Goal: Task Accomplishment & Management: Manage account settings

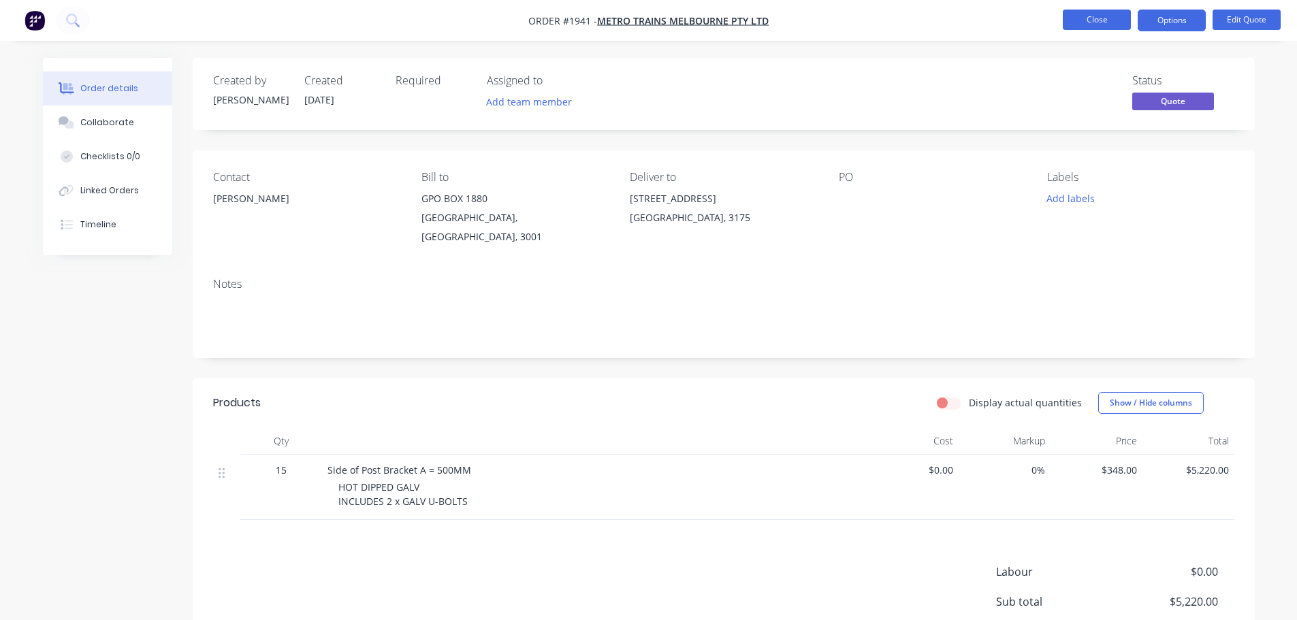
click at [1068, 22] on button "Close" at bounding box center [1097, 20] width 68 height 20
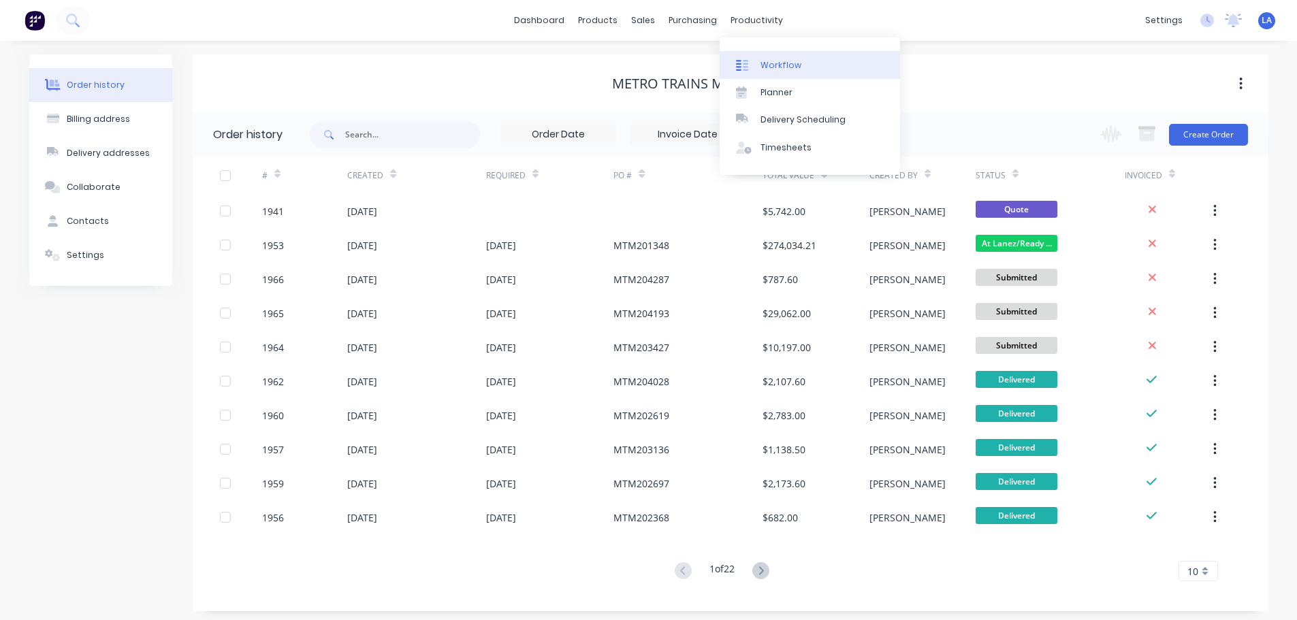
click at [773, 67] on div "Workflow" at bounding box center [781, 65] width 41 height 12
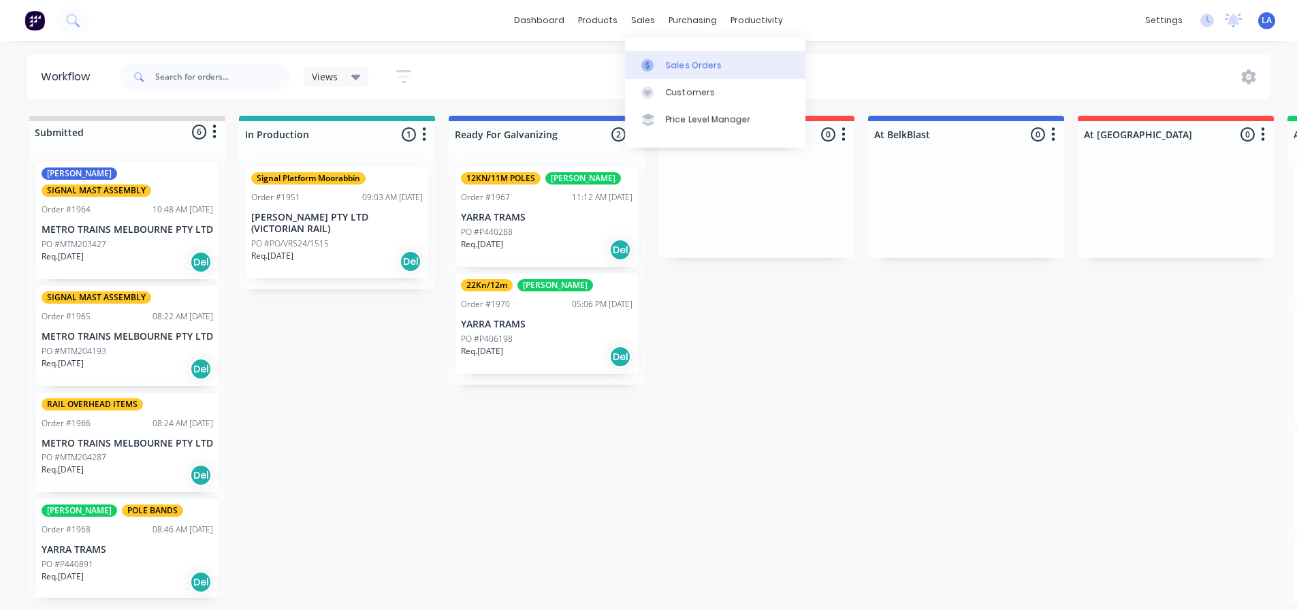
click at [643, 58] on link "Sales Orders" at bounding box center [715, 64] width 180 height 27
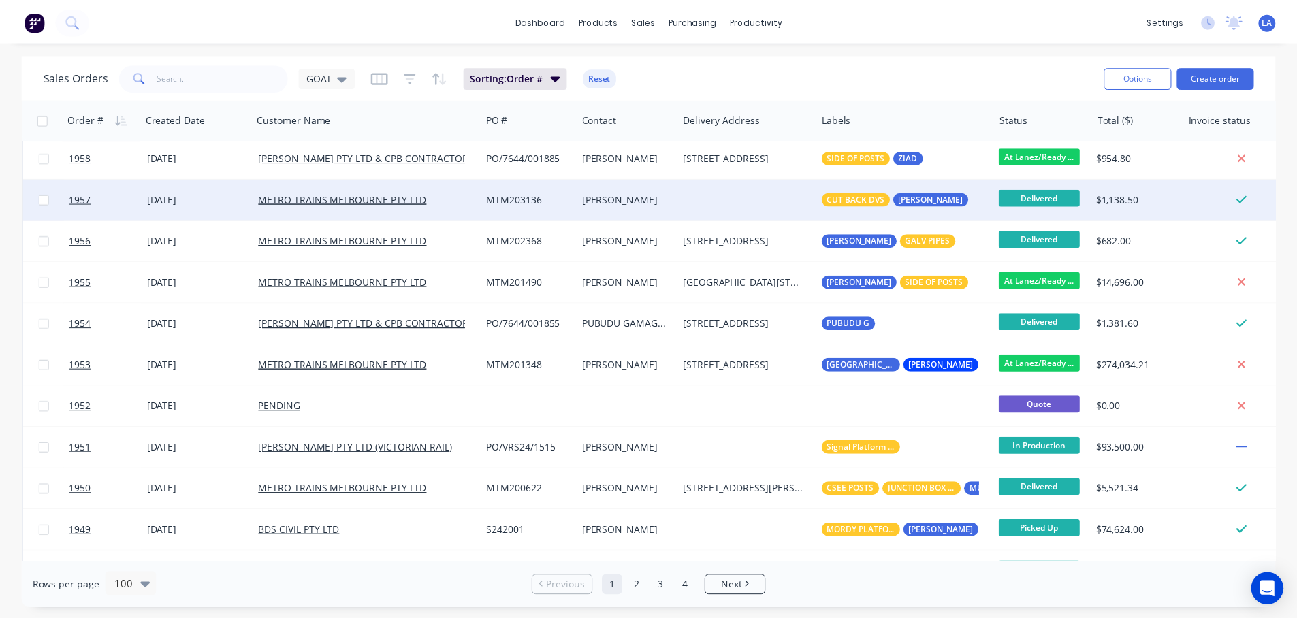
scroll to position [545, 0]
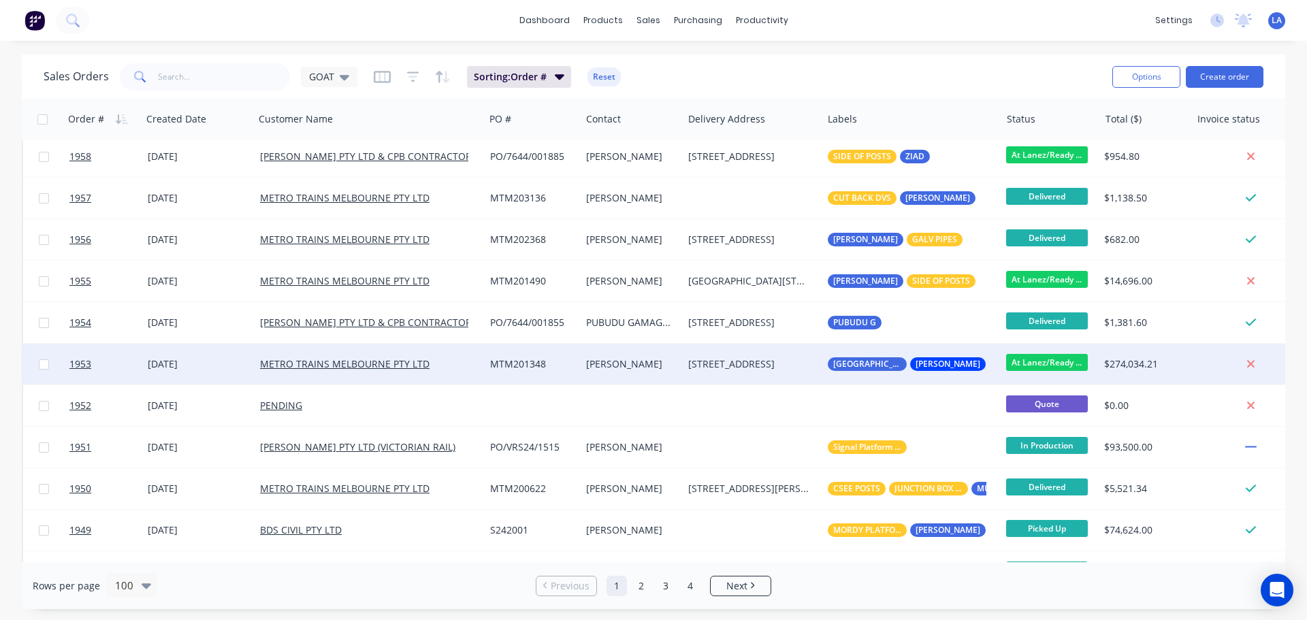
click at [594, 369] on div "[PERSON_NAME]" at bounding box center [629, 364] width 86 height 14
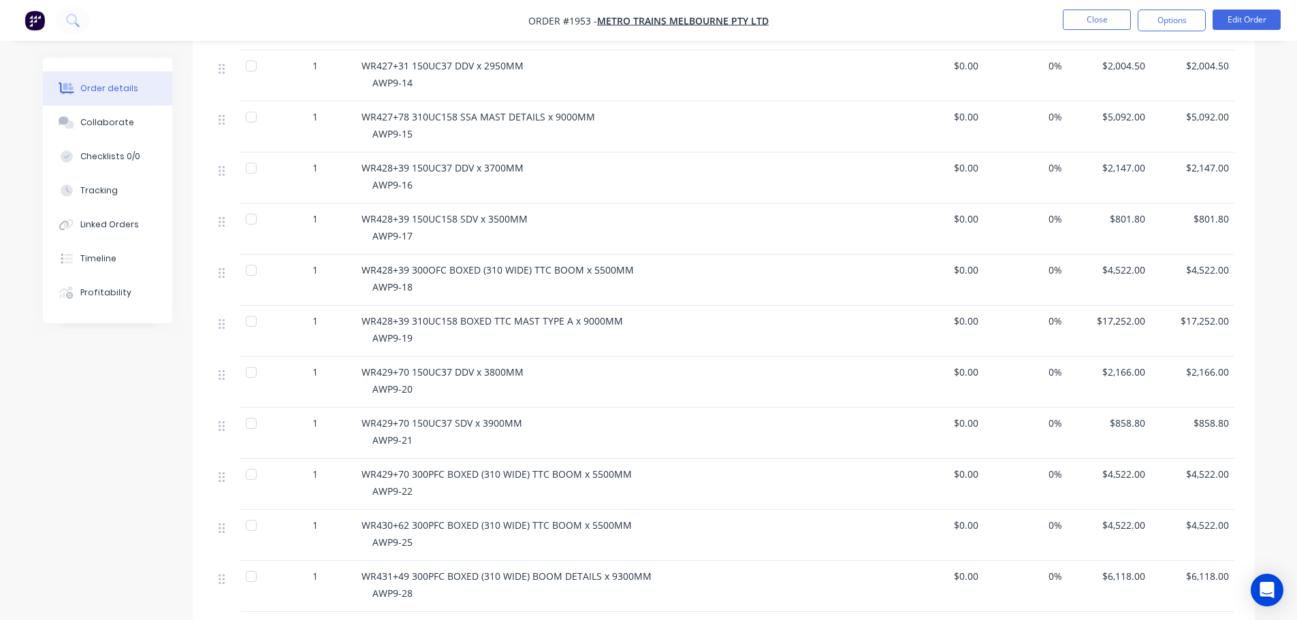
scroll to position [953, 0]
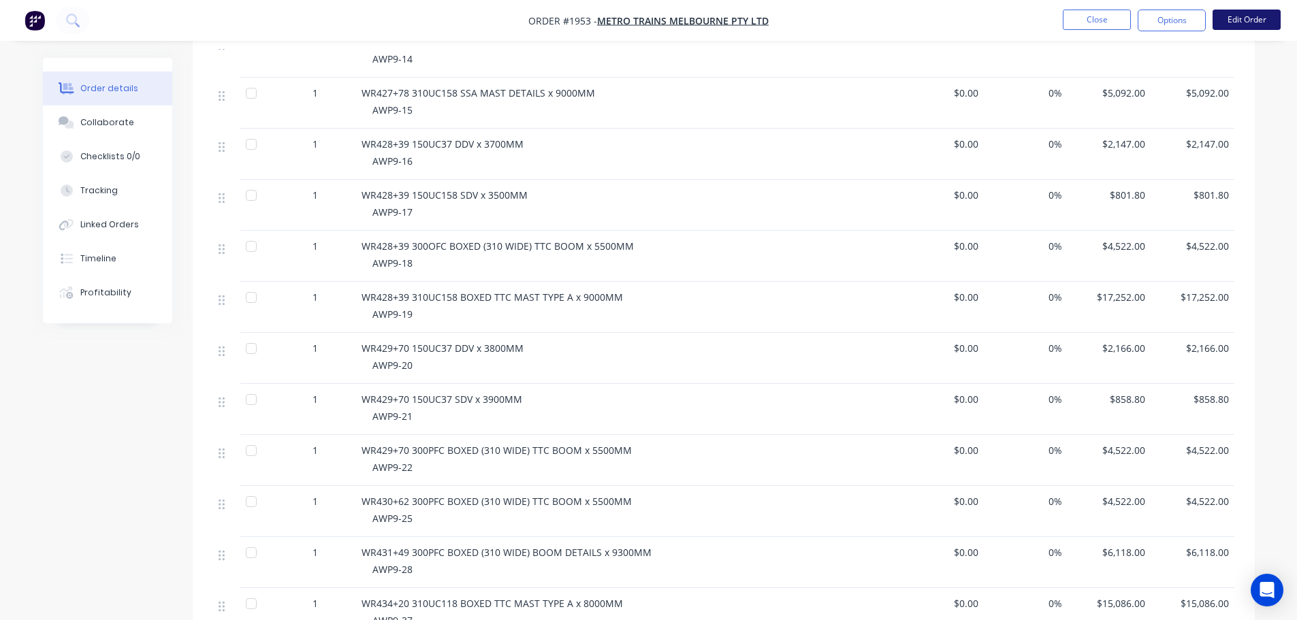
click at [1218, 26] on button "Edit Order" at bounding box center [1247, 20] width 68 height 20
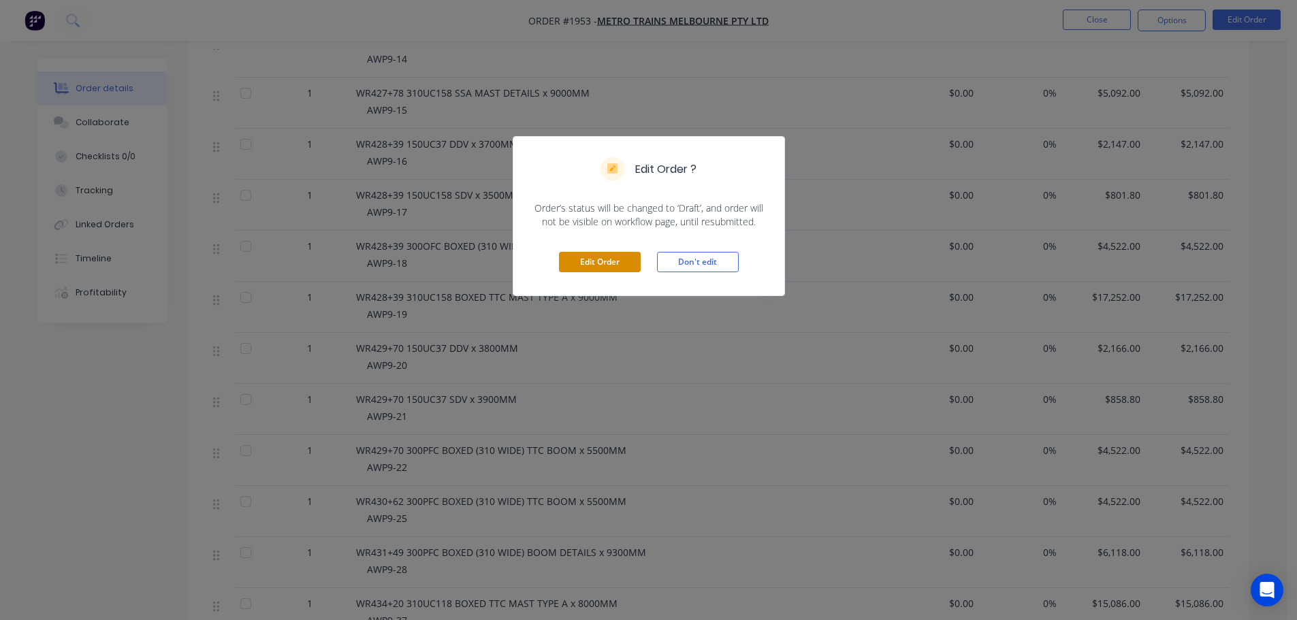
click at [603, 259] on button "Edit Order" at bounding box center [600, 262] width 82 height 20
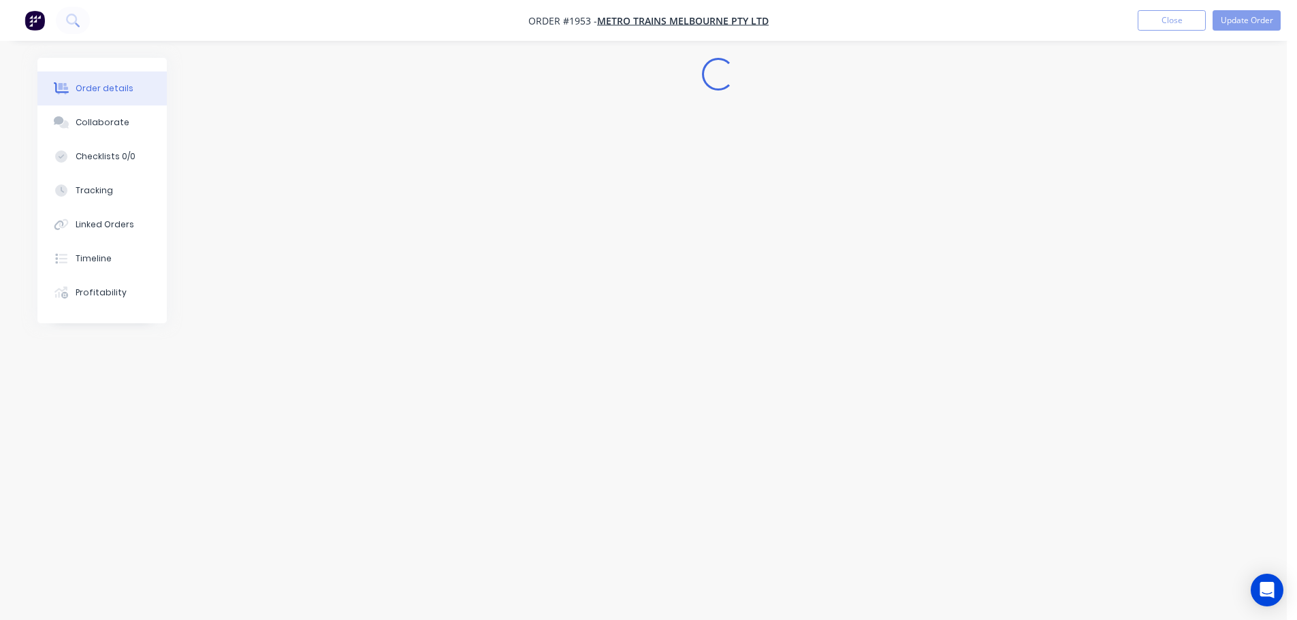
scroll to position [0, 0]
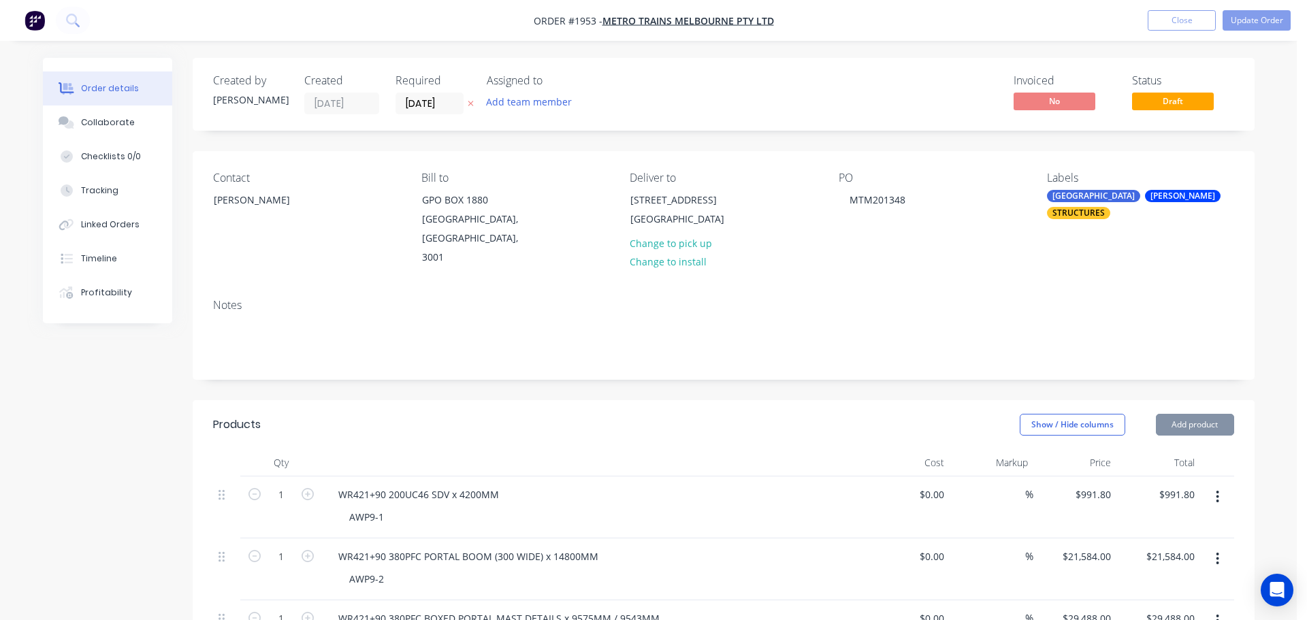
type input "$991.80"
type input "$21,584.00"
type input "$29,488.00"
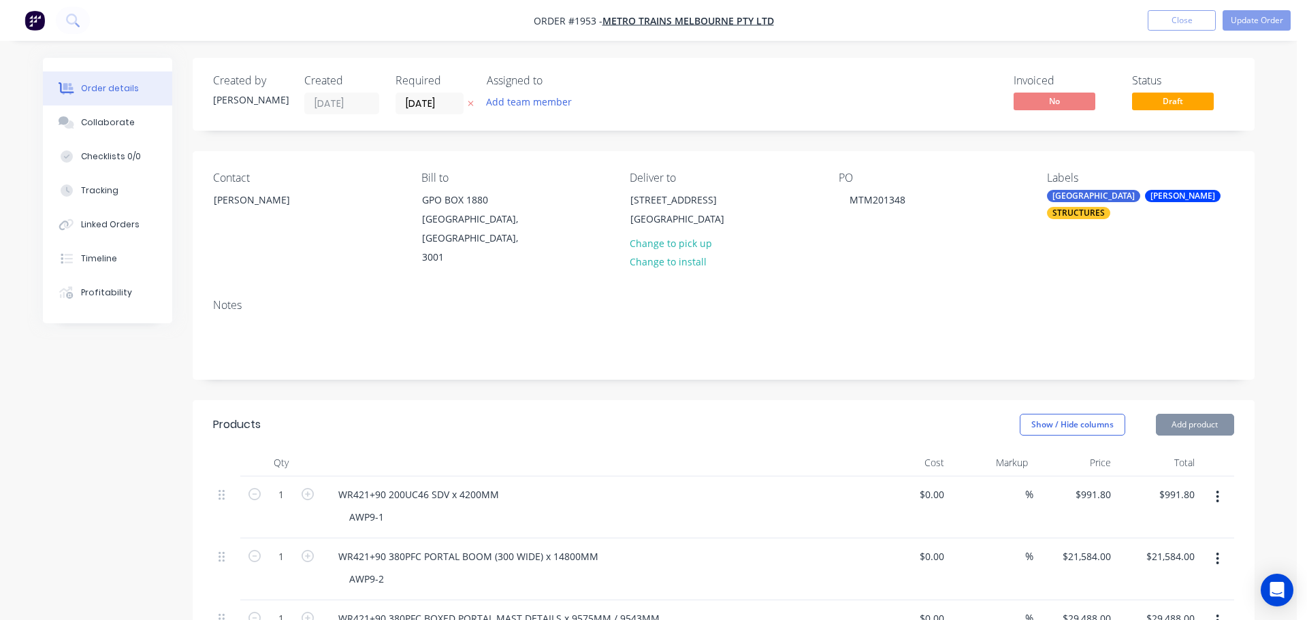
type input "$29,488.00"
type input "$1,073.50"
type input "$6,118.00"
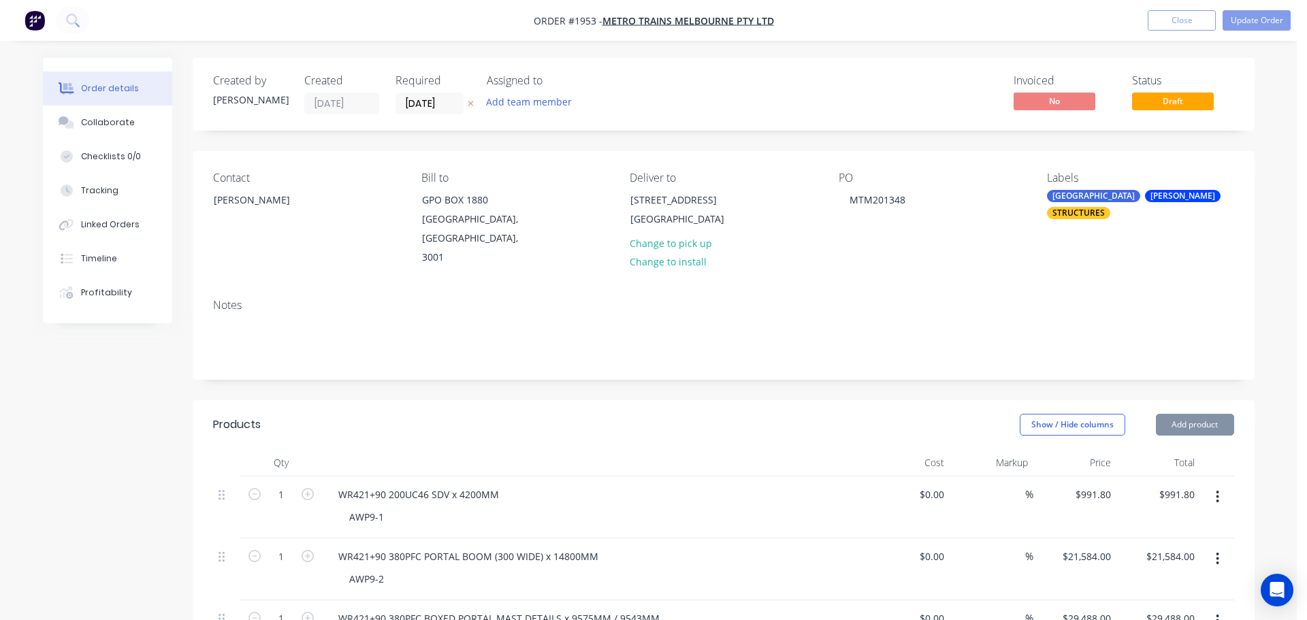
type input "$18,544.00"
type input "$883.50"
type input "$5,491.00"
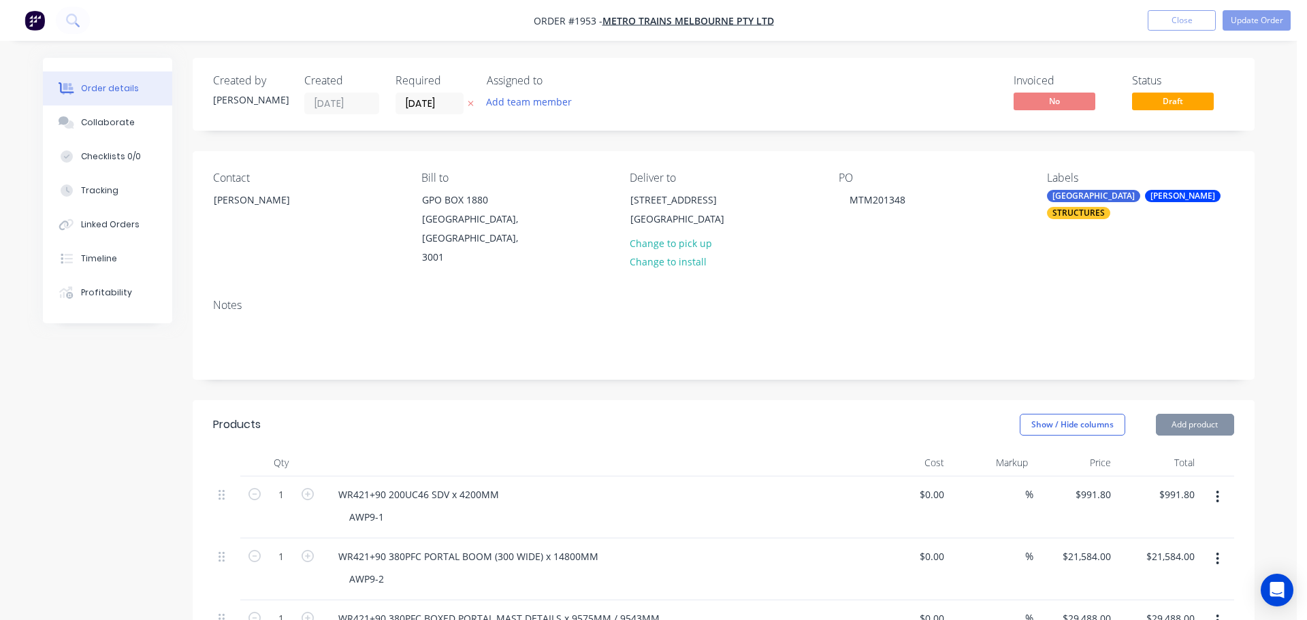
type input "$5,491.00"
type input "$18,183.00"
type input "$874.00"
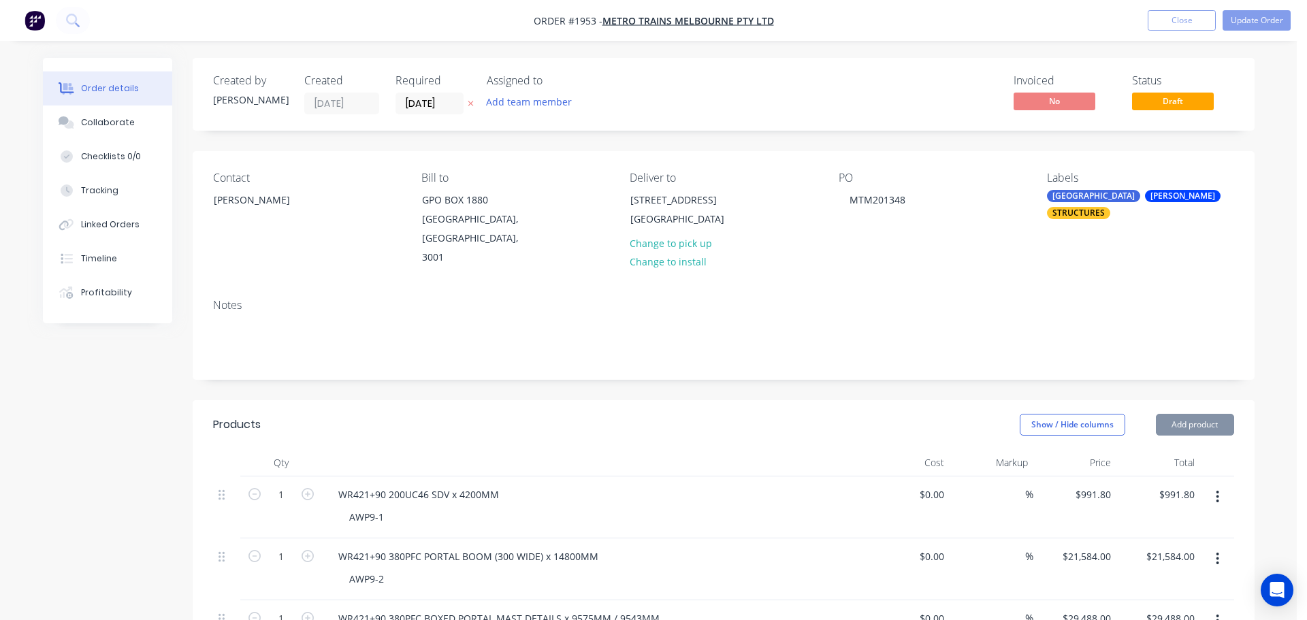
type input "$2,004.50"
type input "$5,092.00"
type input "$2,147.00"
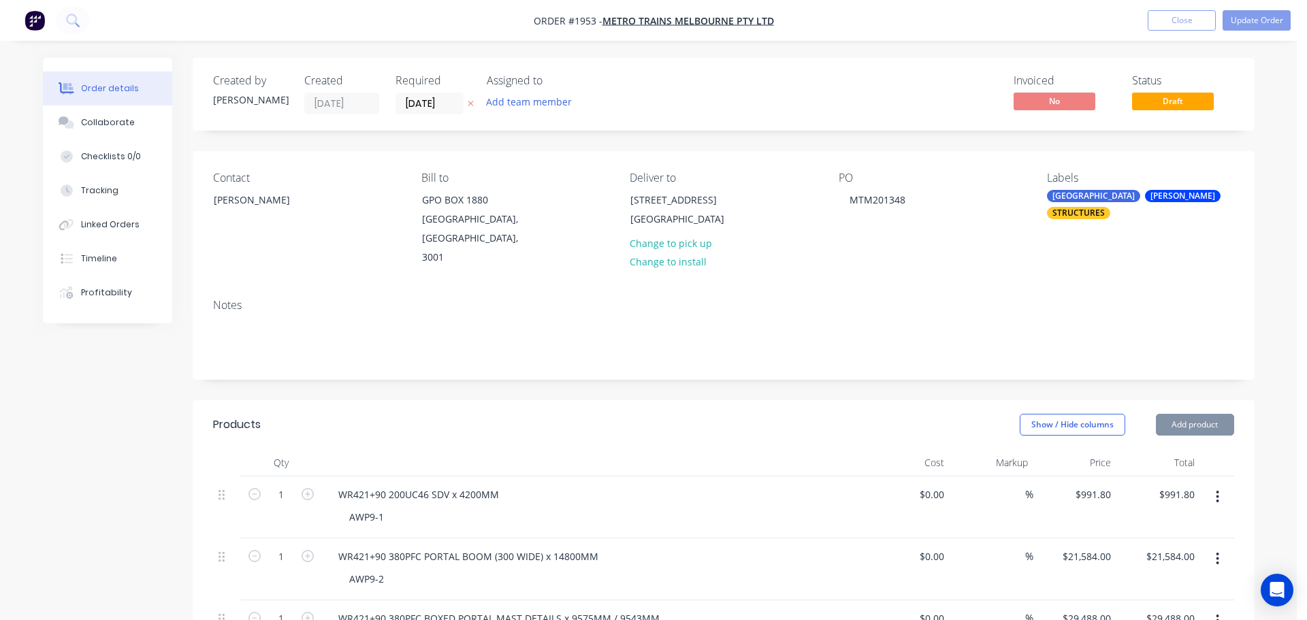
type input "$2,147.00"
type input "$801.80"
type input "$4,522.00"
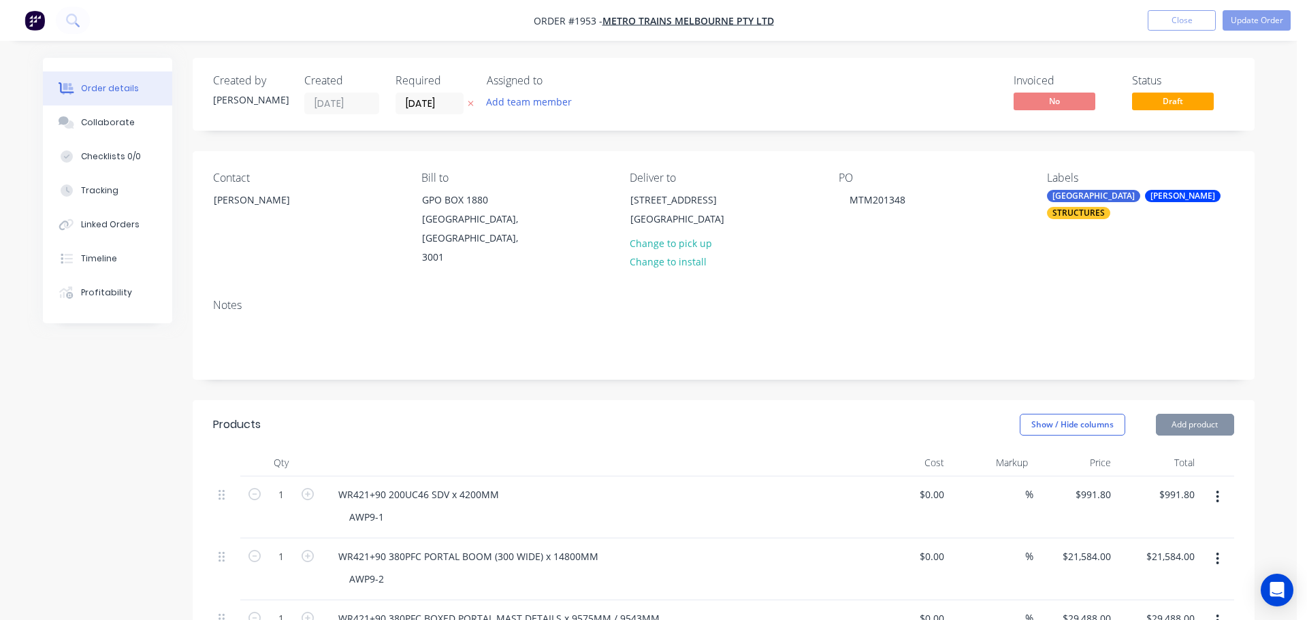
type input "$17,252.00"
type input "$2,166.00"
type input "$858.80"
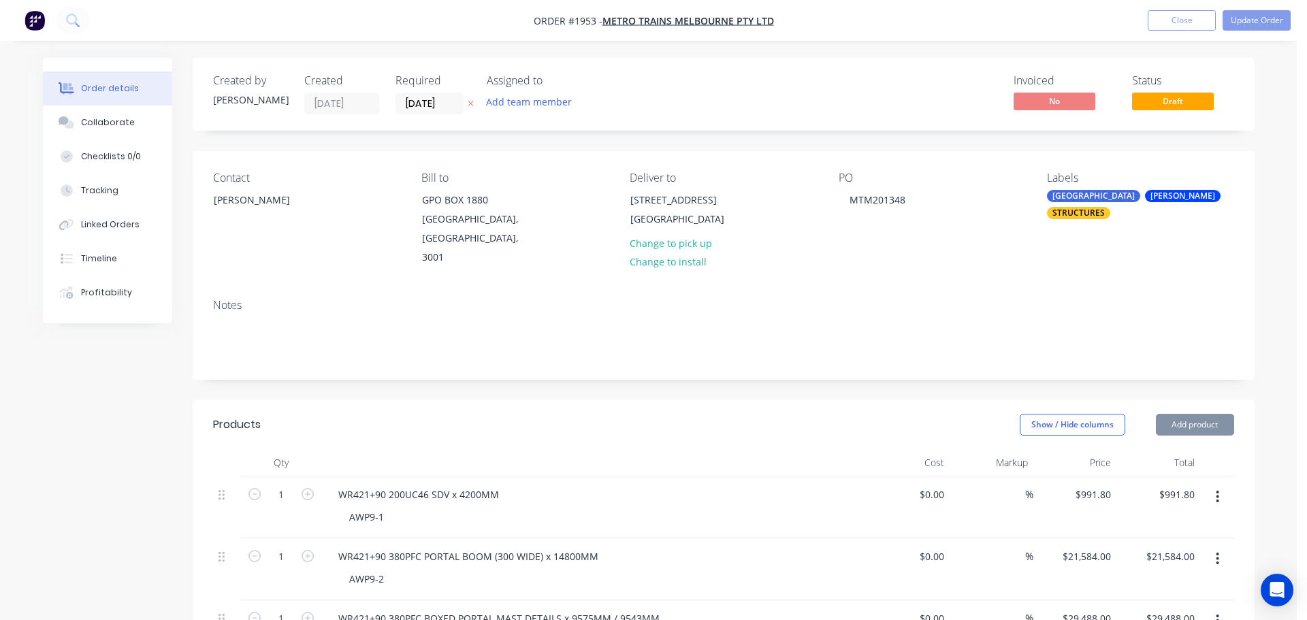
type input "$858.80"
type input "$4,522.00"
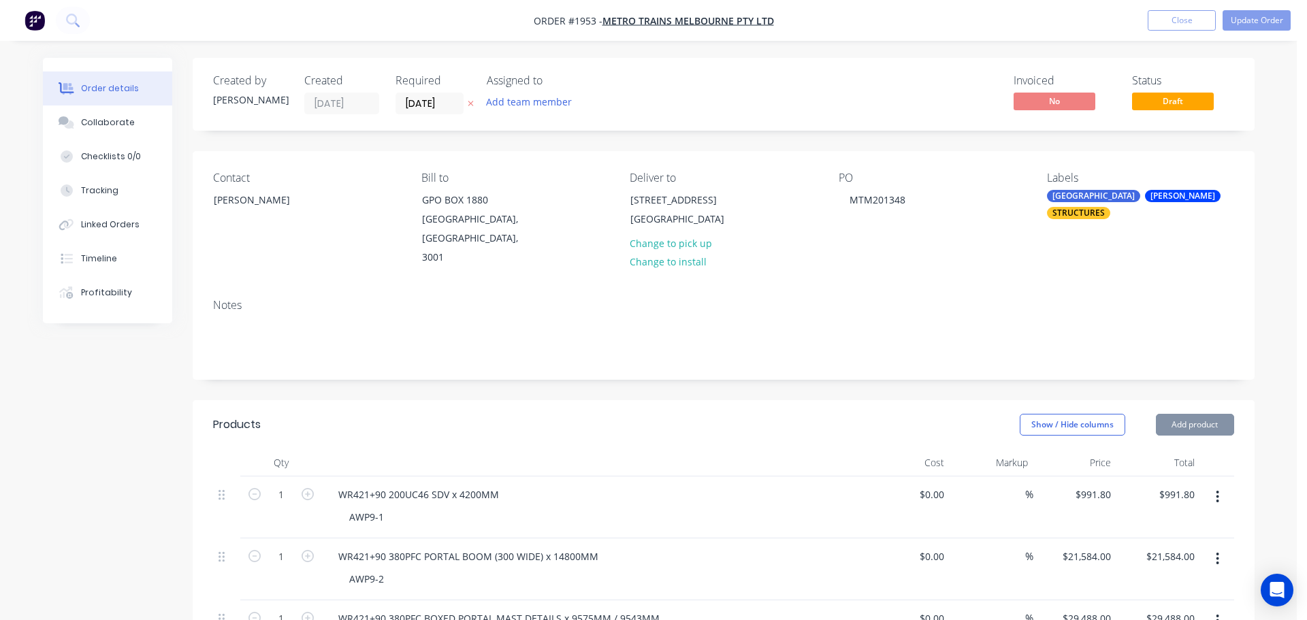
type input "$6,118.00"
type input "$15,086.00"
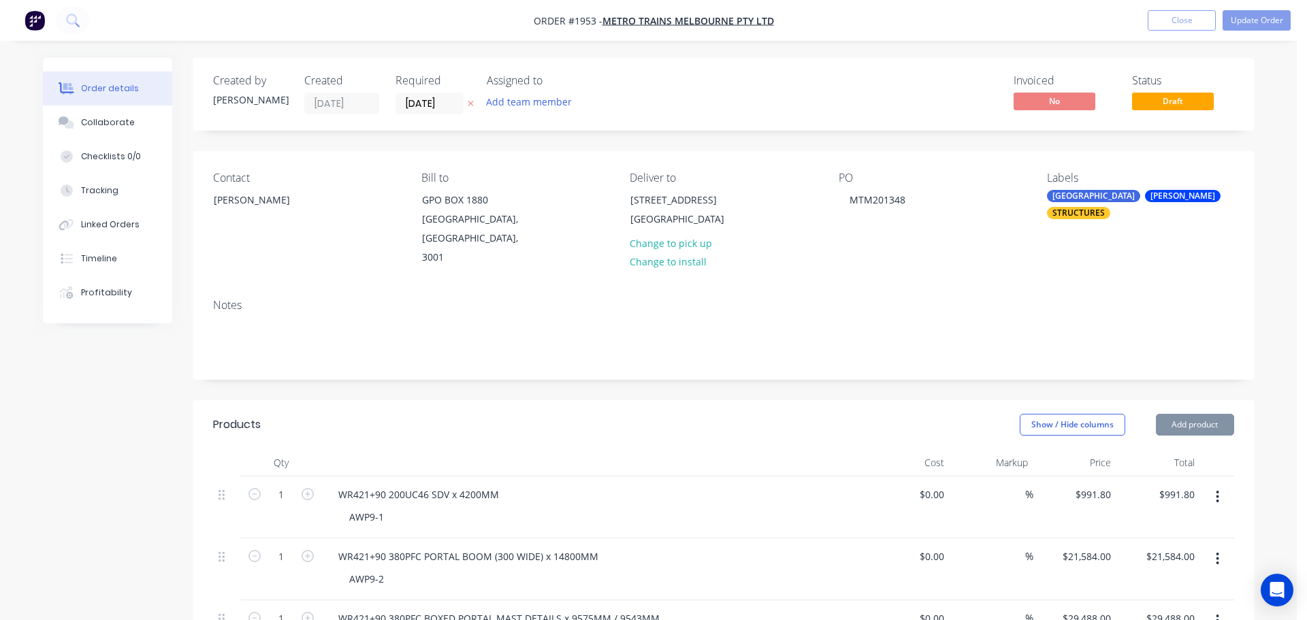
type input "$15,086.00"
type input "$1,824.00"
type input "$16,929.00"
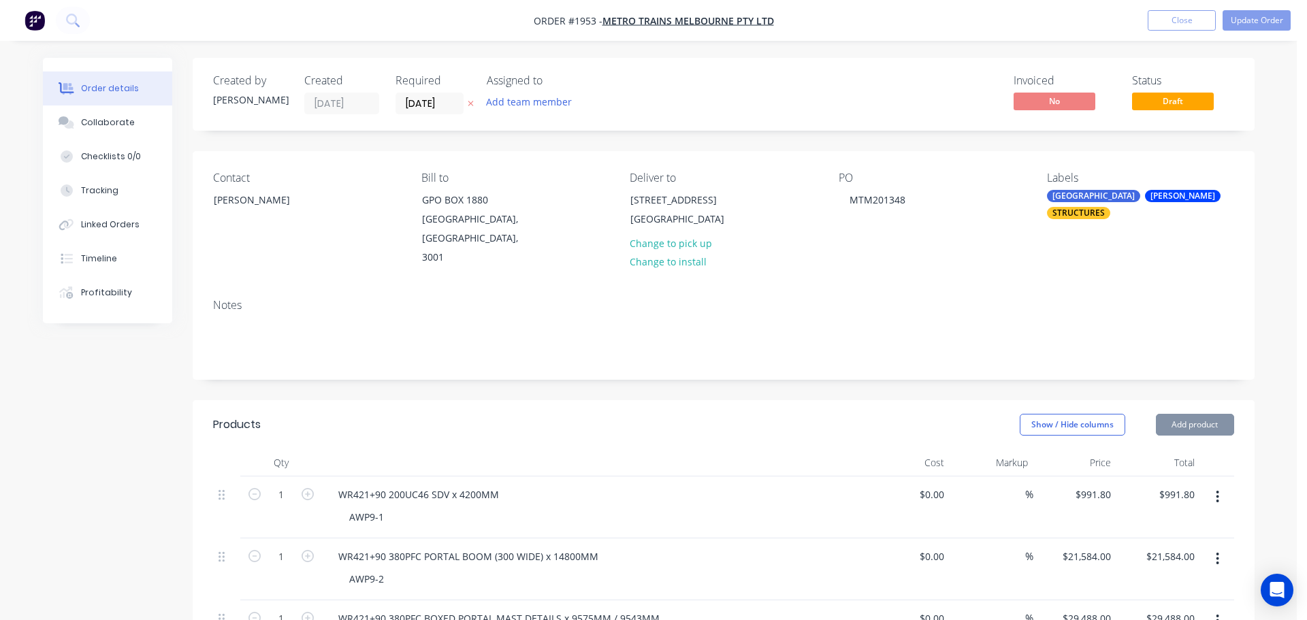
type input "$17,252.00"
type input "$6,228.05"
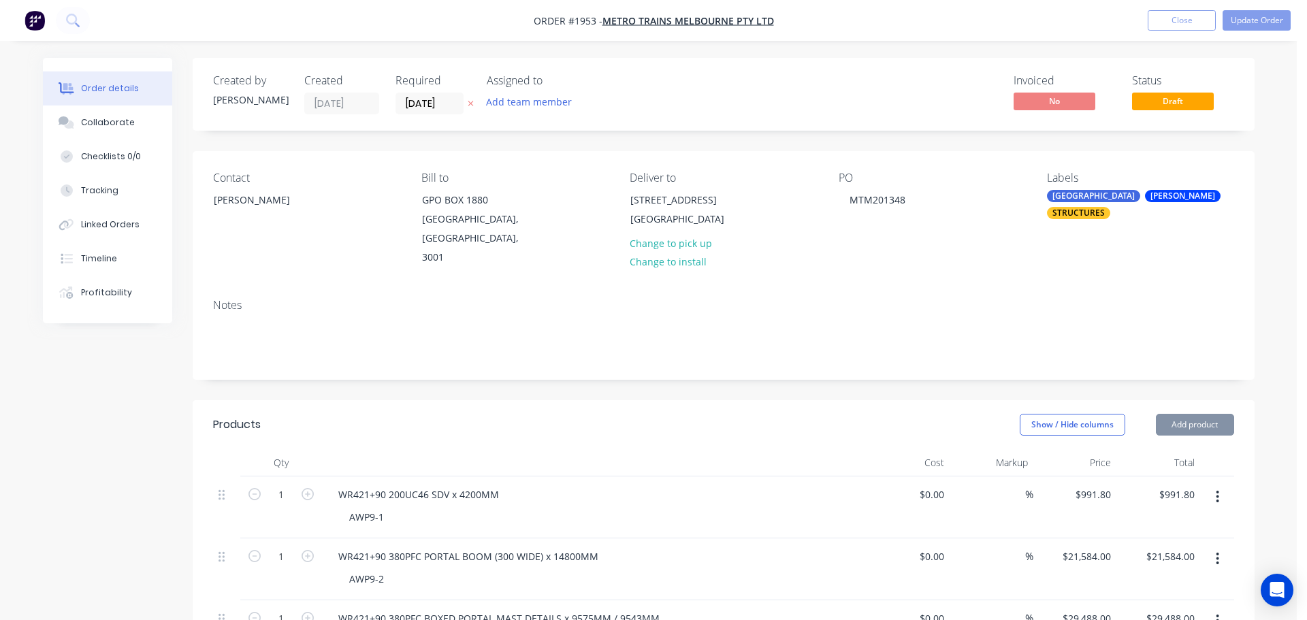
type input "$6,228.05"
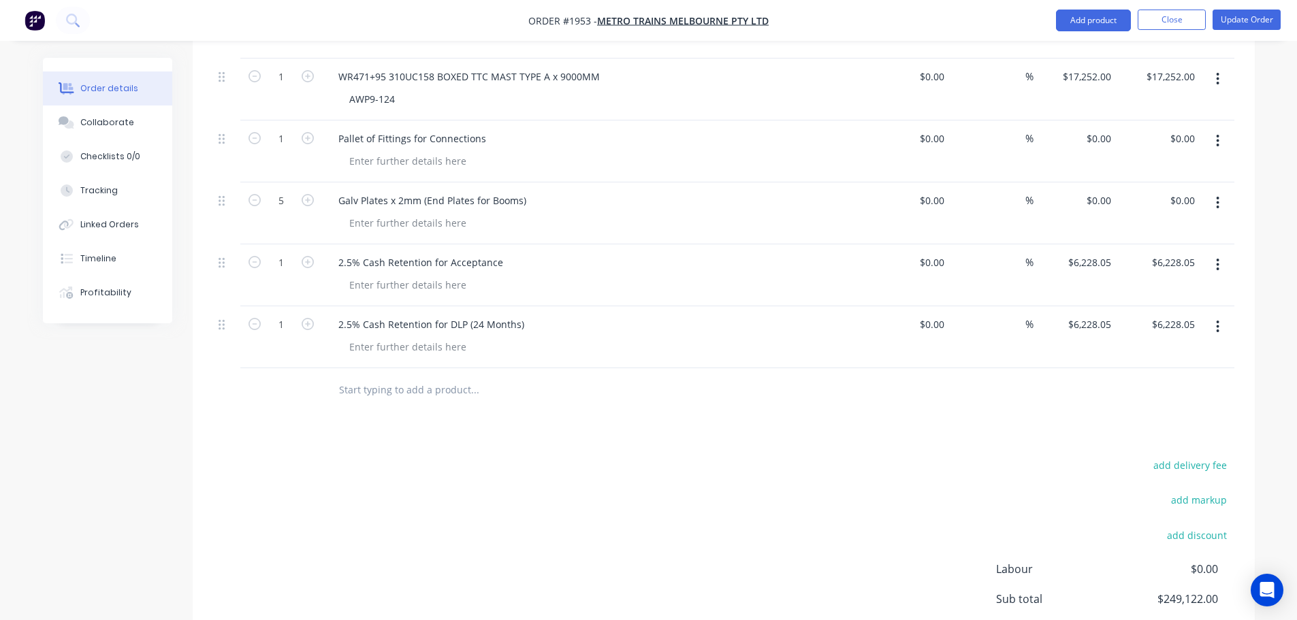
scroll to position [2096, 0]
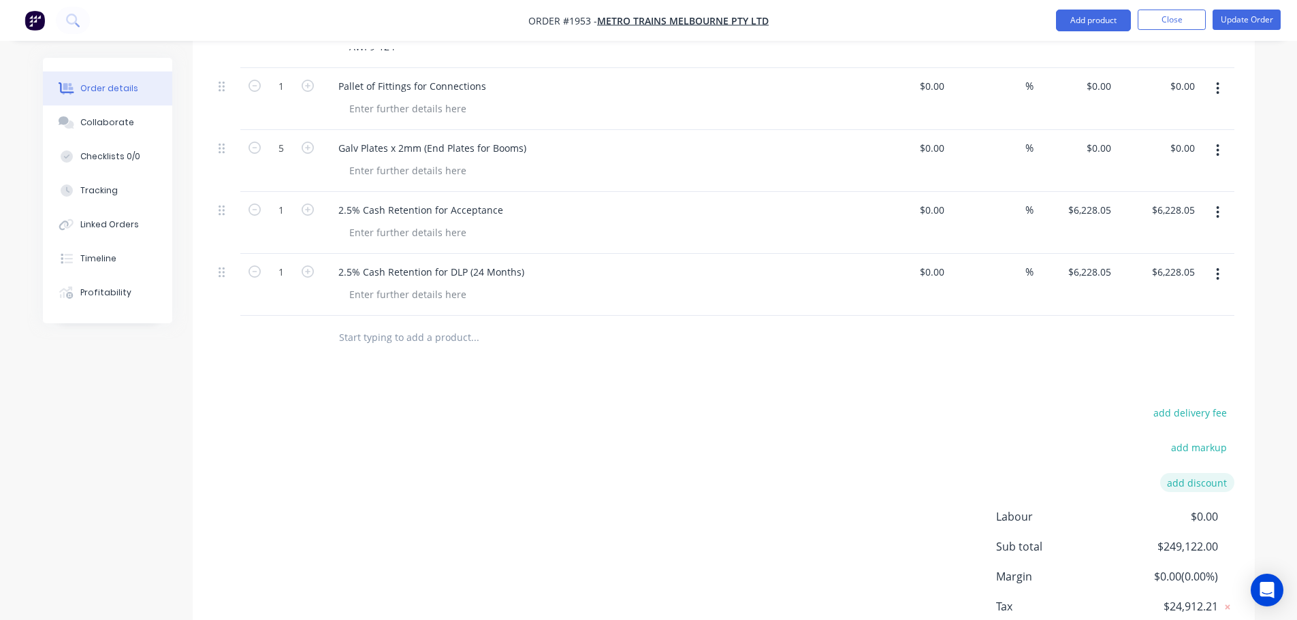
click at [1190, 473] on button "add discount" at bounding box center [1197, 482] width 74 height 18
click at [1167, 473] on input at bounding box center [1181, 483] width 61 height 20
type input "2"
click at [1036, 473] on input at bounding box center [1070, 483] width 129 height 20
type input "Cash Retention for DLP (24 Months)"
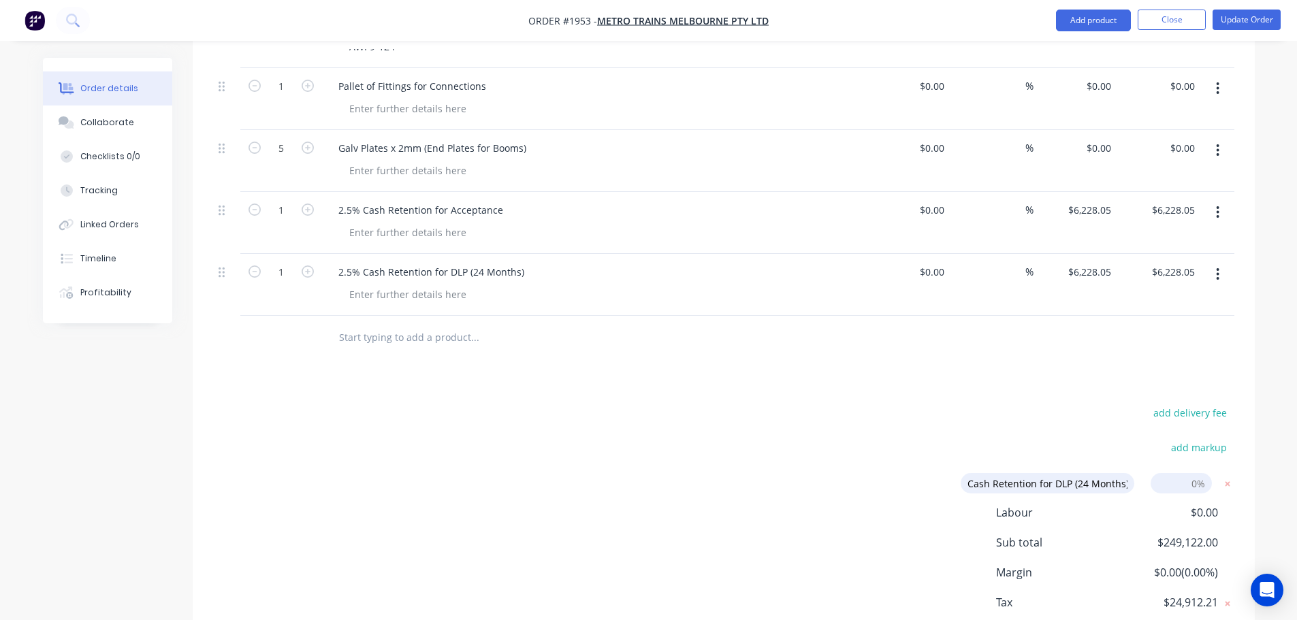
click at [1041, 404] on div "add delivery fee add markup Cash Retention for DLP (24 Months) Cash Retention f…" at bounding box center [723, 533] width 1021 height 259
click at [1181, 473] on input at bounding box center [1181, 483] width 61 height 20
click at [1176, 473] on input at bounding box center [1181, 483] width 61 height 20
click at [1265, 581] on div "Open Intercom Messenger" at bounding box center [1267, 591] width 36 height 36
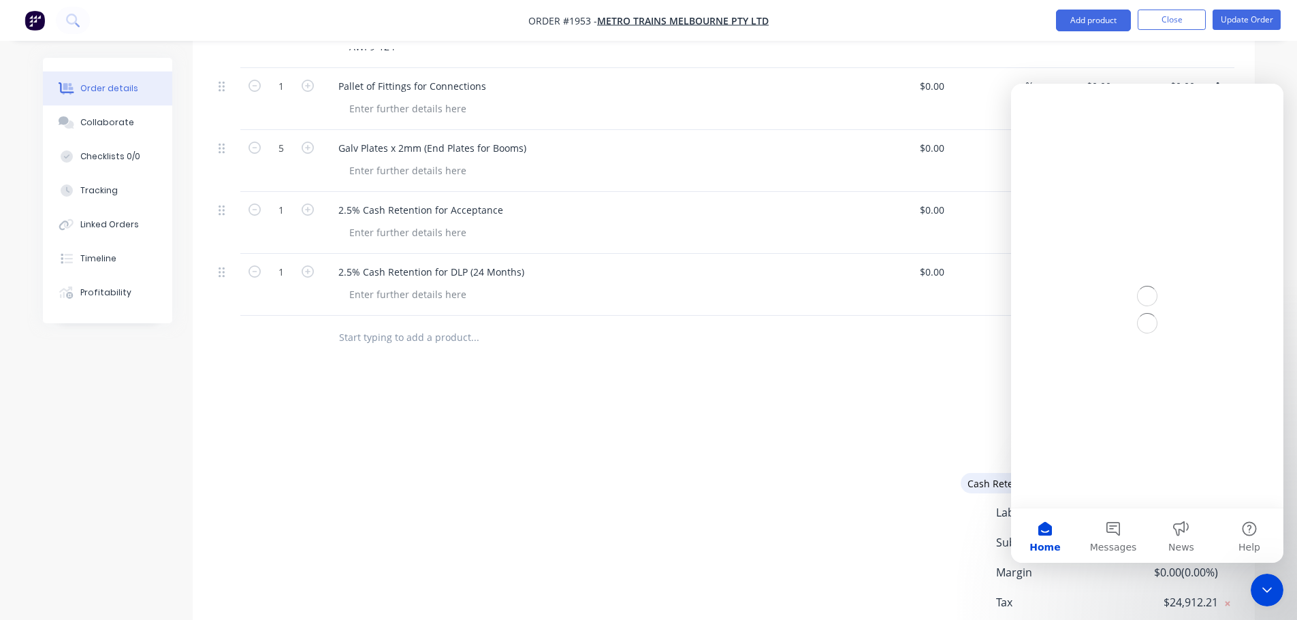
scroll to position [0, 0]
click at [1119, 530] on button "Messages" at bounding box center [1113, 536] width 68 height 54
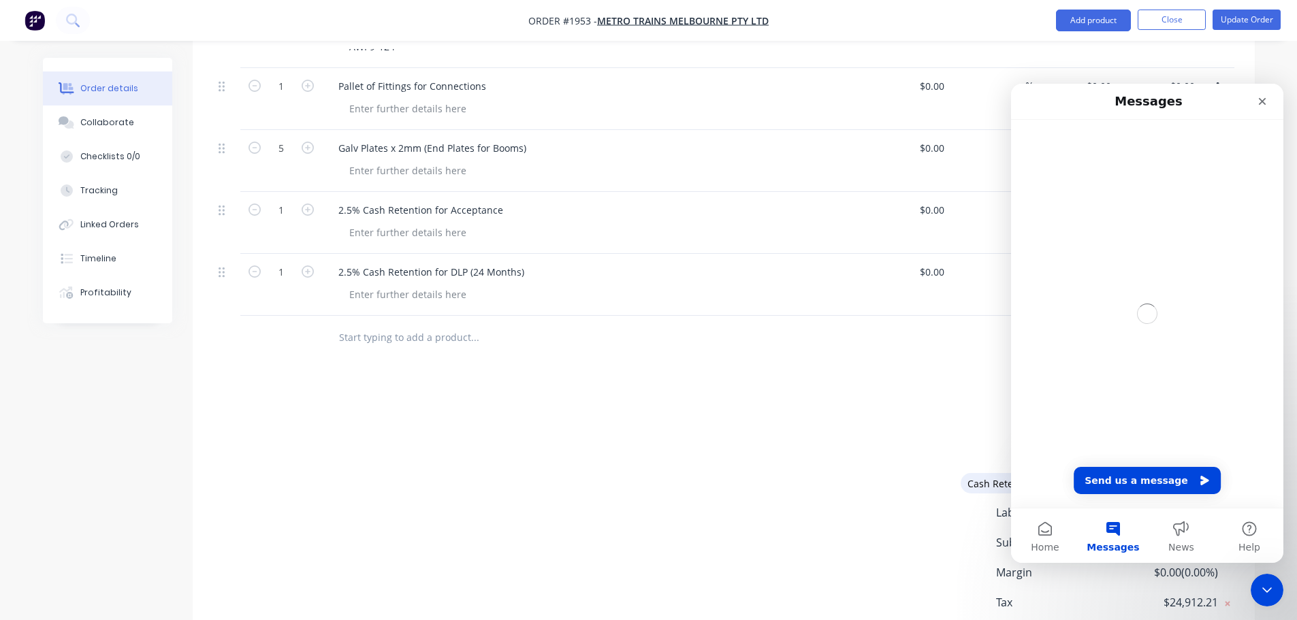
click at [950, 293] on div "%" at bounding box center [992, 285] width 84 height 62
click at [933, 409] on div "add delivery fee add markup Cash Retention for DLP (24 Months) Cash Retention f…" at bounding box center [723, 533] width 1021 height 259
click at [1259, 103] on icon "Close" at bounding box center [1262, 101] width 11 height 11
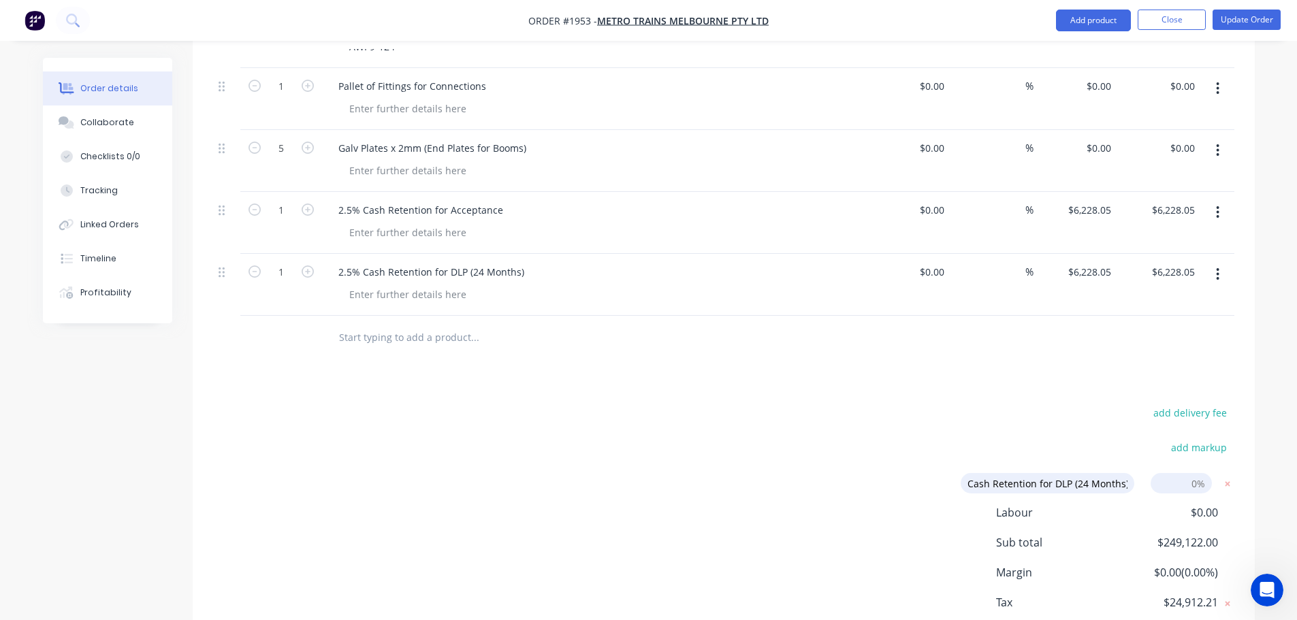
click at [1198, 473] on input at bounding box center [1181, 483] width 61 height 20
type input "2"
click at [1255, 583] on div "Open Intercom Messenger" at bounding box center [1265, 588] width 45 height 45
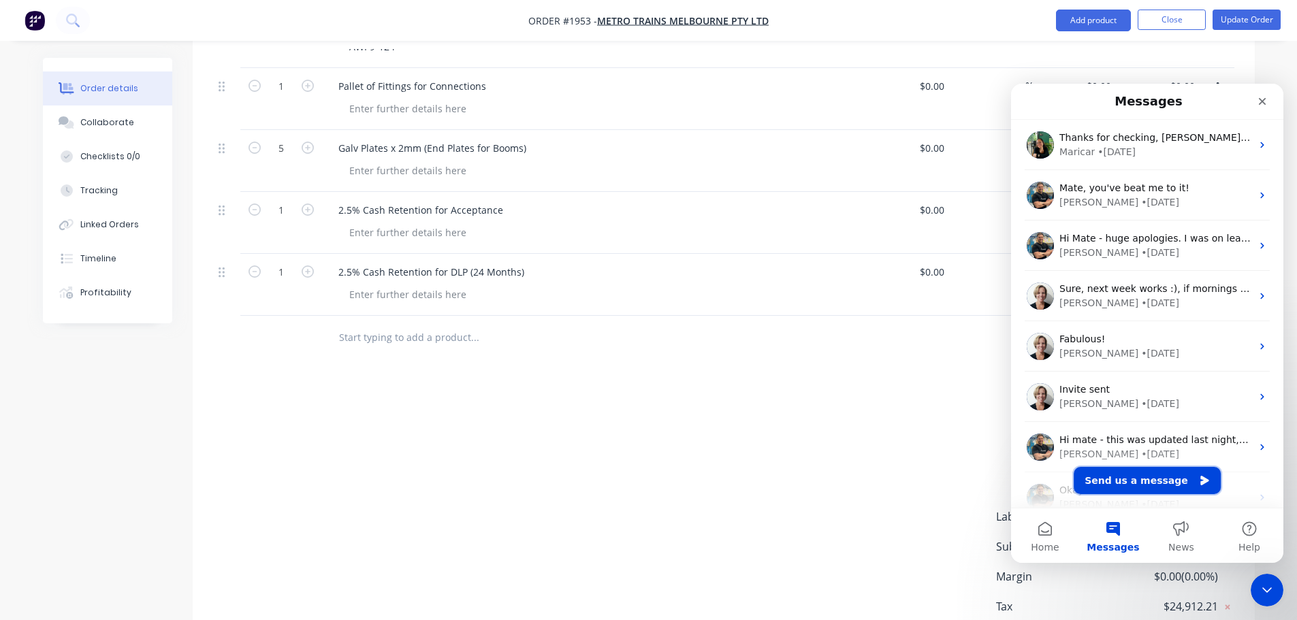
click at [1143, 481] on button "Send us a message" at bounding box center [1147, 480] width 147 height 27
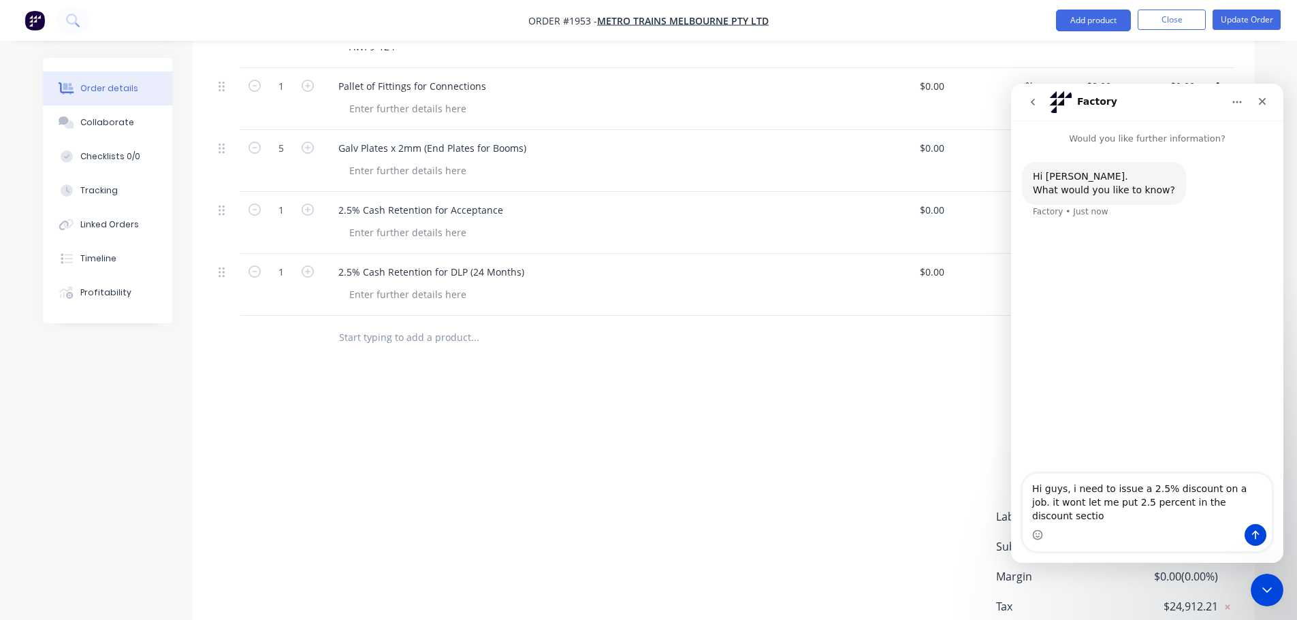
type textarea "Hi guys, i need to issue a 2.5% discount on a job. it wont let me put 2.5 perce…"
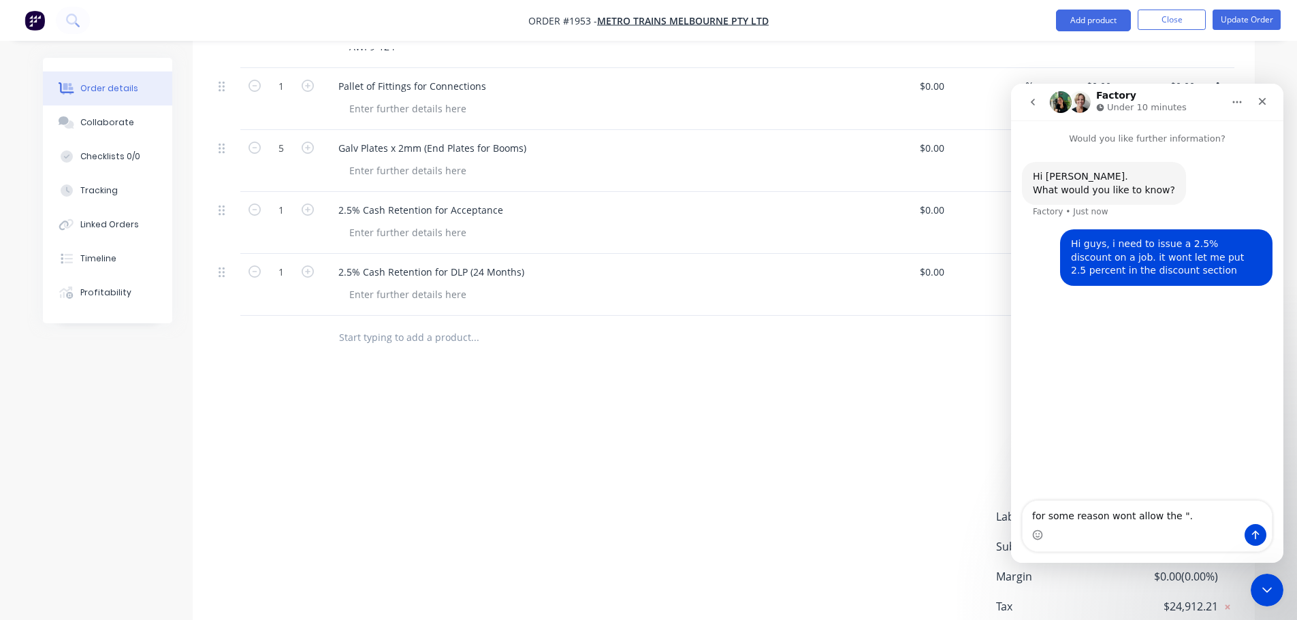
type textarea "for some reason wont allow the ".""
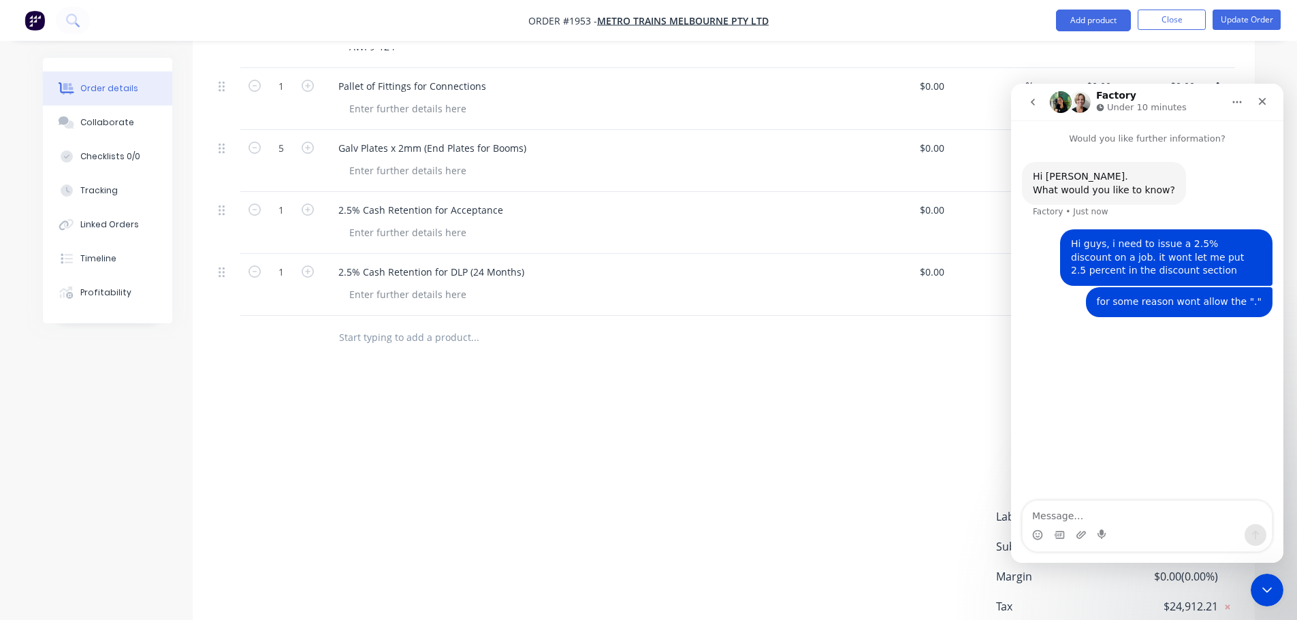
click at [964, 447] on div "add delivery fee add markup add discount Labour $0.00 Sub total $249,122.00 Mar…" at bounding box center [723, 535] width 1021 height 263
click at [1024, 110] on button "go back" at bounding box center [1033, 102] width 26 height 26
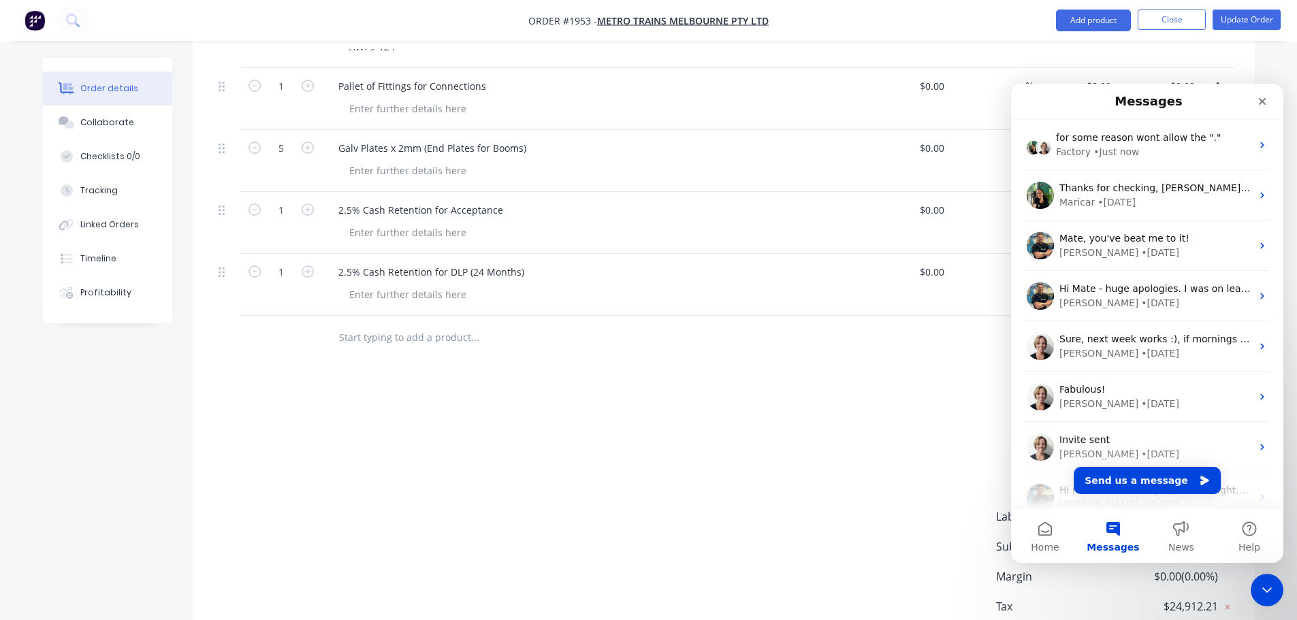
click at [971, 404] on div "add delivery fee add markup add discount Labour $0.00 Sub total $249,122.00 Mar…" at bounding box center [723, 535] width 1021 height 263
click at [1281, 598] on div "Close Intercom Messenger" at bounding box center [1265, 588] width 33 height 33
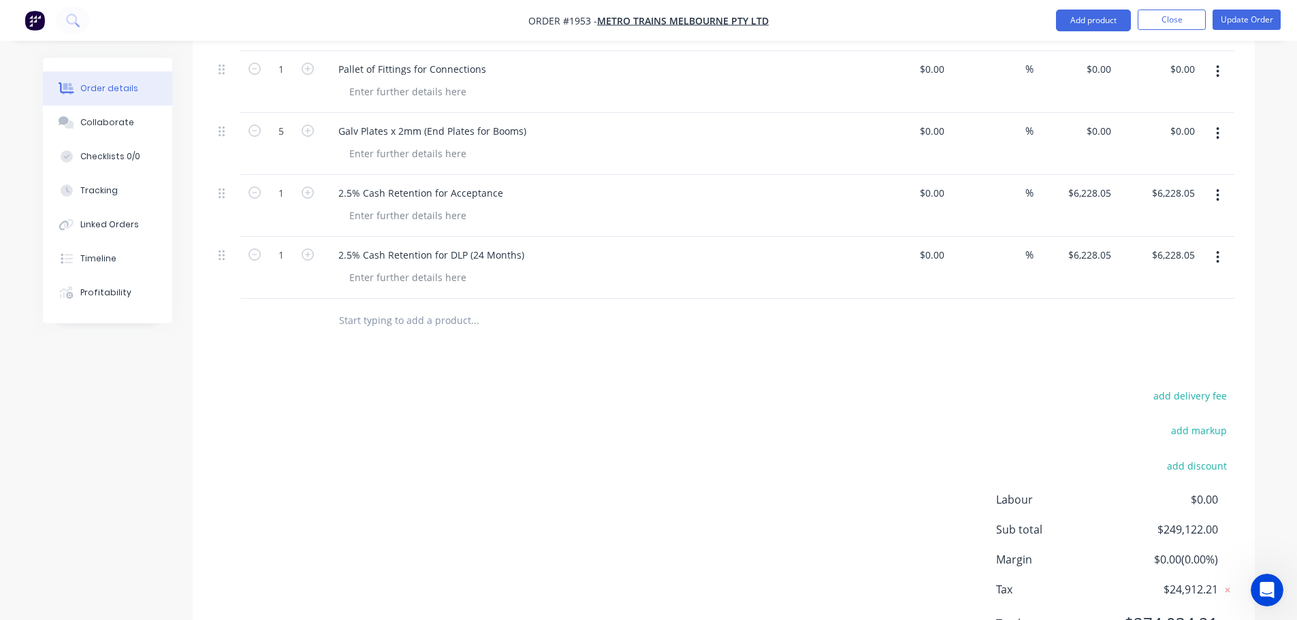
scroll to position [2164, 0]
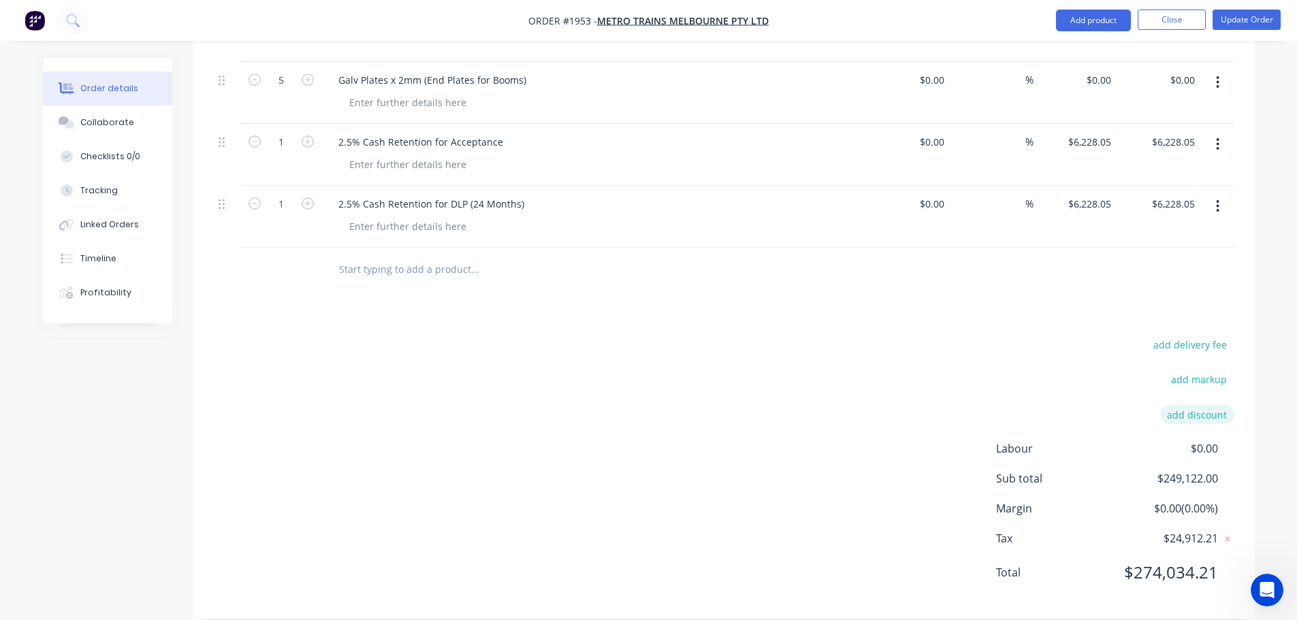
click at [1213, 405] on button "add discount" at bounding box center [1197, 414] width 74 height 18
click at [1202, 409] on input at bounding box center [1181, 419] width 61 height 20
click at [1085, 349] on div "add delivery fee" at bounding box center [1149, 357] width 170 height 35
click at [1169, 26] on button "Close" at bounding box center [1172, 20] width 68 height 20
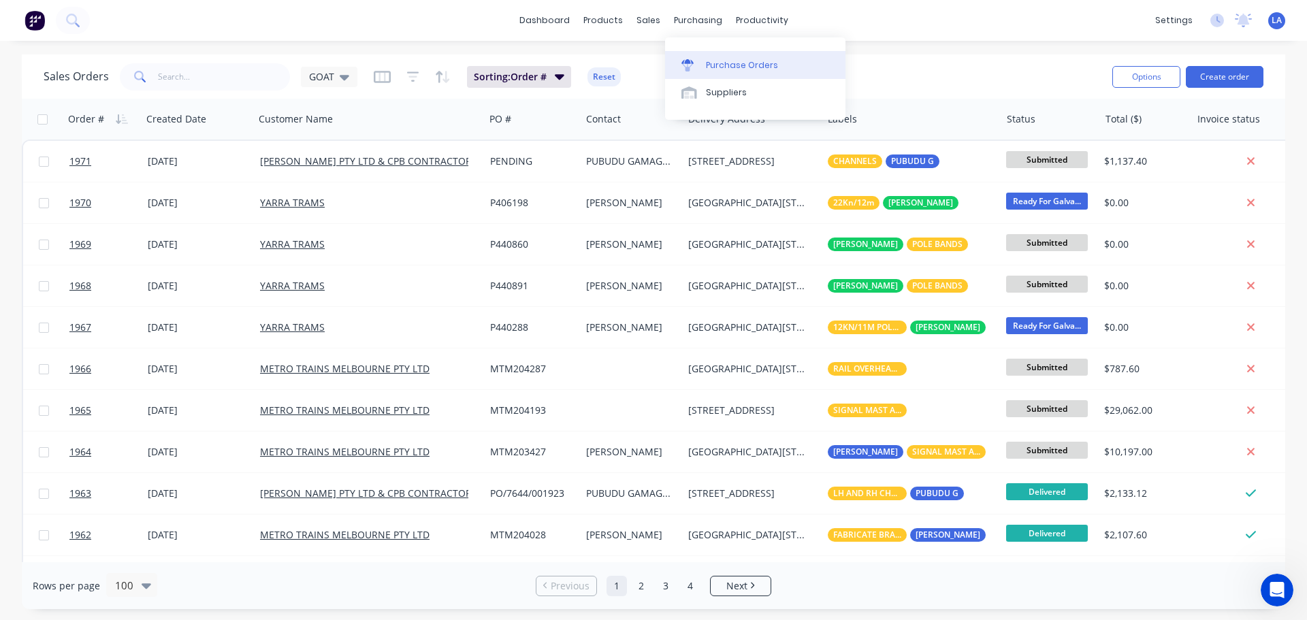
click at [703, 53] on link "Purchase Orders" at bounding box center [755, 64] width 180 height 27
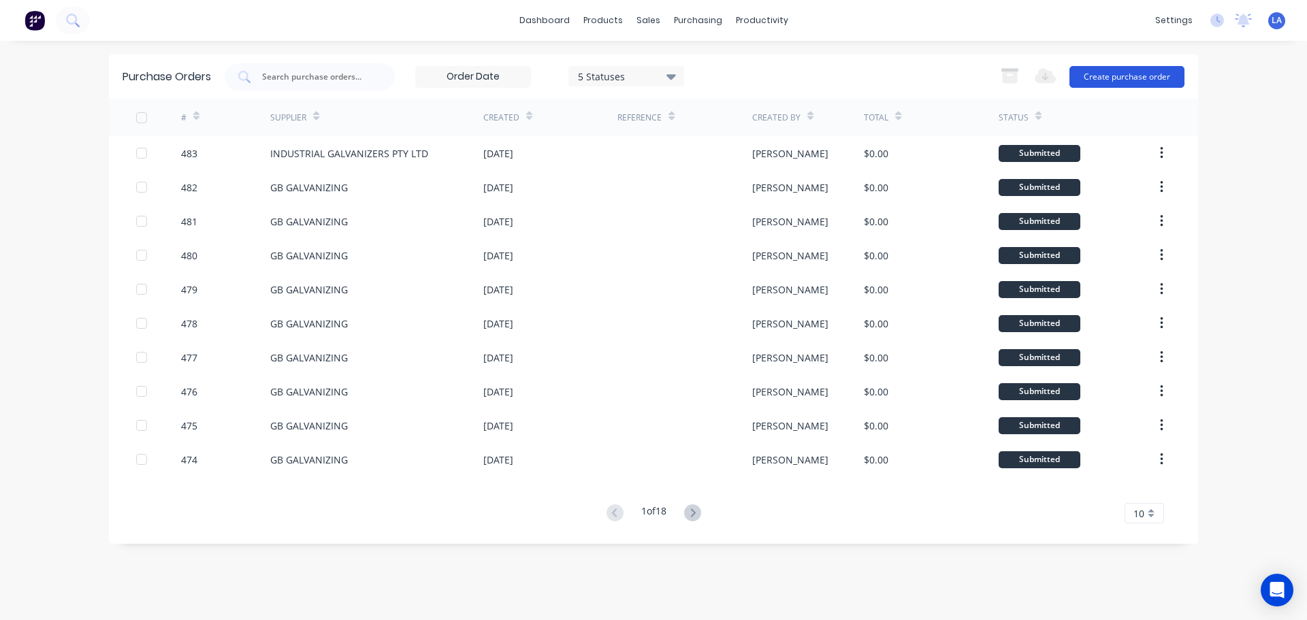
click at [1123, 78] on button "Create purchase order" at bounding box center [1127, 77] width 115 height 22
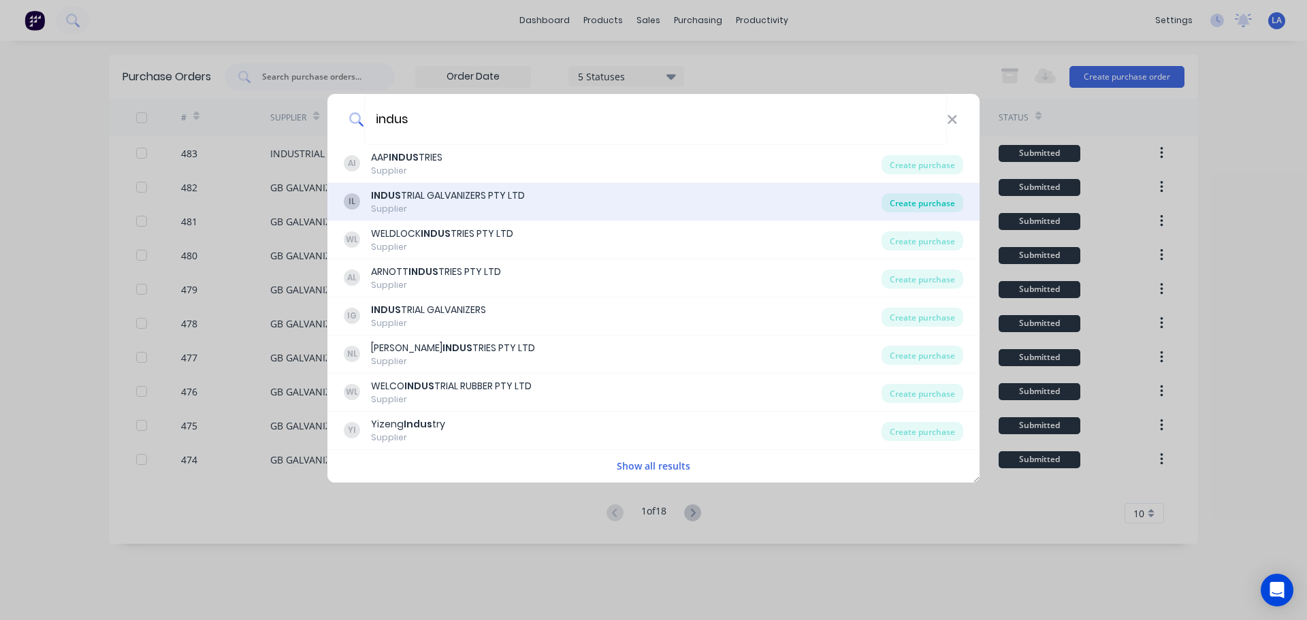
type input "indus"
click at [924, 204] on div "Create purchase" at bounding box center [923, 202] width 82 height 19
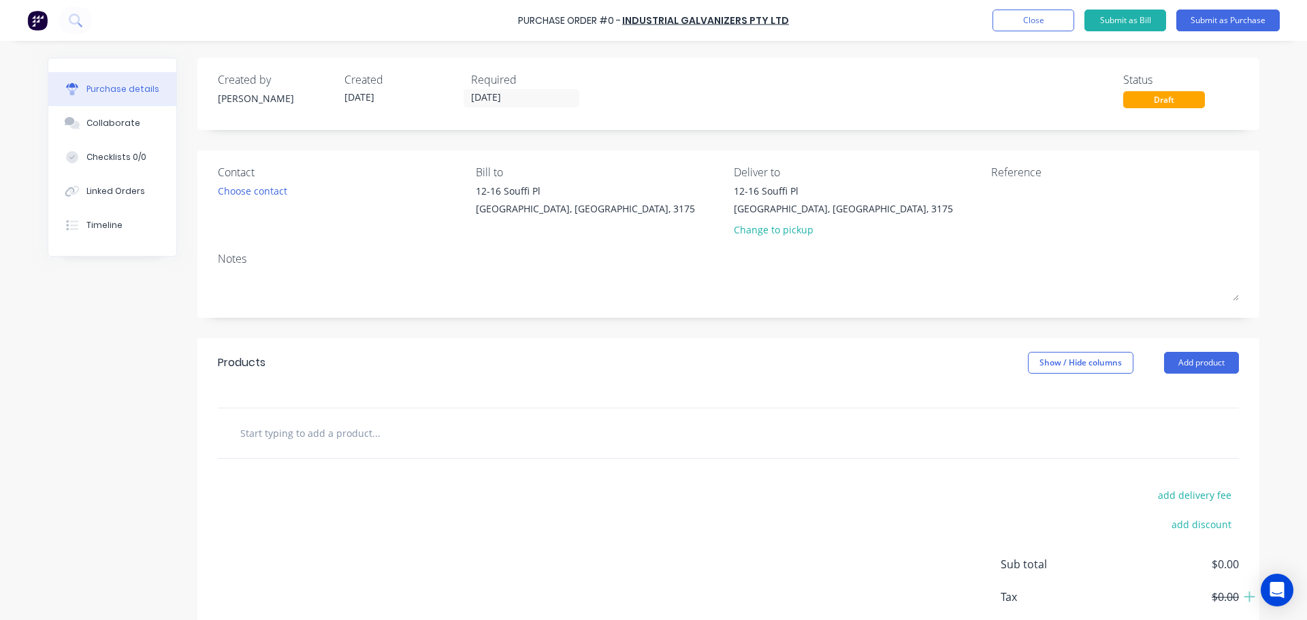
click at [324, 411] on div at bounding box center [728, 434] width 1021 height 50
click at [325, 420] on input "text" at bounding box center [376, 432] width 272 height 27
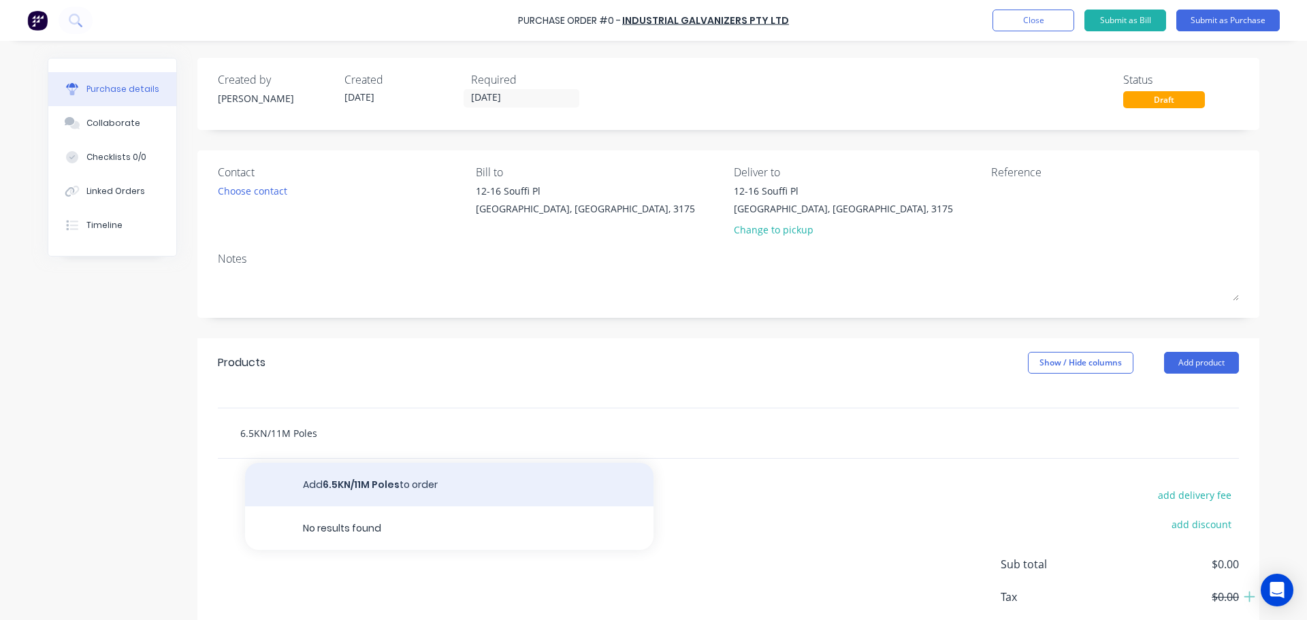
type input "6.5KN/11M Poles"
click at [387, 492] on button "Add 6.5KN/11M Poles to order" at bounding box center [449, 485] width 409 height 44
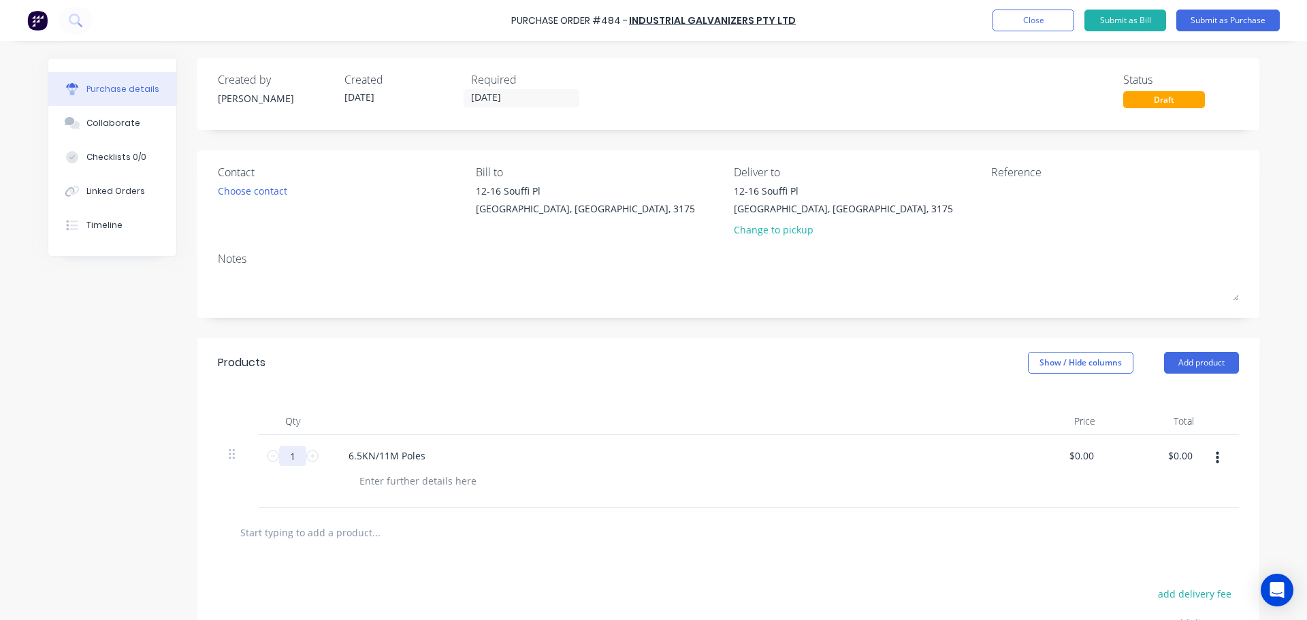
click at [287, 449] on input "1" at bounding box center [292, 456] width 27 height 20
type input "20"
click at [360, 348] on div "Products Show / Hide columns Add product" at bounding box center [728, 362] width 1062 height 49
click at [426, 473] on div at bounding box center [418, 481] width 139 height 20
click at [1198, 28] on button "Submit as Purchase" at bounding box center [1228, 21] width 103 height 22
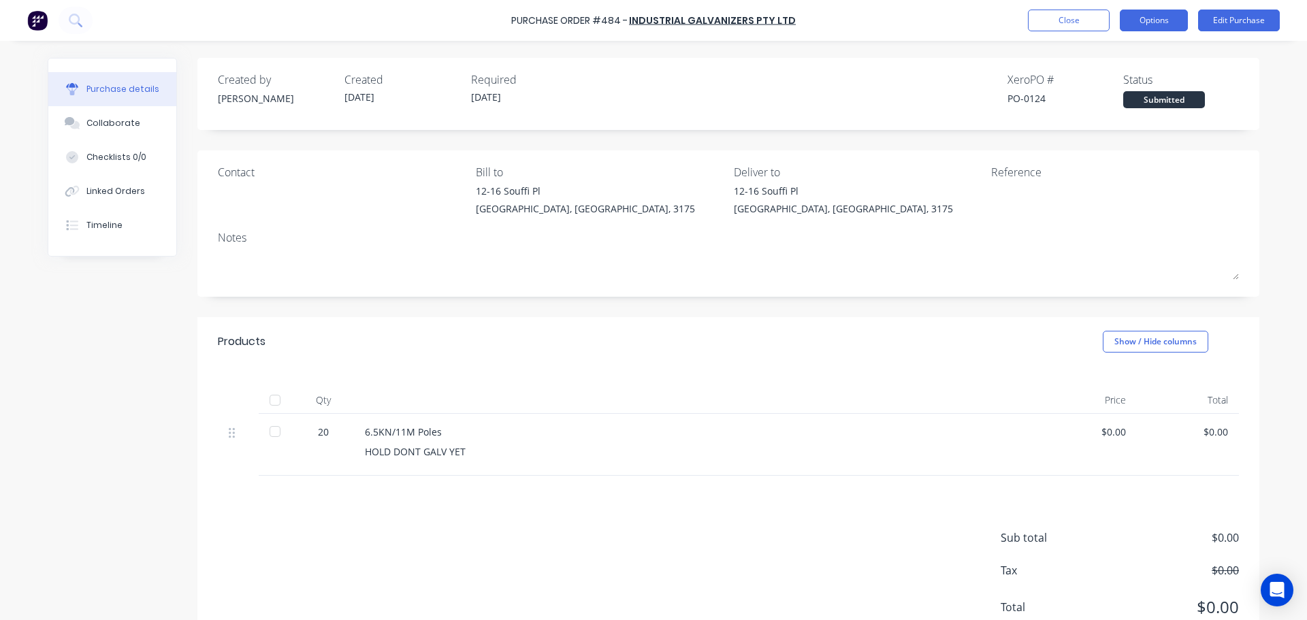
click at [1156, 18] on button "Options" at bounding box center [1154, 21] width 68 height 22
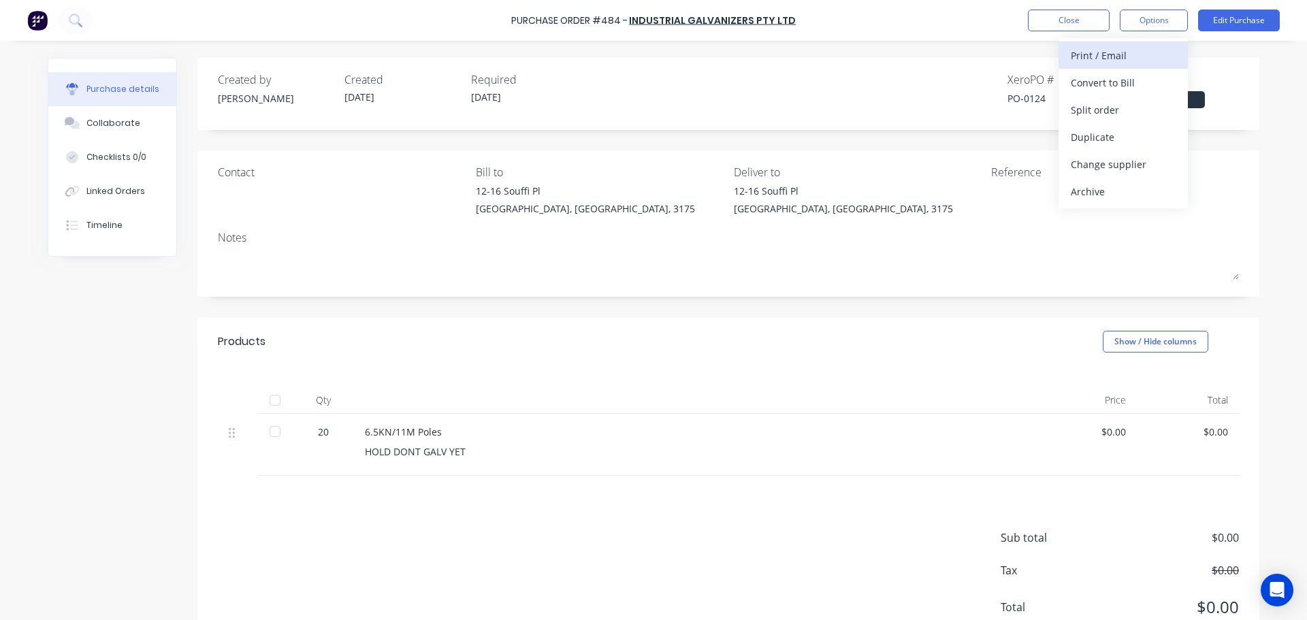
click at [1141, 53] on div "Print / Email" at bounding box center [1123, 56] width 105 height 20
click at [1128, 118] on div "Without pricing" at bounding box center [1123, 110] width 105 height 20
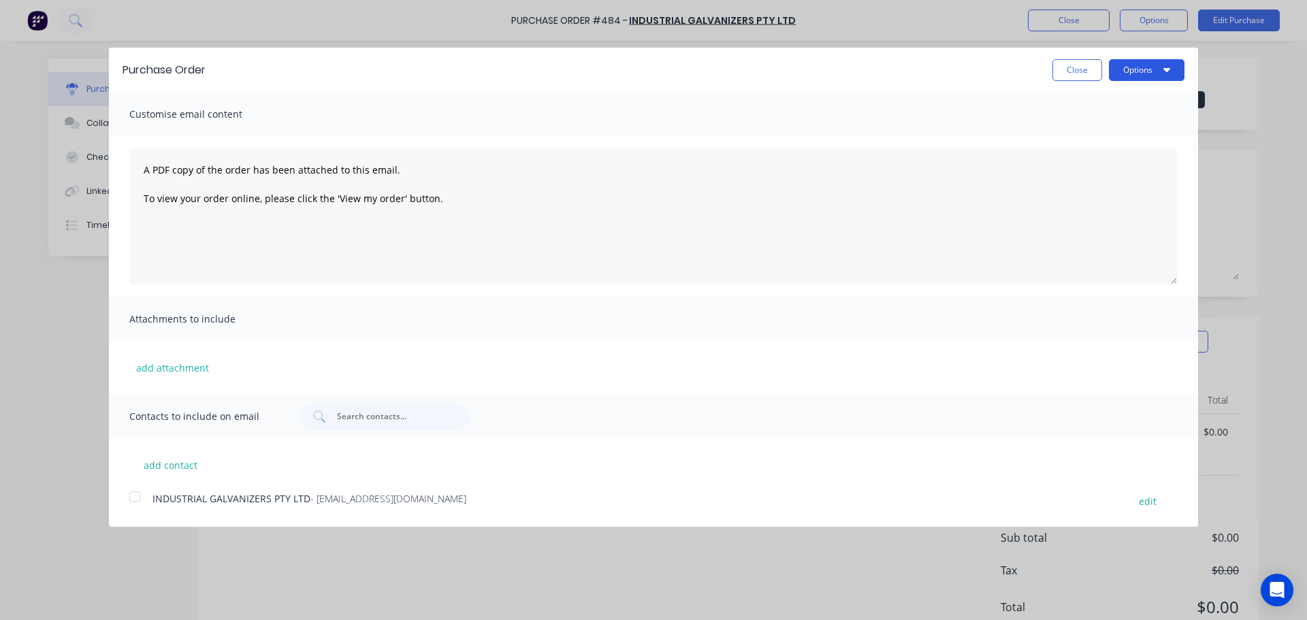
click at [1139, 76] on button "Options" at bounding box center [1147, 70] width 76 height 22
click at [1138, 106] on div "Print" at bounding box center [1120, 105] width 105 height 20
click at [1085, 69] on button "Close" at bounding box center [1078, 70] width 50 height 22
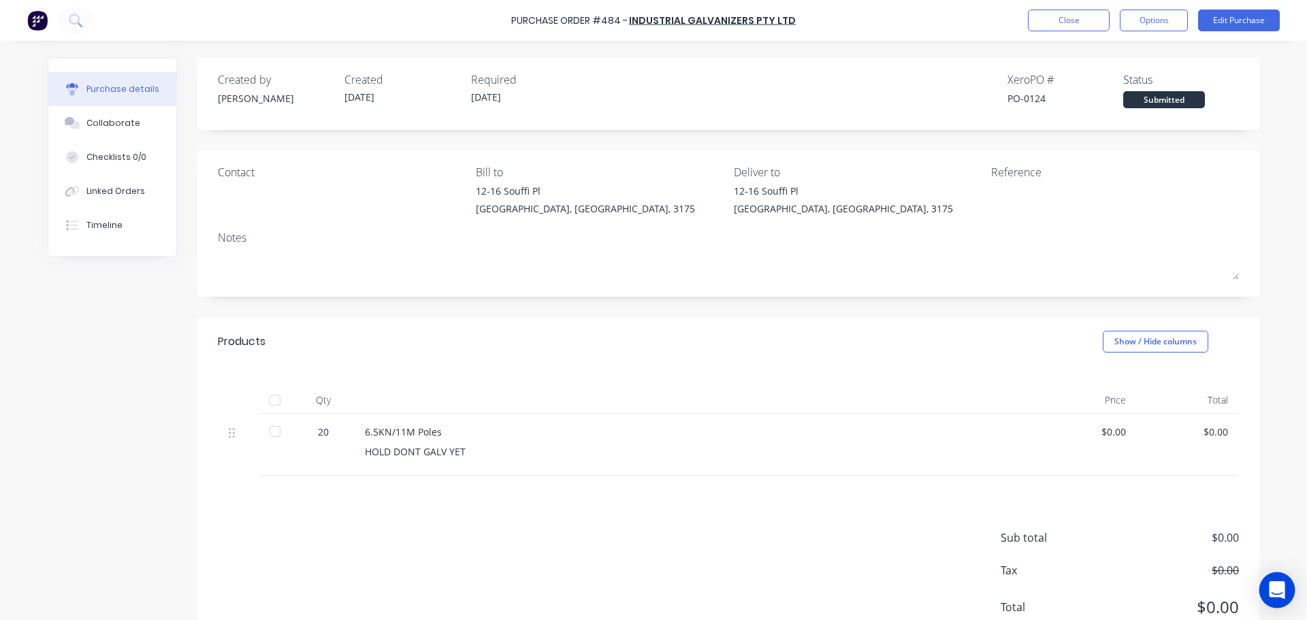
click at [1273, 587] on icon "Open Intercom Messenger" at bounding box center [1277, 590] width 16 height 18
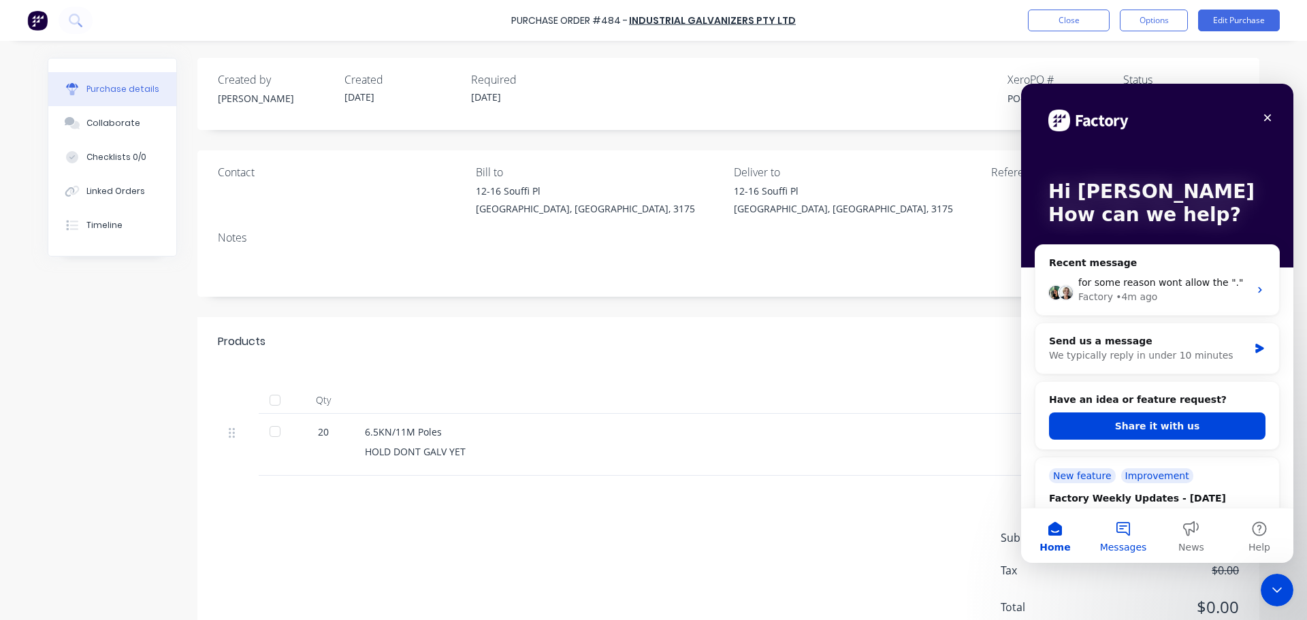
click at [1138, 537] on button "Messages" at bounding box center [1123, 536] width 68 height 54
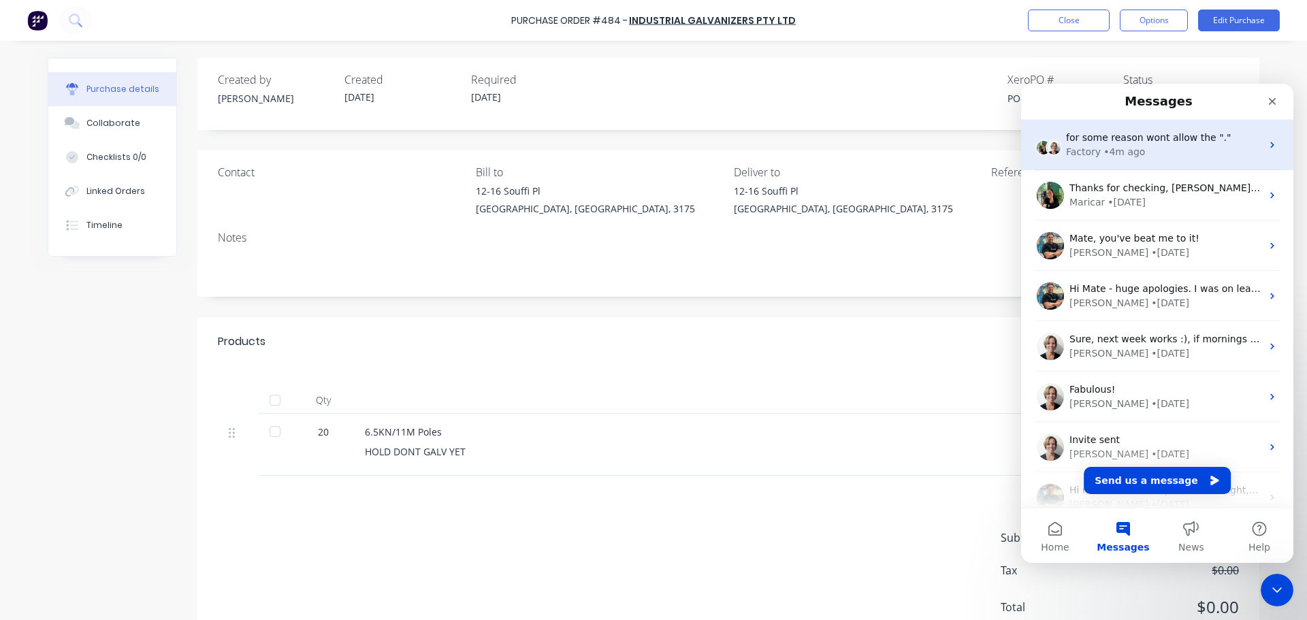
click at [1171, 153] on div "Factory • 4m ago" at bounding box center [1163, 152] width 195 height 14
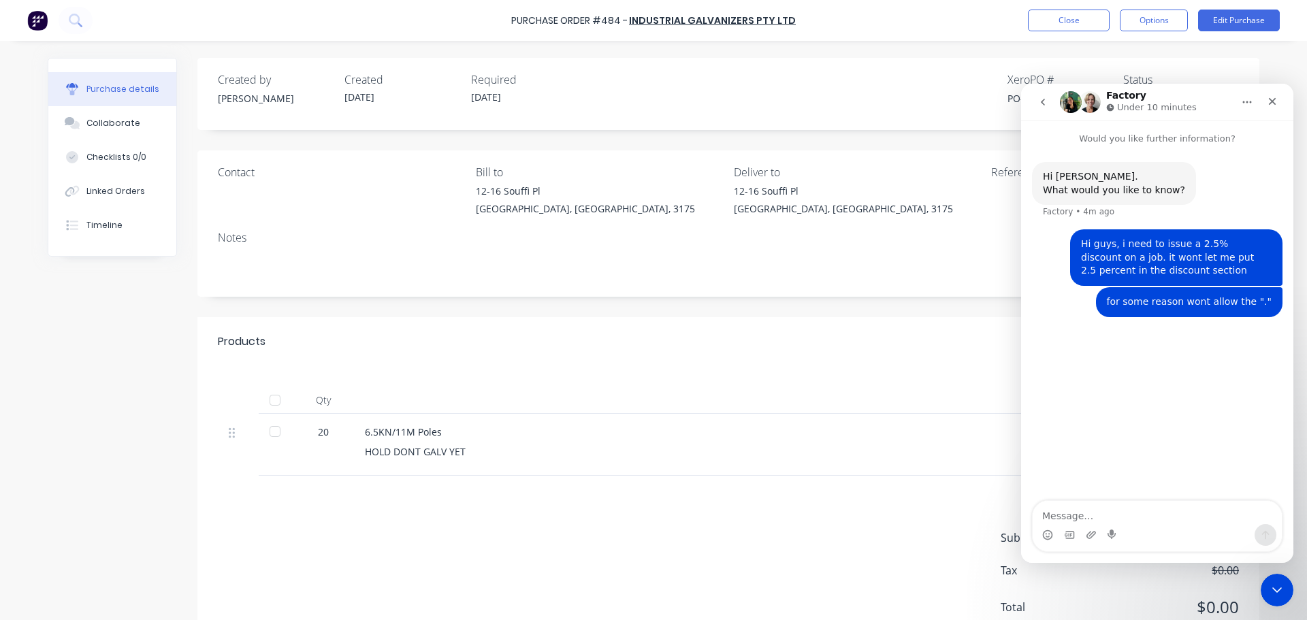
click at [897, 92] on div "Created by Leon Created 03/09/25 Required 03/09/25 Xero PO # PO-0124 Status Sub…" at bounding box center [728, 89] width 1021 height 37
click at [1082, 23] on button "Close" at bounding box center [1069, 21] width 82 height 22
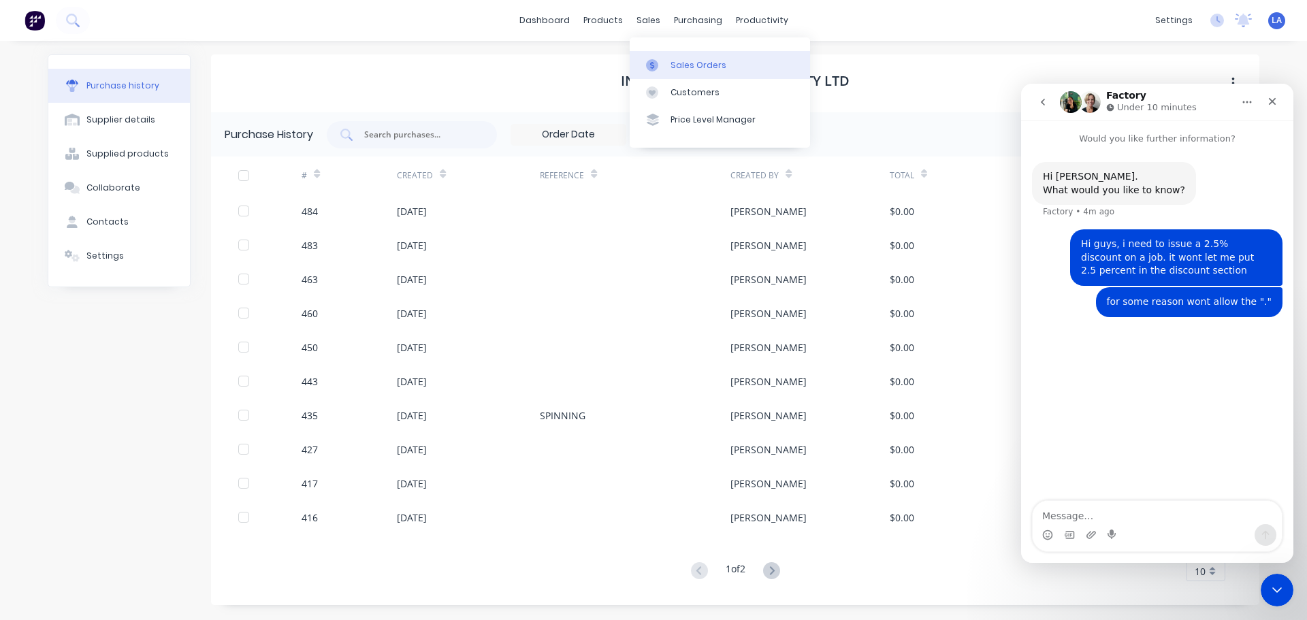
click at [666, 76] on link "Sales Orders" at bounding box center [720, 64] width 180 height 27
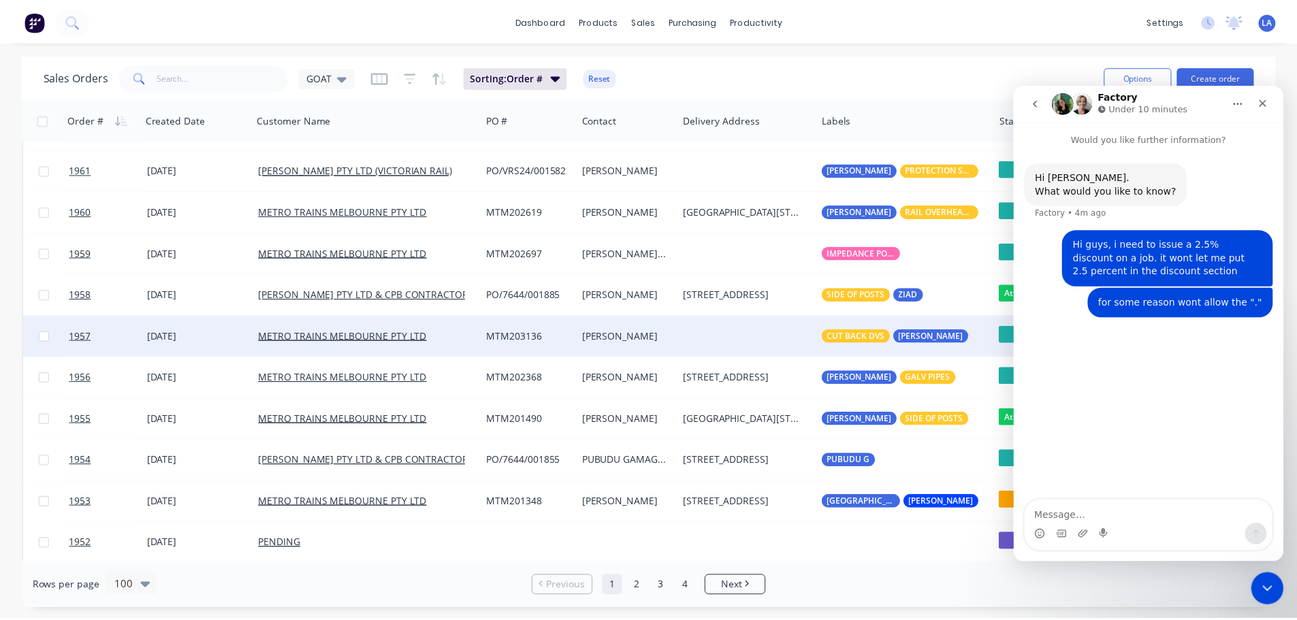
scroll to position [409, 0]
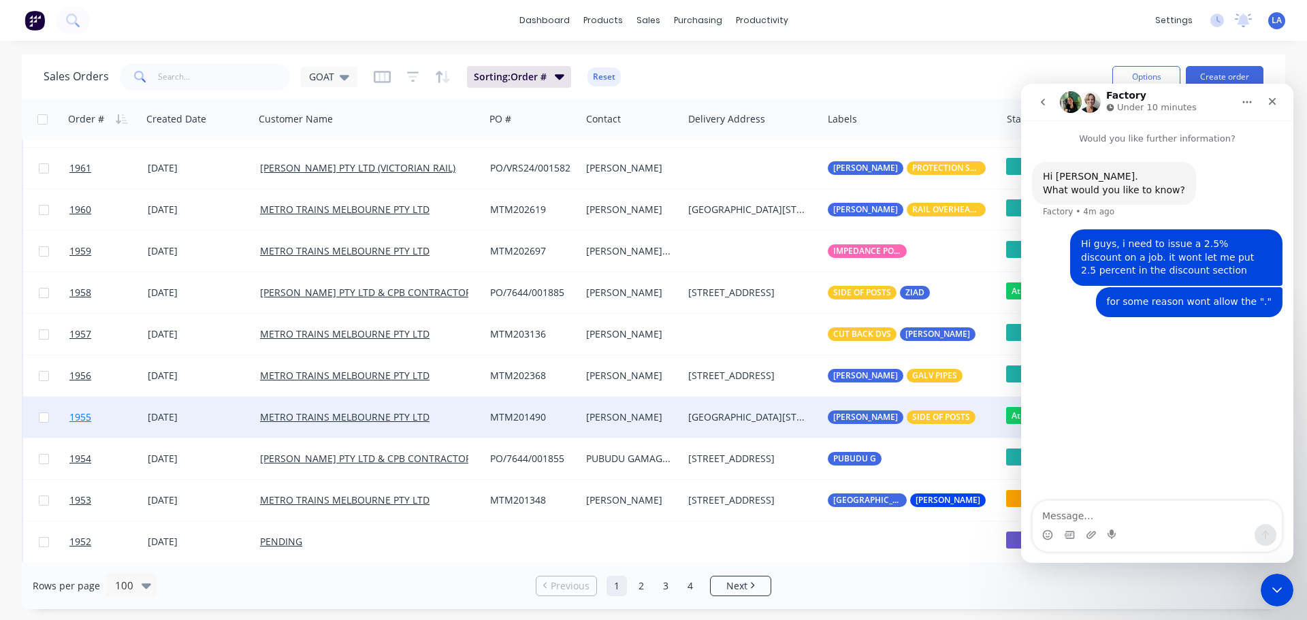
click at [127, 418] on link "1955" at bounding box center [108, 417] width 78 height 41
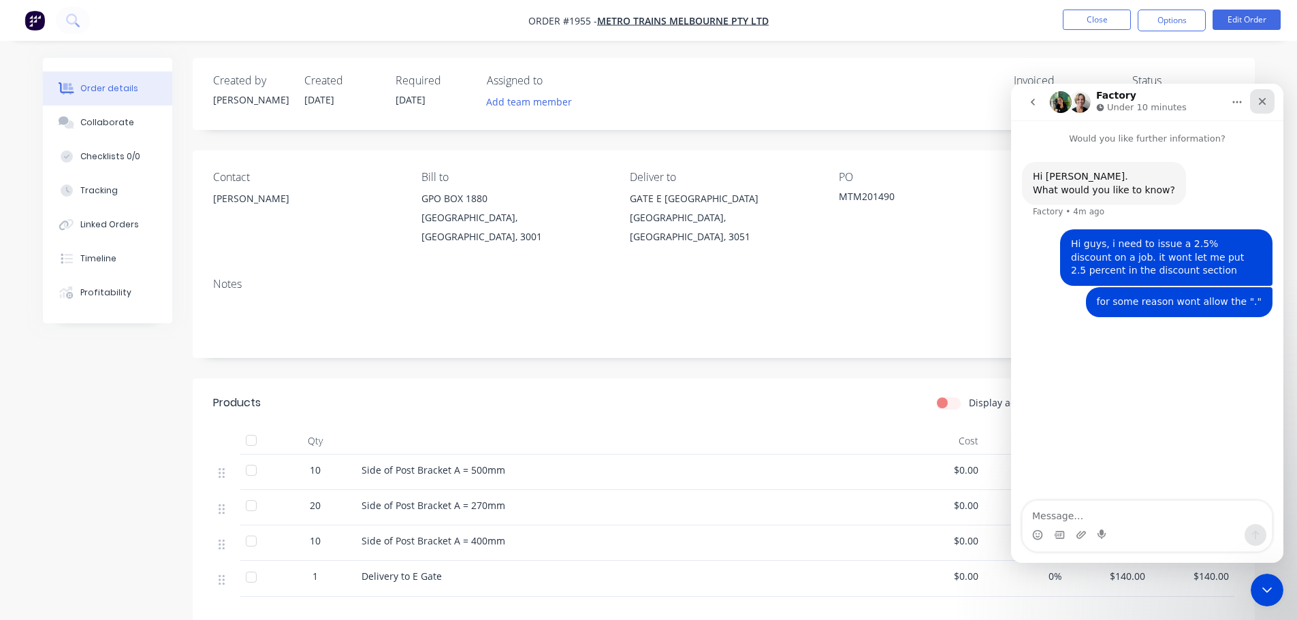
click at [1260, 96] on icon "Close" at bounding box center [1262, 101] width 11 height 11
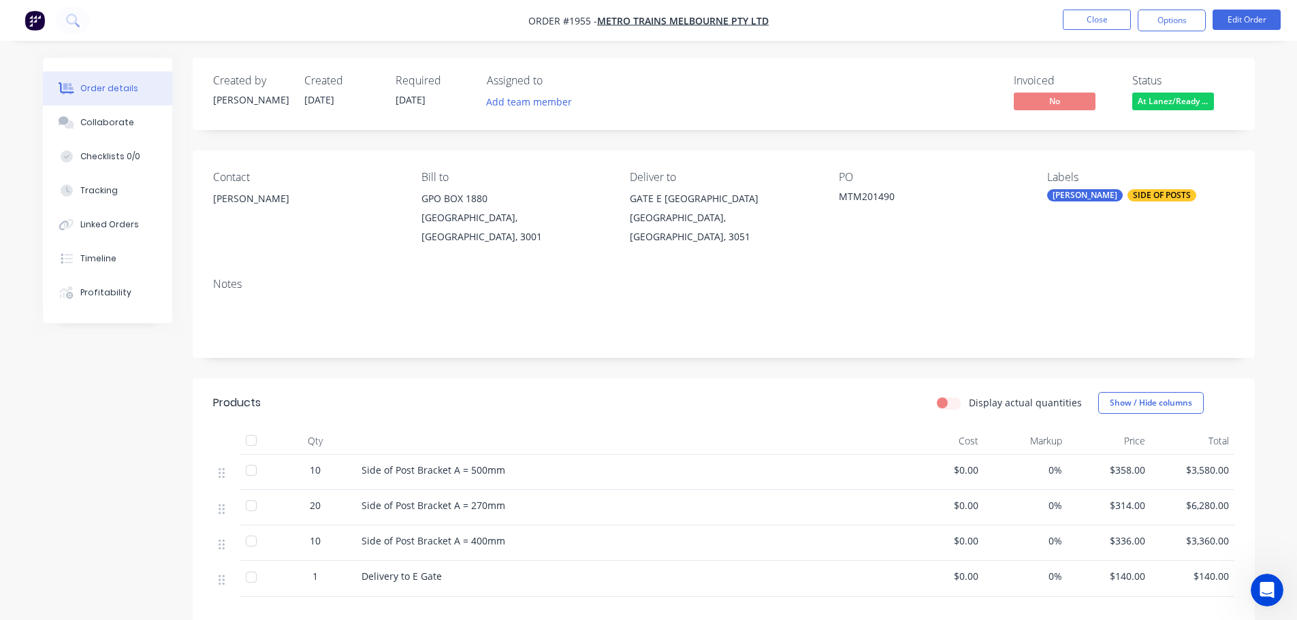
click at [1187, 102] on span "At Lanez/Ready ..." at bounding box center [1173, 101] width 82 height 17
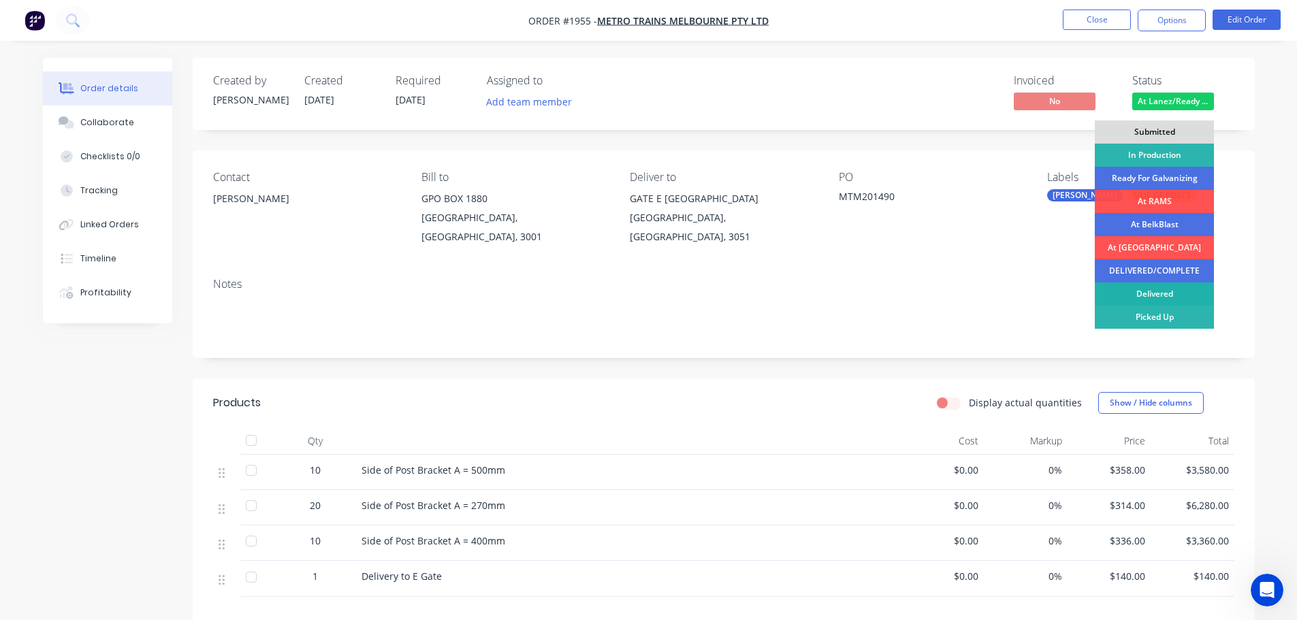
click at [1162, 291] on div "Delivered" at bounding box center [1154, 294] width 119 height 23
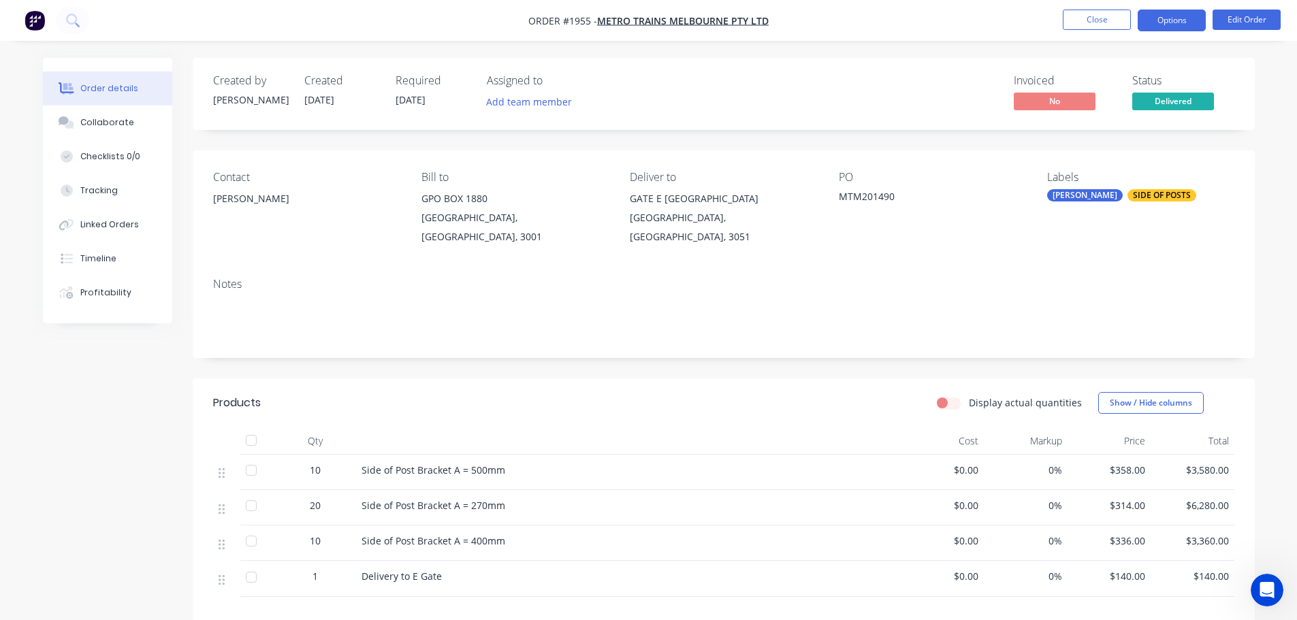
click at [1174, 18] on button "Options" at bounding box center [1172, 21] width 68 height 22
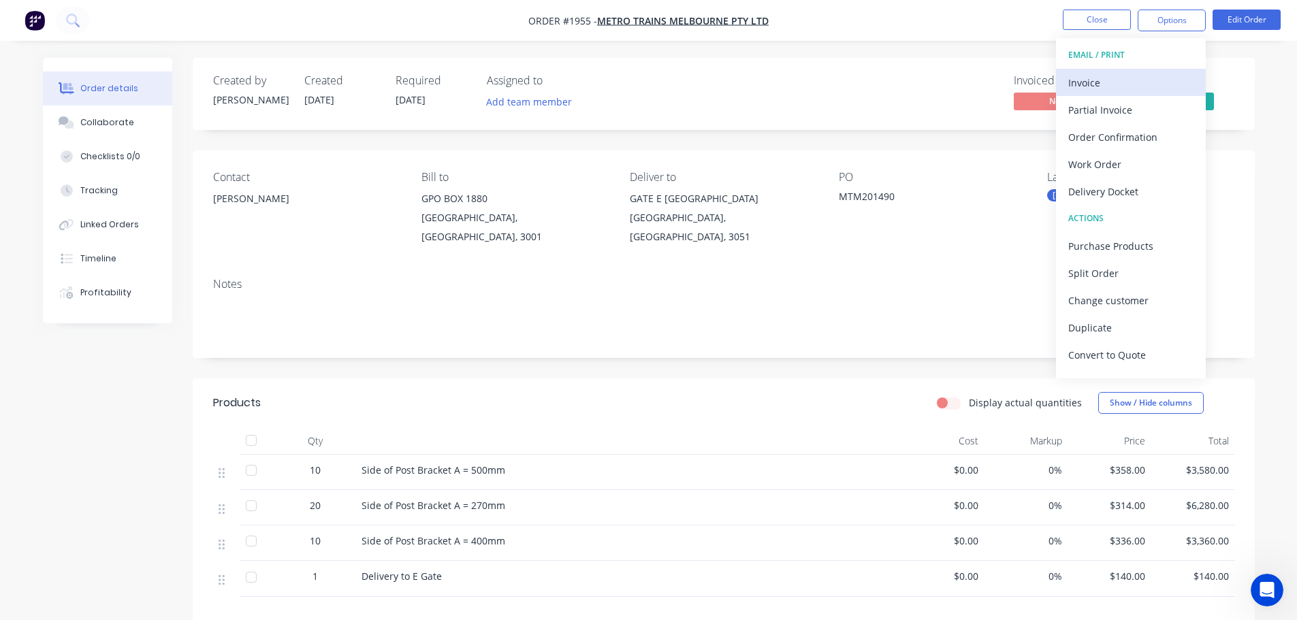
click at [1142, 78] on div "Invoice" at bounding box center [1130, 83] width 125 height 20
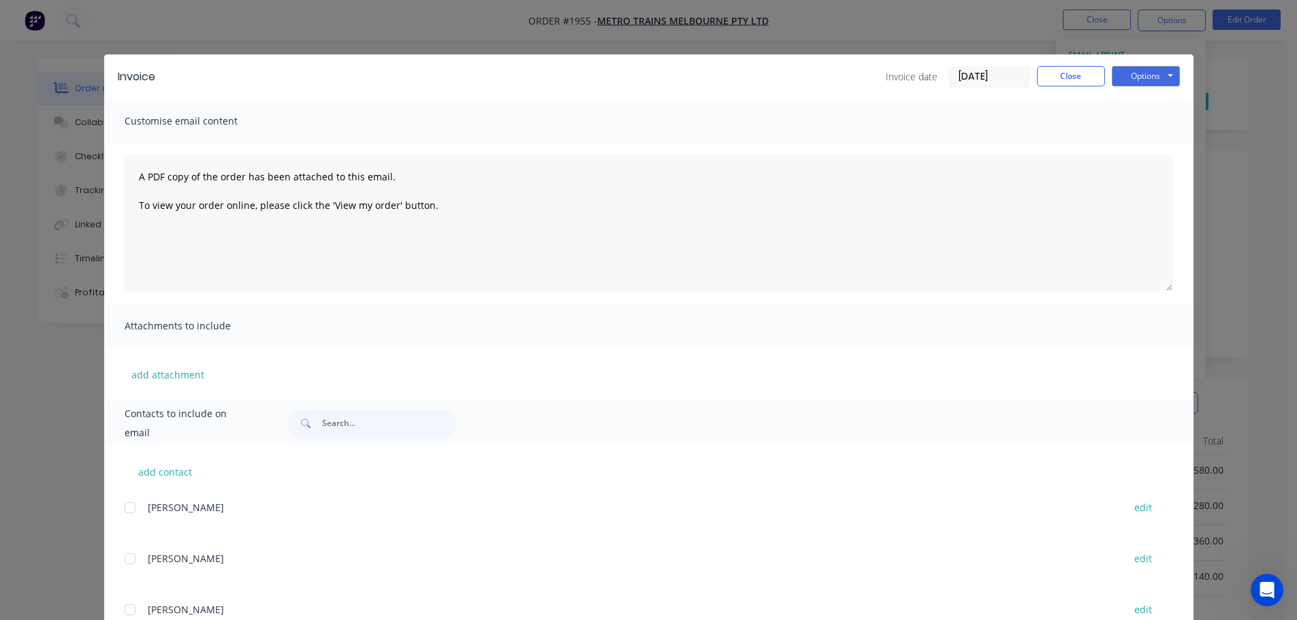
click at [999, 78] on input "03/09/25" at bounding box center [989, 77] width 80 height 20
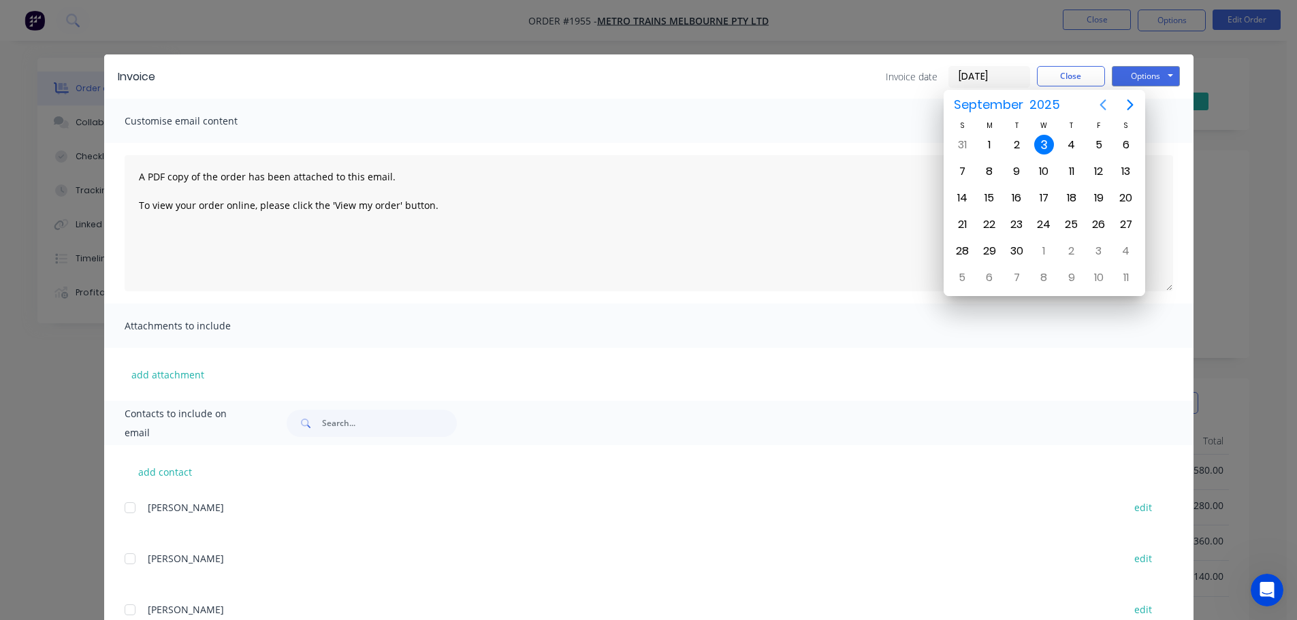
click at [1106, 107] on icon "Previous page" at bounding box center [1103, 105] width 16 height 16
click at [1095, 255] on div "29" at bounding box center [1099, 251] width 20 height 20
type input "[DATE]"
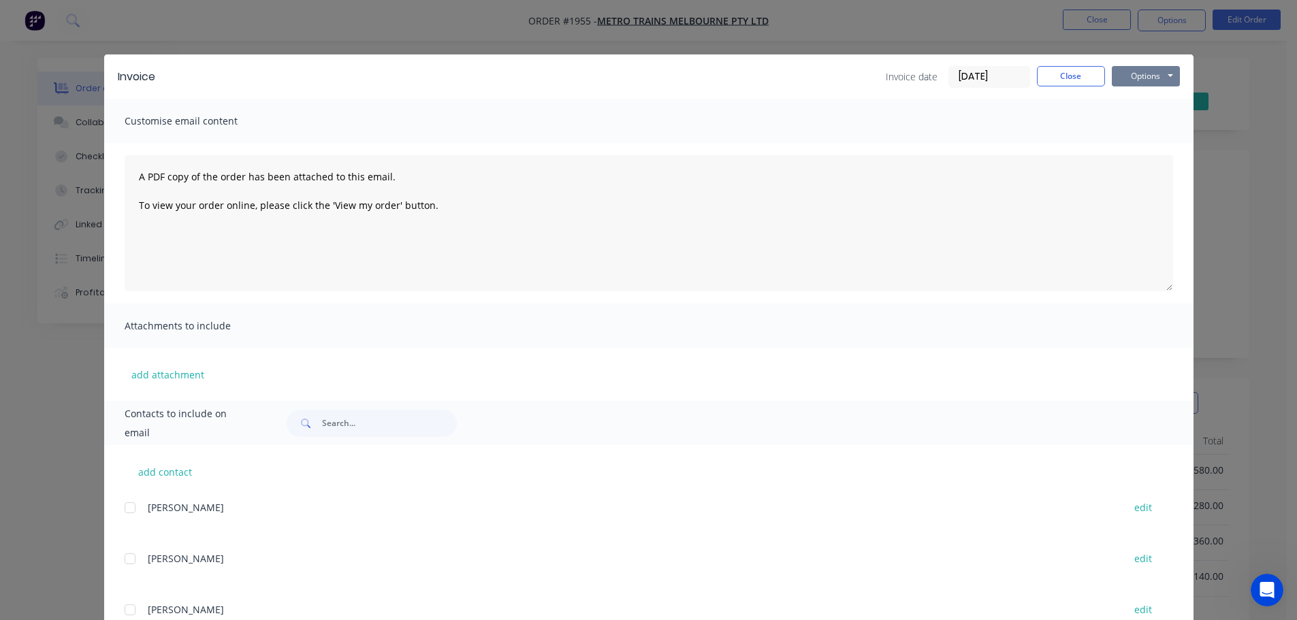
click at [1123, 75] on button "Options" at bounding box center [1146, 76] width 68 height 20
click at [1123, 119] on button "Print" at bounding box center [1155, 123] width 87 height 22
drag, startPoint x: 1063, startPoint y: 74, endPoint x: 1072, endPoint y: 35, distance: 39.8
click at [1063, 74] on button "Close" at bounding box center [1071, 76] width 68 height 20
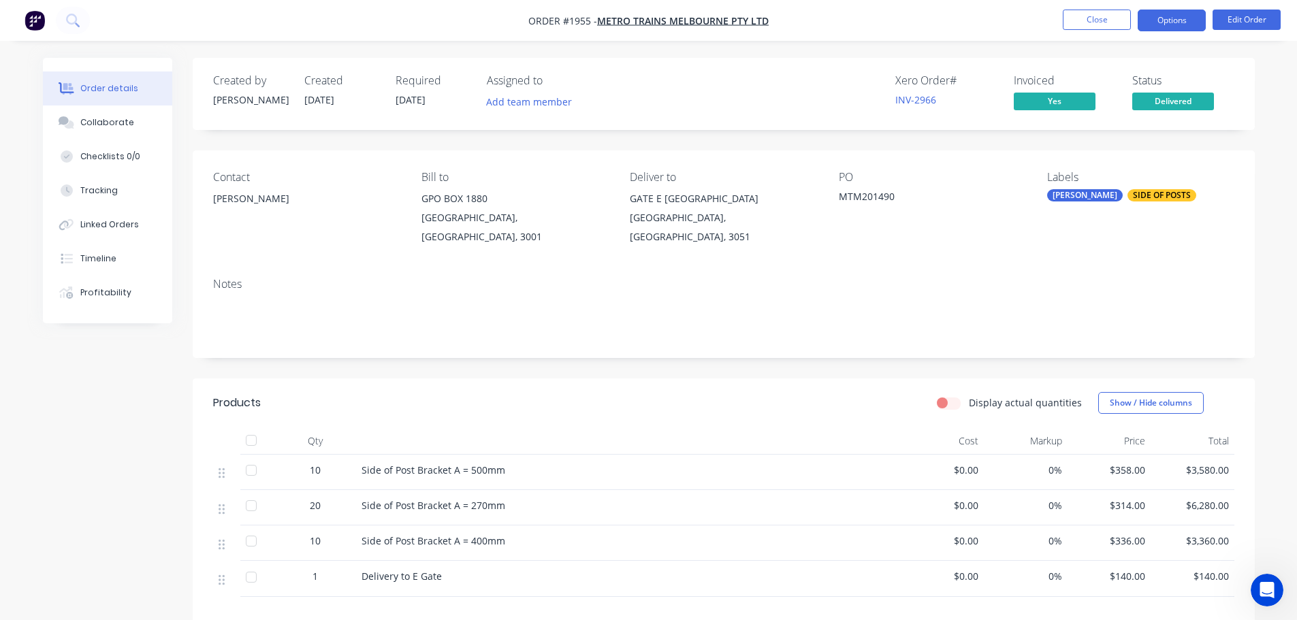
click at [1153, 24] on button "Options" at bounding box center [1172, 21] width 68 height 22
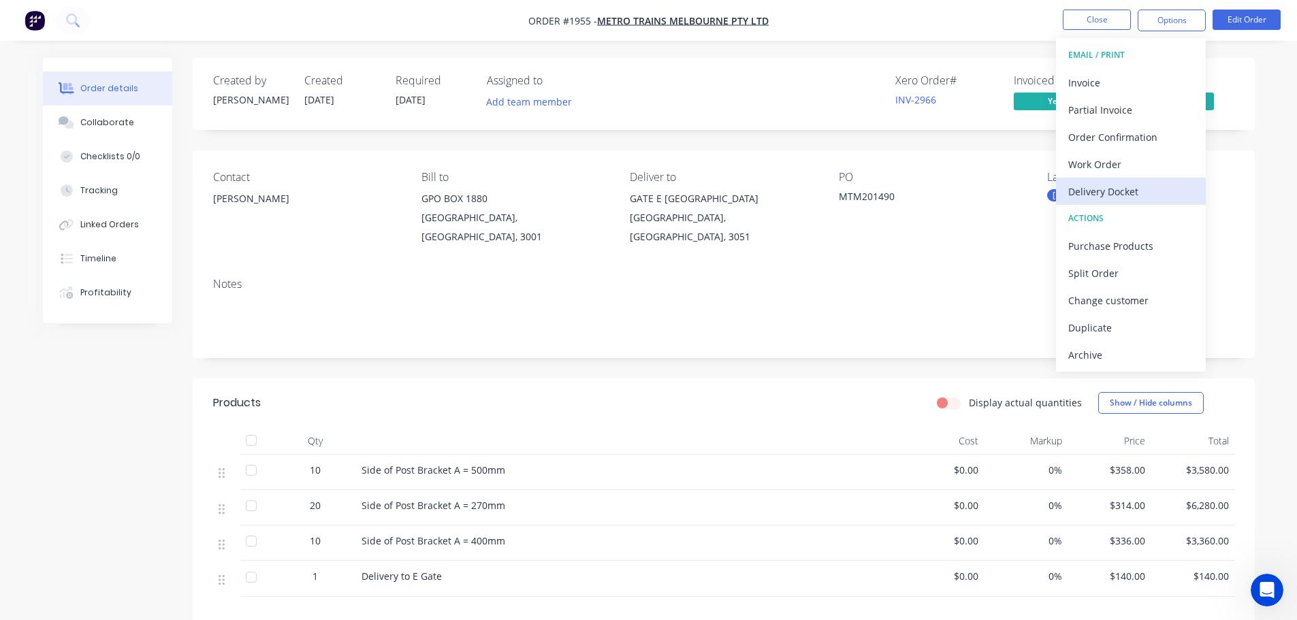
click at [1147, 189] on div "Delivery Docket" at bounding box center [1130, 192] width 125 height 20
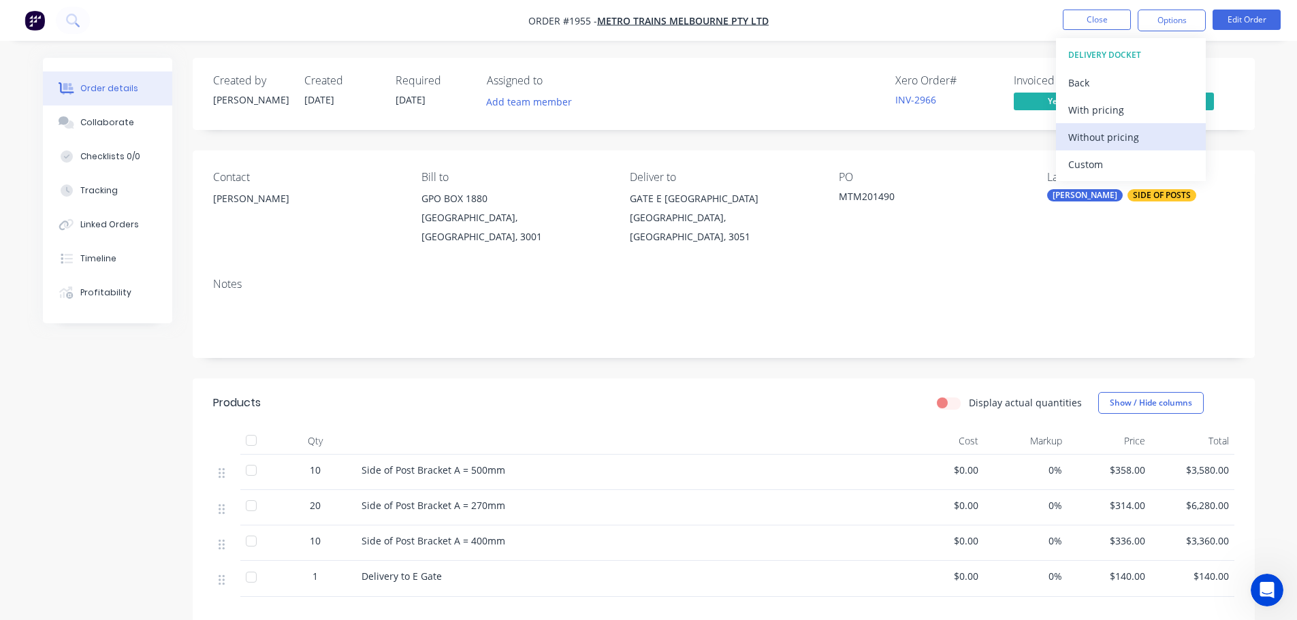
click at [1157, 134] on div "Without pricing" at bounding box center [1130, 137] width 125 height 20
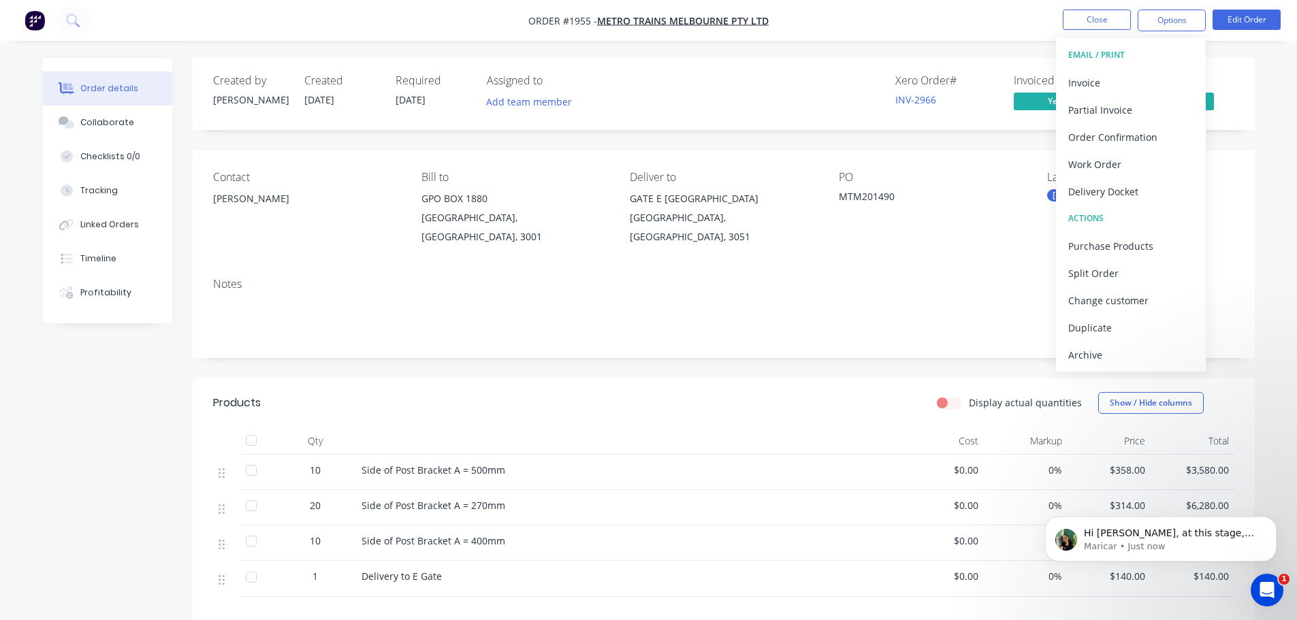
click at [869, 67] on div "Created by Leon Created 04/08/25 Required 31/07/25 Assigned to Add team member …" at bounding box center [724, 94] width 1062 height 72
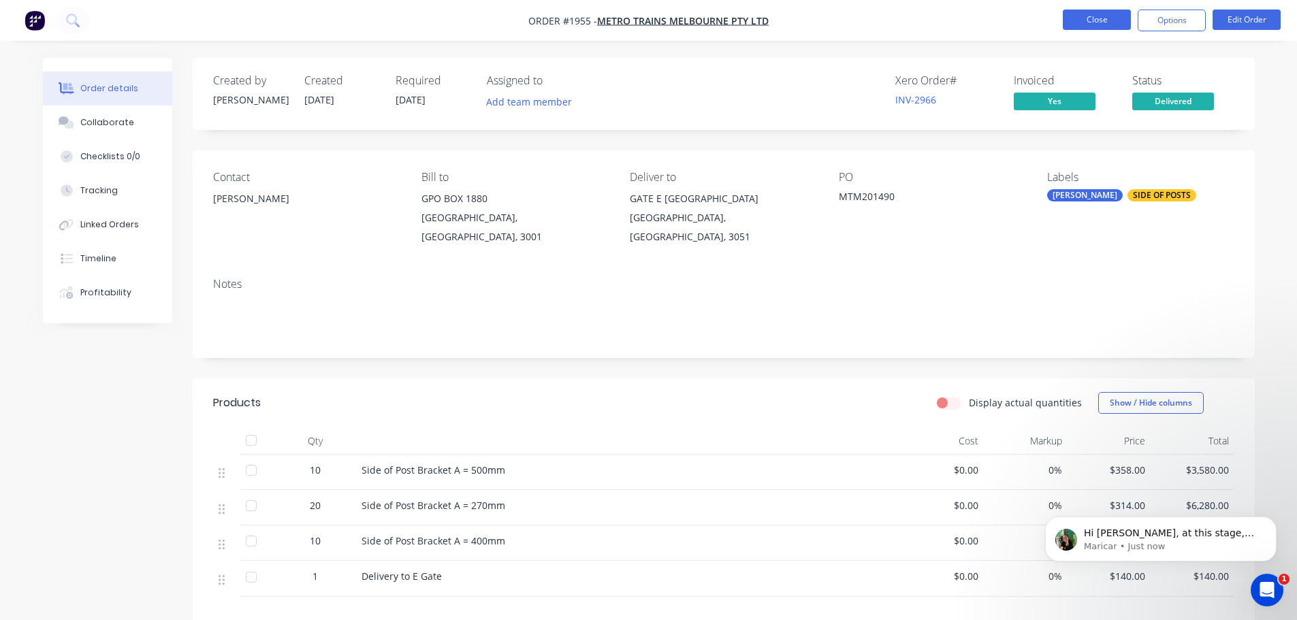
click at [1091, 25] on button "Close" at bounding box center [1097, 20] width 68 height 20
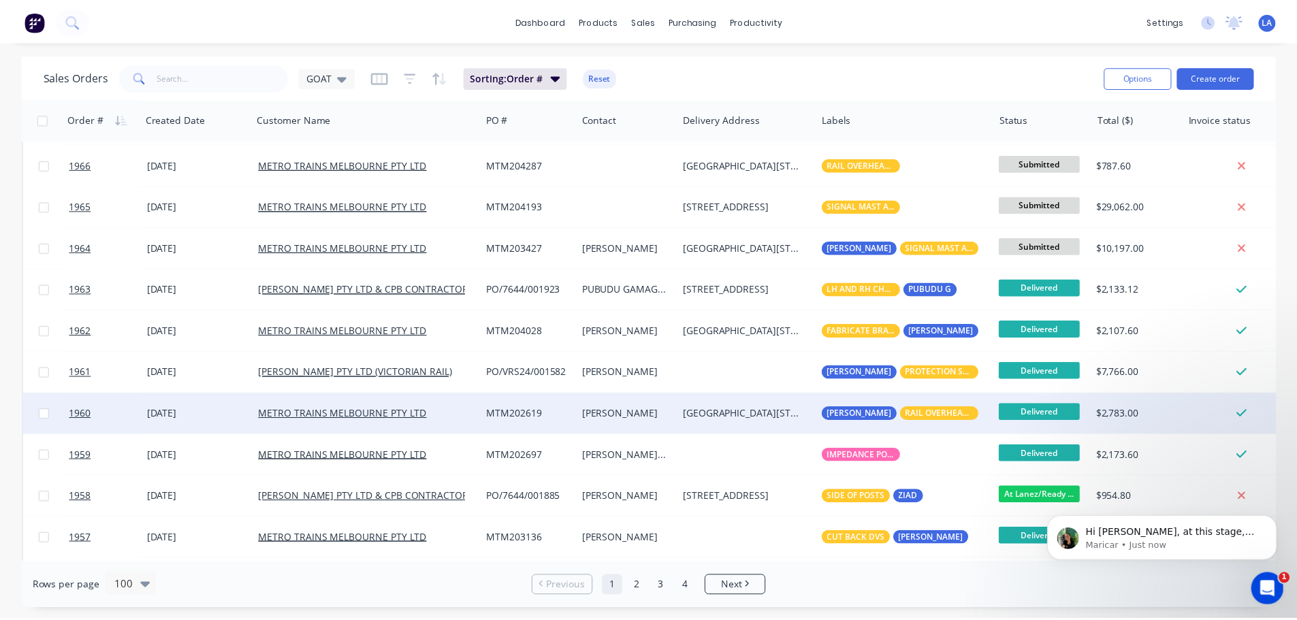
scroll to position [272, 0]
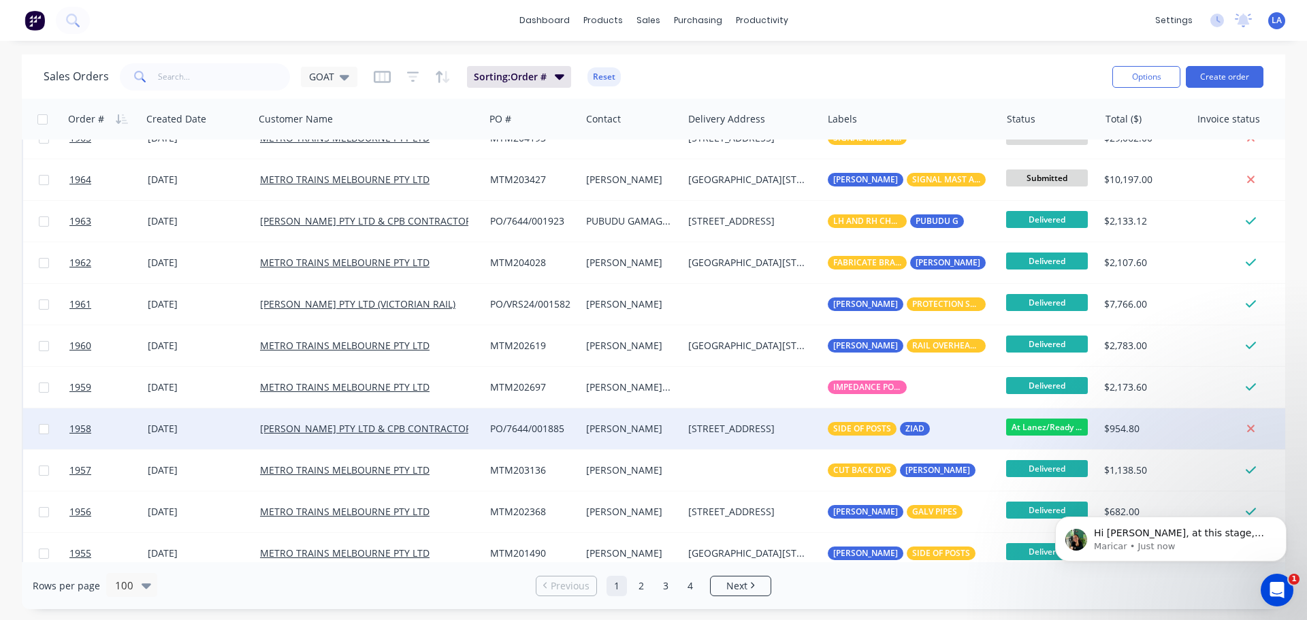
click at [729, 425] on div "[STREET_ADDRESS]" at bounding box center [749, 429] width 123 height 14
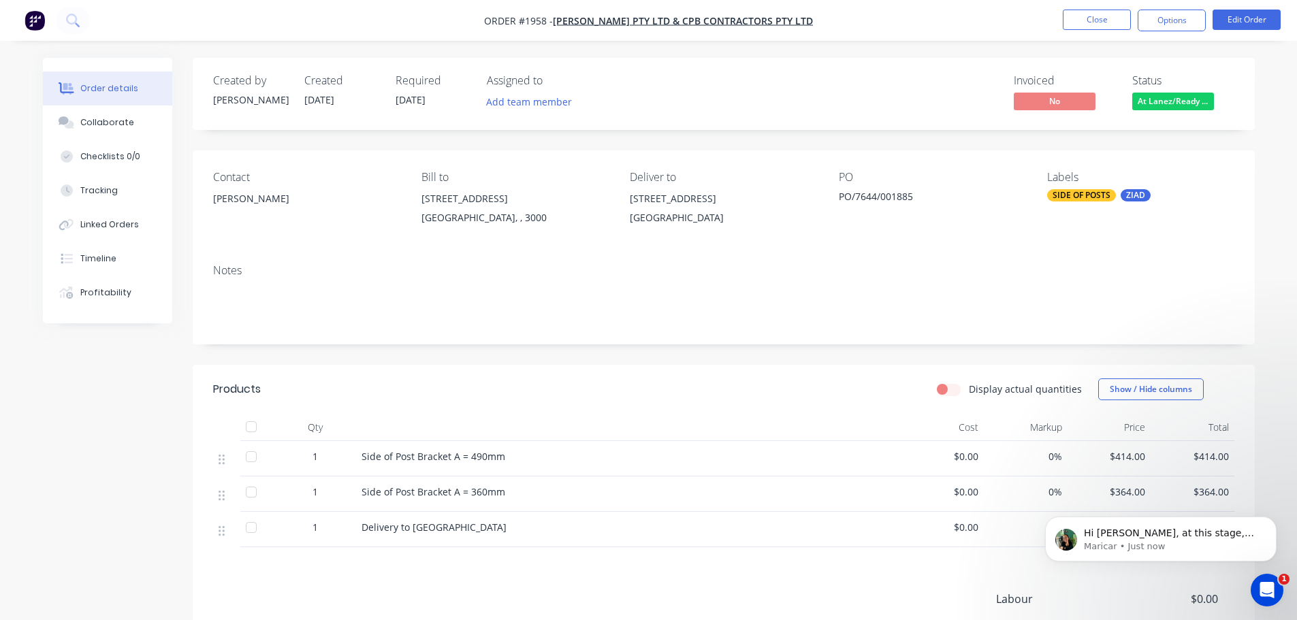
click at [1166, 92] on div "Status At Lanez/Ready ..." at bounding box center [1183, 93] width 102 height 39
click at [1166, 105] on span "At Lanez/Ready ..." at bounding box center [1173, 101] width 82 height 17
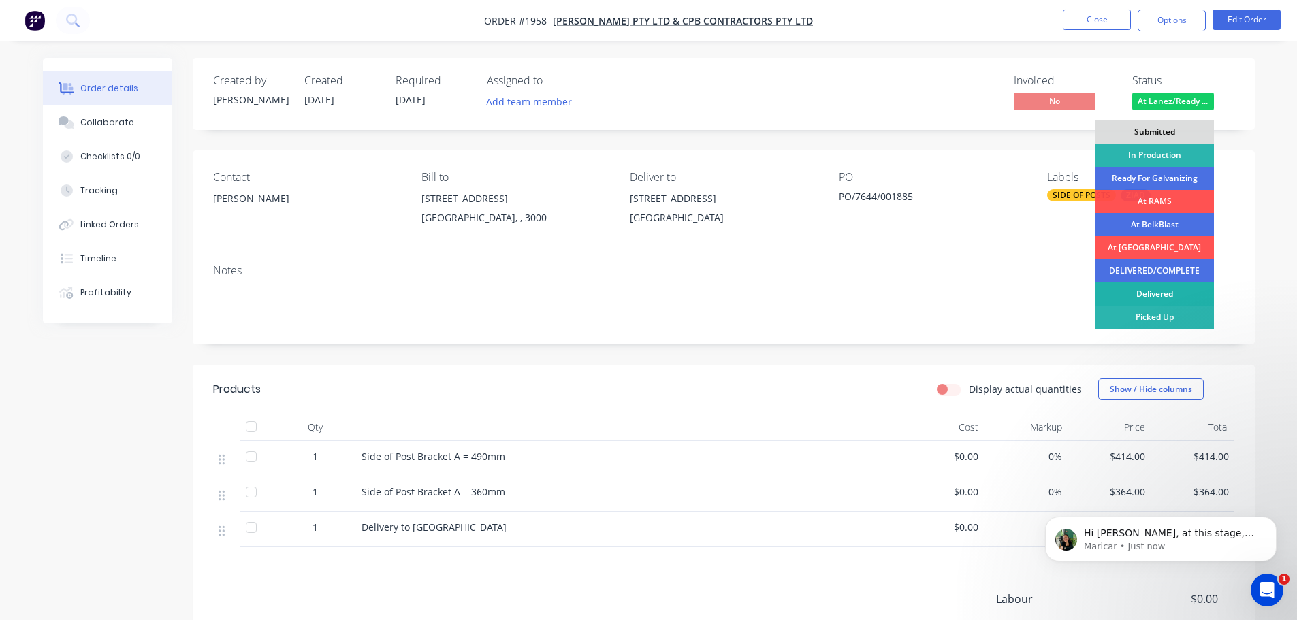
click at [1156, 296] on div "Delivered" at bounding box center [1154, 294] width 119 height 23
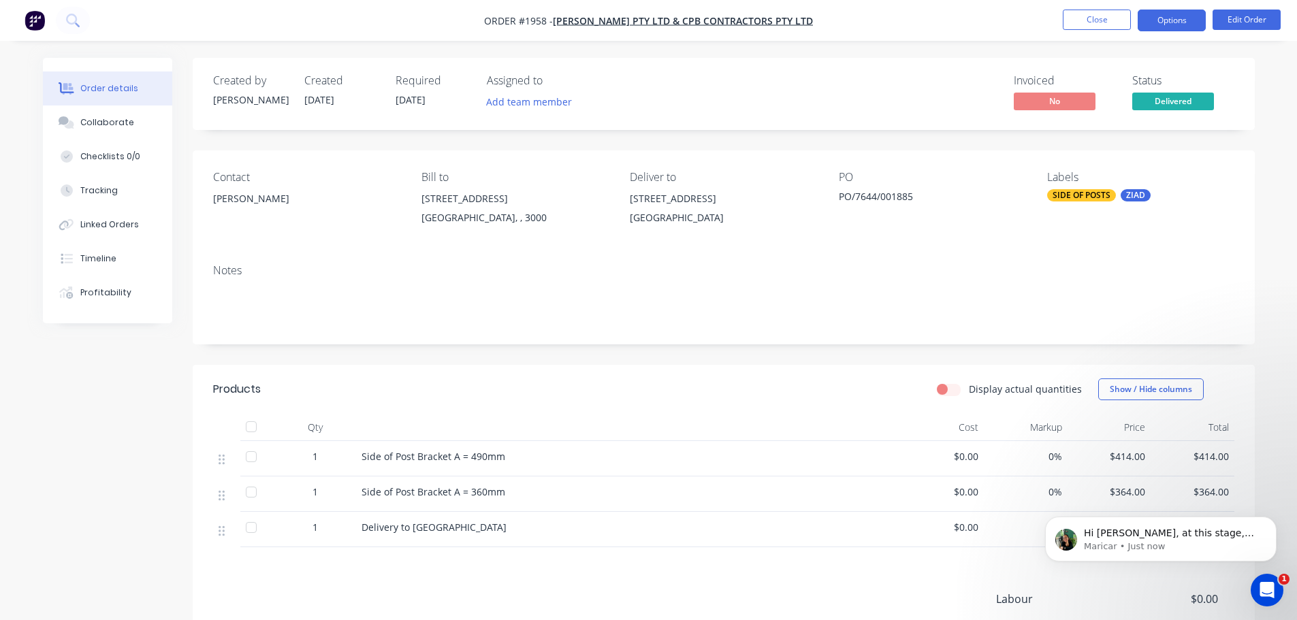
click at [1160, 14] on button "Options" at bounding box center [1172, 21] width 68 height 22
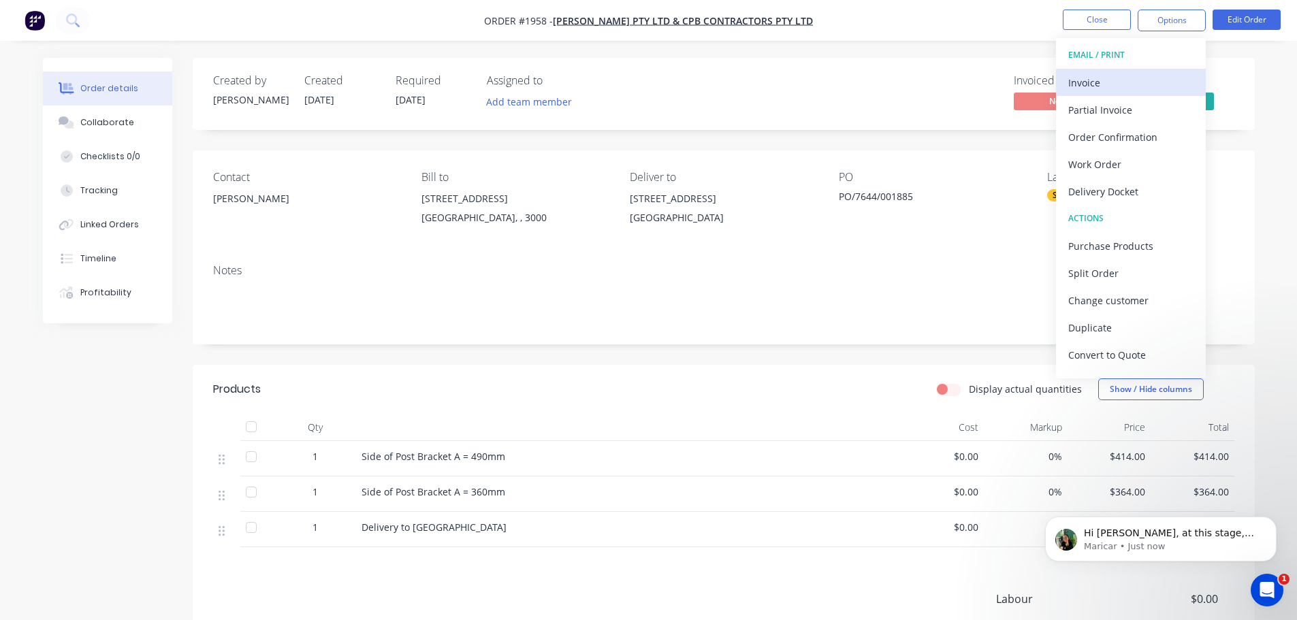
click at [1135, 87] on div "Invoice" at bounding box center [1130, 83] width 125 height 20
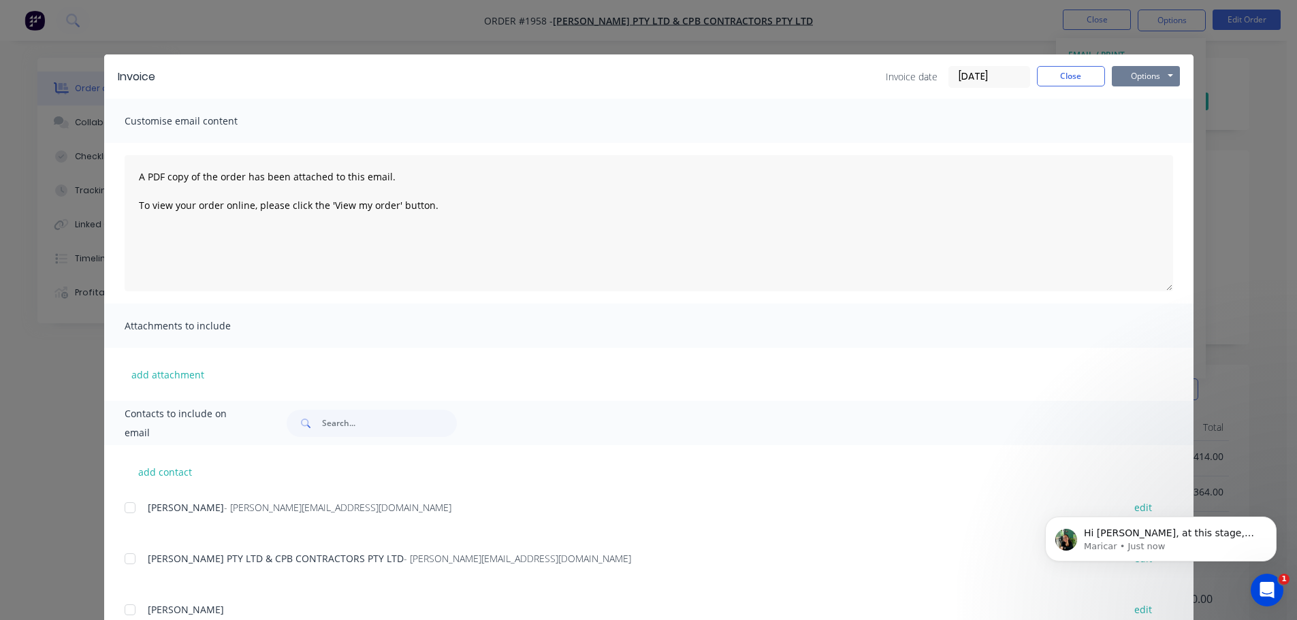
click at [1134, 78] on button "Options" at bounding box center [1146, 76] width 68 height 20
drag, startPoint x: 997, startPoint y: 89, endPoint x: 994, endPoint y: 79, distance: 10.6
click at [996, 89] on div "Invoice Invoice date 03/09/25 Close Options Preview Print Email" at bounding box center [648, 76] width 1089 height 44
click at [994, 79] on input "[DATE]" at bounding box center [989, 77] width 80 height 20
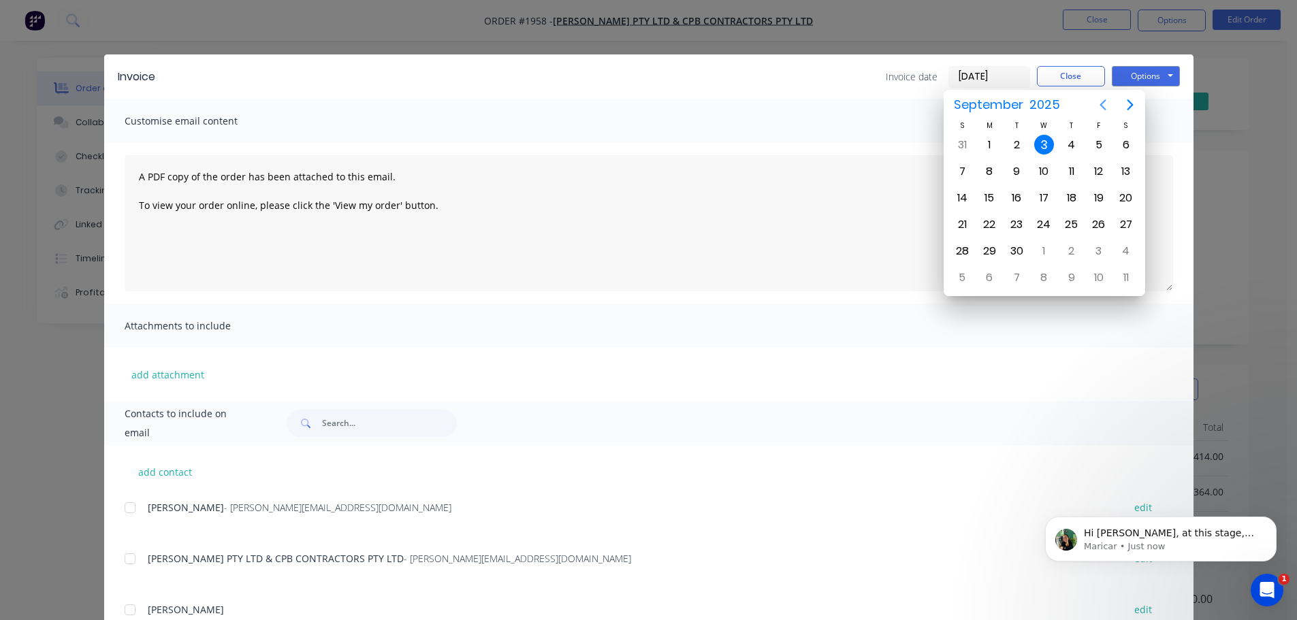
click at [1104, 103] on icon "Previous page" at bounding box center [1103, 105] width 16 height 16
click at [1091, 247] on div "29" at bounding box center [1099, 251] width 20 height 20
type input "[DATE]"
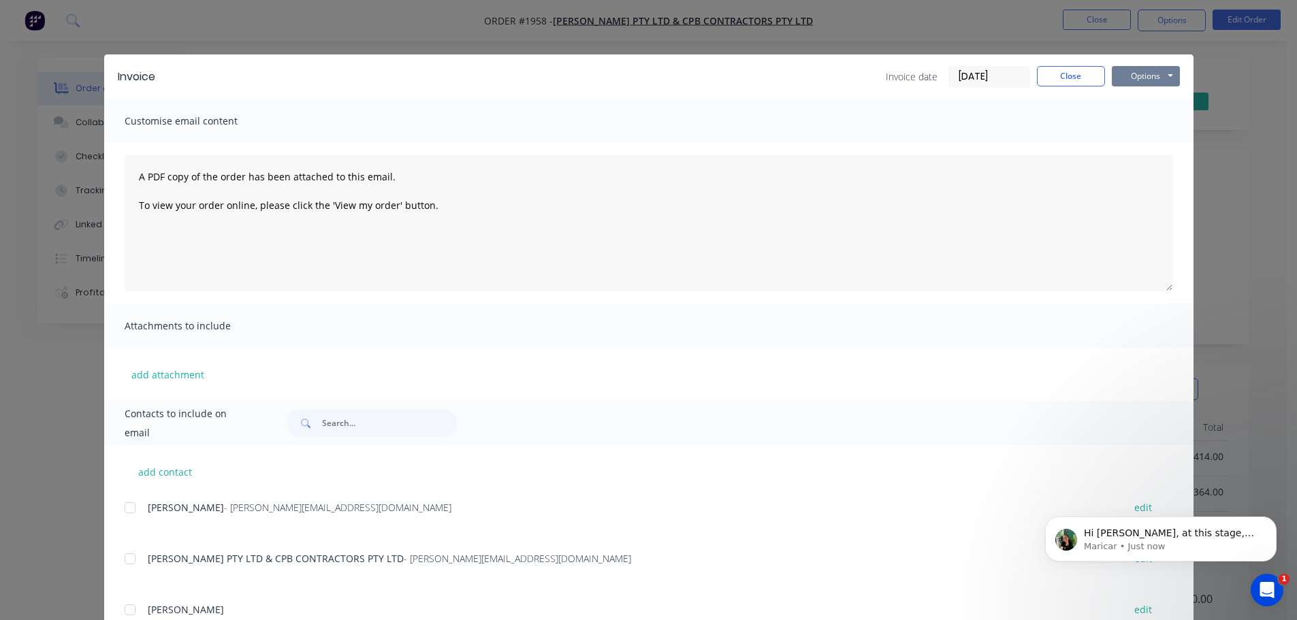
click at [1139, 80] on button "Options" at bounding box center [1146, 76] width 68 height 20
drag, startPoint x: 1139, startPoint y: 109, endPoint x: 1140, endPoint y: 124, distance: 15.0
click at [1140, 124] on div "Preview Print Email" at bounding box center [1155, 122] width 87 height 67
click at [1140, 124] on button "Print" at bounding box center [1155, 123] width 87 height 22
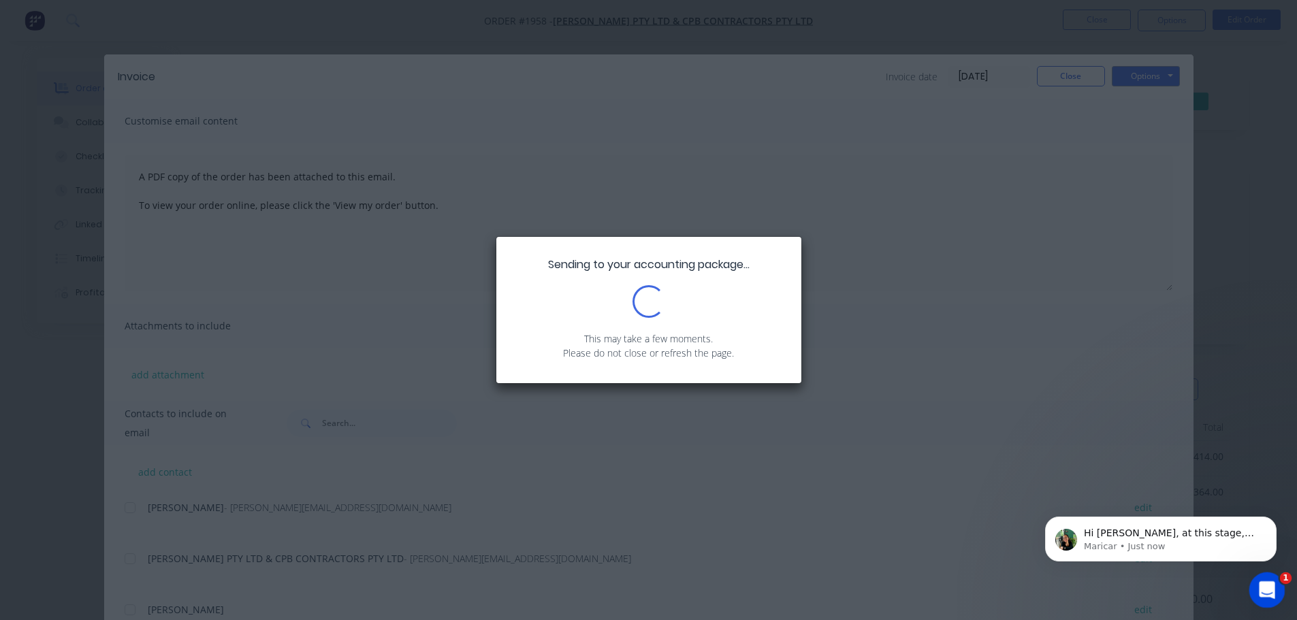
click at [1253, 580] on div "Open Intercom Messenger" at bounding box center [1265, 588] width 45 height 45
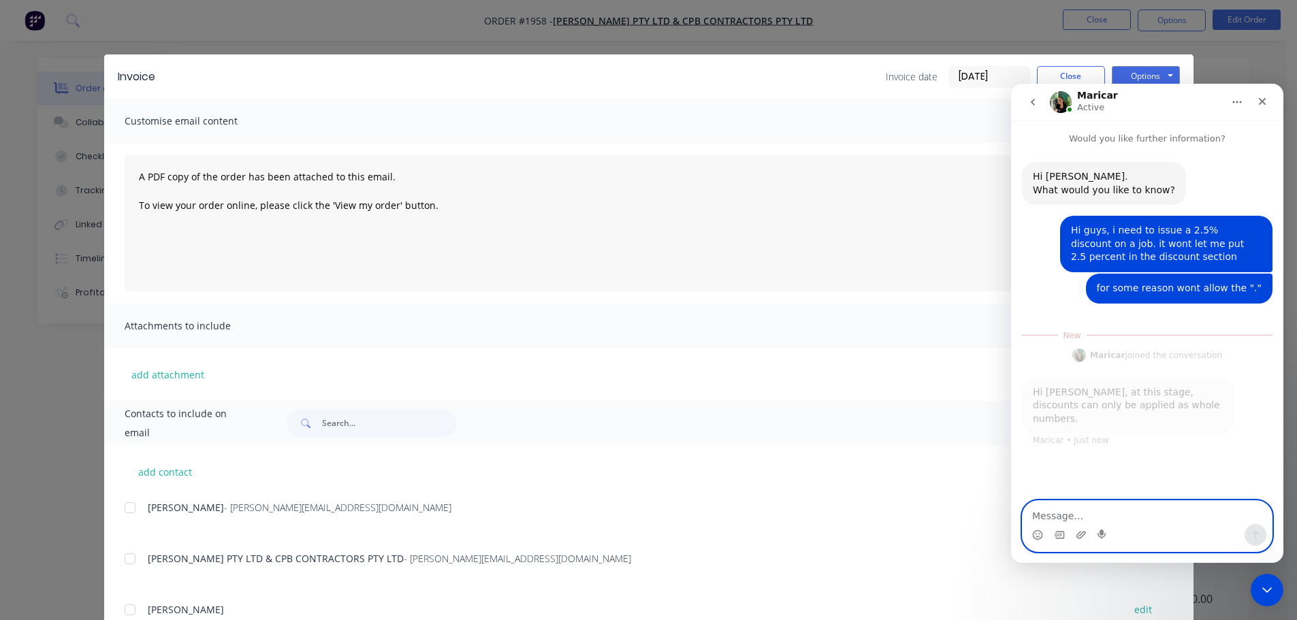
scroll to position [2, 0]
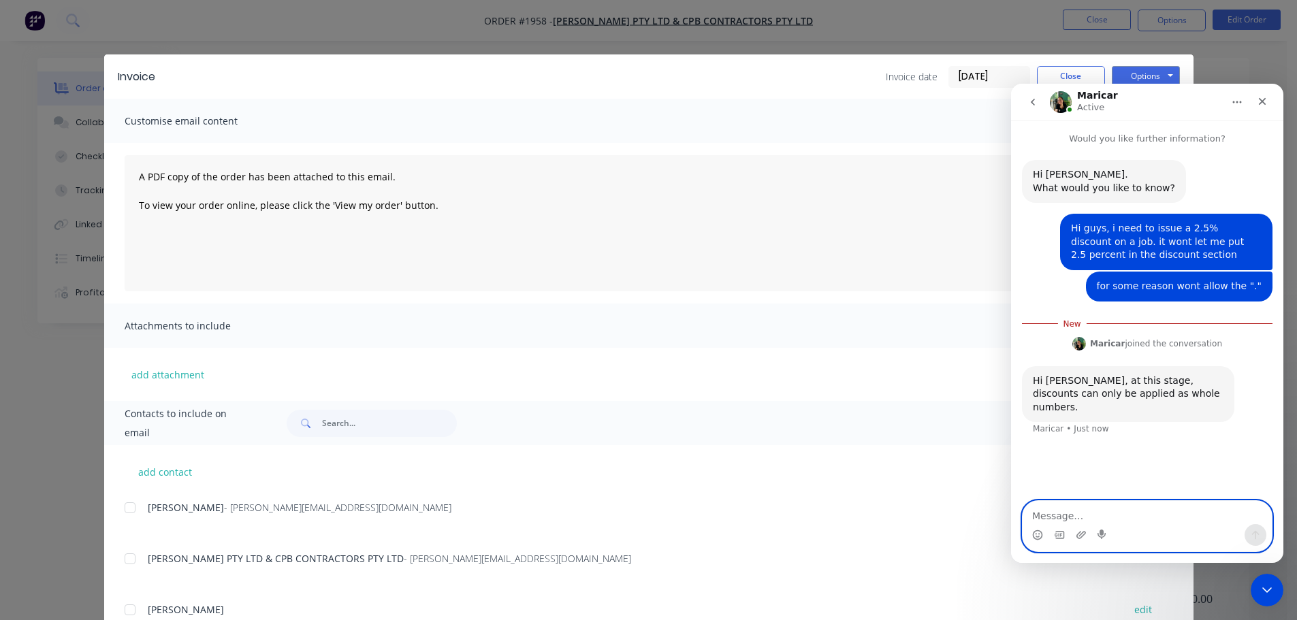
click at [1162, 517] on textarea "Message…" at bounding box center [1147, 512] width 249 height 23
type textarea "s"
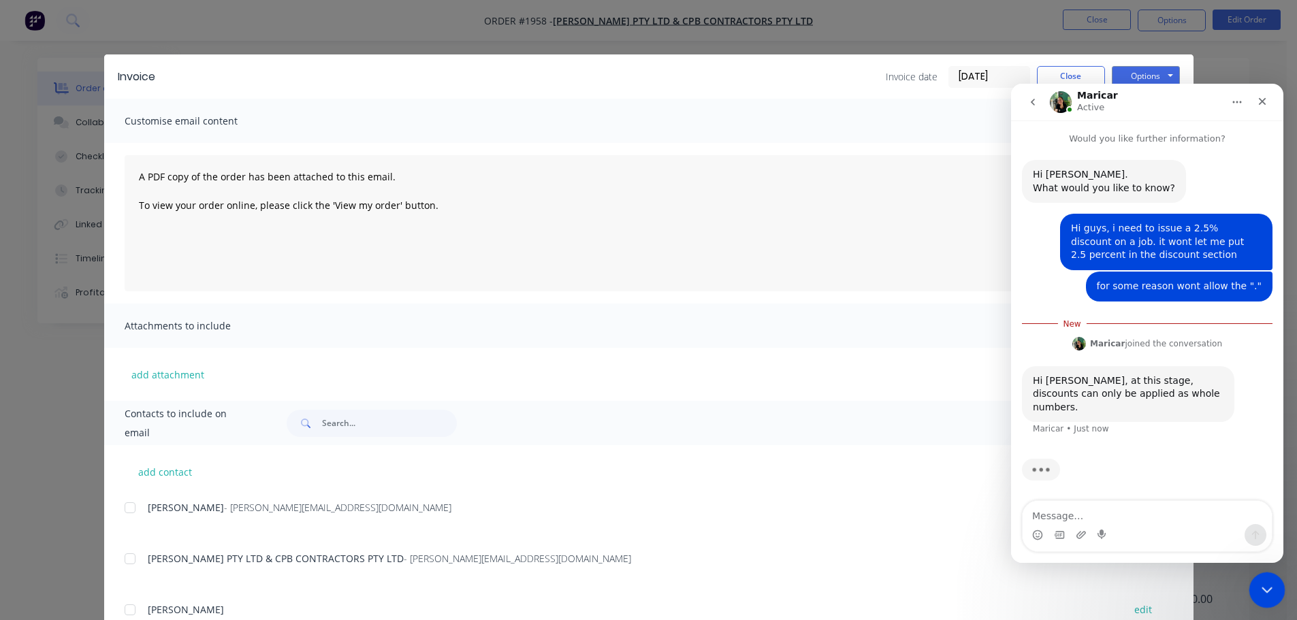
click at [1260, 595] on icon "Close Intercom Messenger" at bounding box center [1265, 588] width 16 height 16
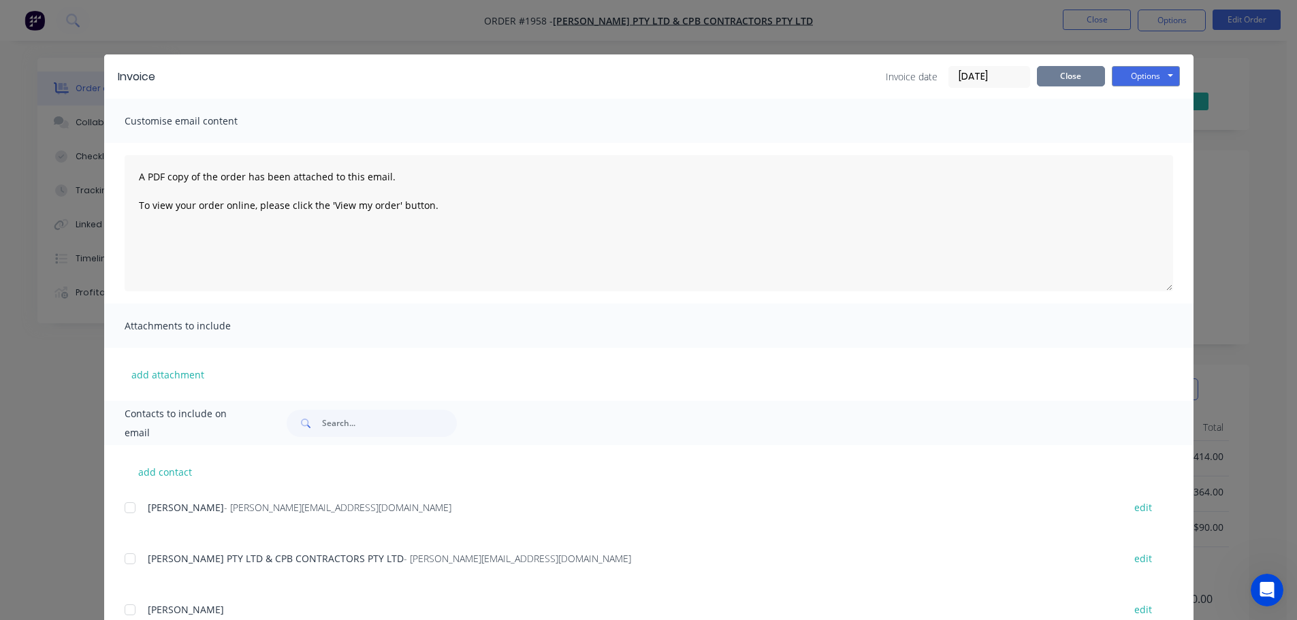
click at [1062, 80] on button "Close" at bounding box center [1071, 76] width 68 height 20
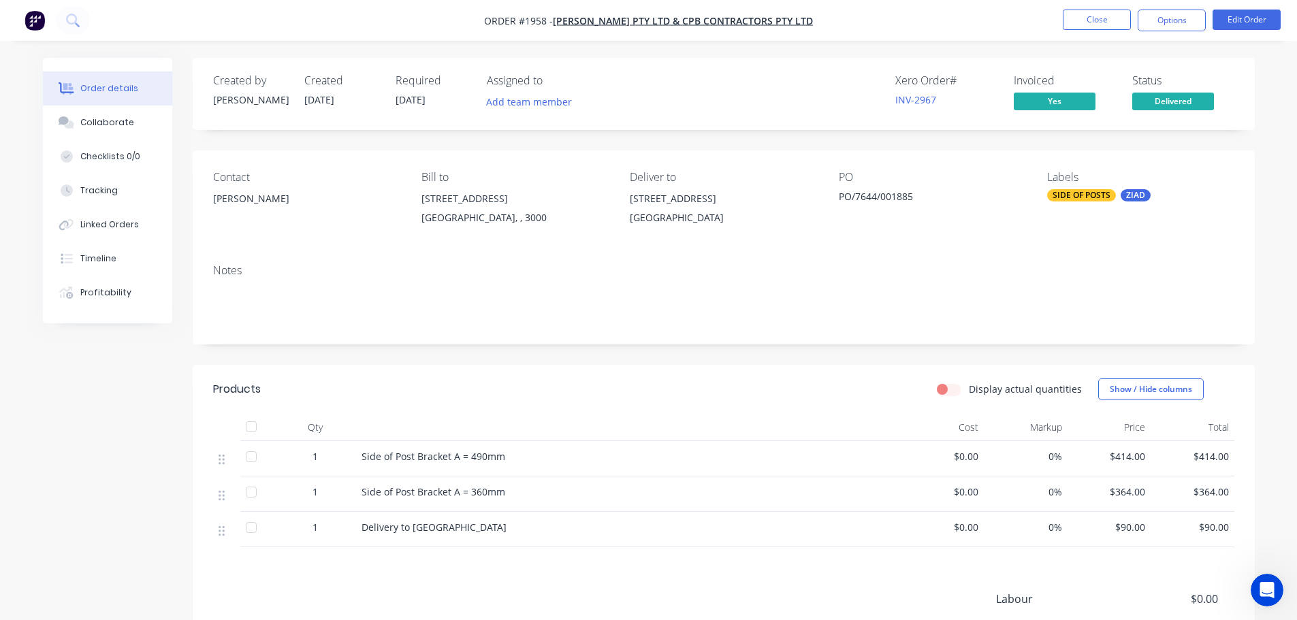
click at [1134, 23] on ul "Close Options Edit Order" at bounding box center [1172, 21] width 251 height 22
click at [1141, 22] on button "Options" at bounding box center [1172, 21] width 68 height 22
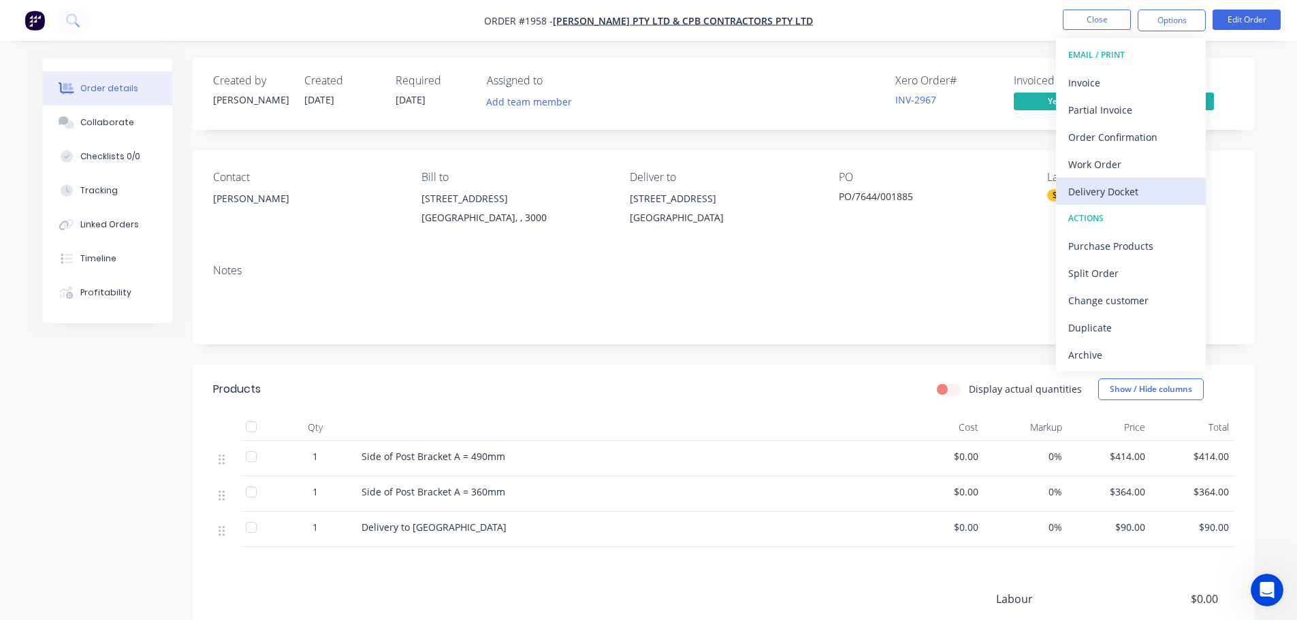
click at [1147, 188] on div "Delivery Docket" at bounding box center [1130, 192] width 125 height 20
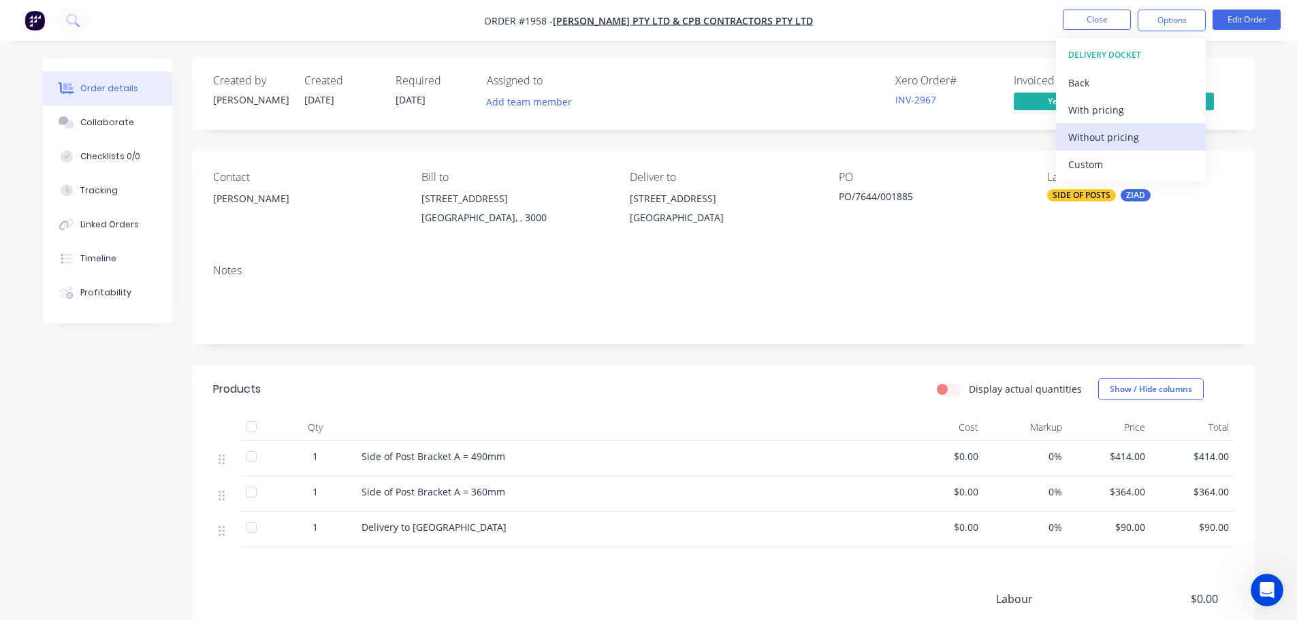
click at [1144, 144] on div "Without pricing" at bounding box center [1130, 137] width 125 height 20
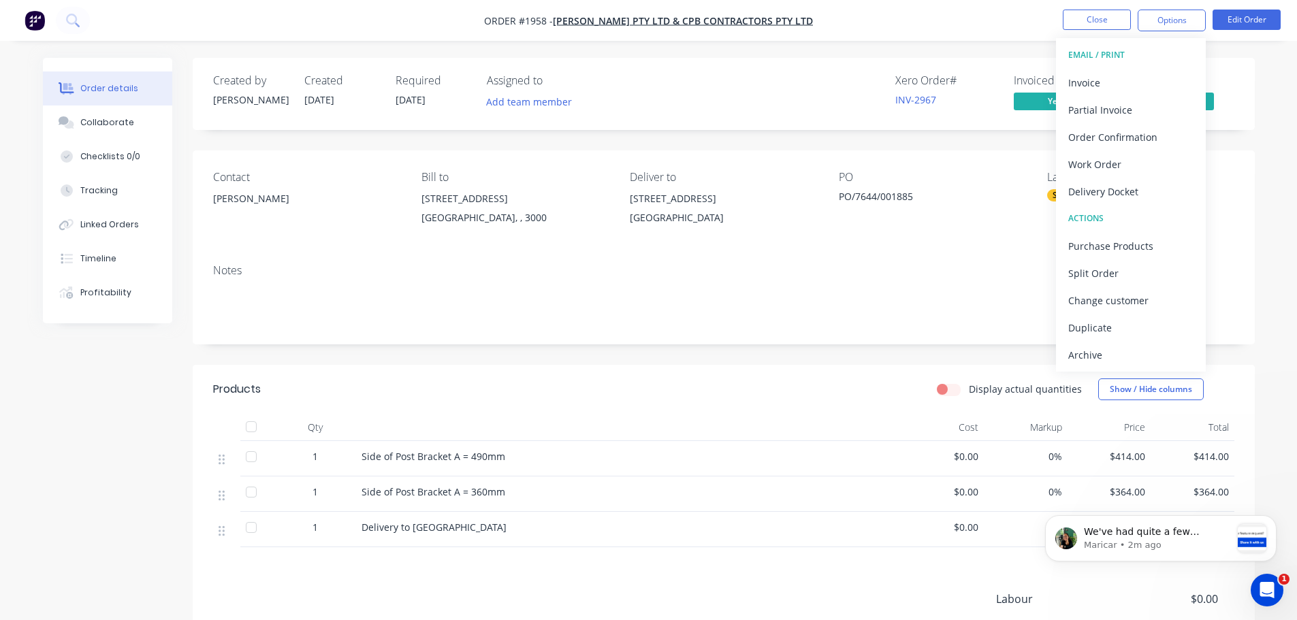
scroll to position [0, 0]
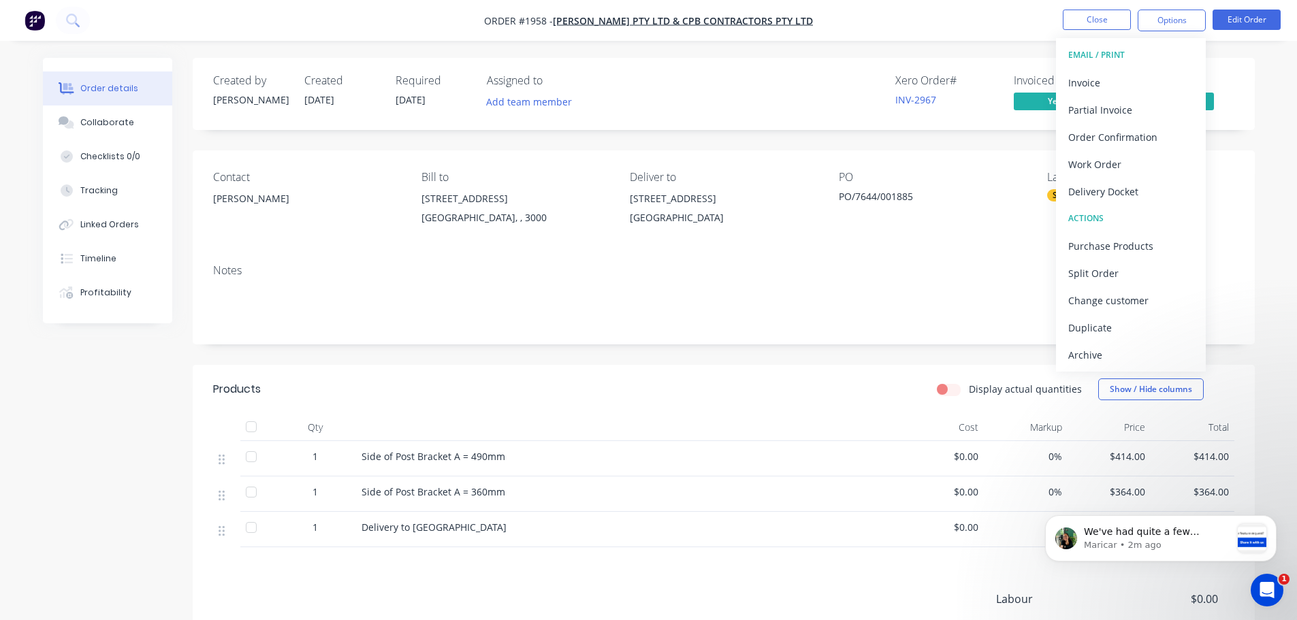
click at [893, 49] on div "Order details Collaborate Checklists 0/0 Tracking Linked Orders Timeline Profit…" at bounding box center [648, 395] width 1297 height 790
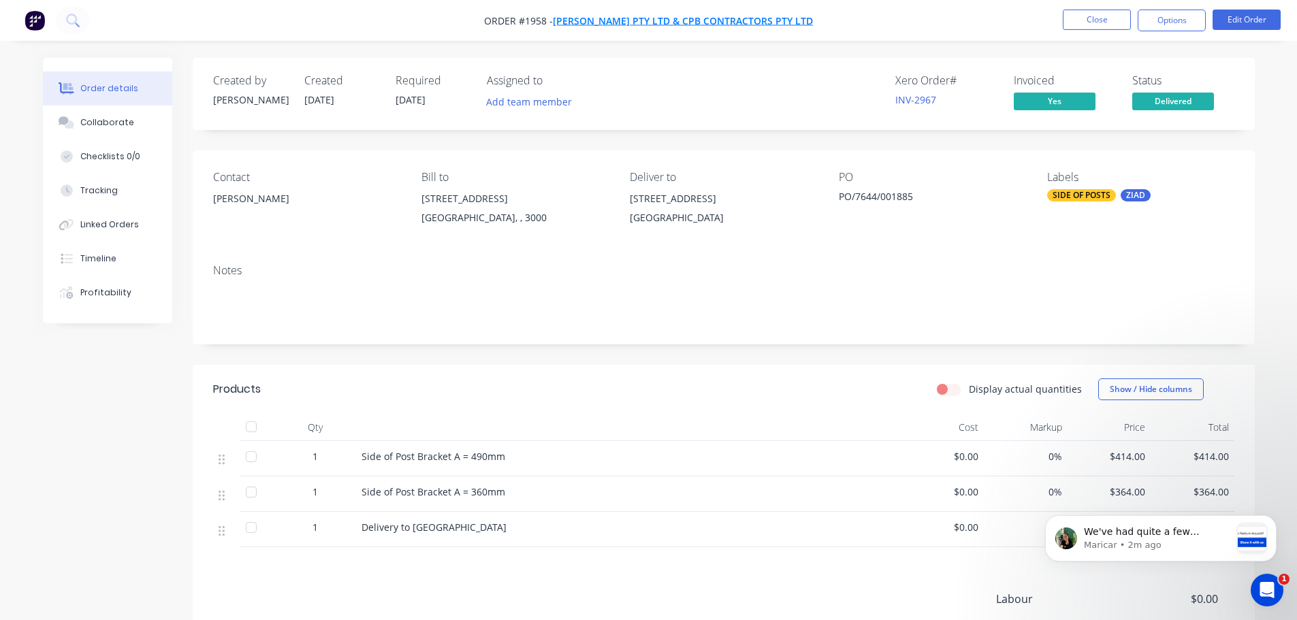
click at [763, 18] on span "[PERSON_NAME] PTY LTD & CPB CONTRACTORS PTY LTD" at bounding box center [683, 20] width 260 height 13
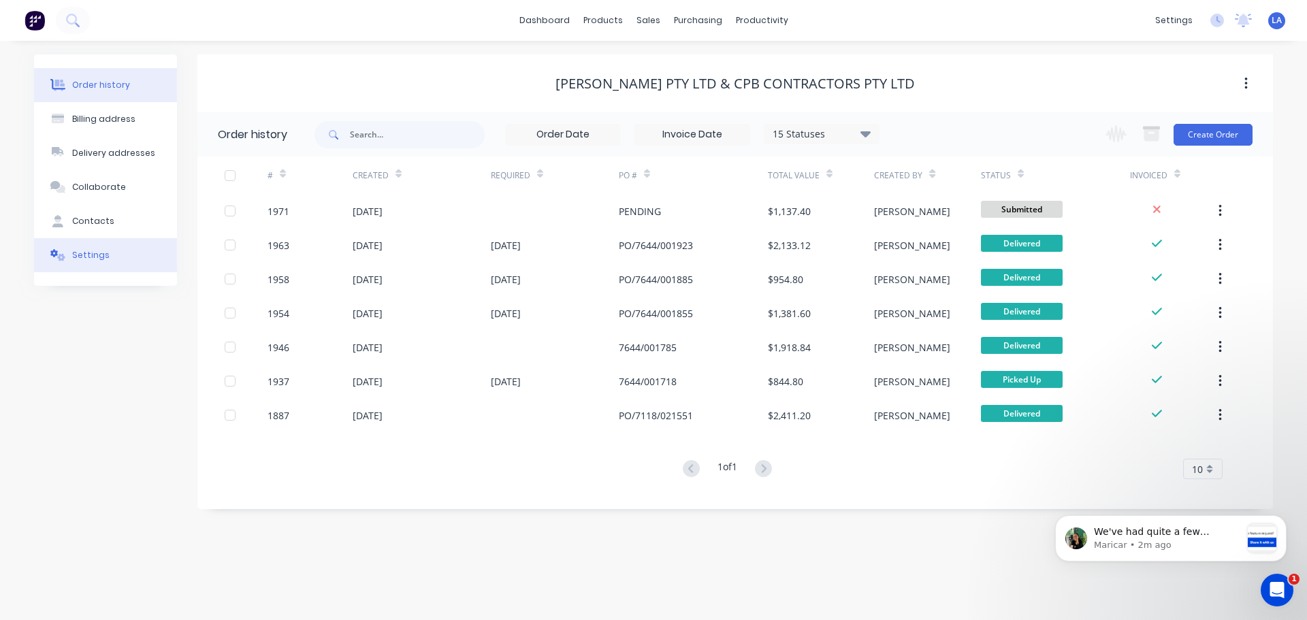
click at [84, 242] on button "Settings" at bounding box center [105, 255] width 143 height 34
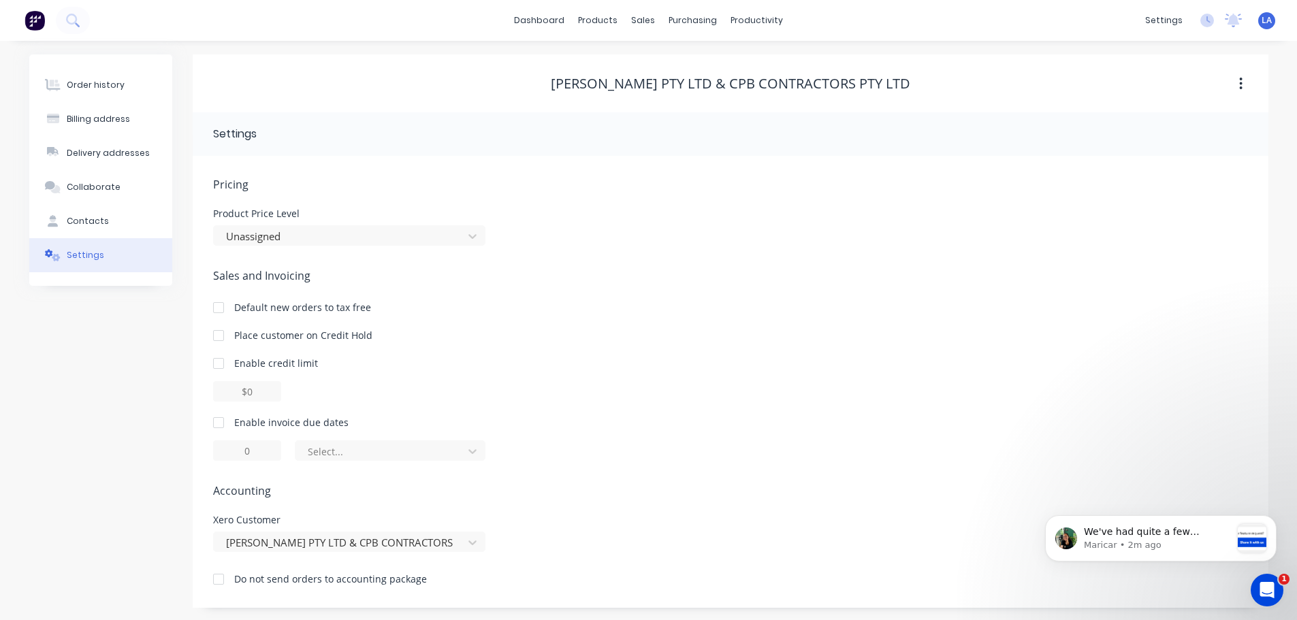
click at [217, 419] on div at bounding box center [218, 422] width 27 height 27
click at [264, 449] on input "1" at bounding box center [247, 451] width 68 height 20
type input "30"
click at [352, 462] on div "Pricing Product Price Level Unassigned Sales and Invoicing Default new orders t…" at bounding box center [730, 392] width 1035 height 432
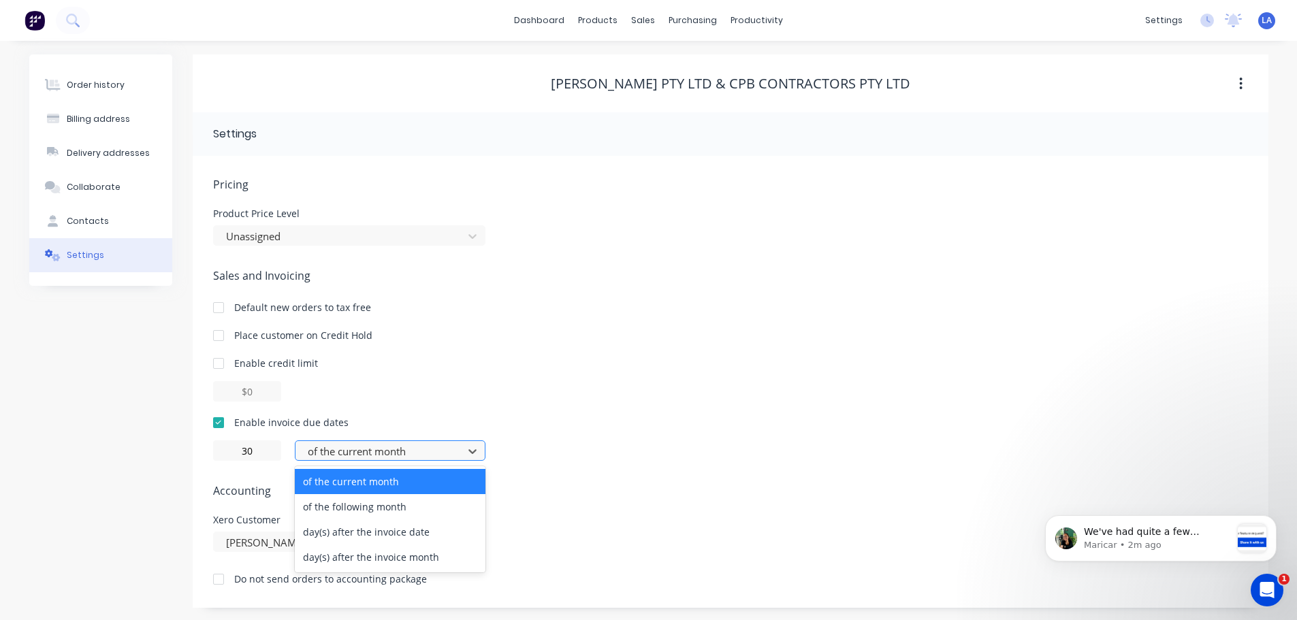
click at [353, 456] on div at bounding box center [381, 451] width 150 height 17
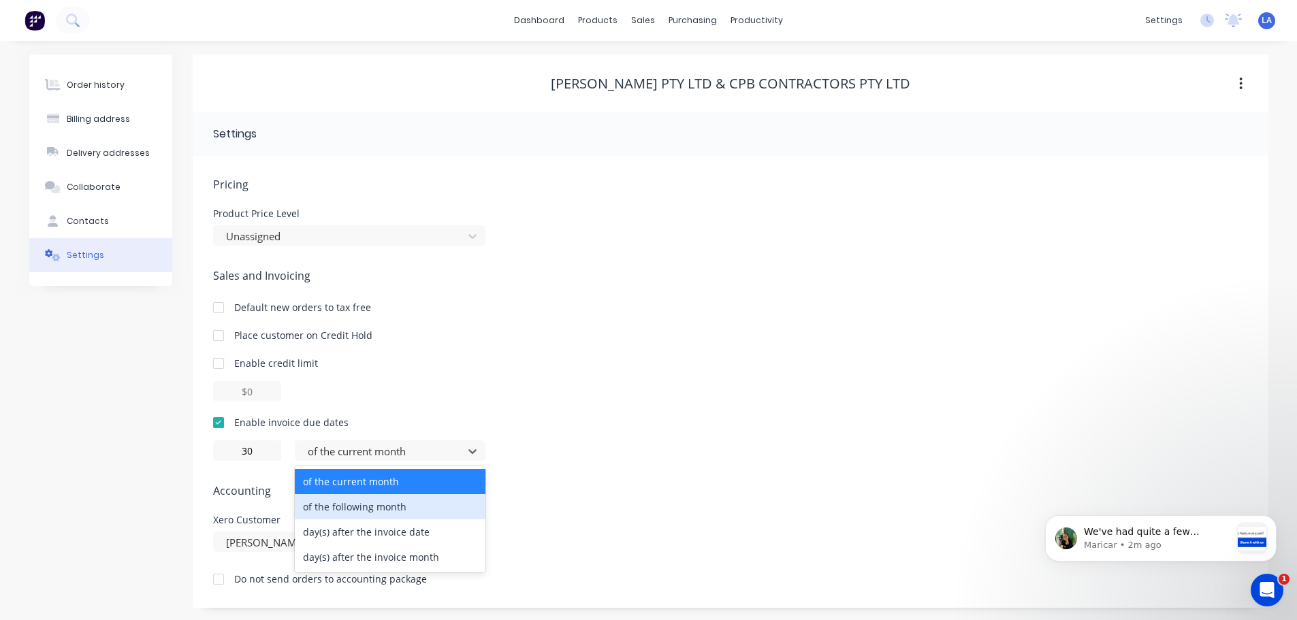
click at [366, 508] on div "of the following month" at bounding box center [390, 506] width 191 height 25
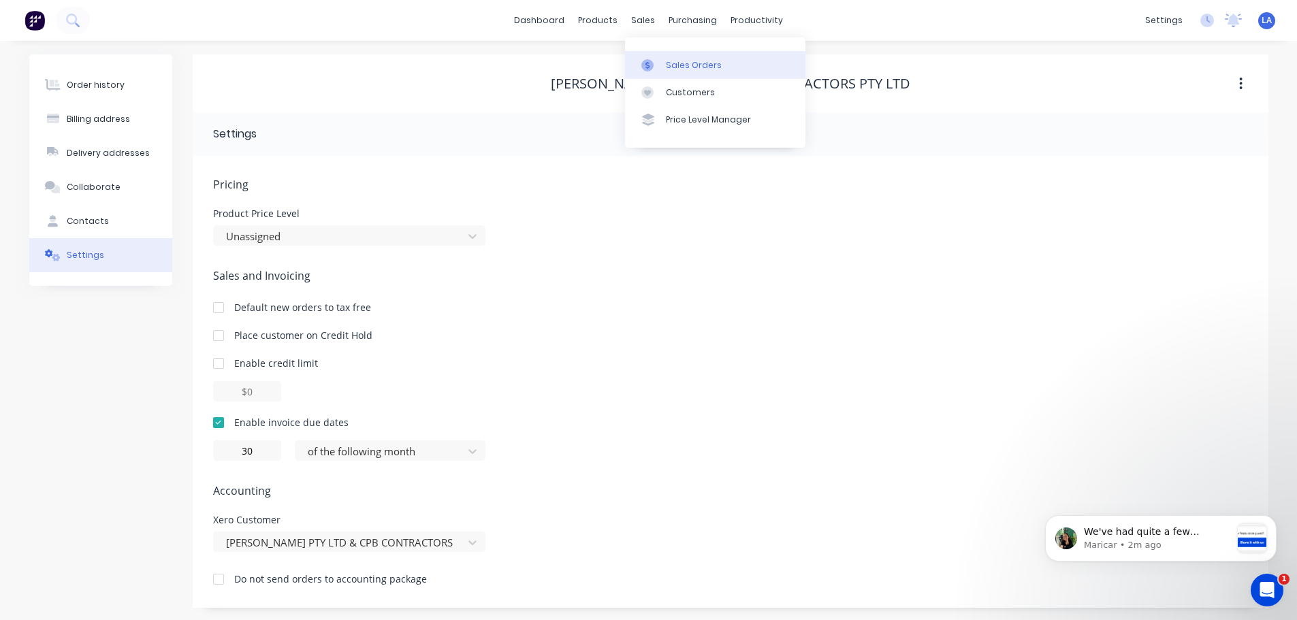
click at [668, 70] on div "Sales Orders" at bounding box center [694, 65] width 56 height 12
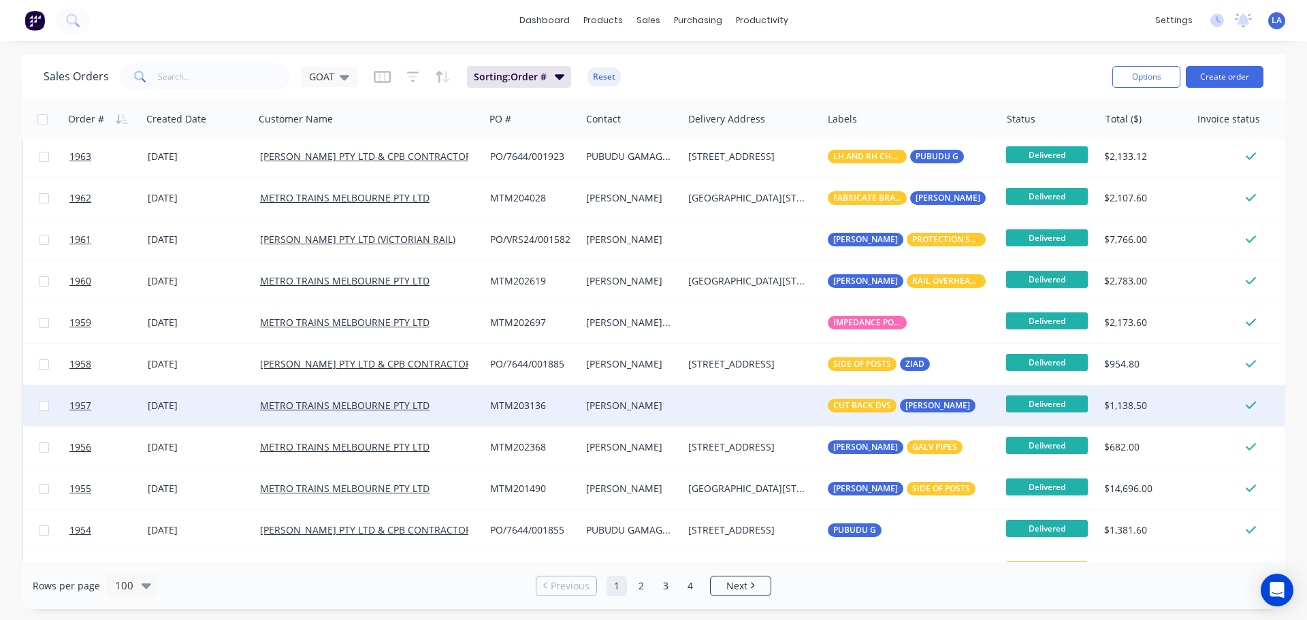
scroll to position [340, 0]
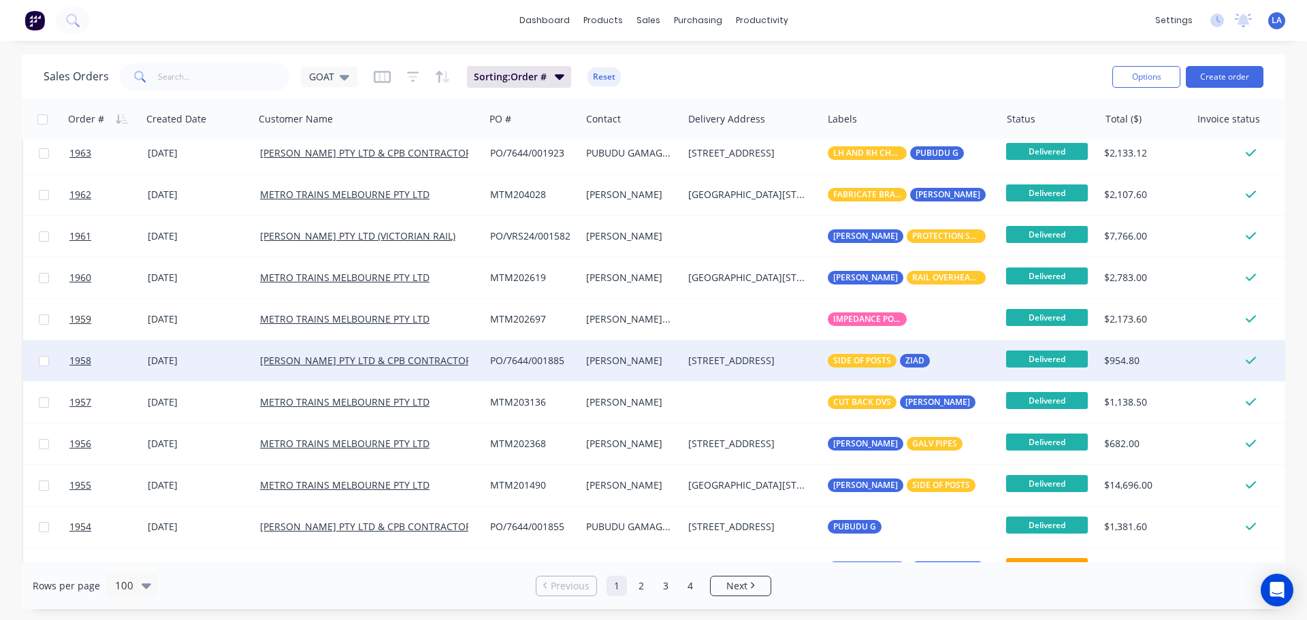
click at [772, 362] on div "[STREET_ADDRESS]" at bounding box center [749, 361] width 123 height 14
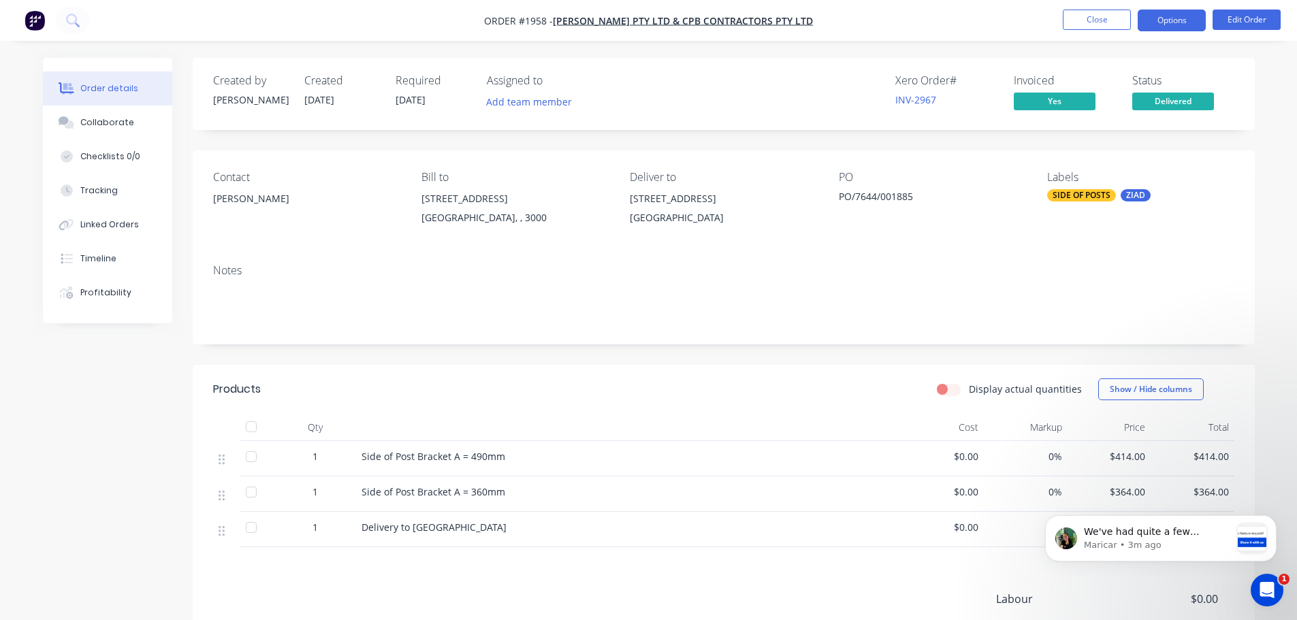
click at [1195, 26] on button "Options" at bounding box center [1172, 21] width 68 height 22
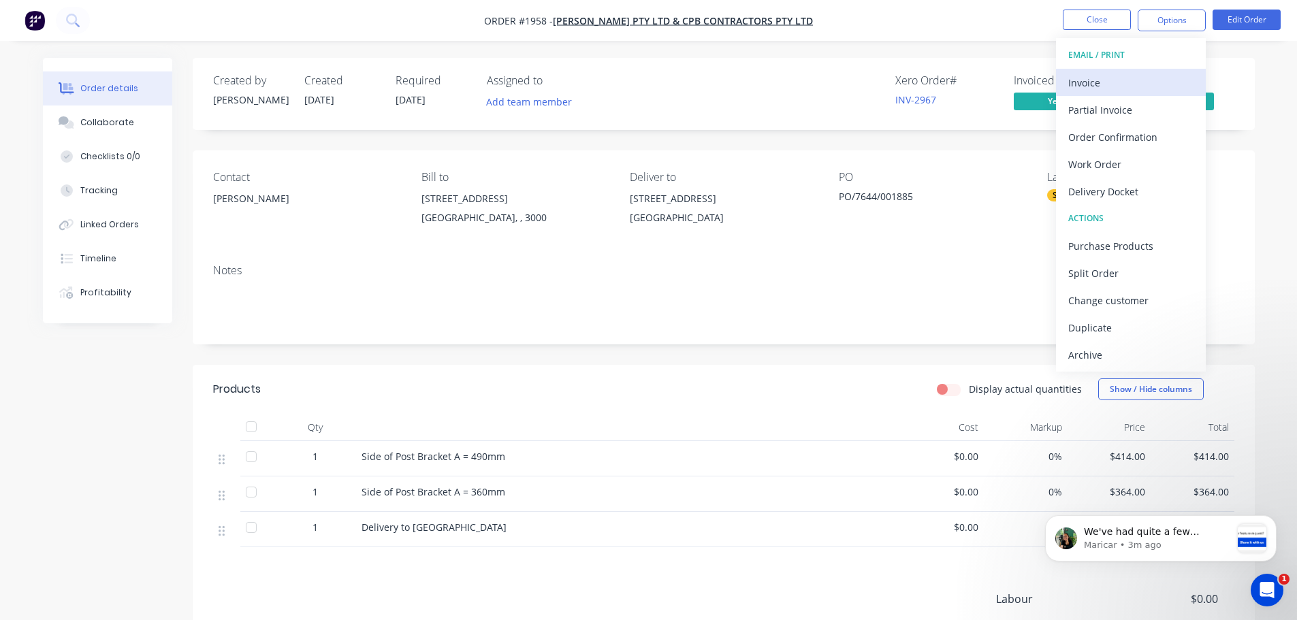
click at [1166, 80] on div "Invoice" at bounding box center [1130, 83] width 125 height 20
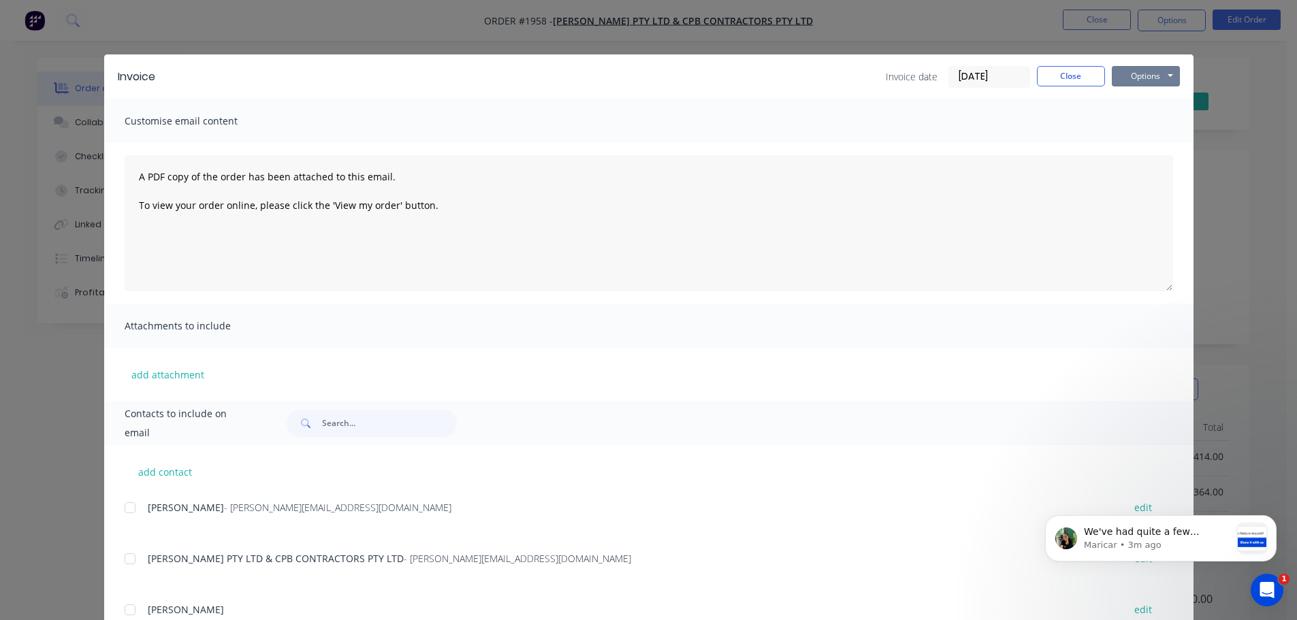
click at [1166, 80] on button "Options" at bounding box center [1146, 76] width 68 height 20
click at [1152, 116] on button "Print" at bounding box center [1155, 123] width 87 height 22
click at [1059, 78] on button "Close" at bounding box center [1071, 76] width 68 height 20
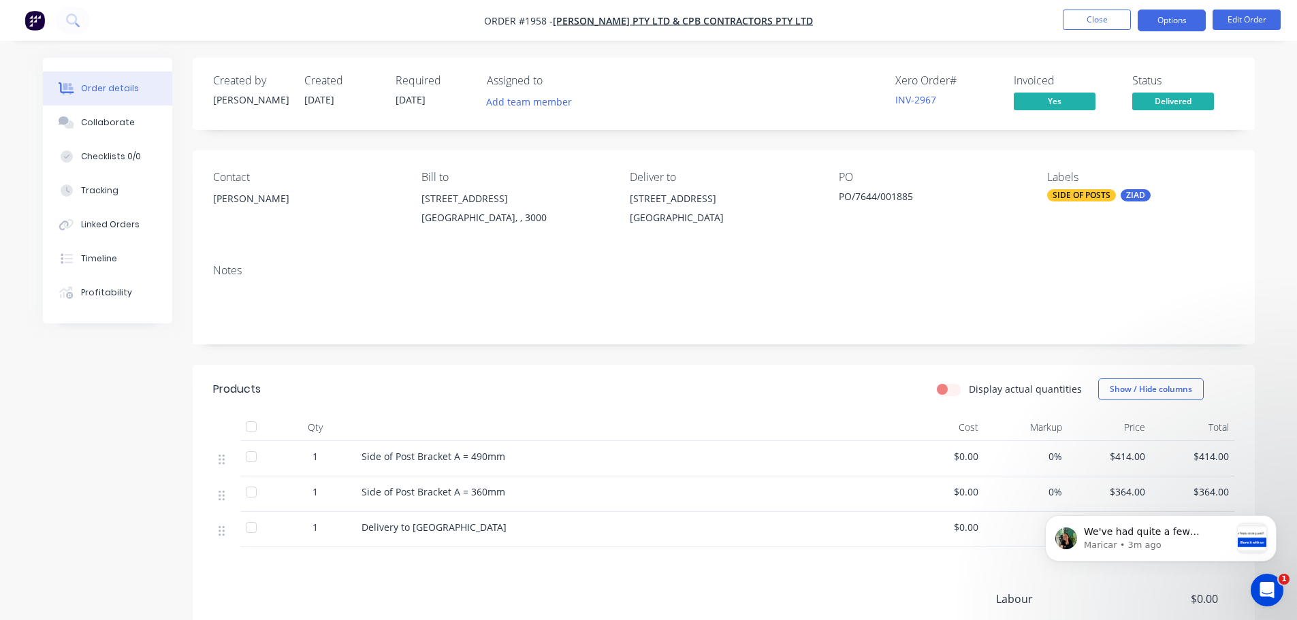
click at [1149, 11] on button "Options" at bounding box center [1172, 21] width 68 height 22
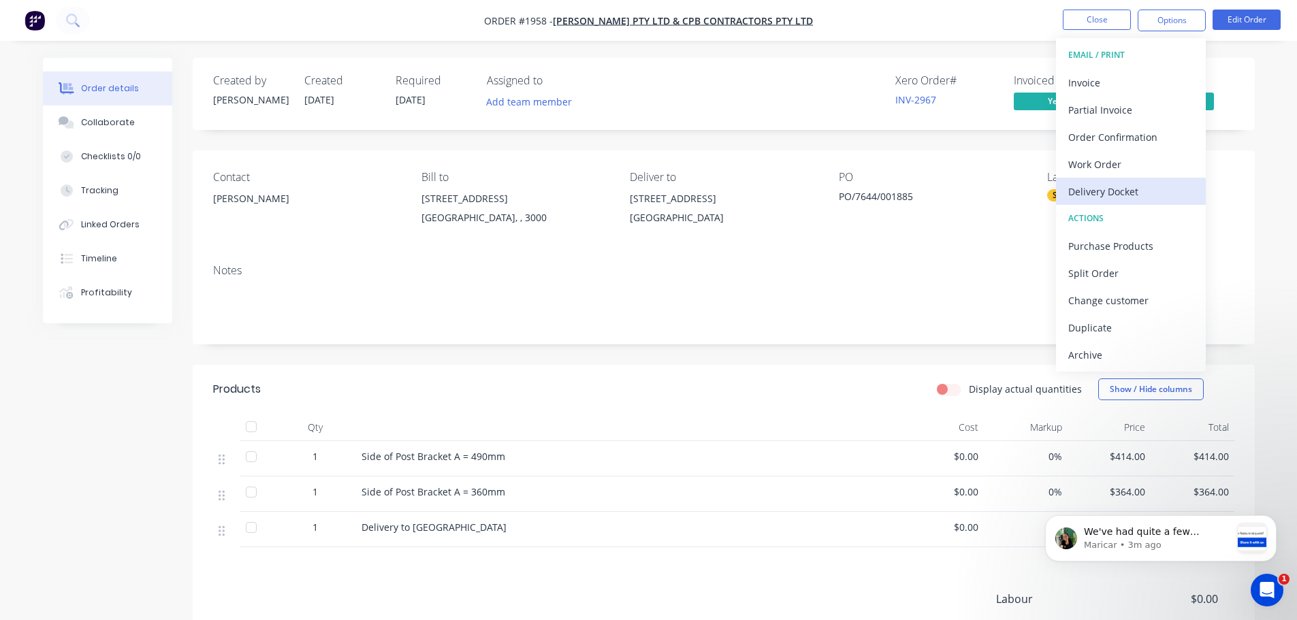
click at [1119, 186] on div "Delivery Docket" at bounding box center [1130, 192] width 125 height 20
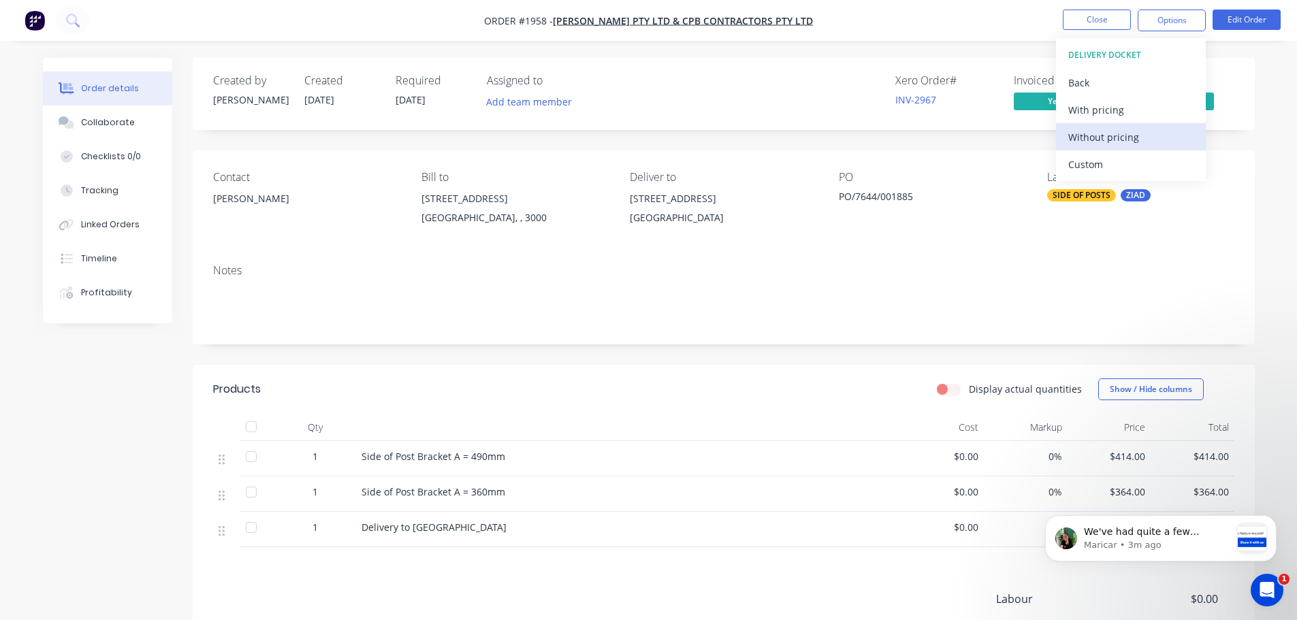
click at [1128, 138] on div "Without pricing" at bounding box center [1130, 137] width 125 height 20
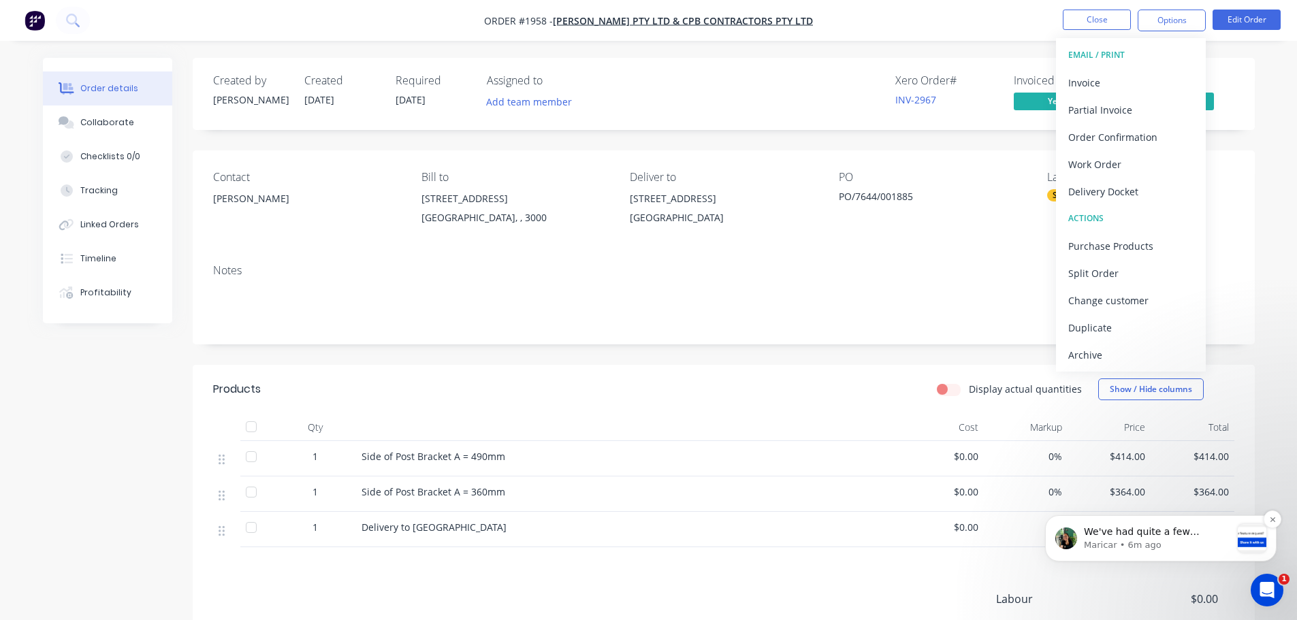
click at [1183, 531] on p "We've had quite a few customers request the ability to enter decimal values as …" at bounding box center [1157, 533] width 147 height 14
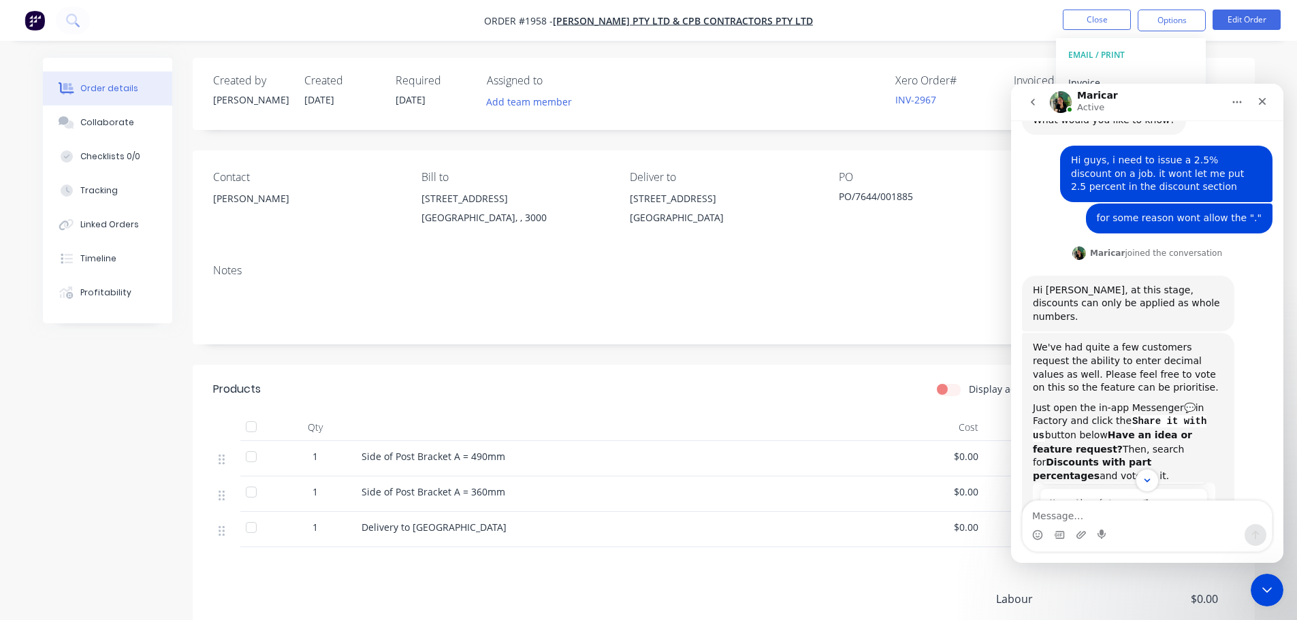
scroll to position [121, 0]
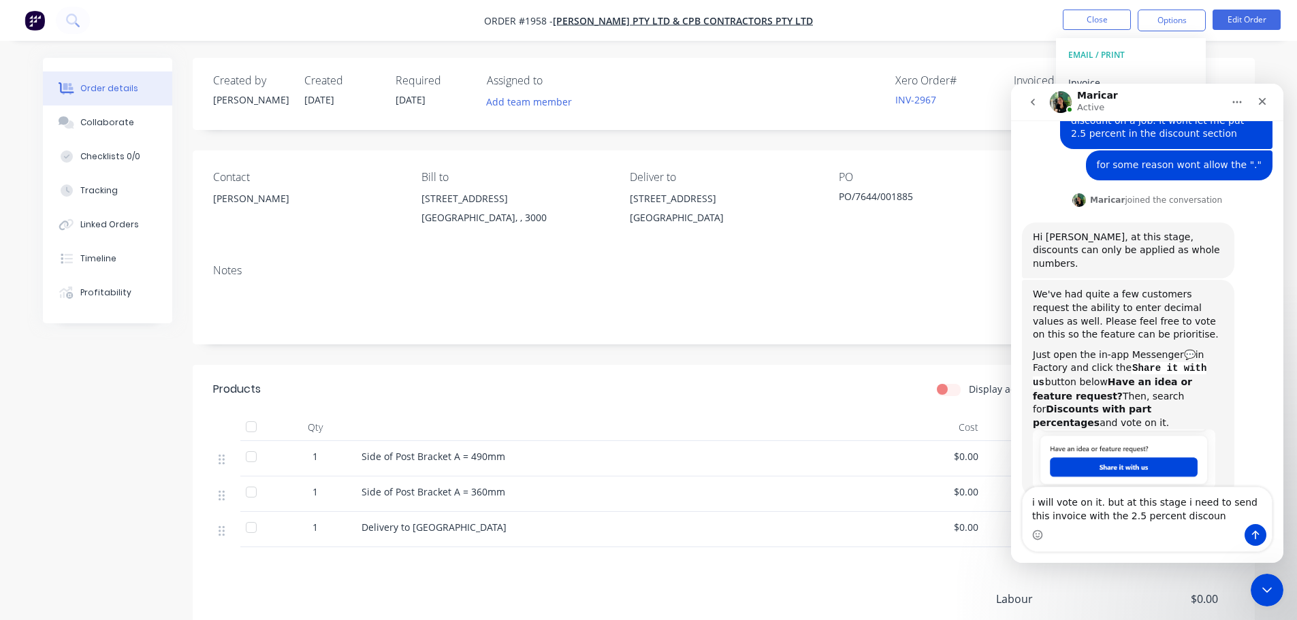
type textarea "i will vote on it. but at this stage i need to send this invoice with the 2.5 p…"
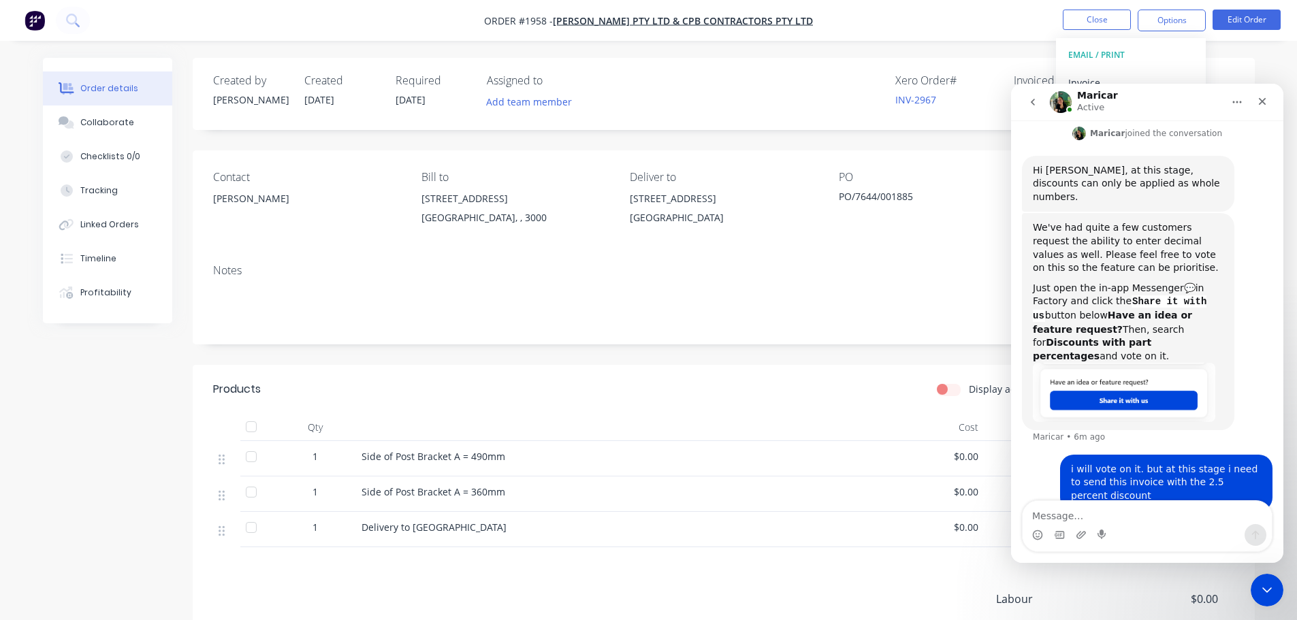
click at [1064, 96] on img "Intercom messenger" at bounding box center [1061, 102] width 22 height 22
click at [1058, 103] on img "Intercom messenger" at bounding box center [1061, 102] width 22 height 22
click at [1089, 94] on h1 "Maricar" at bounding box center [1097, 96] width 41 height 10
click at [1261, 590] on icon "Close Intercom Messenger" at bounding box center [1265, 588] width 16 height 16
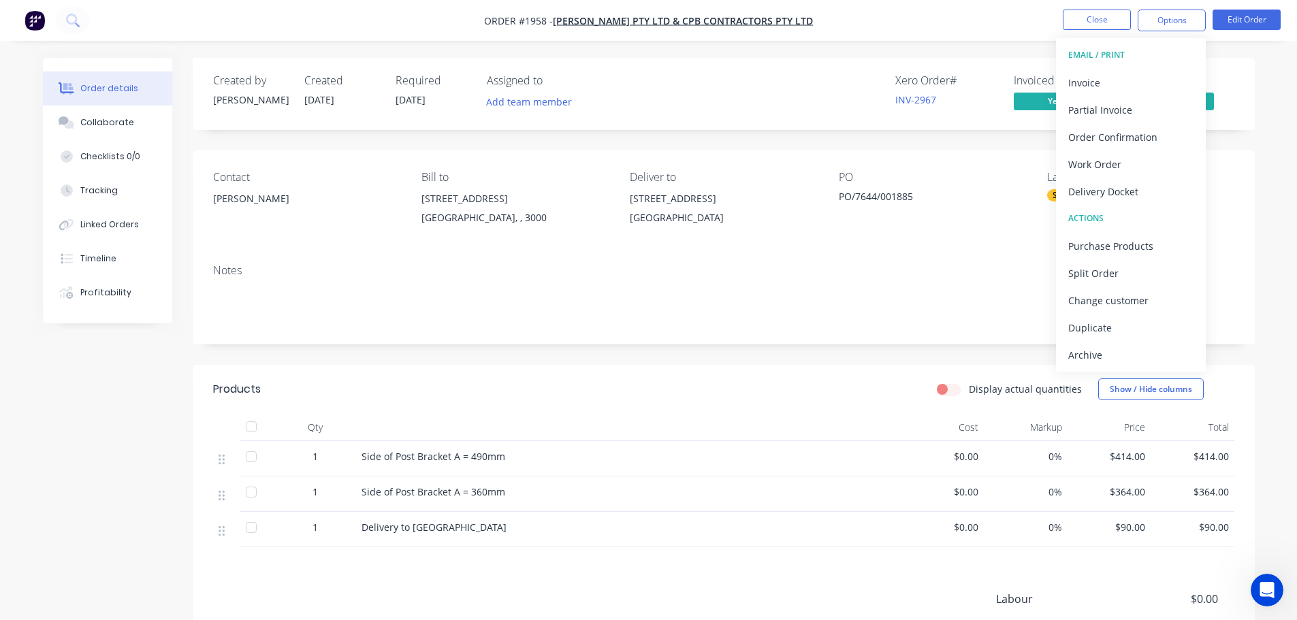
click at [911, 274] on div "Notes" at bounding box center [723, 270] width 1021 height 13
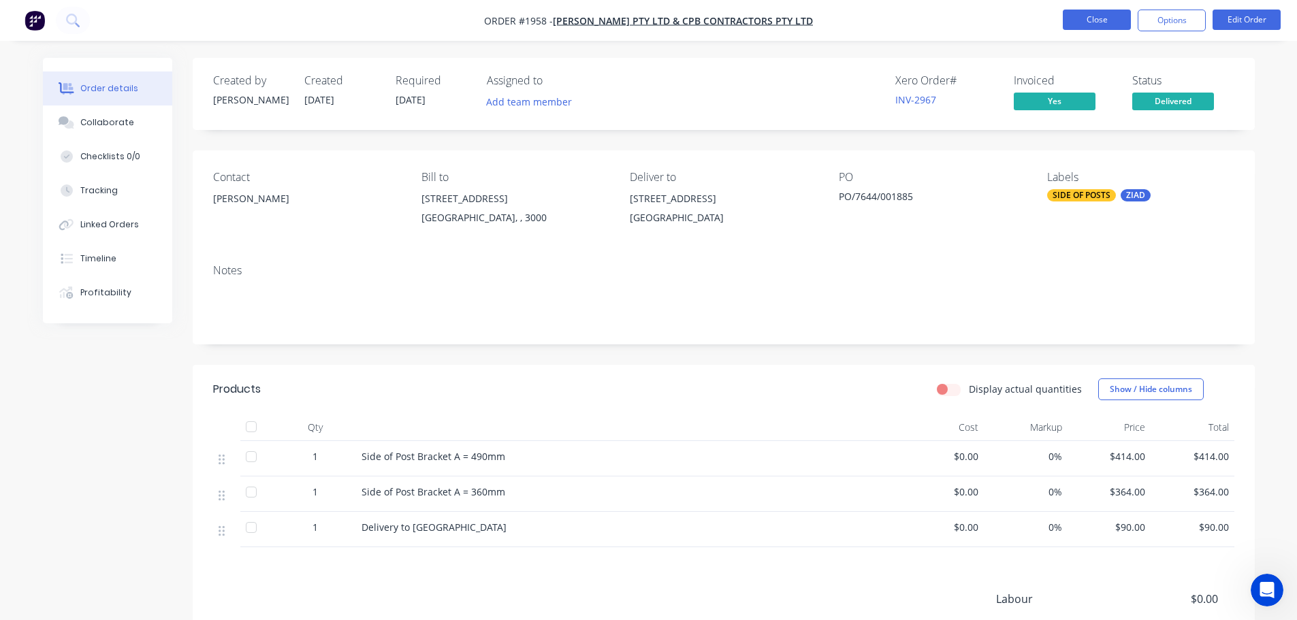
click at [1110, 27] on button "Close" at bounding box center [1097, 20] width 68 height 20
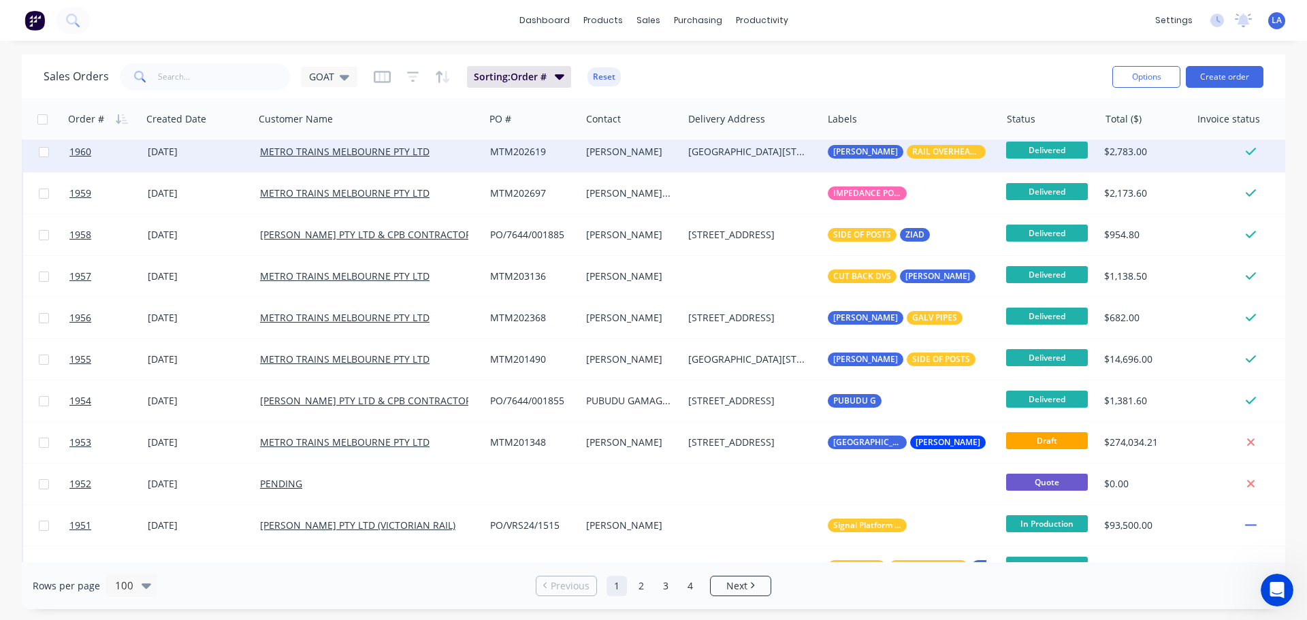
scroll to position [477, 0]
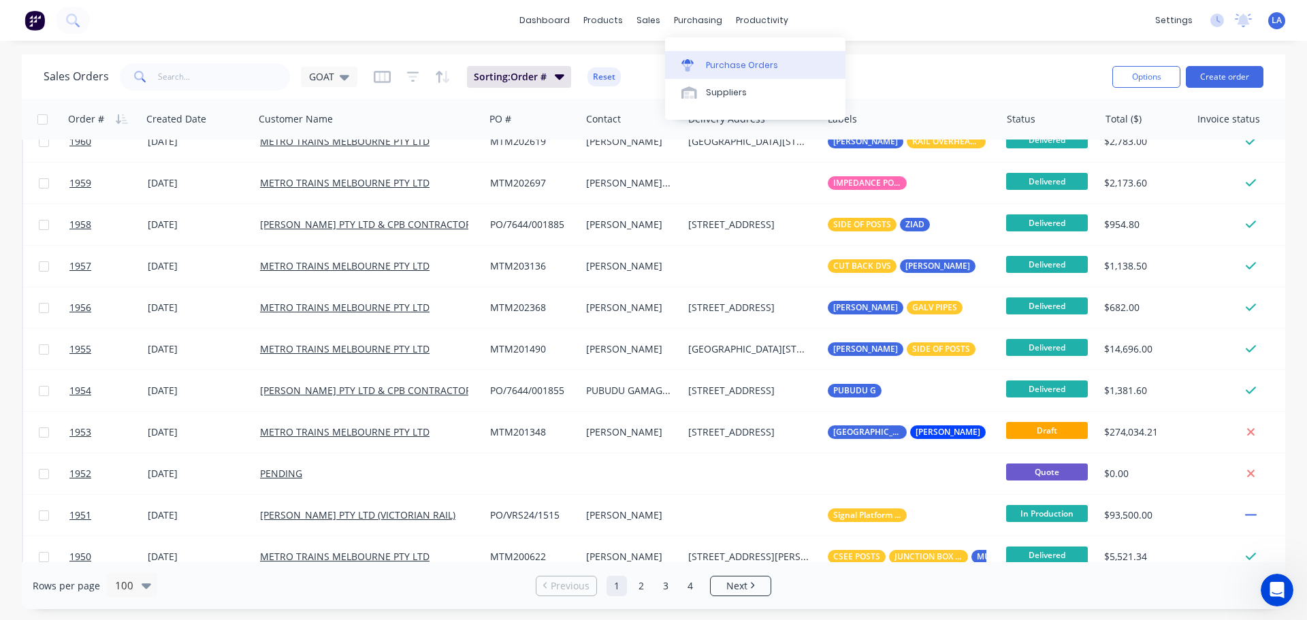
click at [712, 65] on div "Purchase Orders" at bounding box center [742, 65] width 72 height 12
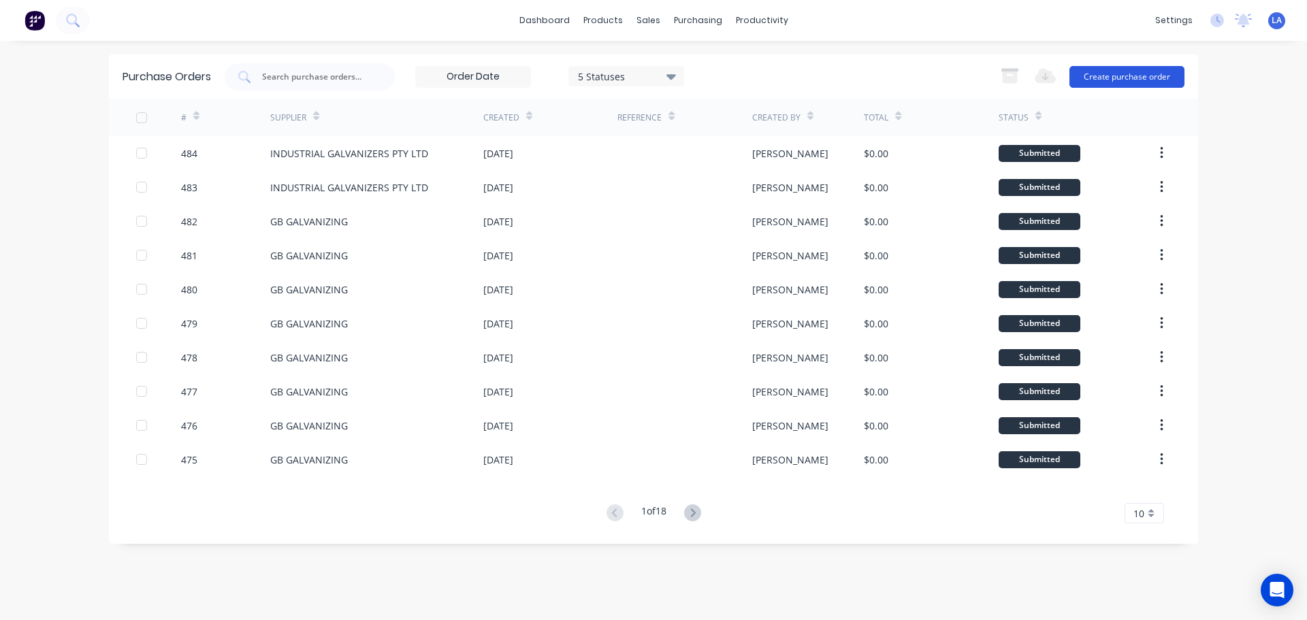
click at [1160, 71] on button "Create purchase order" at bounding box center [1127, 77] width 115 height 22
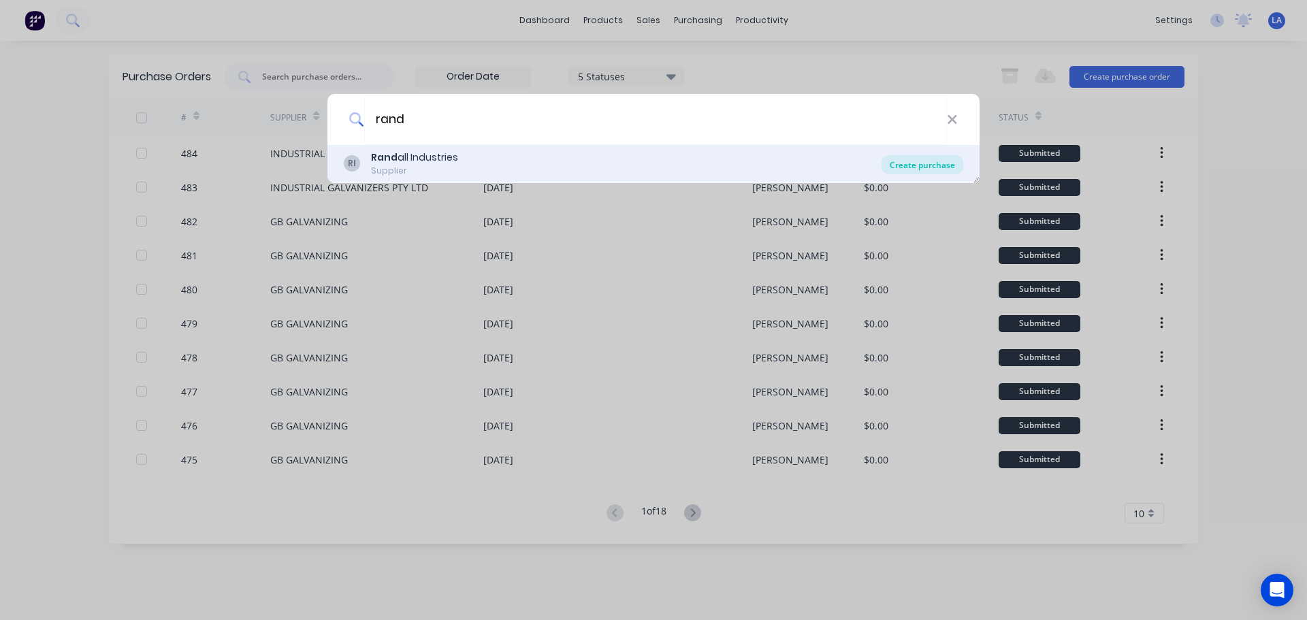
type input "rand"
click at [940, 165] on div "Create purchase" at bounding box center [923, 164] width 82 height 19
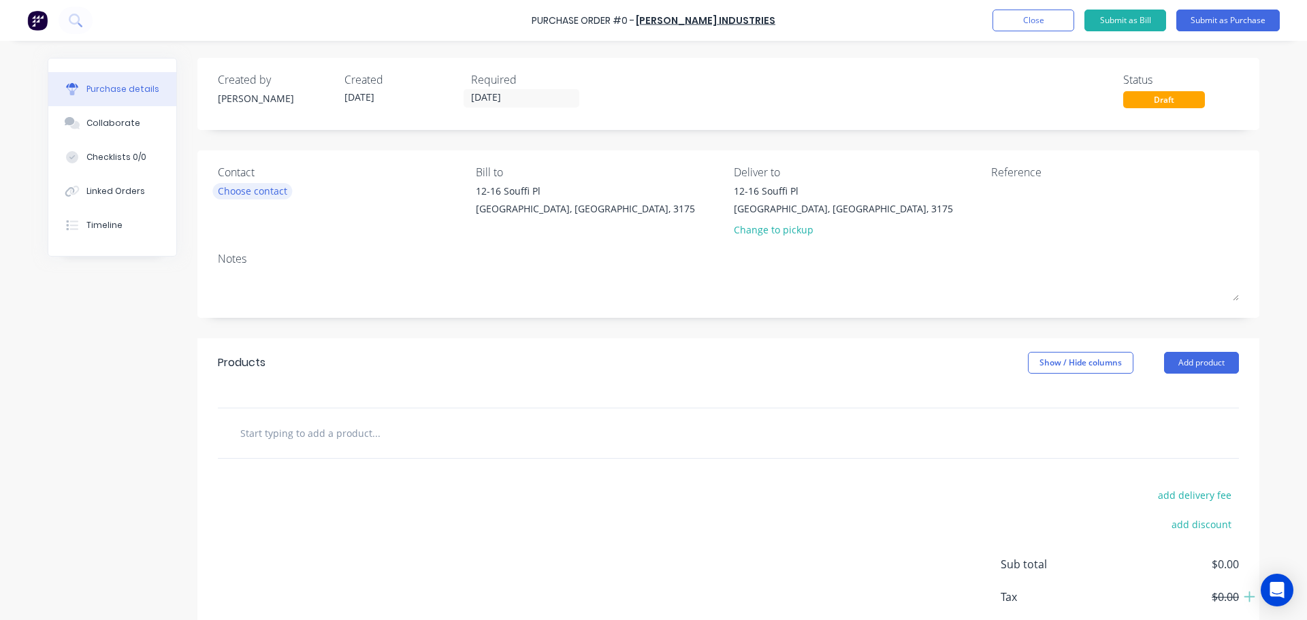
click at [264, 191] on div "Choose contact" at bounding box center [252, 191] width 69 height 14
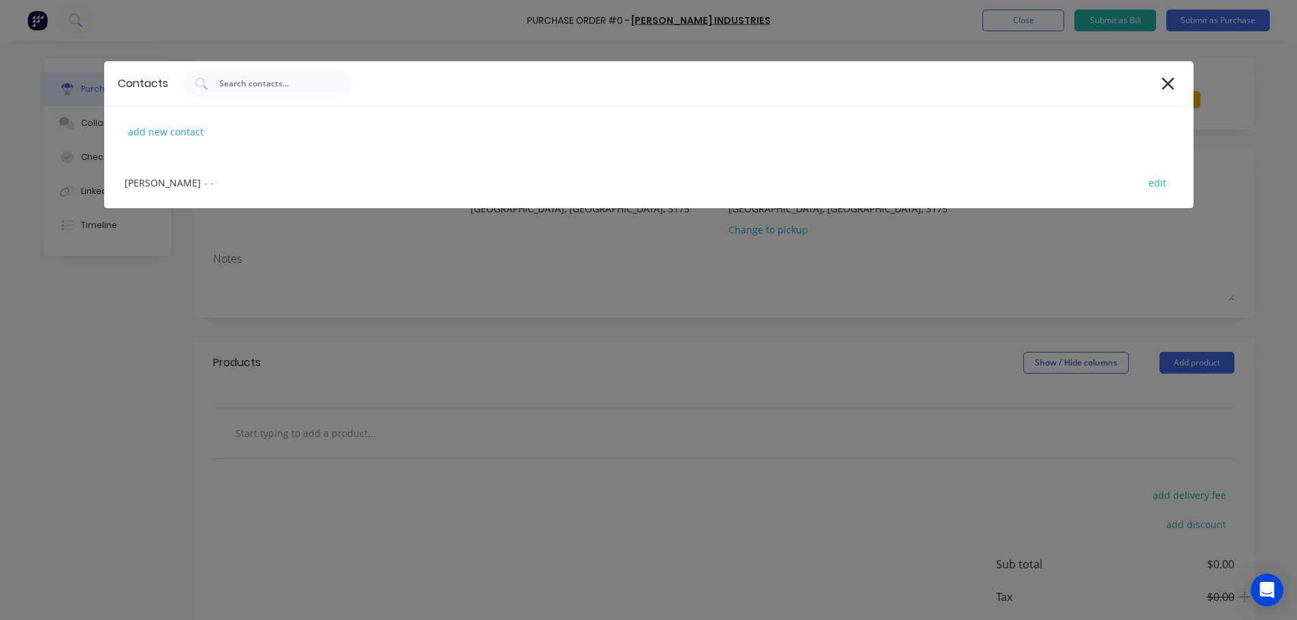
click at [264, 191] on div "[PERSON_NAME] - - edit" at bounding box center [648, 182] width 1089 height 51
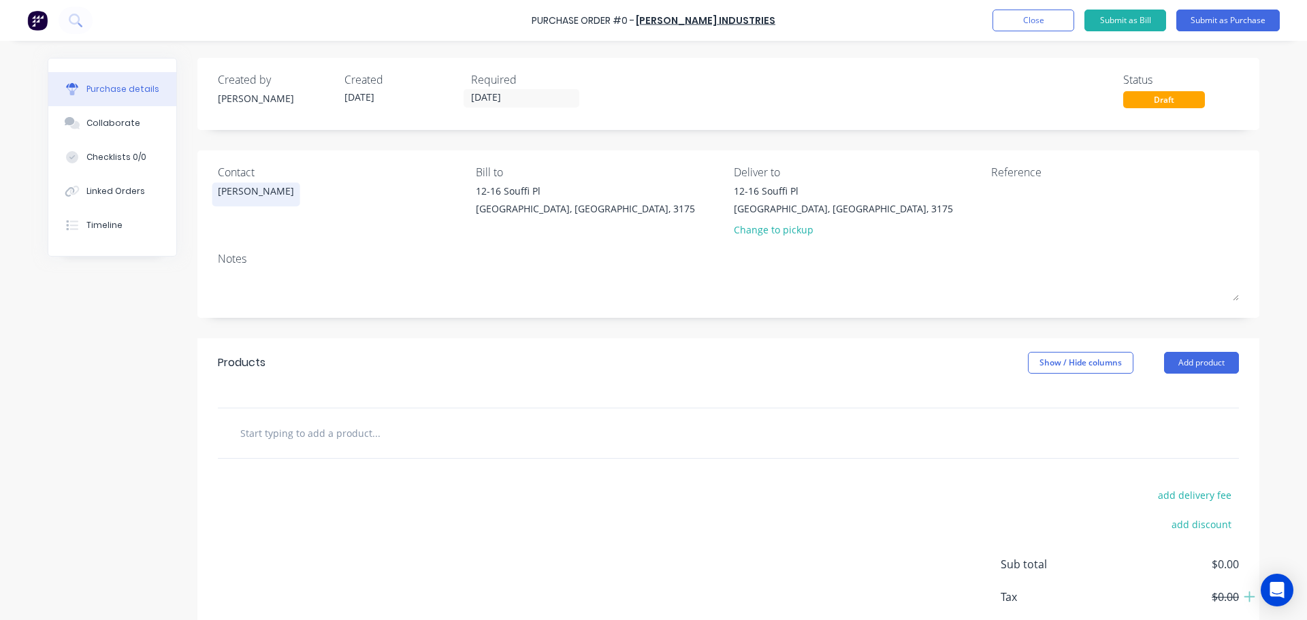
click at [363, 424] on input "text" at bounding box center [376, 432] width 272 height 27
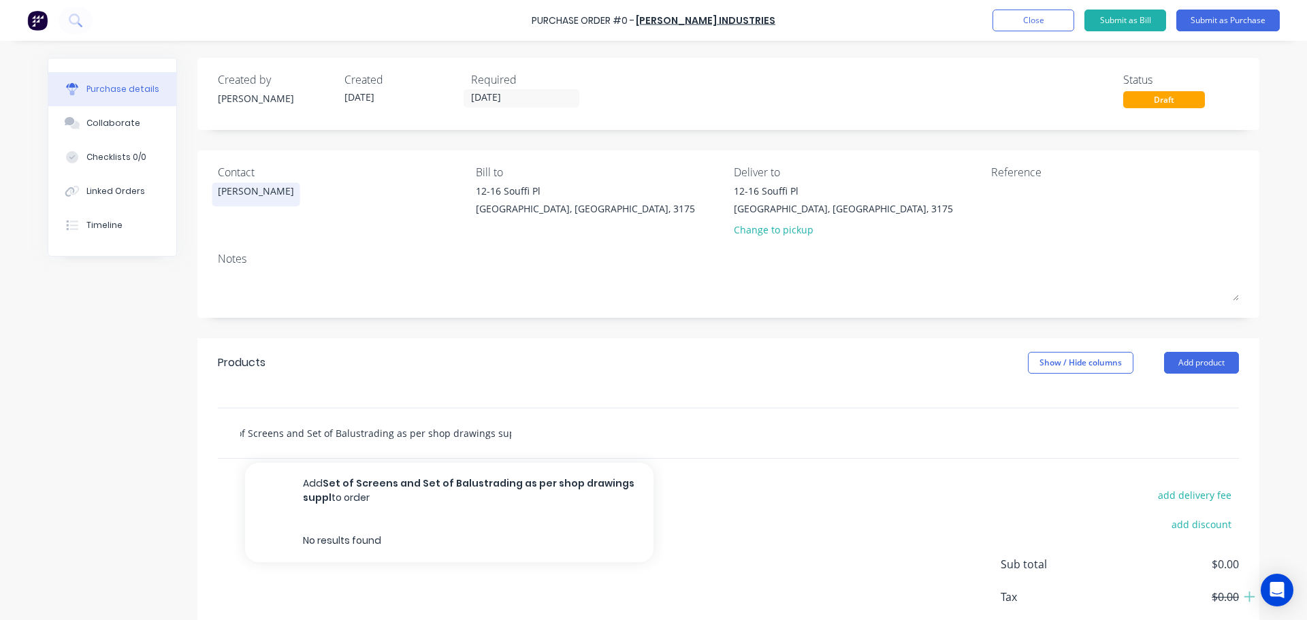
scroll to position [0, 35]
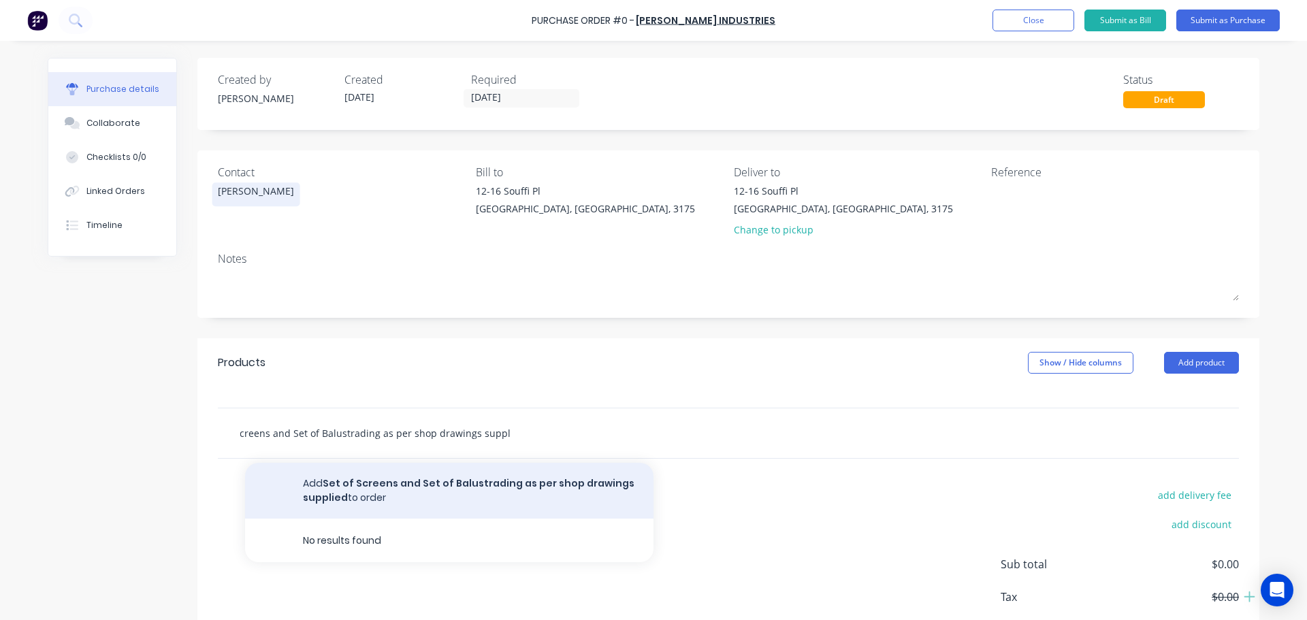
type input "Set of Screens and Set of Balustrading as per shop drawings supplied"
click at [398, 482] on button "Add Set of Screens and Set of Balustrading as per shop drawings supplied to ord…" at bounding box center [449, 491] width 409 height 56
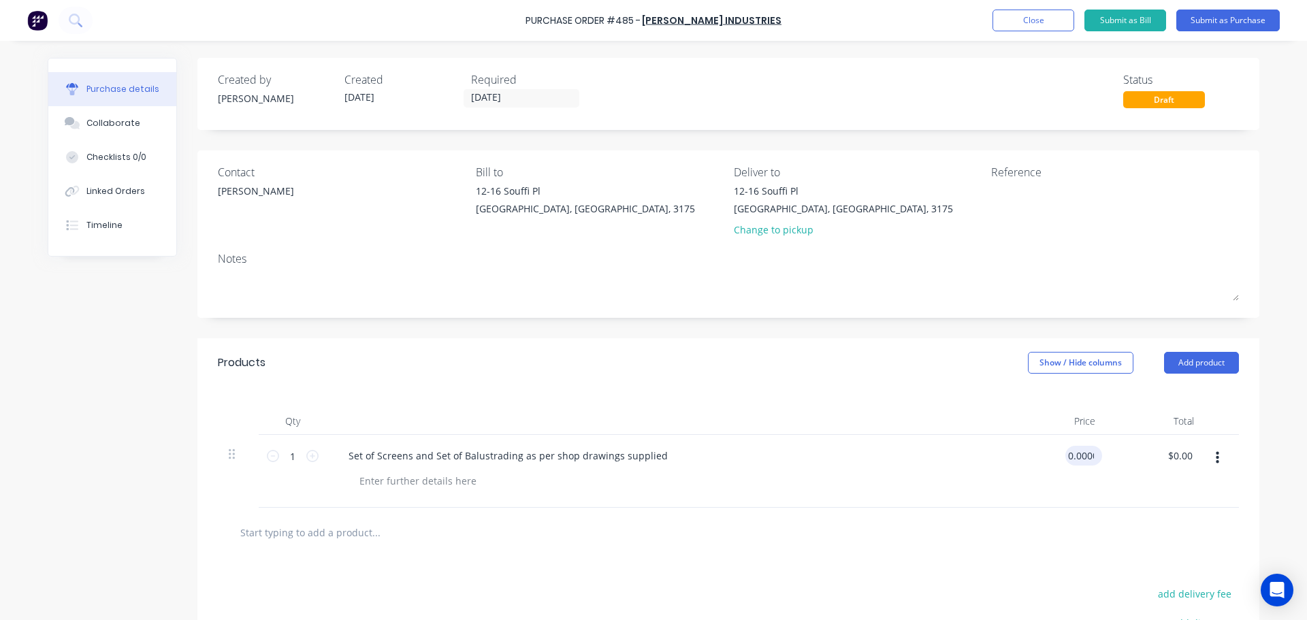
click at [1087, 454] on input "0.0000" at bounding box center [1081, 456] width 31 height 20
click at [1083, 456] on input "0.0000" at bounding box center [1078, 456] width 37 height 20
type input "$2,200.00"
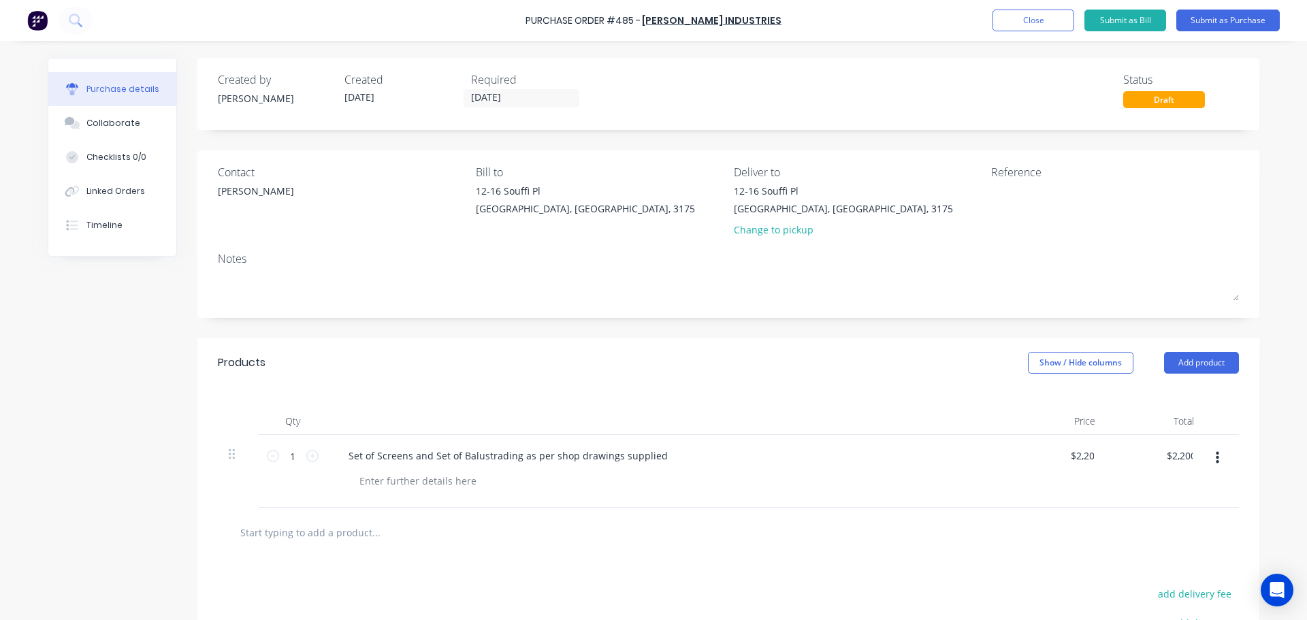
click at [1074, 505] on div "$2,200.00 2200" at bounding box center [1057, 471] width 99 height 73
click at [1071, 479] on div "$2,200.00 $2,200.00" at bounding box center [1057, 471] width 99 height 73
click at [1074, 456] on input "2200" at bounding box center [1072, 456] width 50 height 20
type input "$22,000.00"
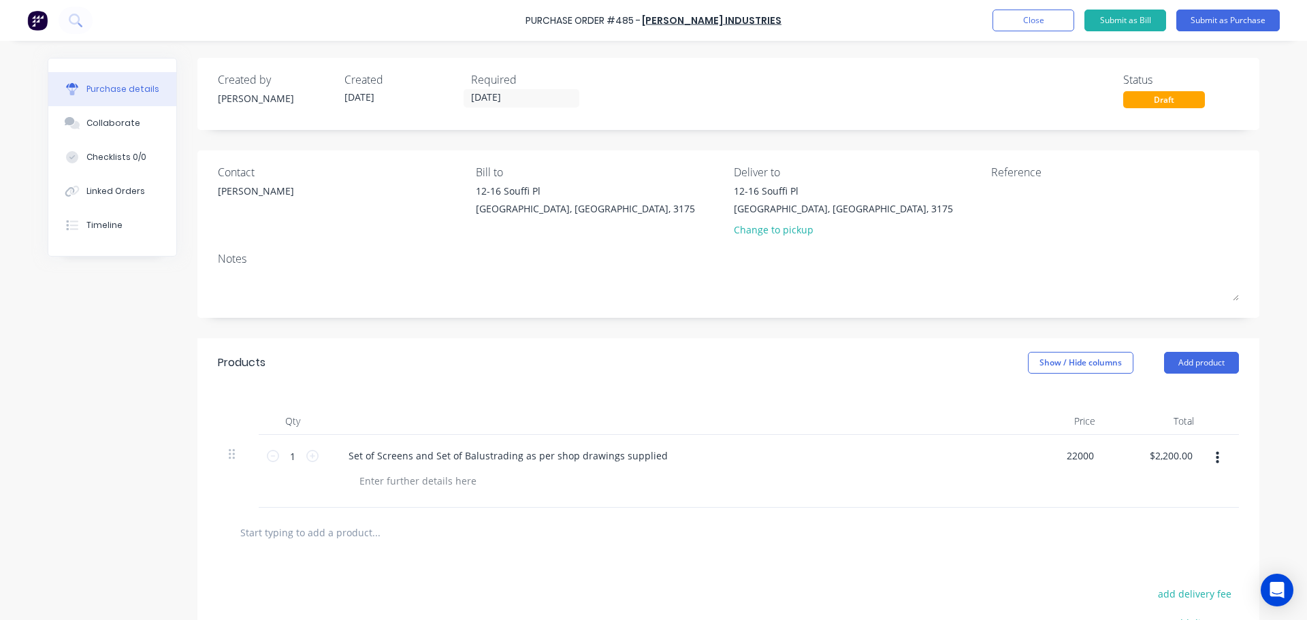
type input "$22,000.00"
click at [1068, 505] on div "$22,000.00 22000" at bounding box center [1057, 471] width 99 height 73
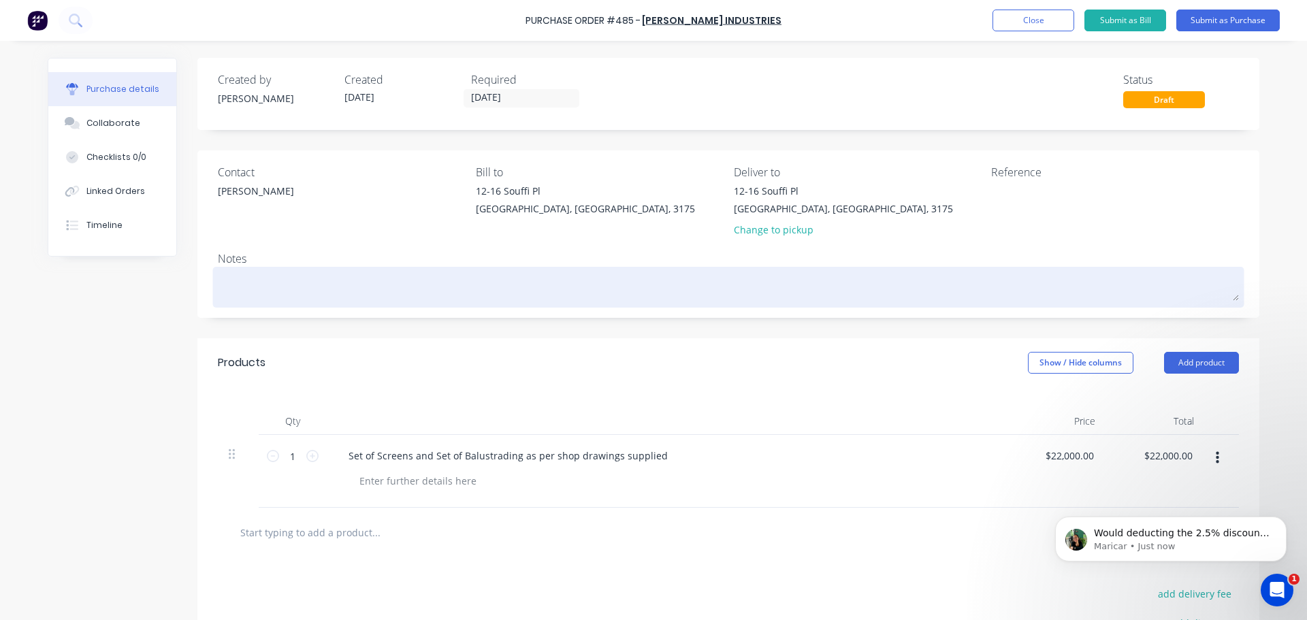
drag, startPoint x: 1232, startPoint y: 298, endPoint x: 1239, endPoint y: 268, distance: 29.9
click at [1239, 270] on div at bounding box center [728, 287] width 1021 height 34
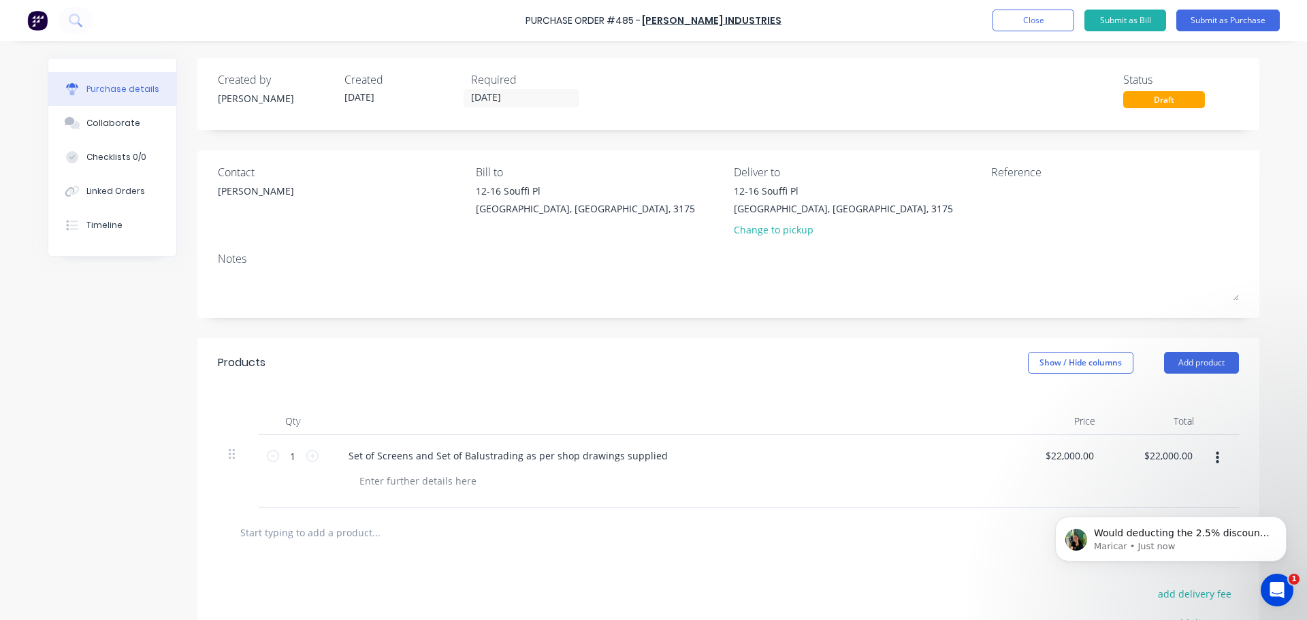
drag, startPoint x: 1235, startPoint y: 300, endPoint x: 1234, endPoint y: 313, distance: 13.0
click at [1234, 313] on div "Contact JACOB LAWRENCE Bill to 12-16 Souffi Pl Dandenong South, Victoria, 3175 …" at bounding box center [728, 233] width 1062 height 167
drag, startPoint x: 1232, startPoint y: 298, endPoint x: 1245, endPoint y: 274, distance: 27.4
click at [1245, 274] on div "Contact JACOB LAWRENCE Bill to 12-16 Souffi Pl Dandenong South, Victoria, 3175 …" at bounding box center [728, 233] width 1062 height 167
drag, startPoint x: 1233, startPoint y: 296, endPoint x: 1243, endPoint y: 259, distance: 38.2
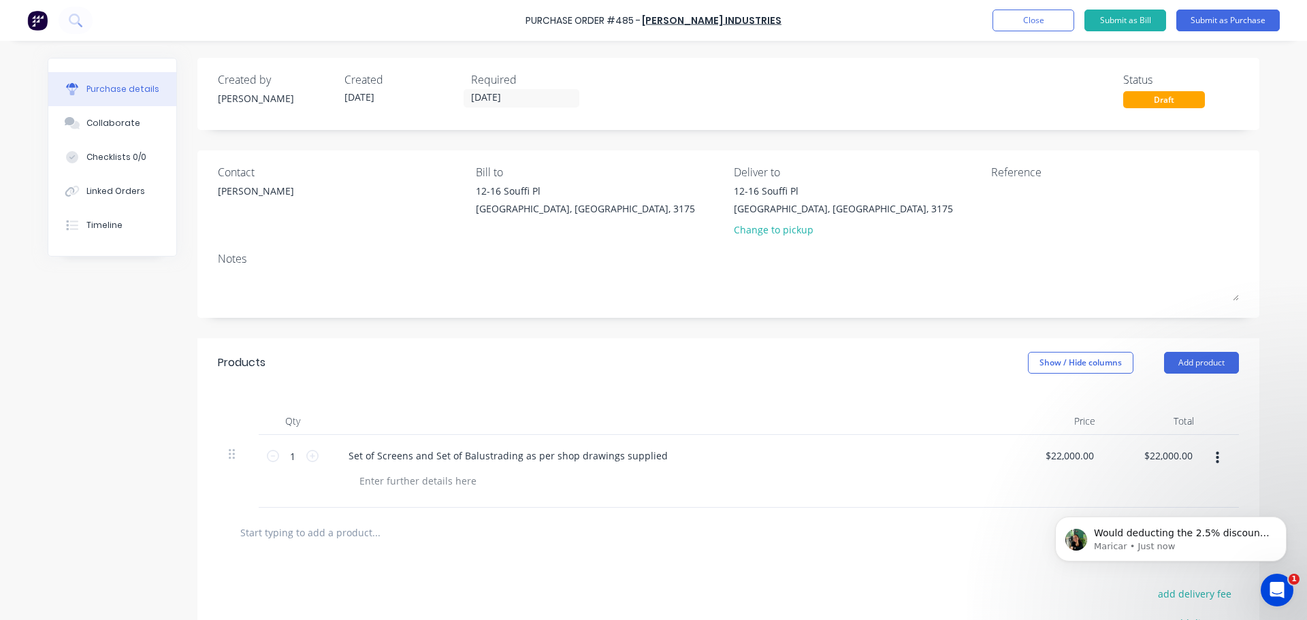
click at [1243, 259] on div "Contact JACOB LAWRENCE Bill to 12-16 Souffi Pl Dandenong South, Victoria, 3175 …" at bounding box center [728, 233] width 1062 height 167
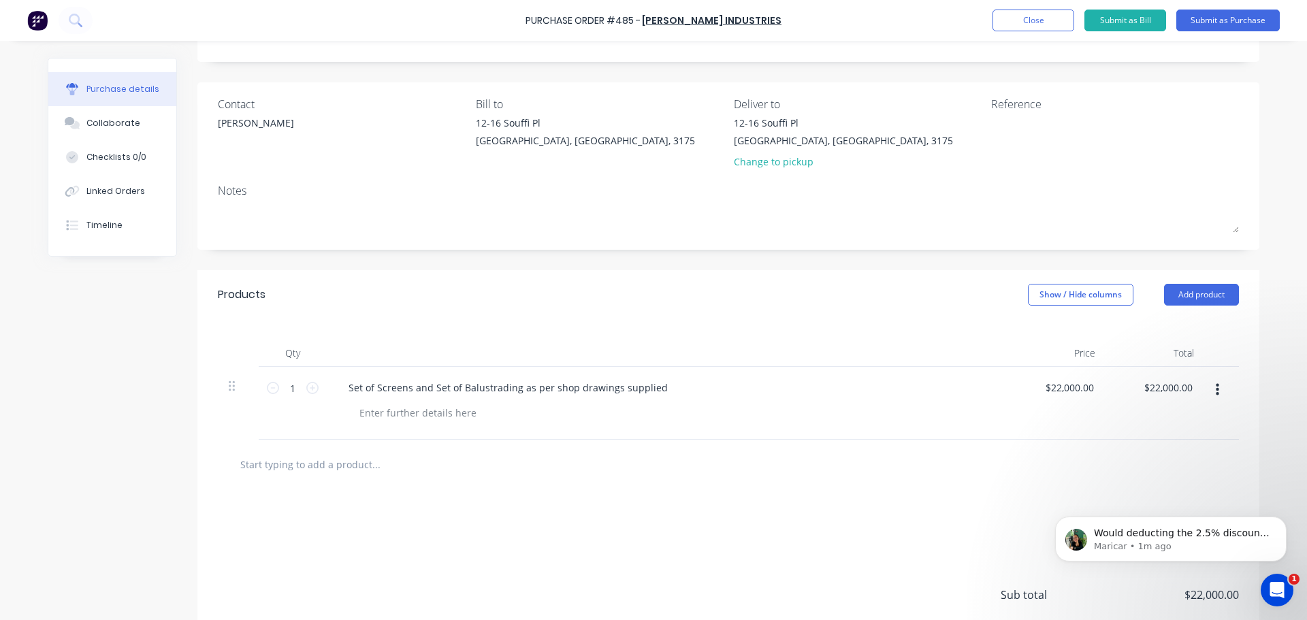
drag, startPoint x: 1232, startPoint y: 227, endPoint x: 1245, endPoint y: 192, distance: 37.1
click at [1245, 192] on div "Contact JACOB LAWRENCE Bill to 12-16 Souffi Pl Dandenong South, Victoria, 3175 …" at bounding box center [728, 165] width 1062 height 167
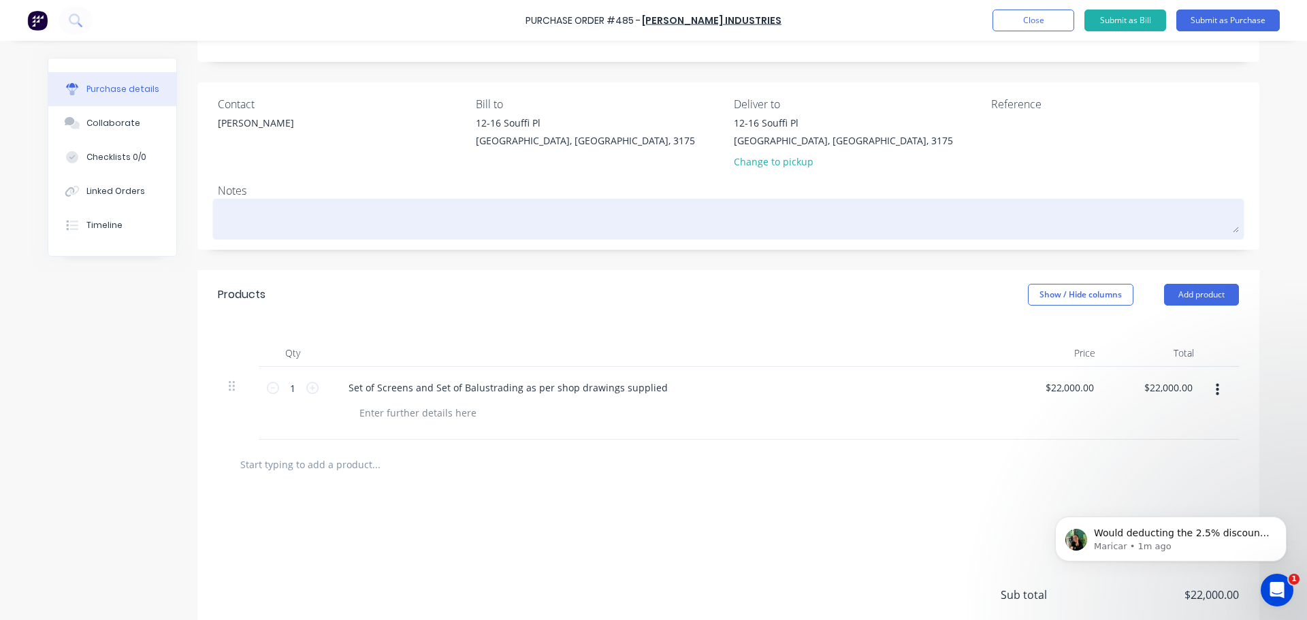
click at [1232, 235] on div at bounding box center [728, 219] width 1021 height 34
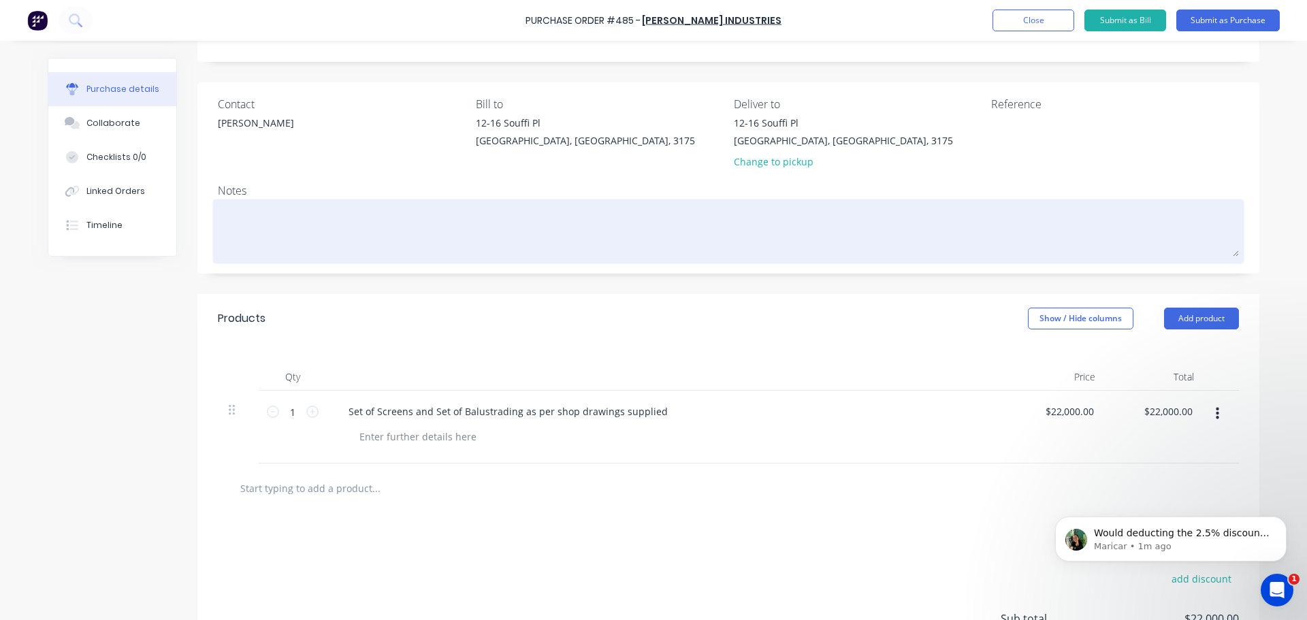
drag, startPoint x: 1232, startPoint y: 227, endPoint x: 1239, endPoint y: 211, distance: 16.8
click at [1238, 214] on div at bounding box center [728, 231] width 1021 height 58
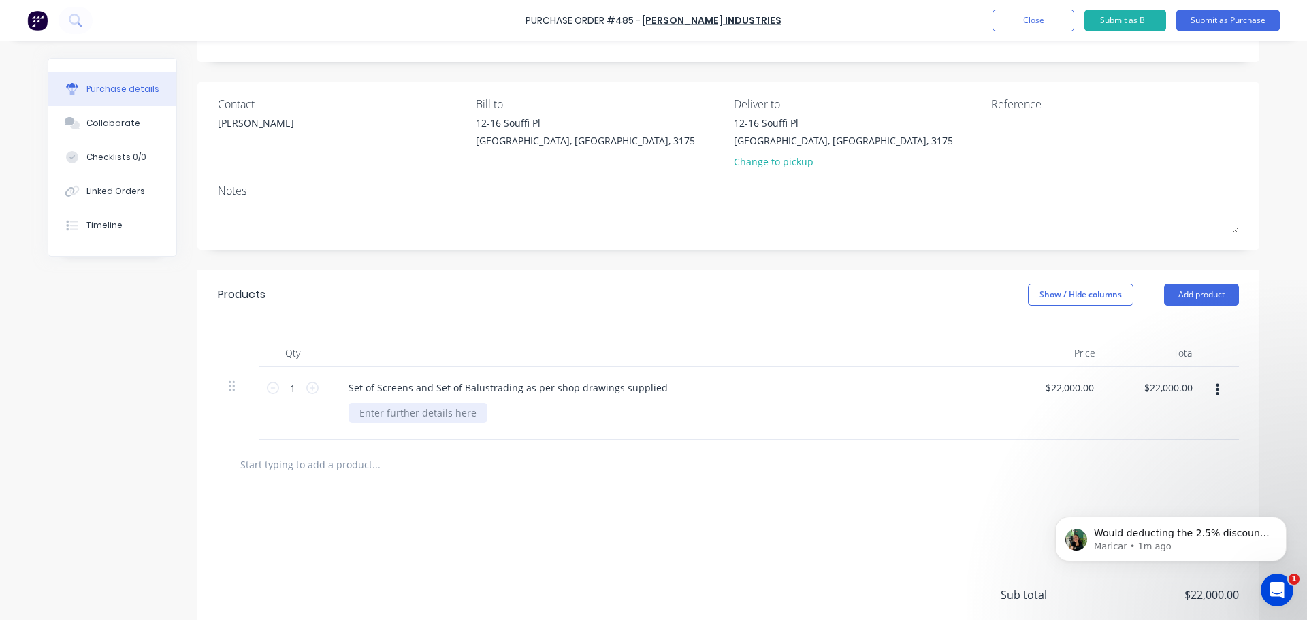
click at [448, 411] on div at bounding box center [418, 413] width 139 height 20
click at [1189, 23] on button "Submit as Purchase" at bounding box center [1228, 21] width 103 height 22
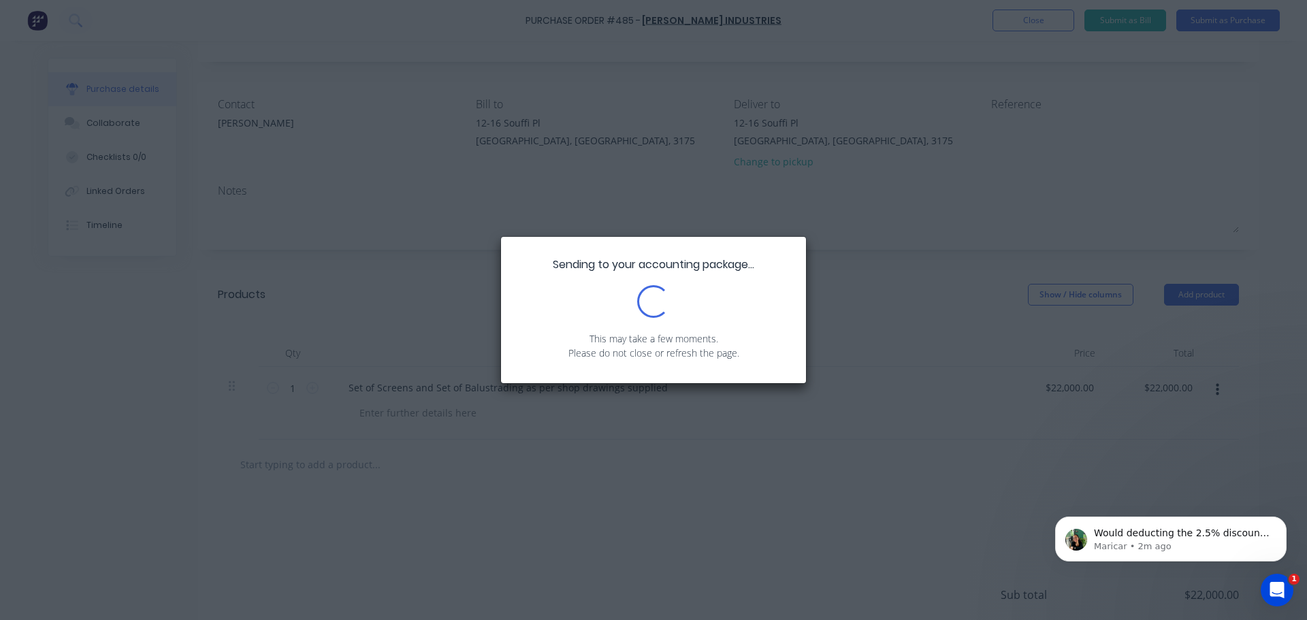
scroll to position [0, 0]
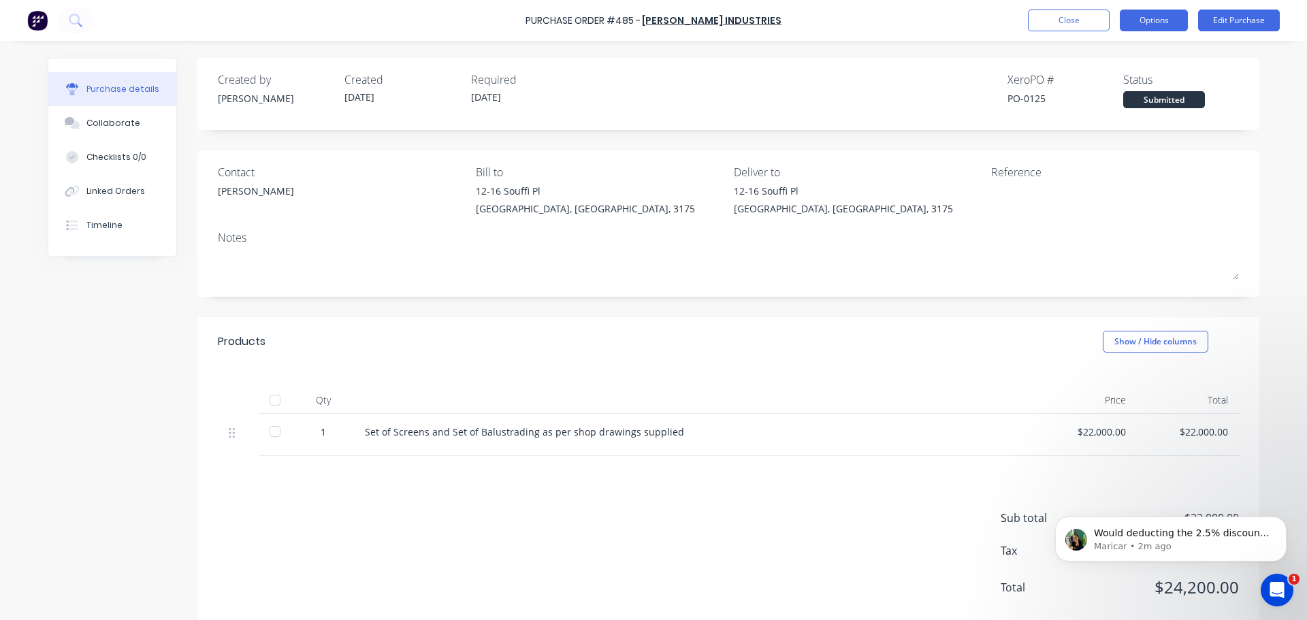
click at [1149, 20] on button "Options" at bounding box center [1154, 21] width 68 height 22
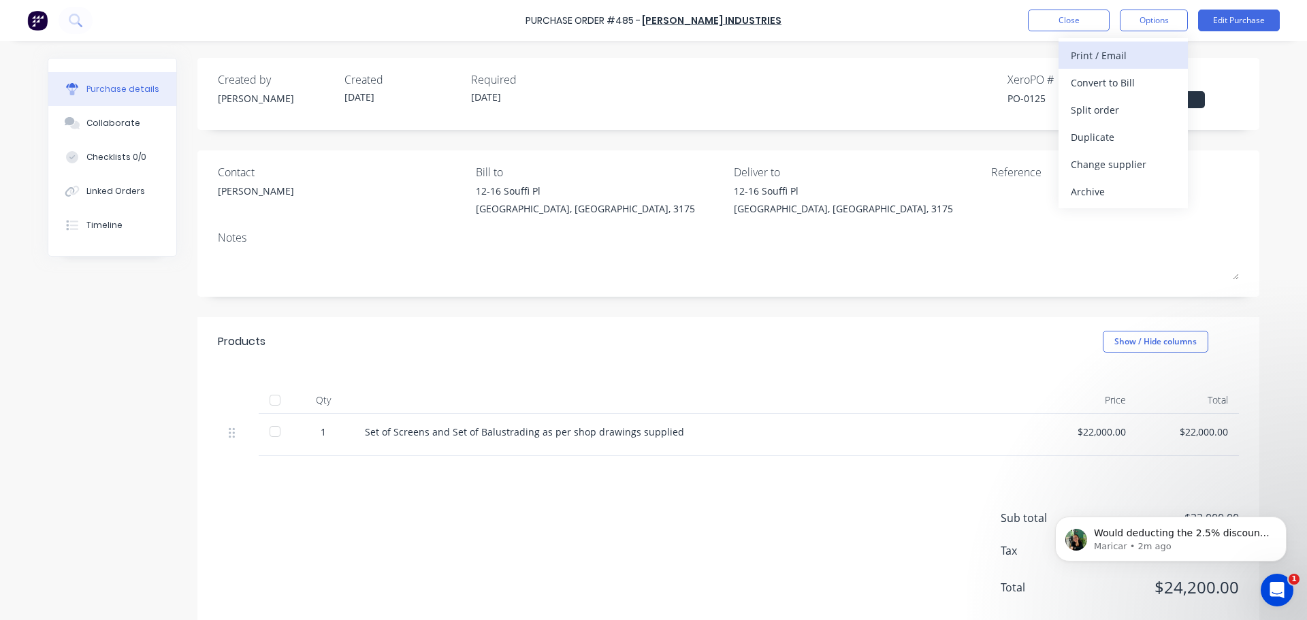
click at [1108, 65] on div "Print / Email" at bounding box center [1123, 56] width 105 height 20
click at [1106, 106] on div "Without pricing" at bounding box center [1123, 110] width 105 height 20
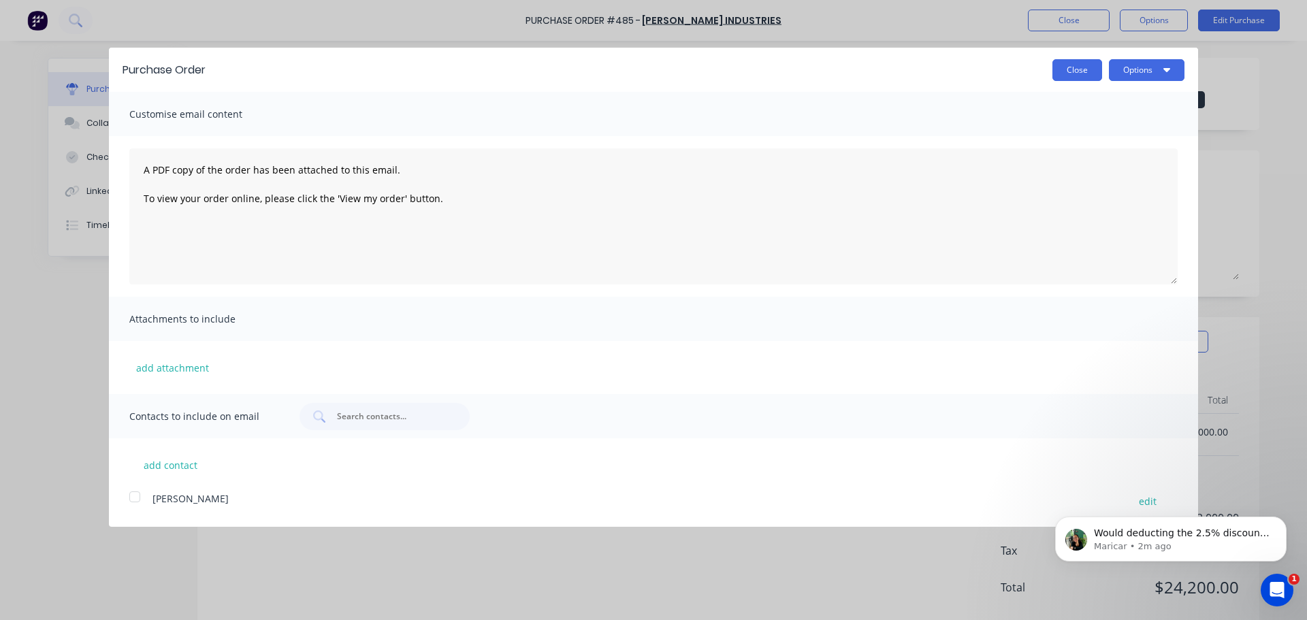
click at [1083, 70] on button "Close" at bounding box center [1078, 70] width 50 height 22
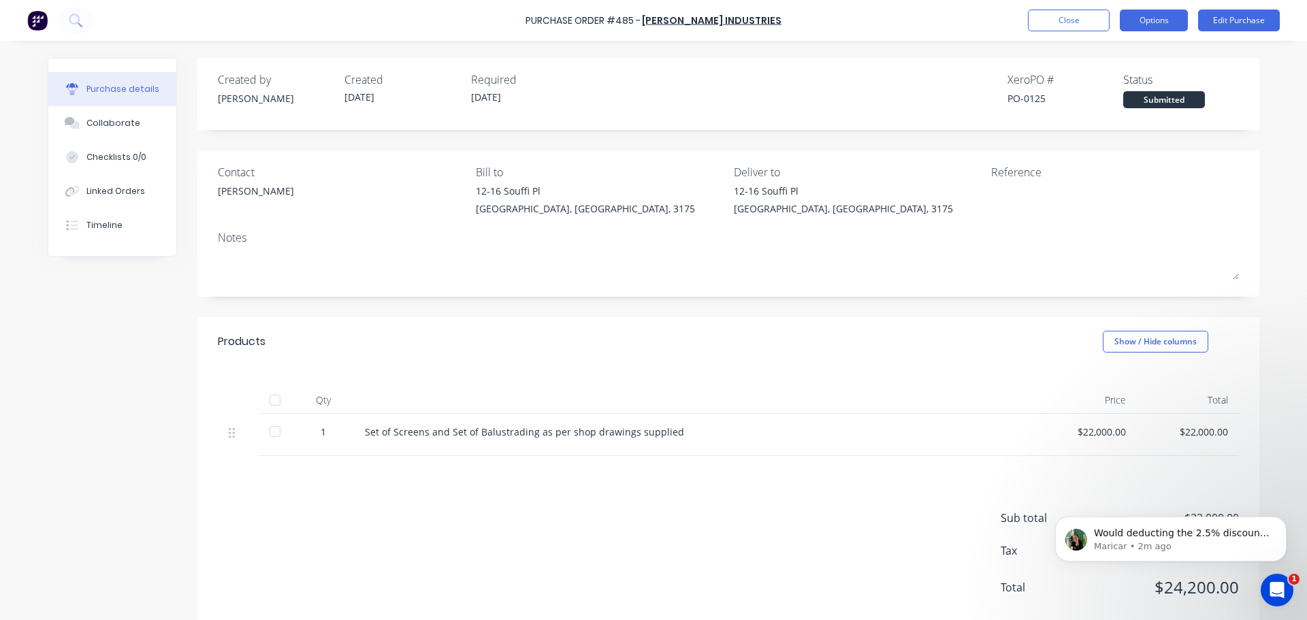
click at [1142, 27] on button "Options" at bounding box center [1154, 21] width 68 height 22
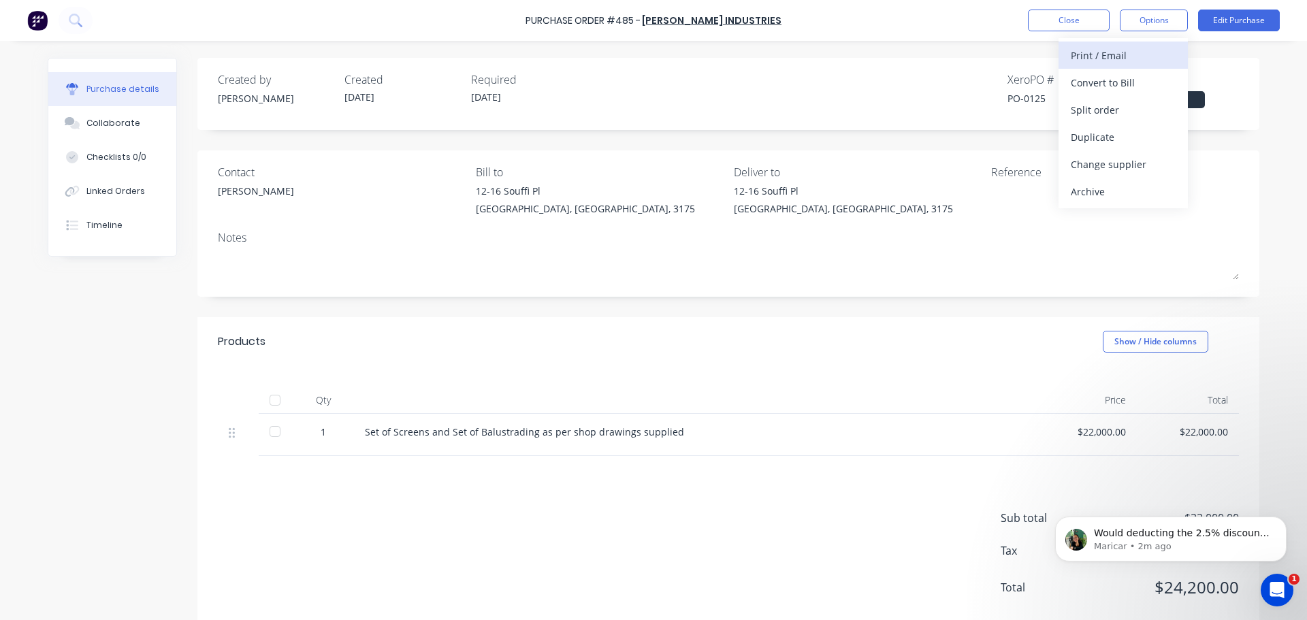
click at [1136, 63] on div "Print / Email" at bounding box center [1123, 56] width 105 height 20
click at [1129, 80] on div "With pricing" at bounding box center [1123, 83] width 105 height 20
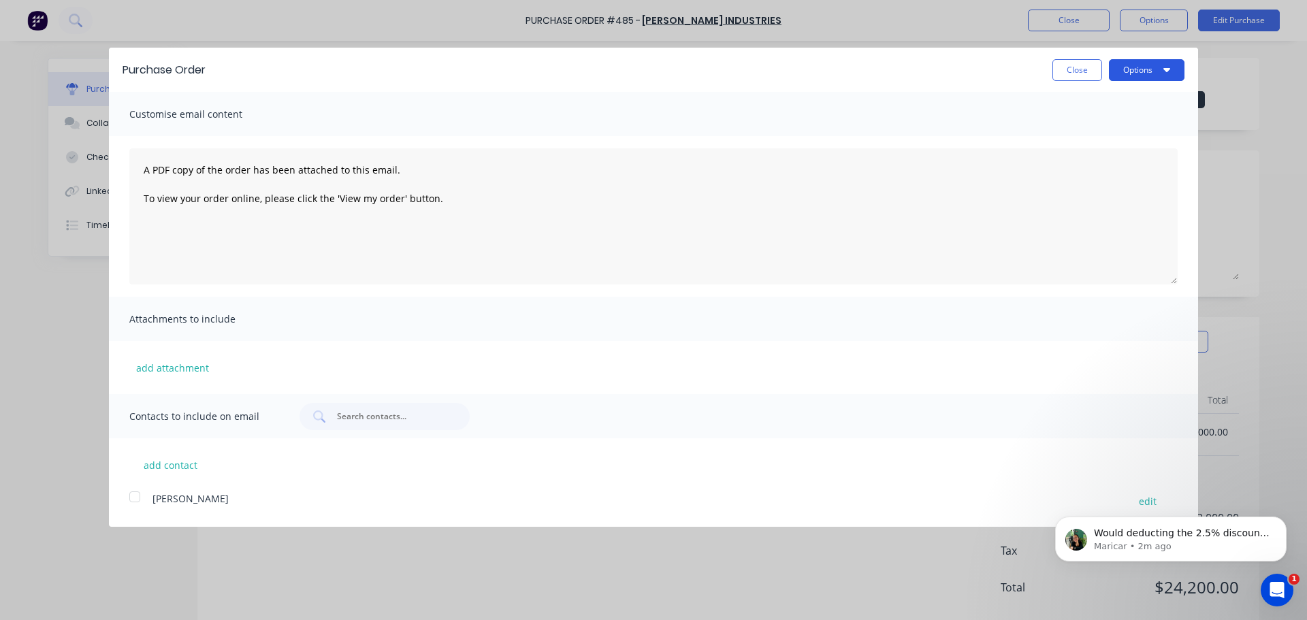
click at [1119, 76] on button "Options" at bounding box center [1147, 70] width 76 height 22
click at [1120, 100] on div "Print" at bounding box center [1120, 105] width 105 height 20
click at [1133, 538] on p "Would deducting the 2.5% discount directly from the price and adding an externa…" at bounding box center [1182, 534] width 176 height 14
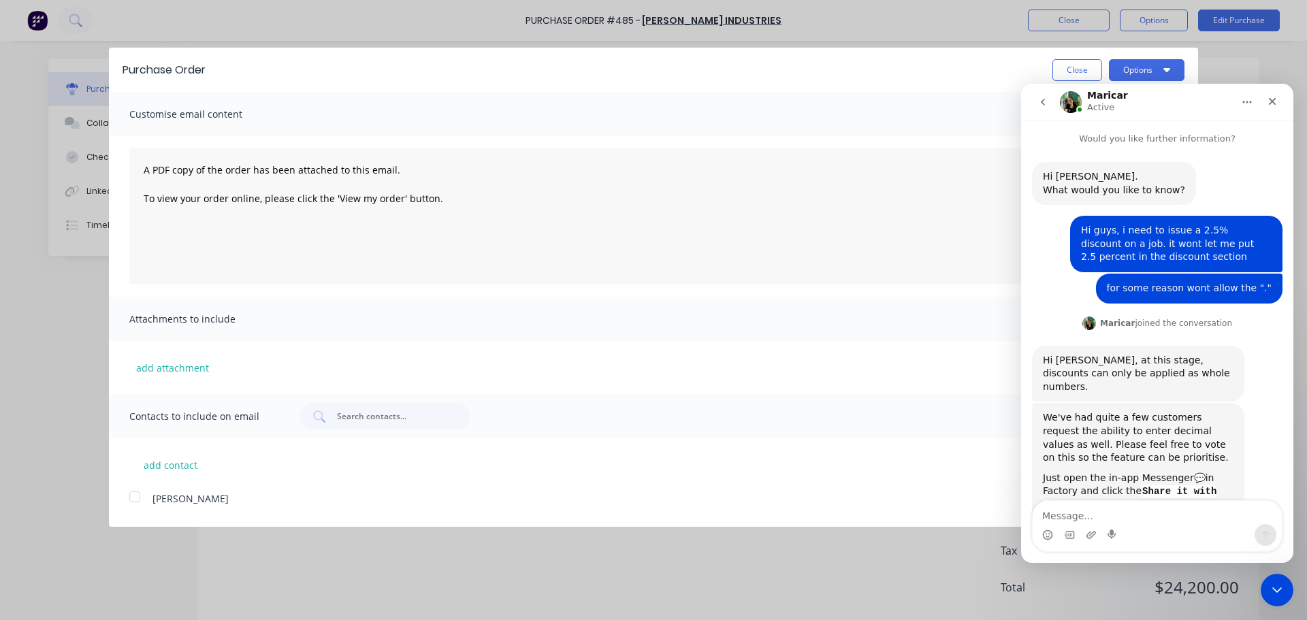
scroll to position [291, 0]
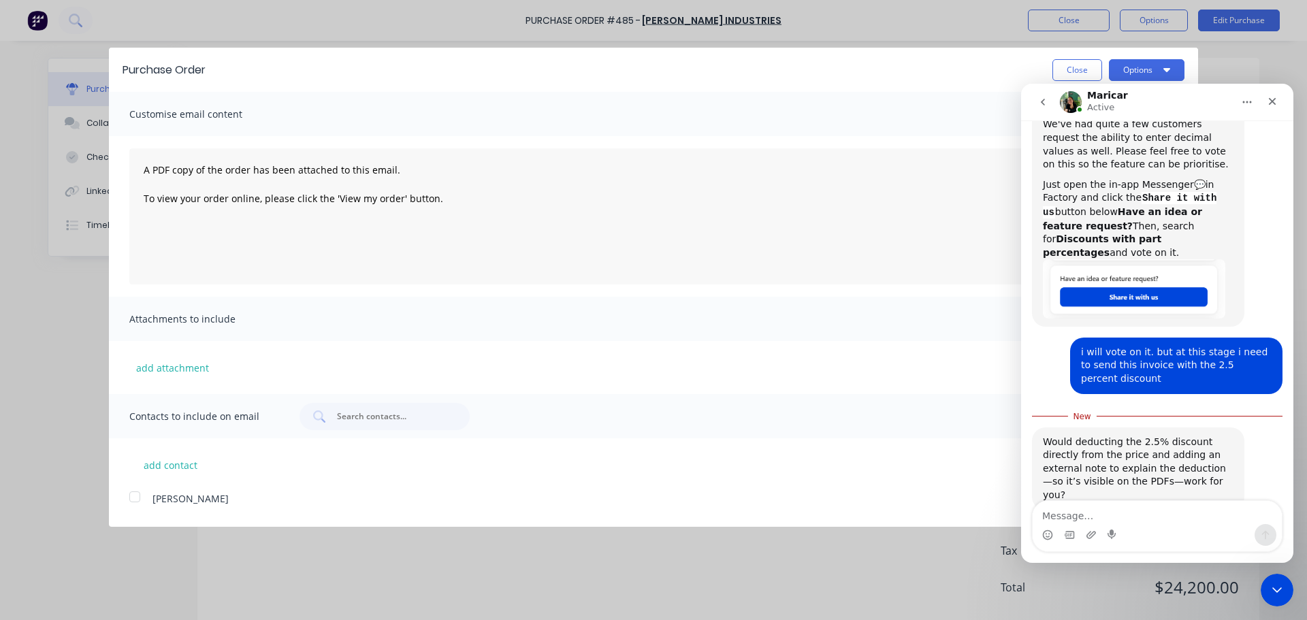
click at [1141, 513] on textarea "Message…" at bounding box center [1157, 512] width 249 height 23
type textarea "yes that should be fine."
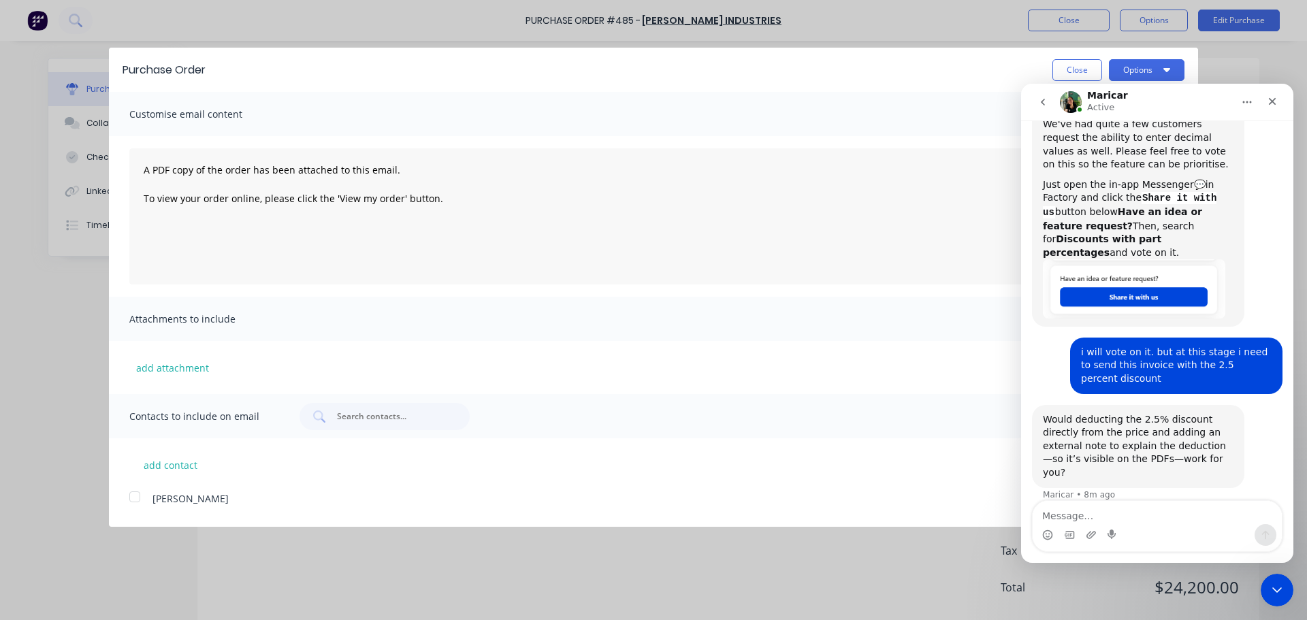
scroll to position [309, 0]
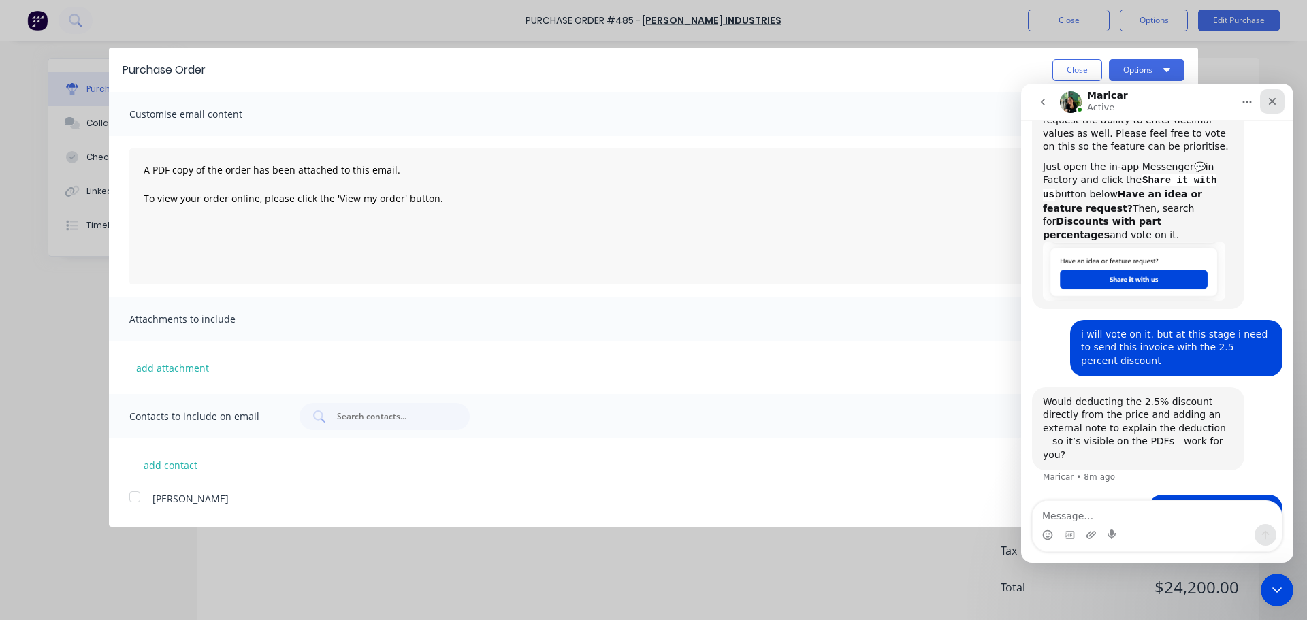
click at [1273, 103] on icon "Close" at bounding box center [1272, 101] width 11 height 11
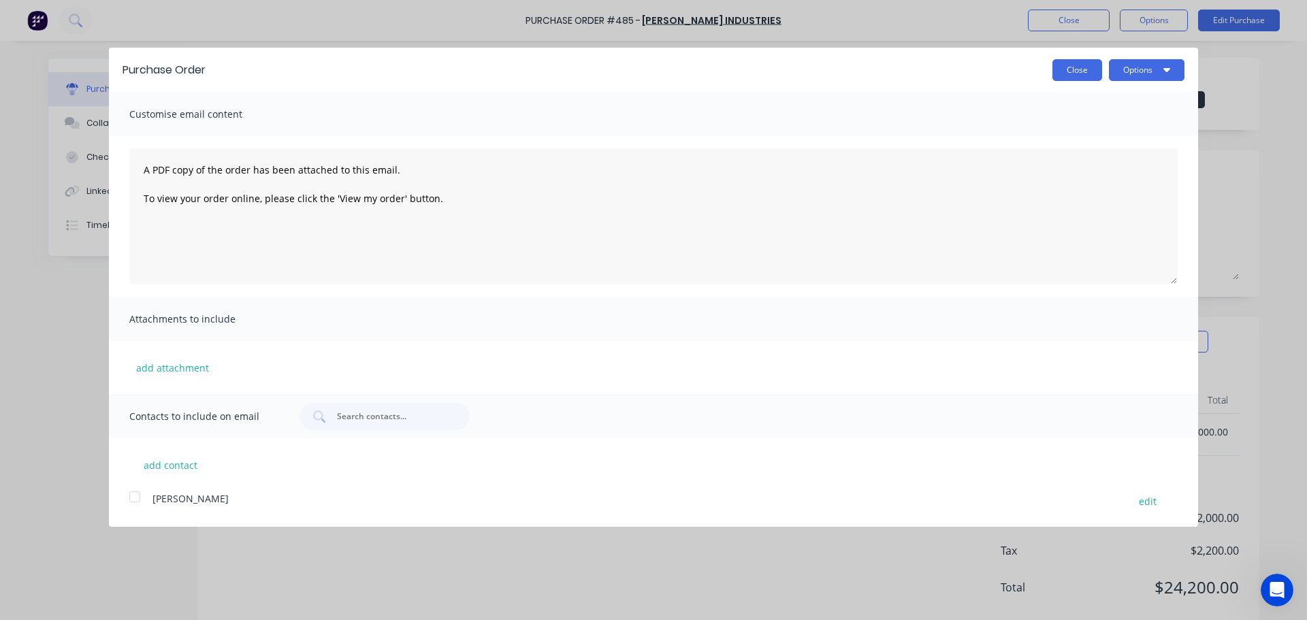
click at [1081, 79] on button "Close" at bounding box center [1078, 70] width 50 height 22
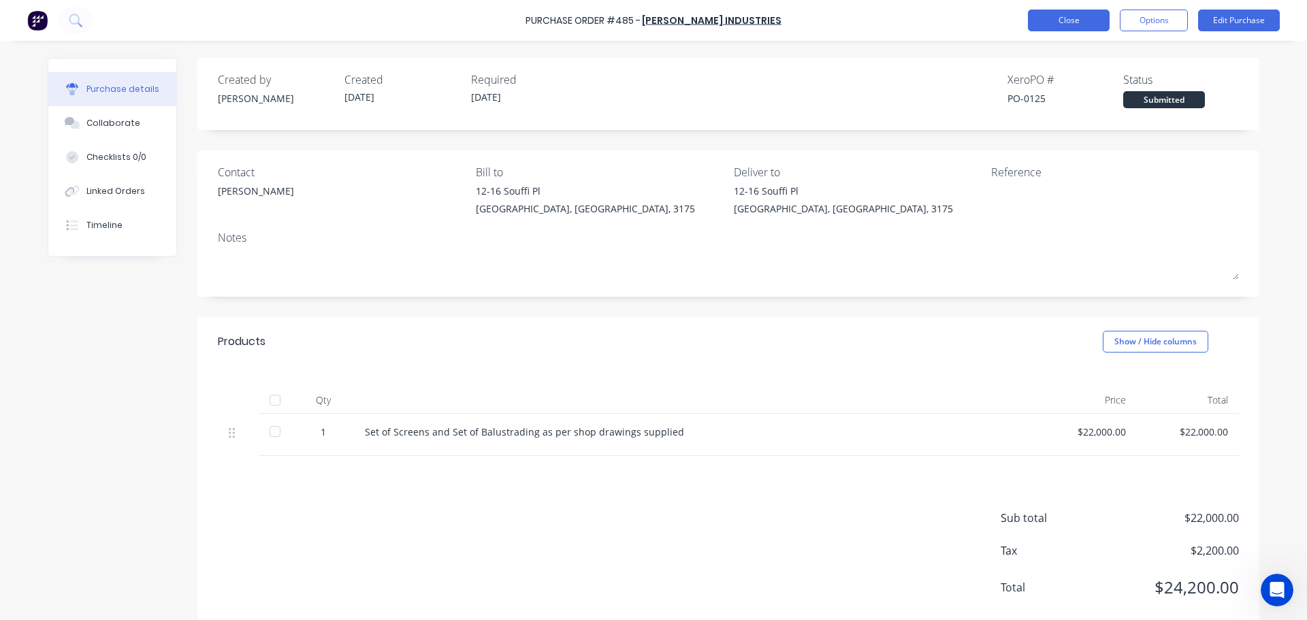
click at [1082, 25] on button "Close" at bounding box center [1069, 21] width 82 height 22
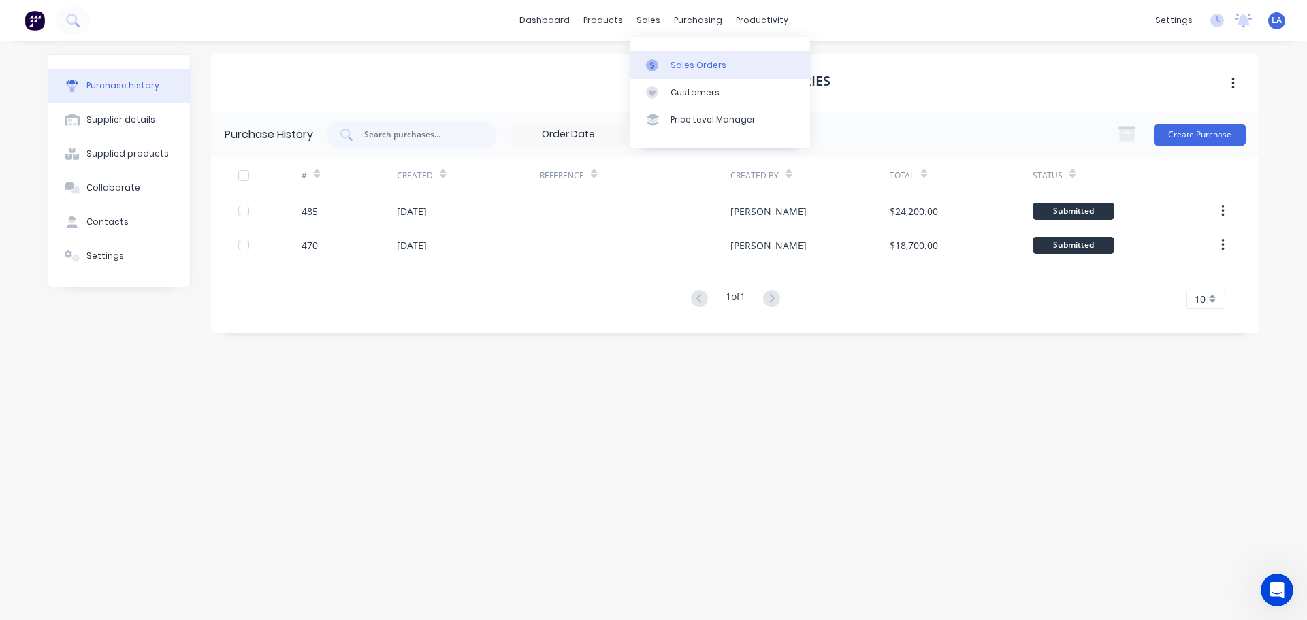
click at [666, 59] on div at bounding box center [656, 65] width 20 height 12
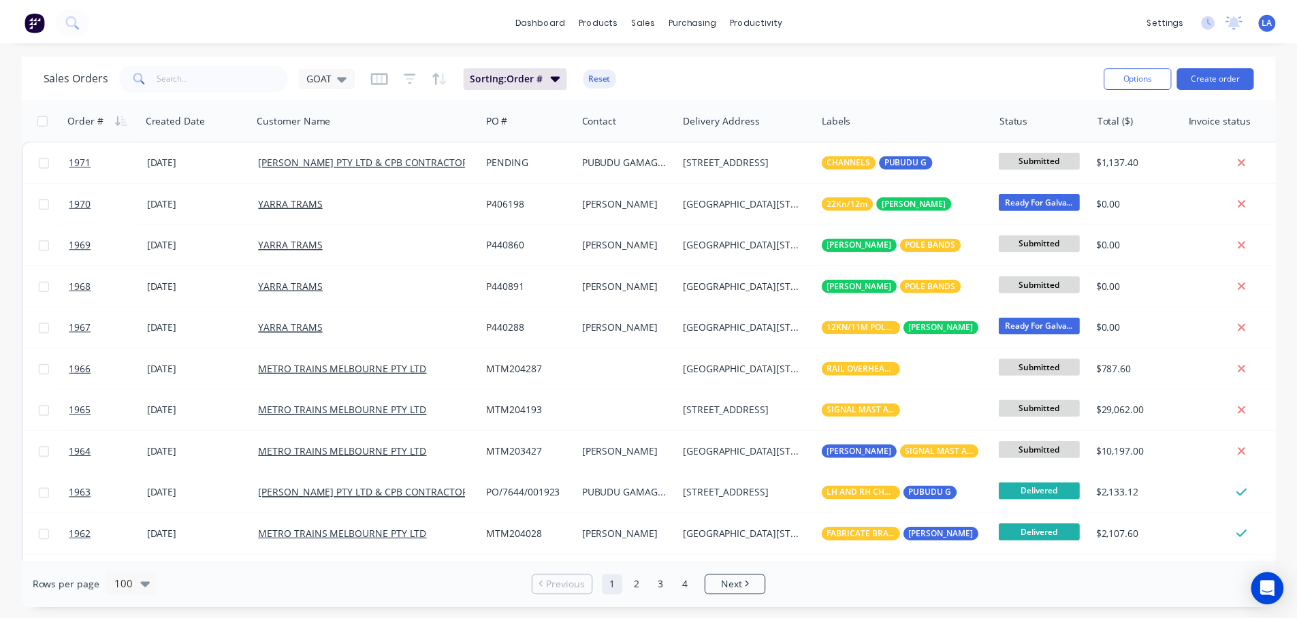
scroll to position [477, 0]
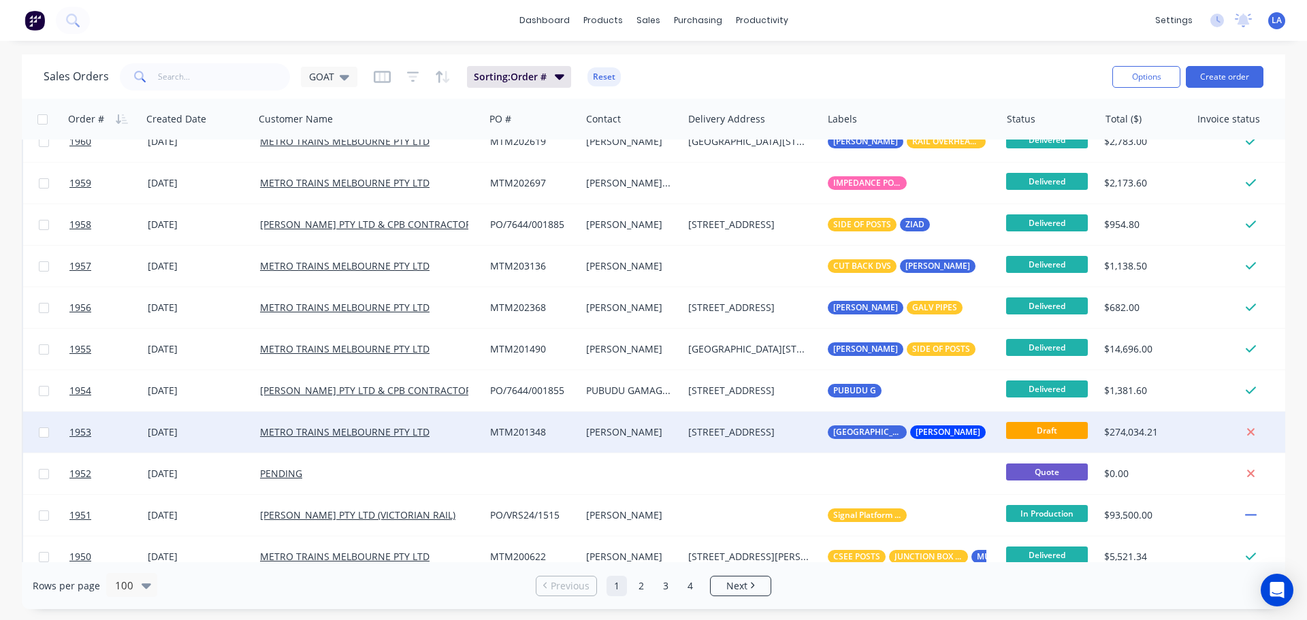
click at [697, 430] on div "[STREET_ADDRESS]" at bounding box center [749, 433] width 123 height 14
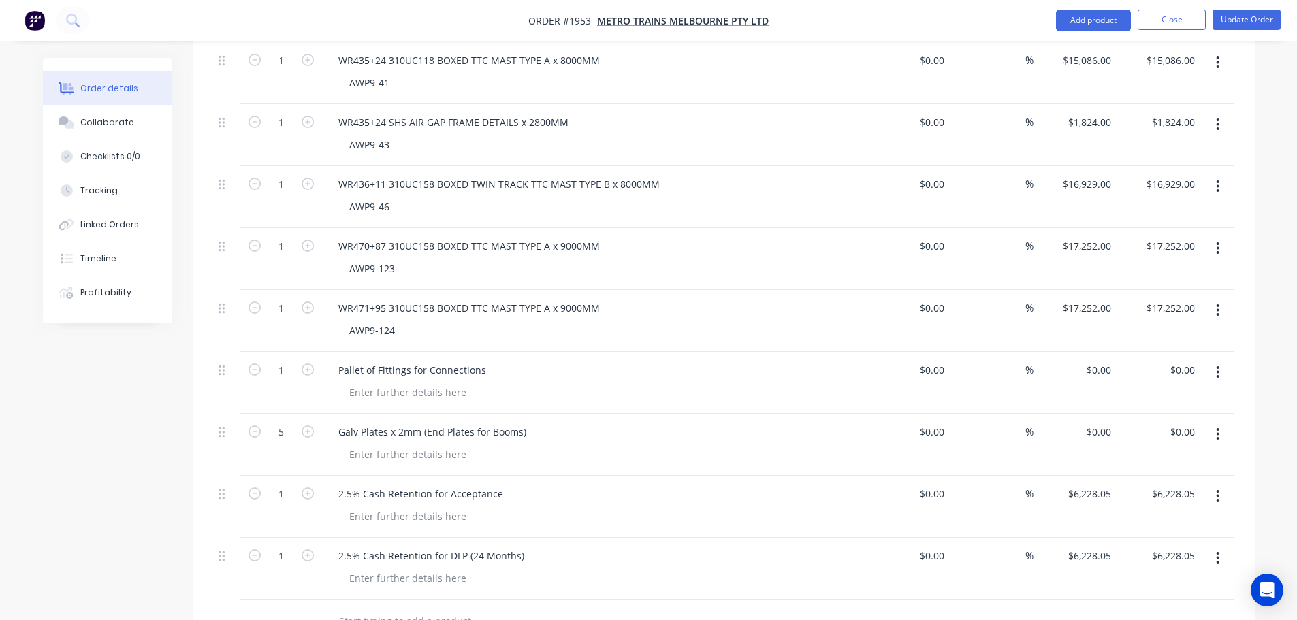
scroll to position [1823, 0]
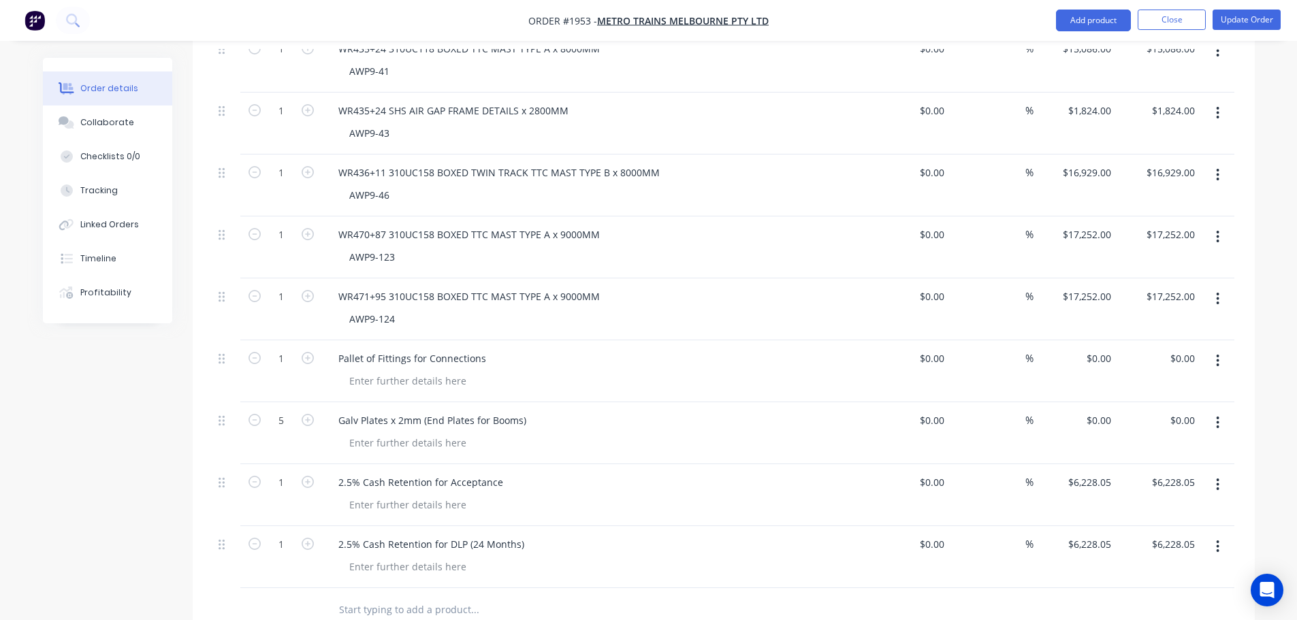
click at [1215, 411] on button "button" at bounding box center [1218, 423] width 32 height 25
click at [1176, 530] on div "Delete" at bounding box center [1169, 540] width 105 height 20
click at [1219, 355] on icon "button" at bounding box center [1218, 361] width 3 height 12
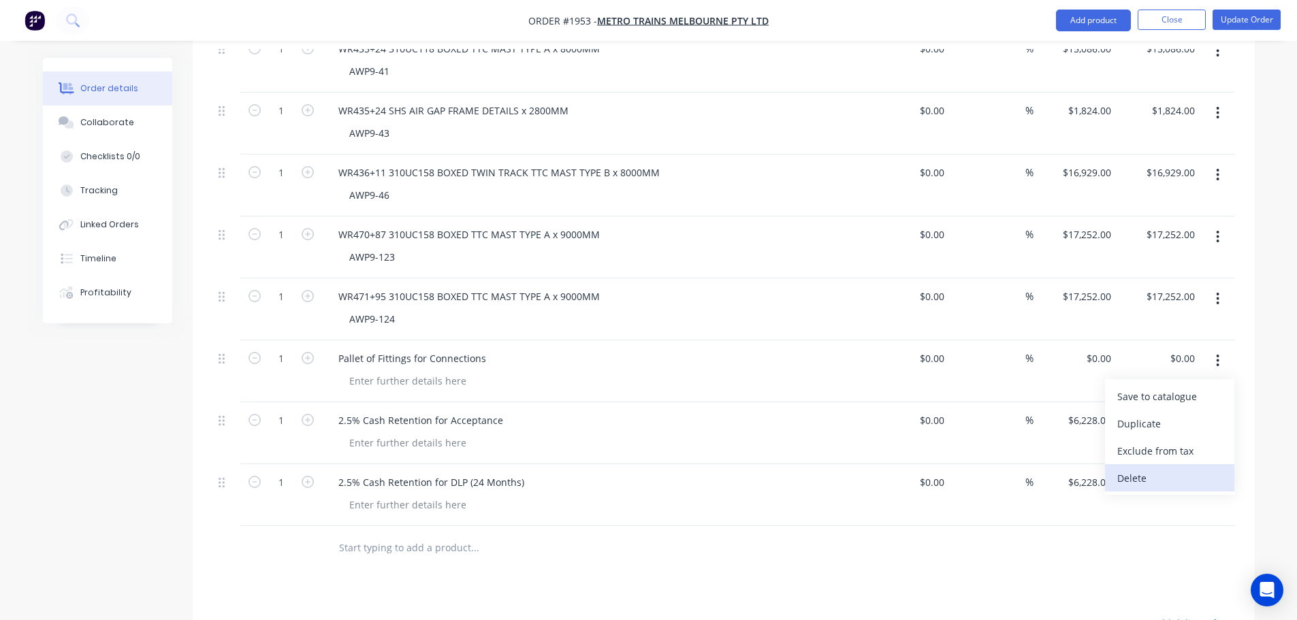
click at [1179, 468] on div "Delete" at bounding box center [1169, 478] width 105 height 20
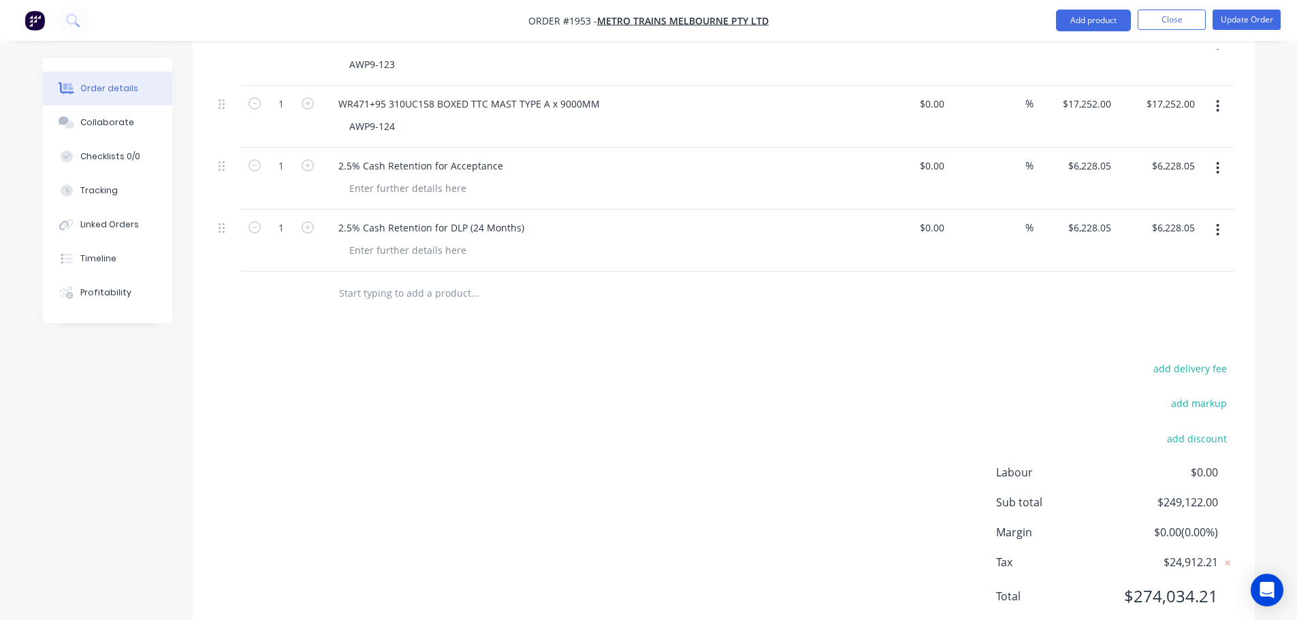
scroll to position [2040, 0]
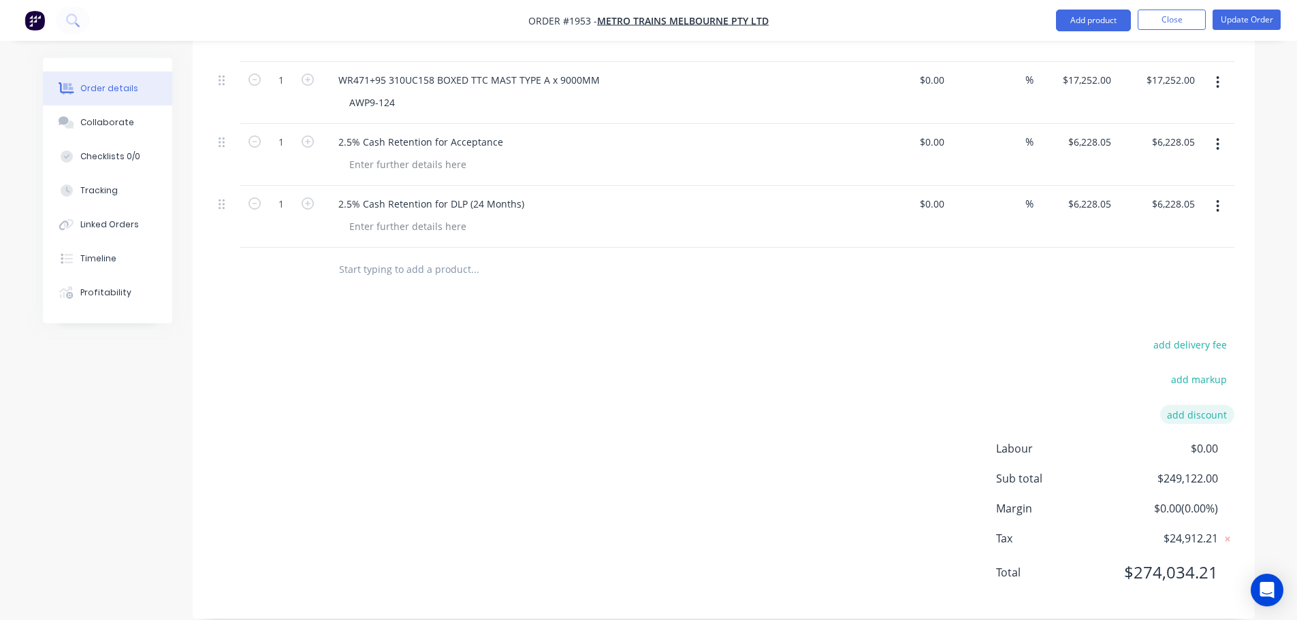
click at [1195, 405] on button "add discount" at bounding box center [1197, 414] width 74 height 18
click at [1064, 409] on input at bounding box center [1070, 419] width 129 height 20
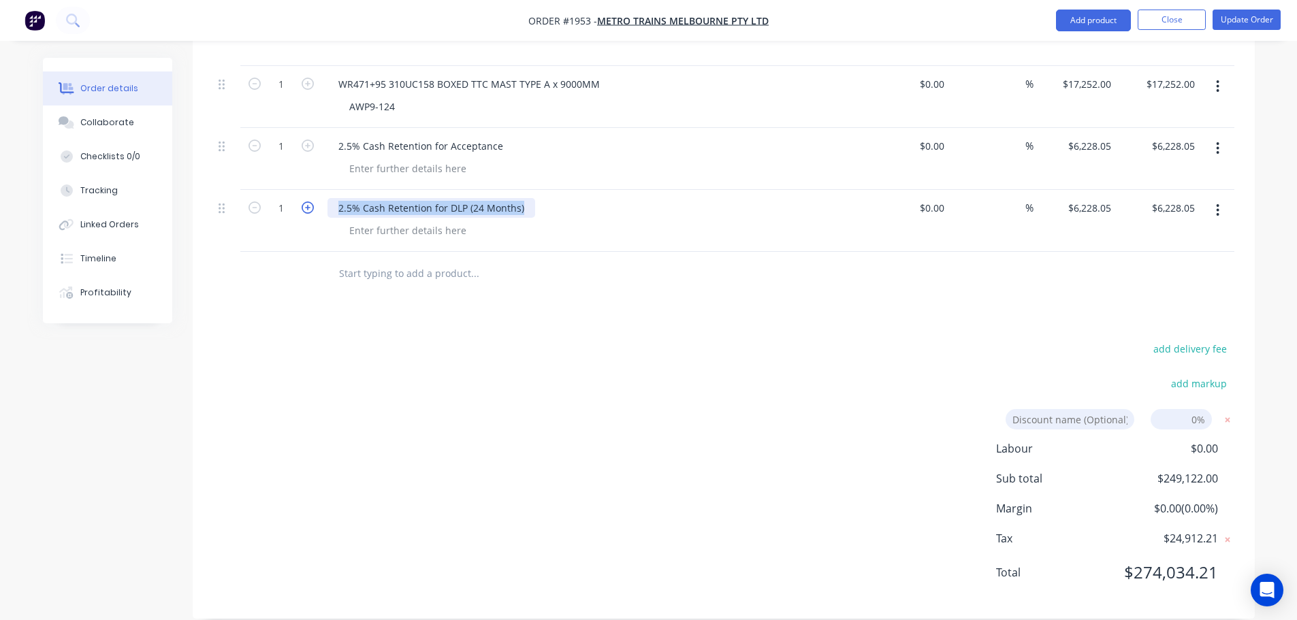
drag, startPoint x: 527, startPoint y: 189, endPoint x: 310, endPoint y: 188, distance: 216.5
click at [310, 190] on div "1 2.5% Cash Retention for DLP (24 Months) $0.00 $0.00 % $6,228.05 $6,228.05 $6,…" at bounding box center [723, 221] width 1021 height 62
copy div "2.5% Cash Retention for DLP (24 Months)"
click at [1091, 409] on input at bounding box center [1070, 419] width 129 height 20
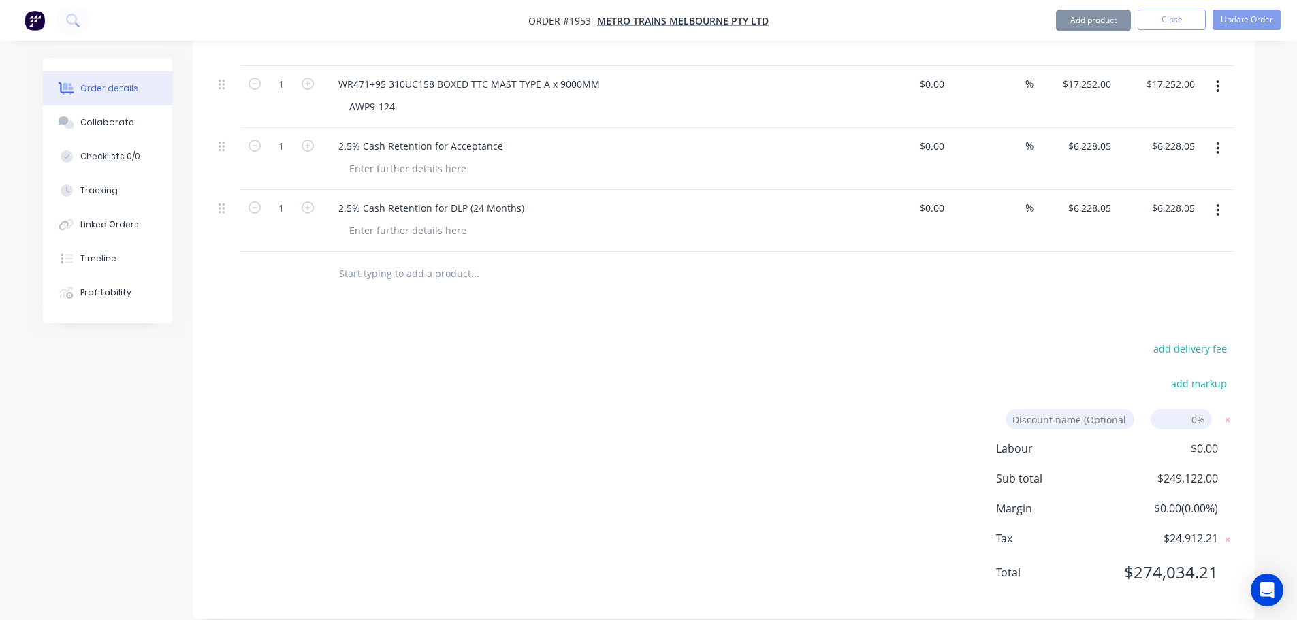
paste input "2.5% Cash Retention for DLP (24 Months)"
type input "2.5% Cash Retention for DLP (24 Months)"
click at [1239, 20] on button "Update Order" at bounding box center [1247, 20] width 68 height 20
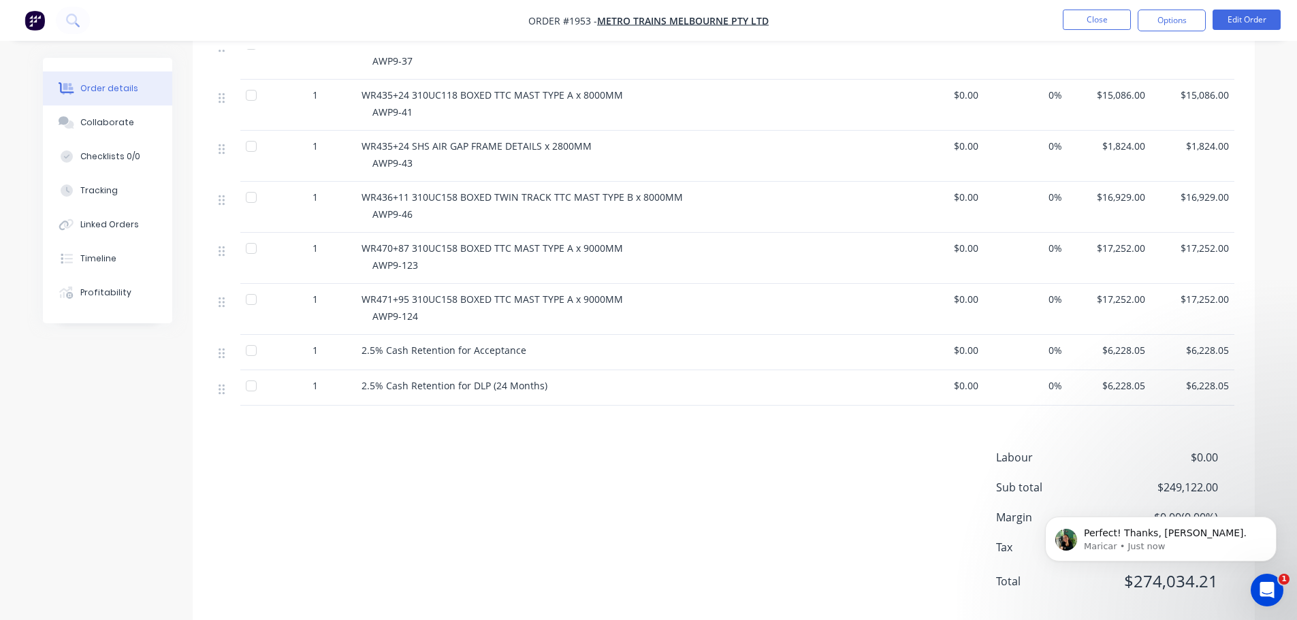
scroll to position [1527, 0]
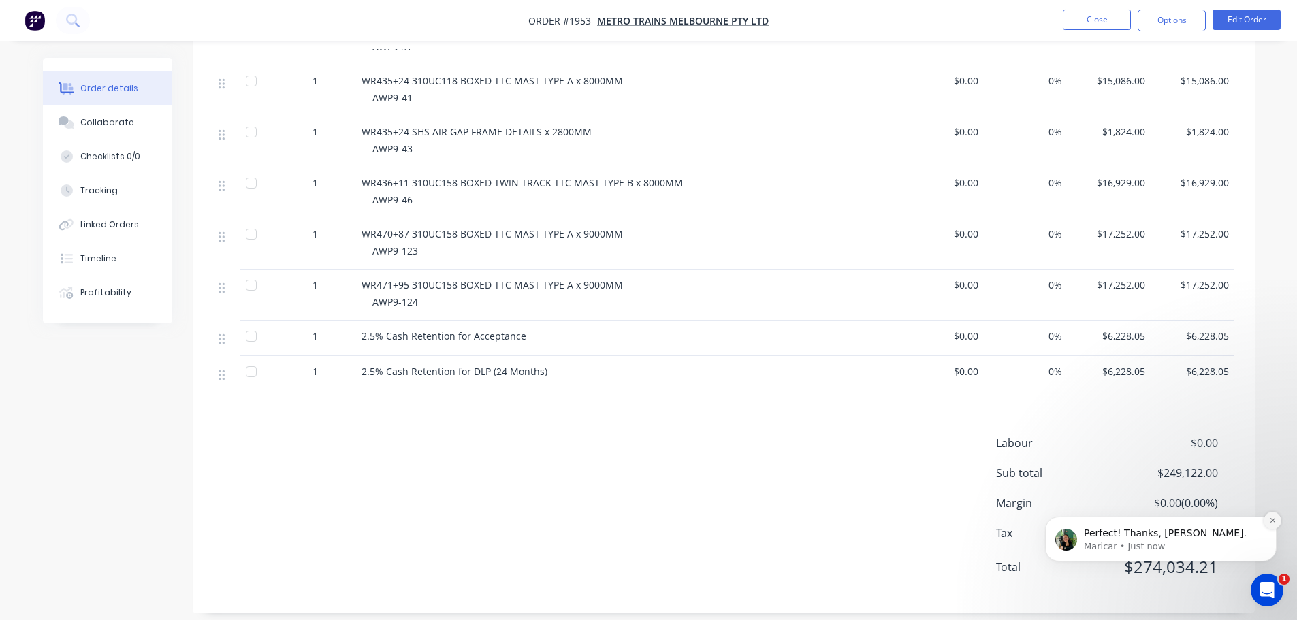
click at [1275, 521] on icon "Dismiss notification" at bounding box center [1272, 520] width 7 height 7
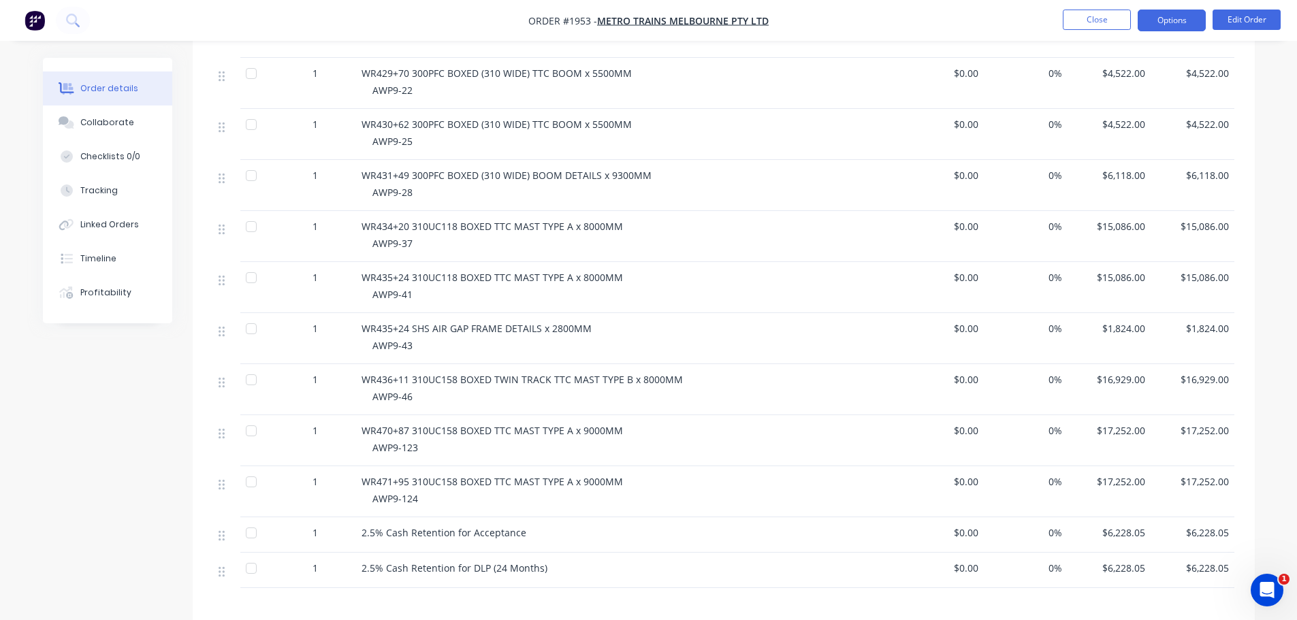
scroll to position [1323, 0]
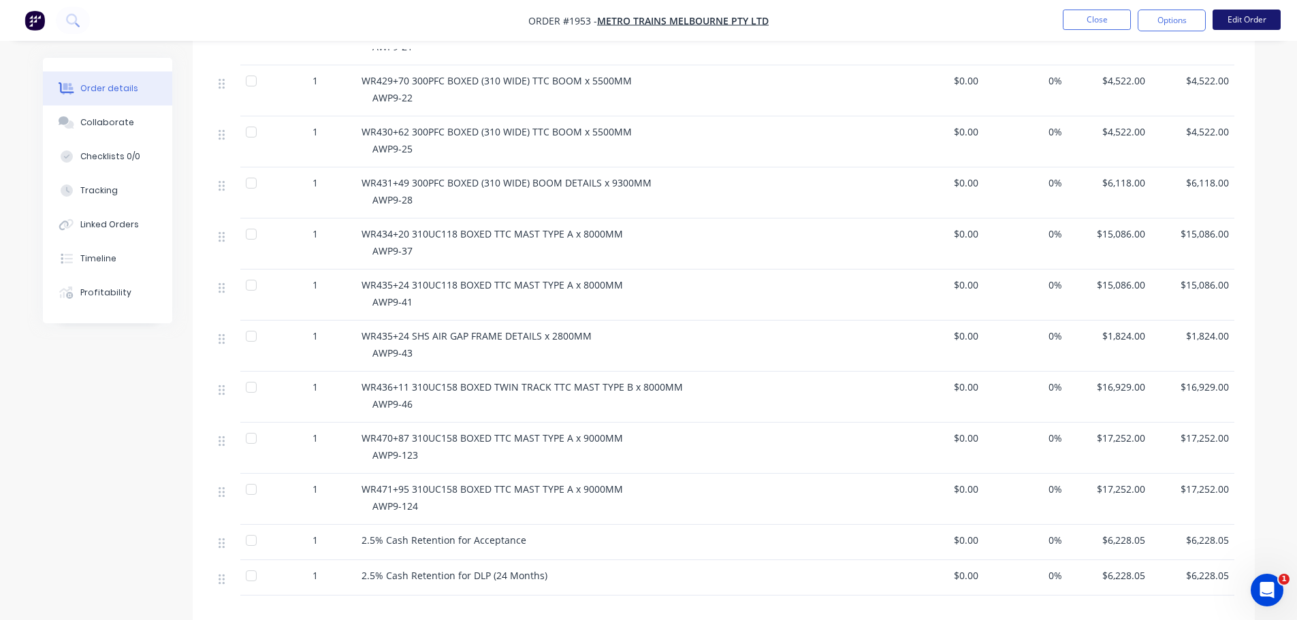
click at [1217, 20] on button "Edit Order" at bounding box center [1247, 20] width 68 height 20
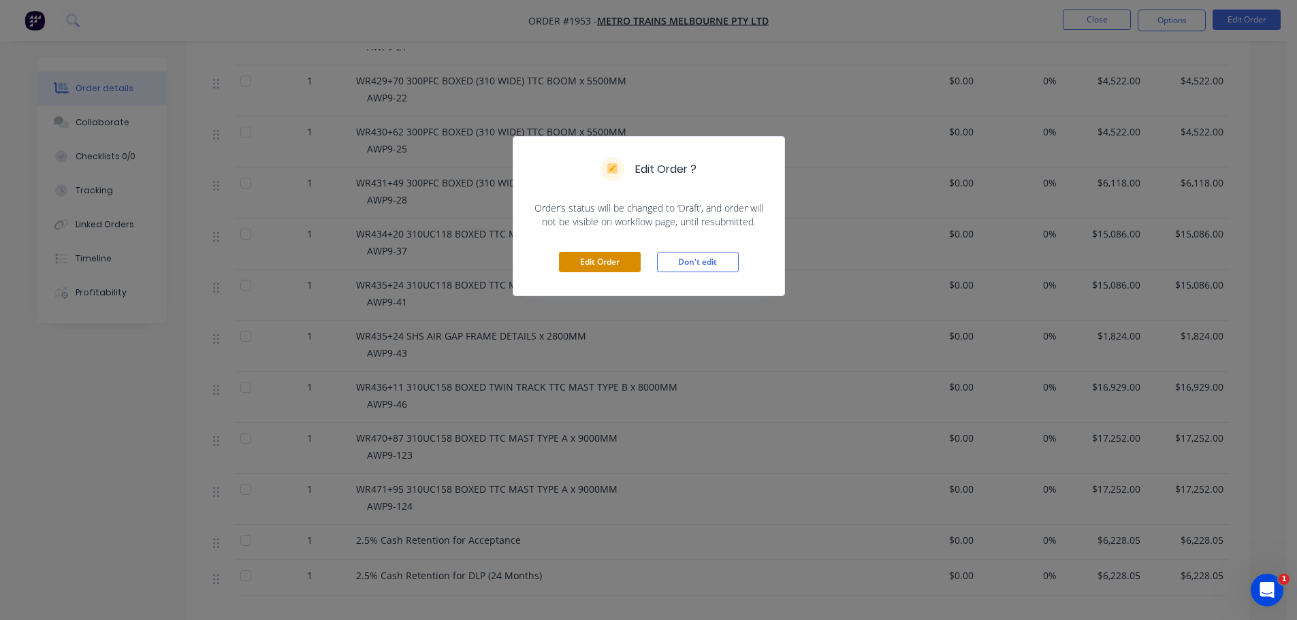
click at [577, 260] on button "Edit Order" at bounding box center [600, 262] width 82 height 20
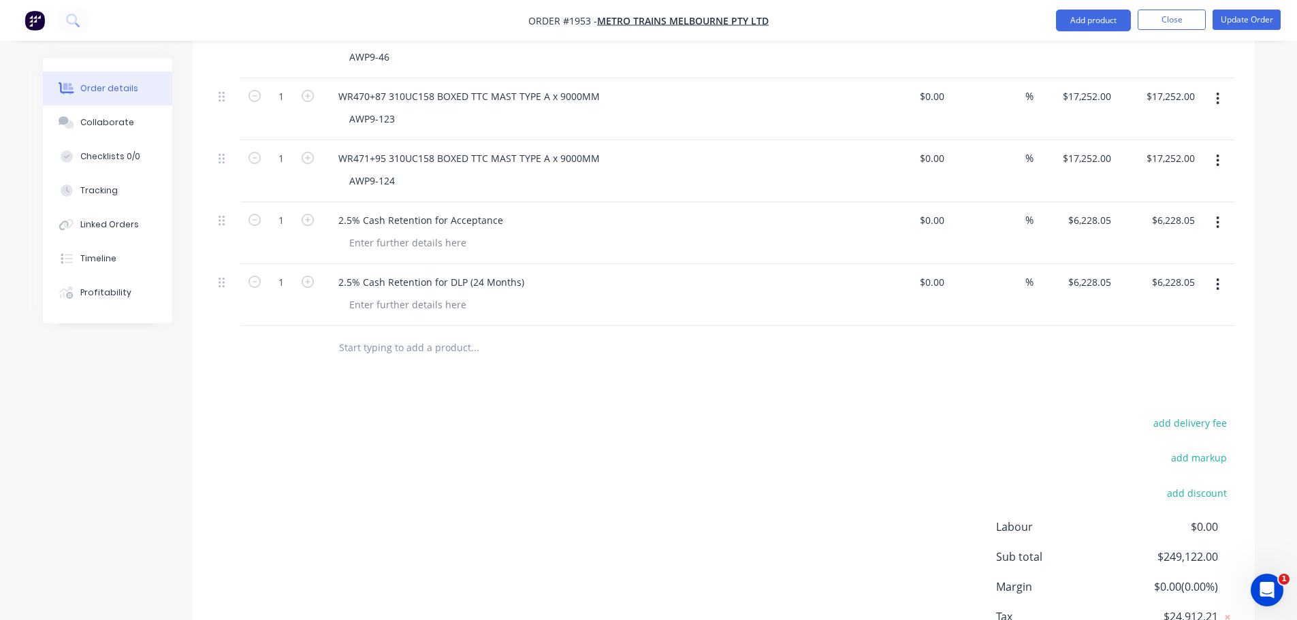
scroll to position [2040, 0]
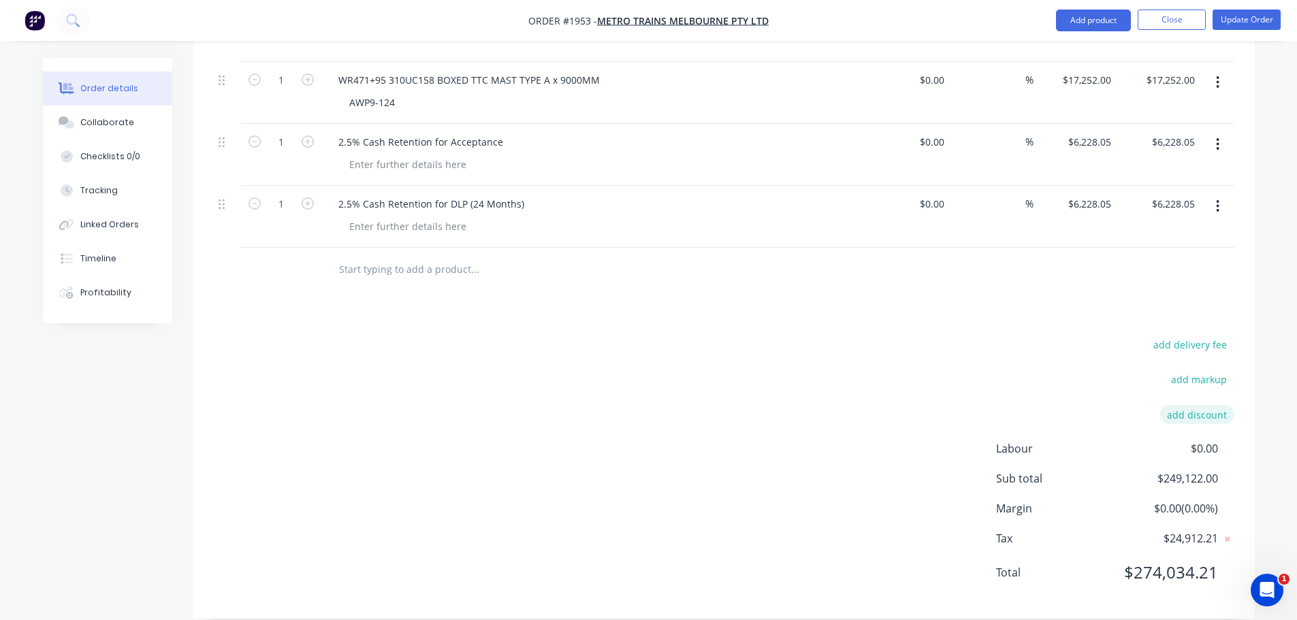
click at [1192, 405] on button "add discount" at bounding box center [1197, 414] width 74 height 18
click at [1109, 409] on input at bounding box center [1070, 419] width 129 height 20
type input "2.5% Cash Retention for DLP (24 Months)"
click at [1189, 409] on input at bounding box center [1181, 419] width 61 height 20
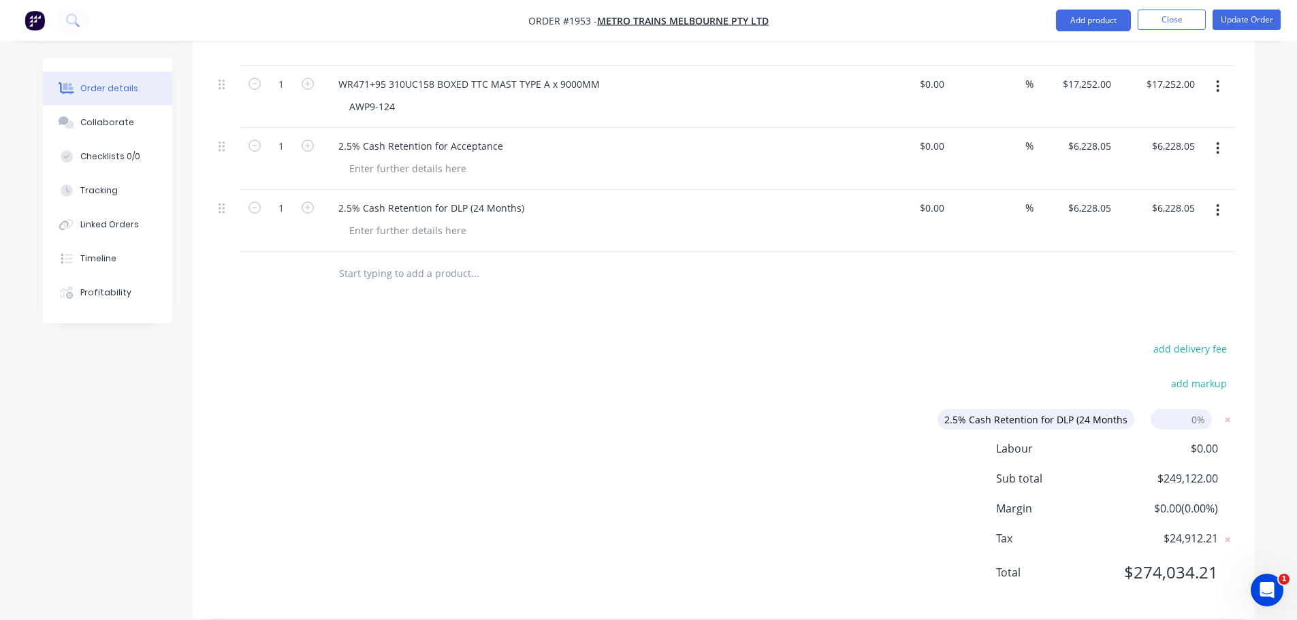
type input "2"
click at [920, 340] on div "add delivery fee add markup 2.5% Cash Retention for DLP (24 Months) 2.5% Cash R…" at bounding box center [723, 469] width 1021 height 259
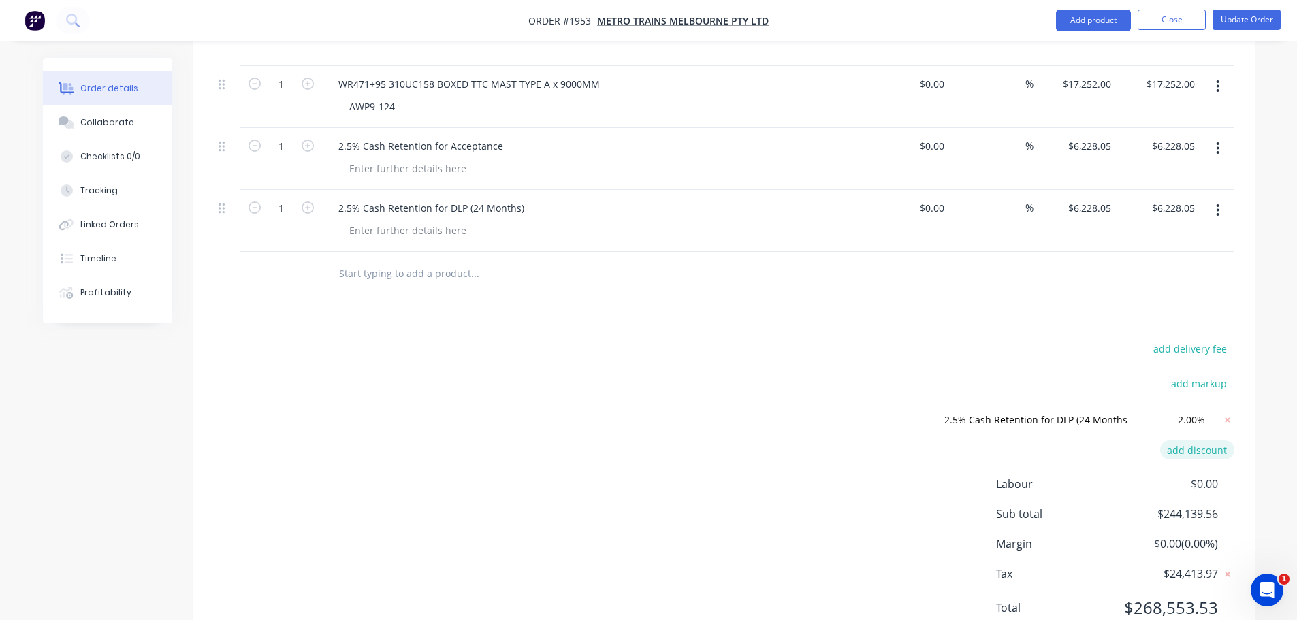
click at [1194, 441] on button "add discount" at bounding box center [1197, 450] width 74 height 18
type input "0"
click at [1194, 441] on input at bounding box center [1181, 451] width 61 height 20
type input "050"
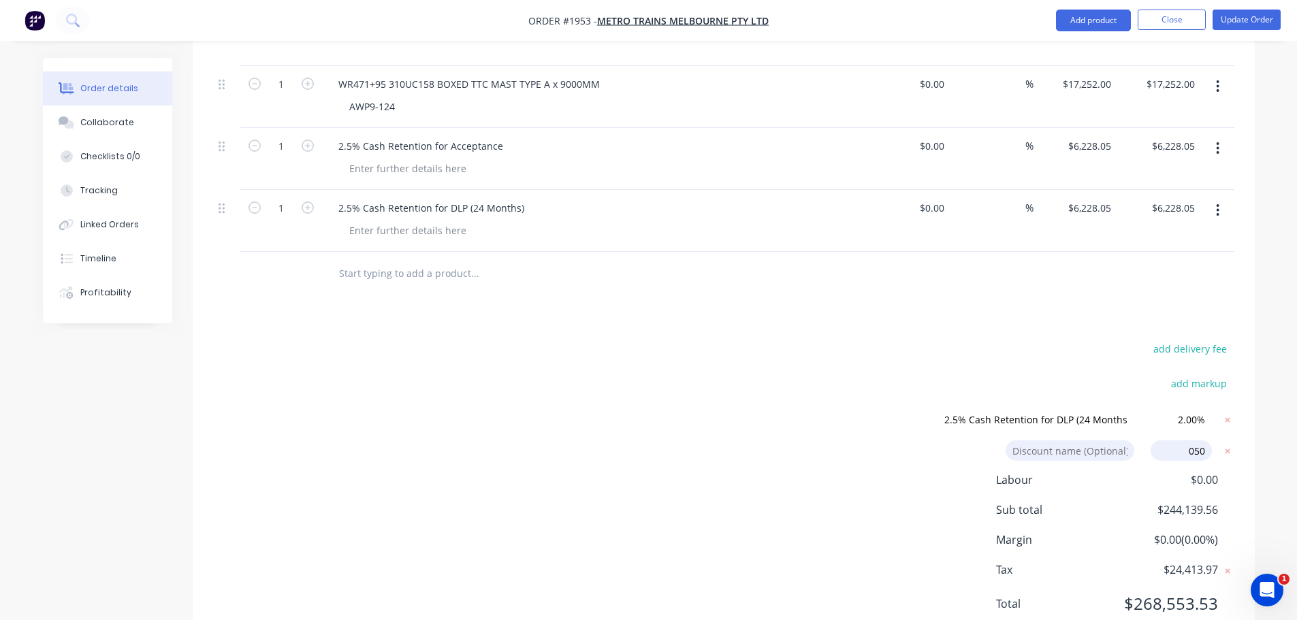
click at [1058, 441] on input at bounding box center [1070, 451] width 129 height 20
type input "2.5% Cash Retention for DLP (24 Months)"
click at [827, 406] on div "add delivery fee add markup 2.5% Cash Retention for DLP (24 Months) 2.5% Cash R…" at bounding box center [723, 485] width 1021 height 291
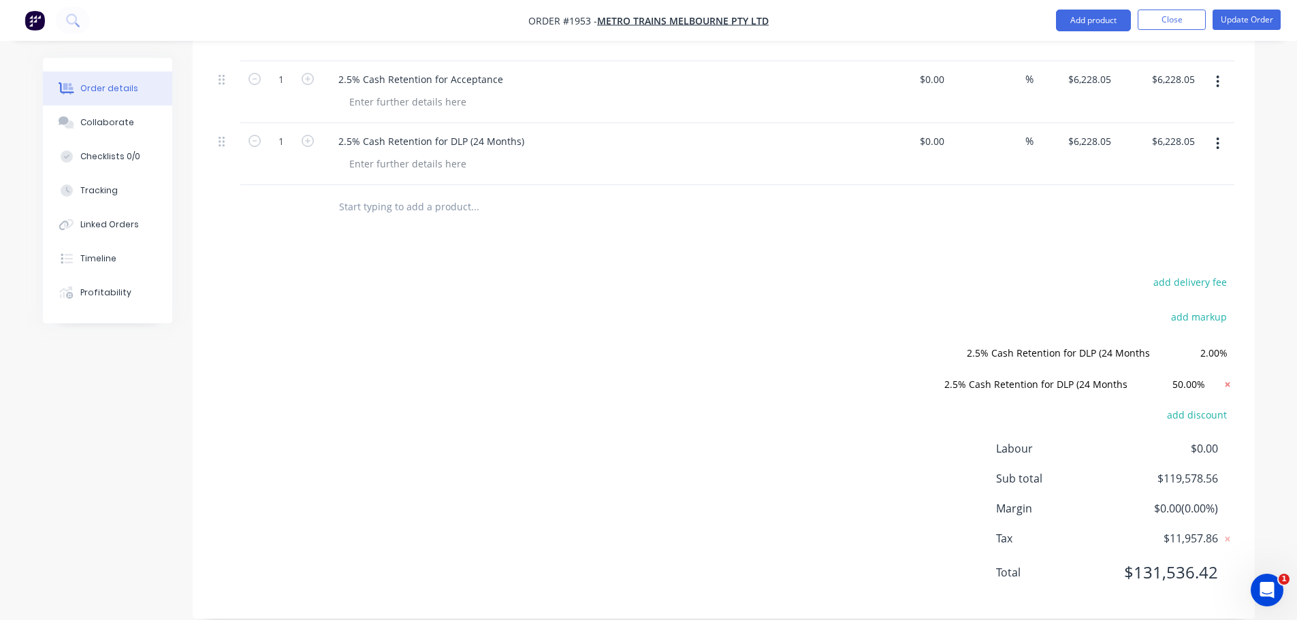
click at [1224, 378] on icon at bounding box center [1228, 385] width 14 height 14
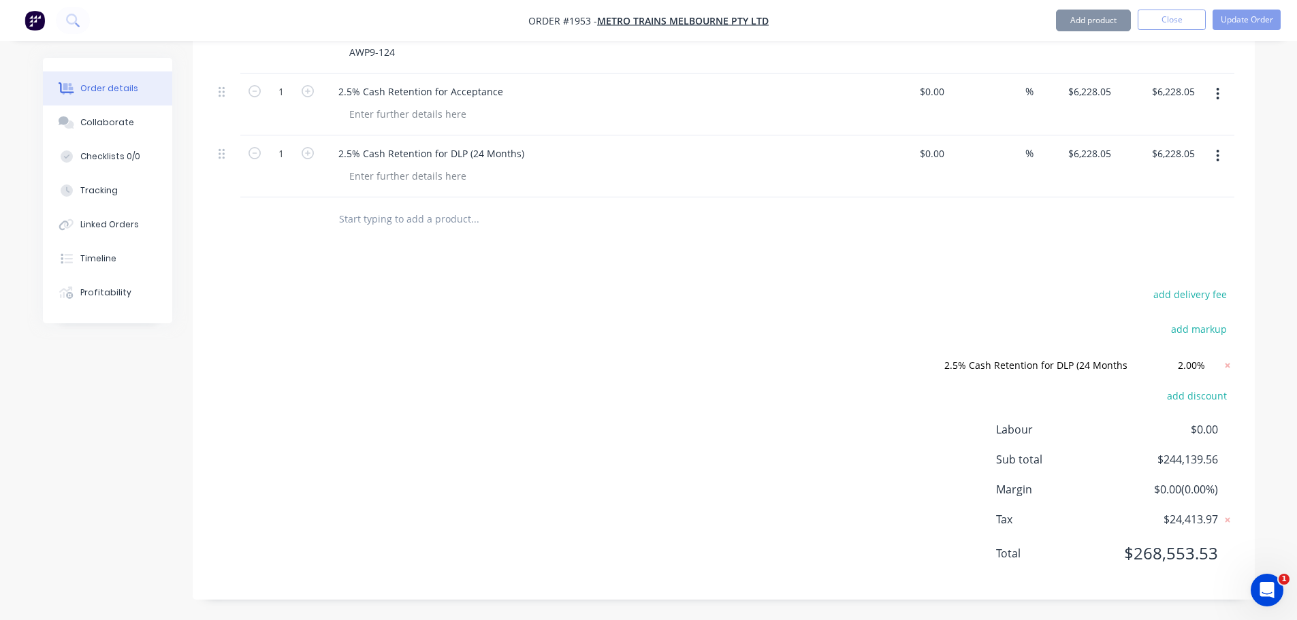
scroll to position [2071, 0]
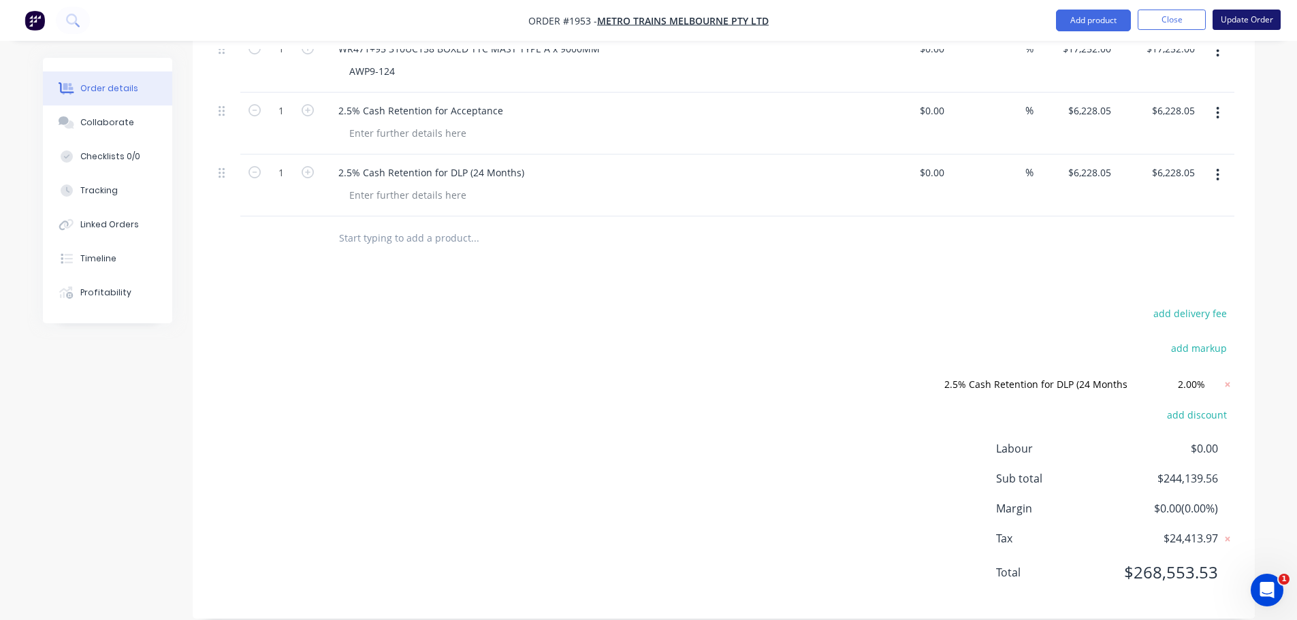
click at [1223, 17] on button "Update Order" at bounding box center [1247, 20] width 68 height 20
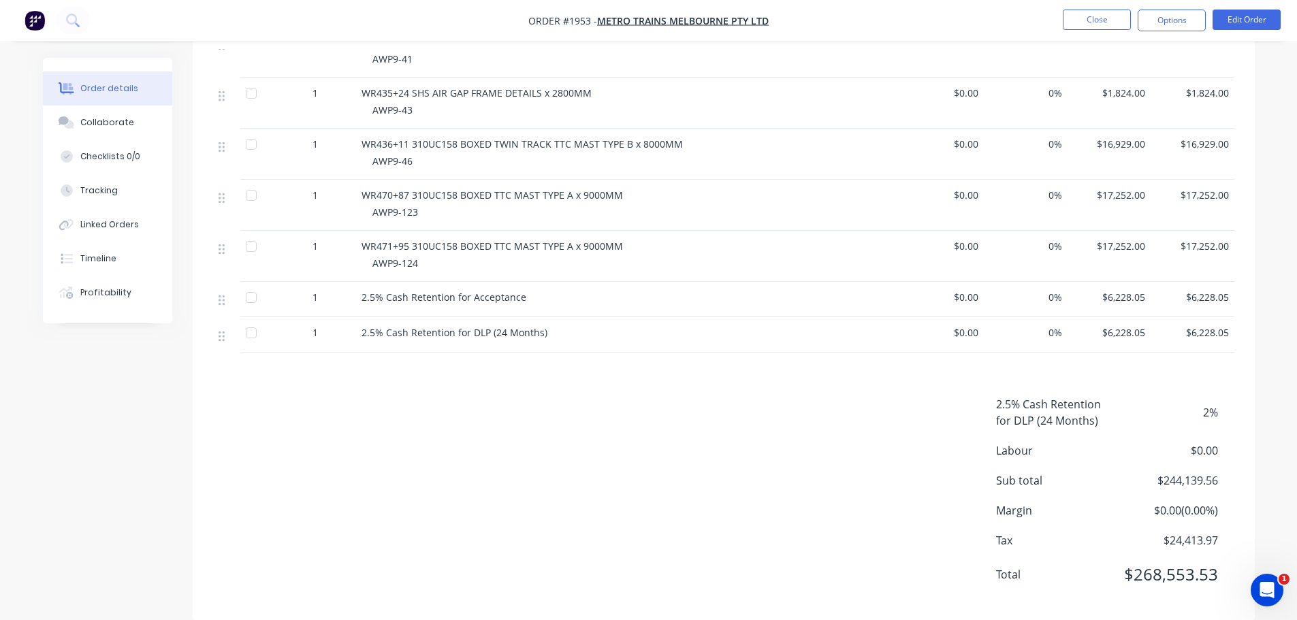
scroll to position [1574, 0]
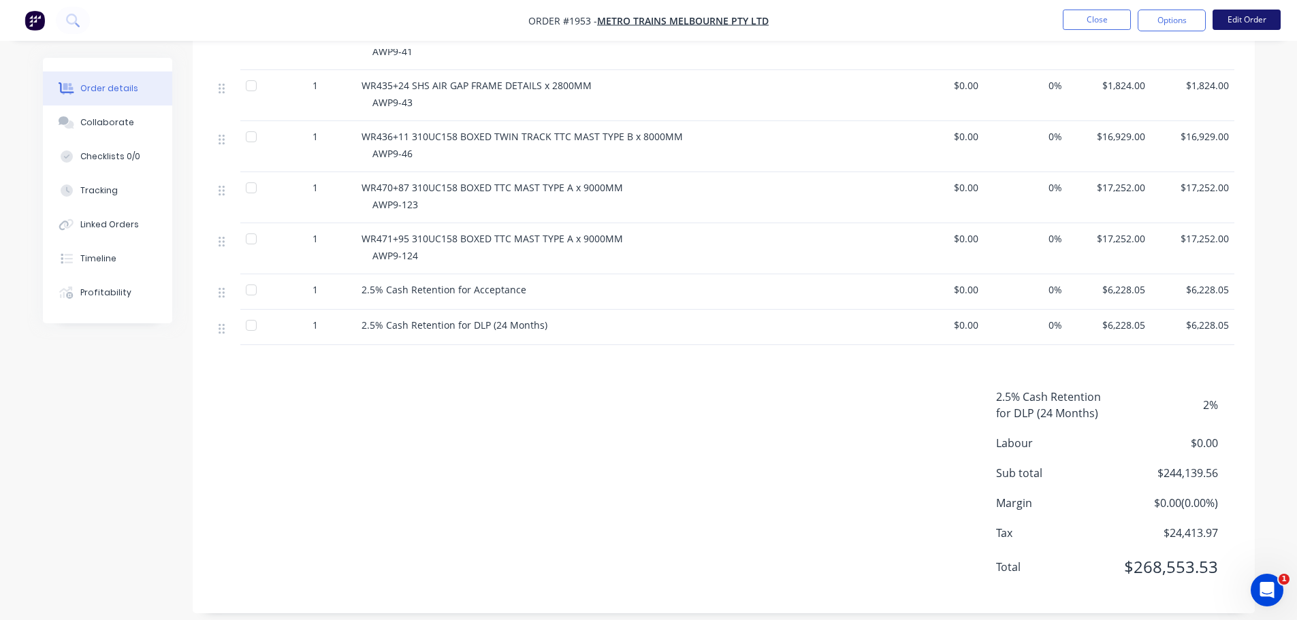
click at [1222, 23] on button "Edit Order" at bounding box center [1247, 20] width 68 height 20
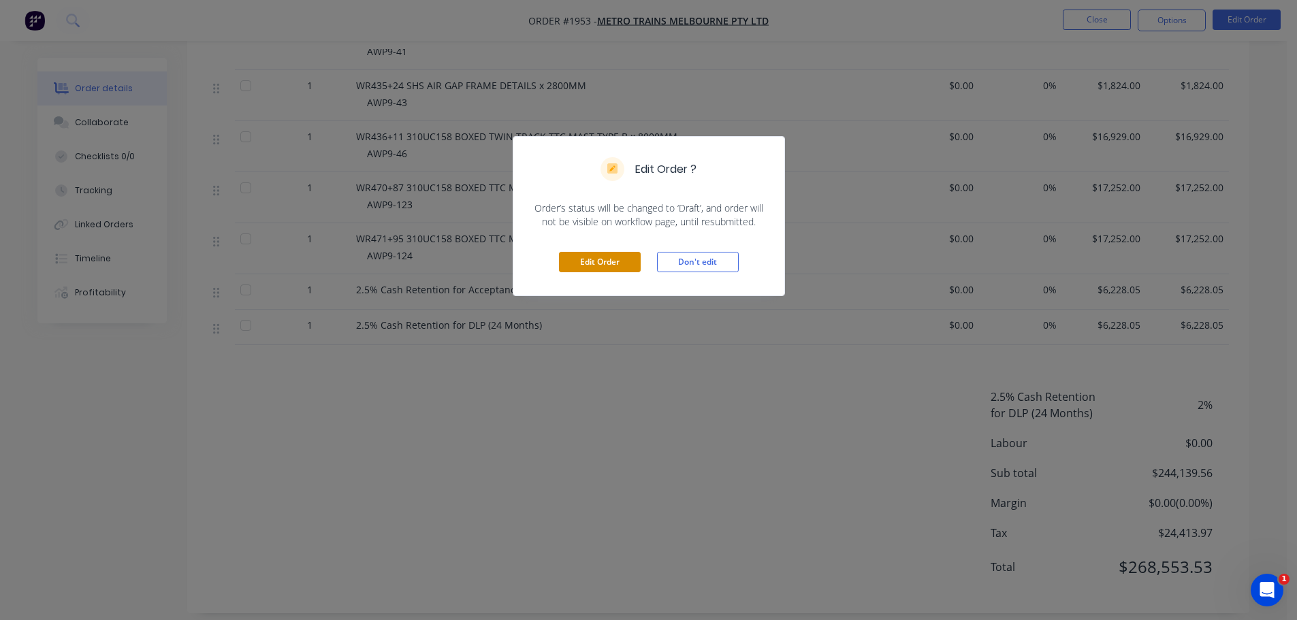
click at [594, 262] on button "Edit Order" at bounding box center [600, 262] width 82 height 20
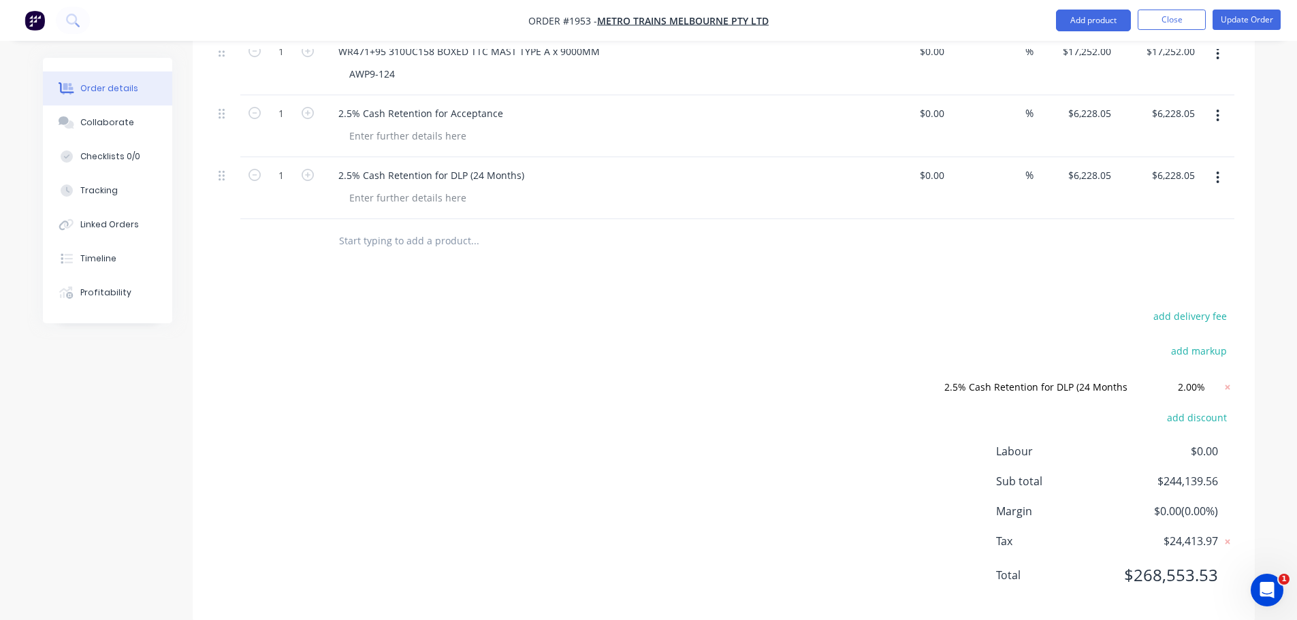
scroll to position [2071, 0]
click at [1232, 378] on icon at bounding box center [1228, 385] width 14 height 14
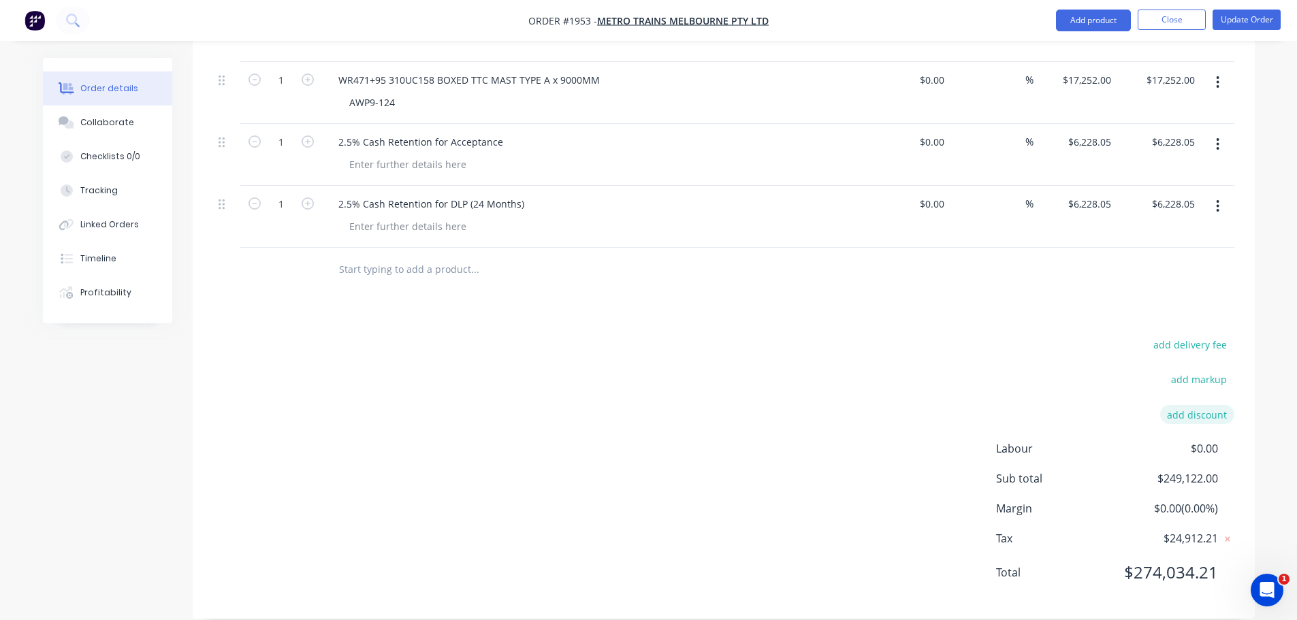
click at [1216, 405] on button "add discount" at bounding box center [1197, 414] width 74 height 18
click at [1106, 409] on input at bounding box center [1070, 419] width 129 height 20
type input "2.5% Cash Retention for DLP (24 Months)"
click at [1172, 409] on input at bounding box center [1181, 419] width 61 height 20
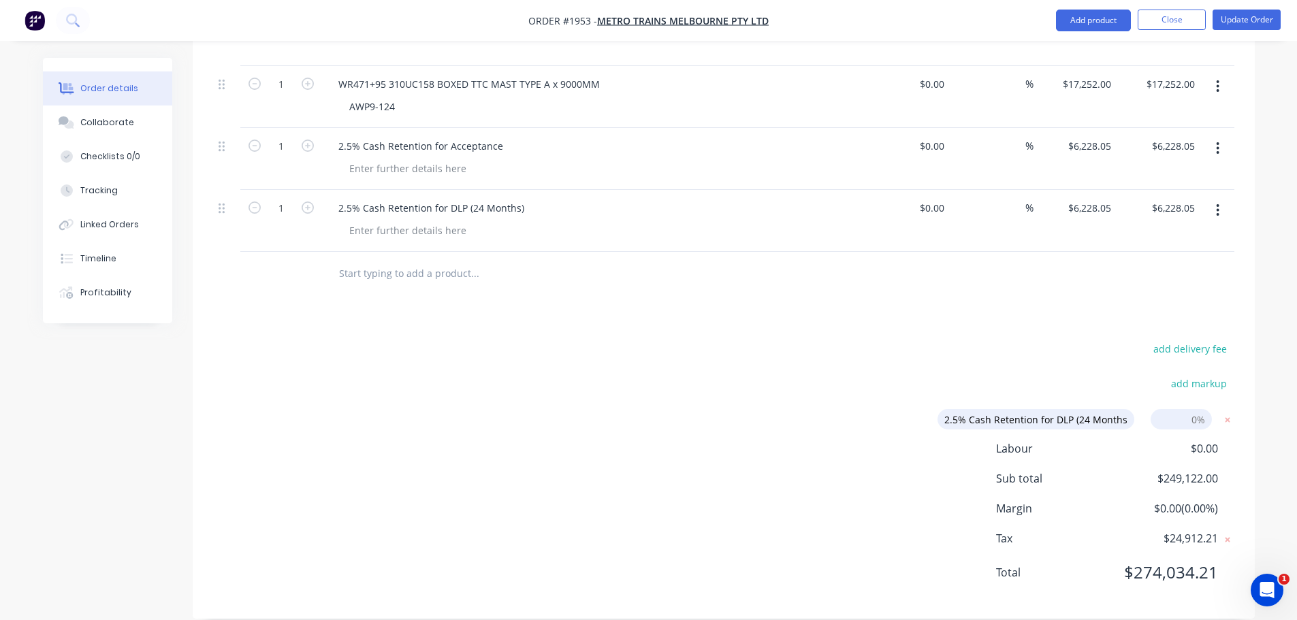
type input "2"
click at [913, 340] on div "add delivery fee add markup 2.5% Cash Retention for DLP (24 Months) 2.5% Cash R…" at bounding box center [723, 469] width 1021 height 259
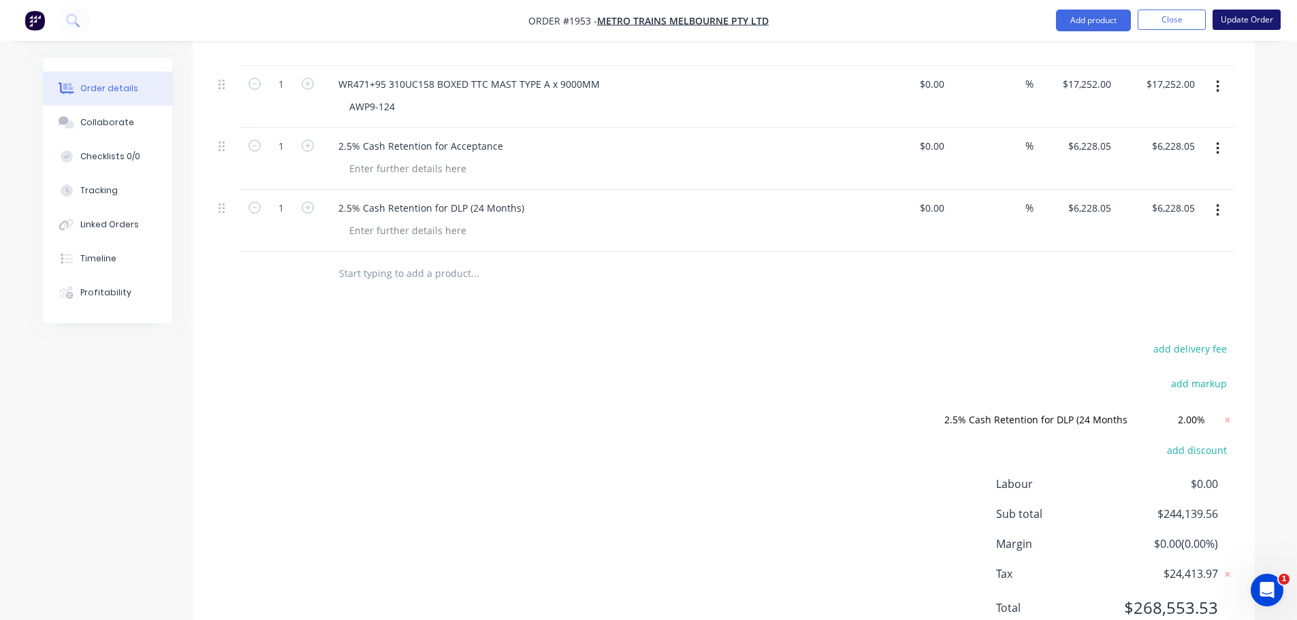
click at [1234, 22] on button "Update Order" at bounding box center [1247, 20] width 68 height 20
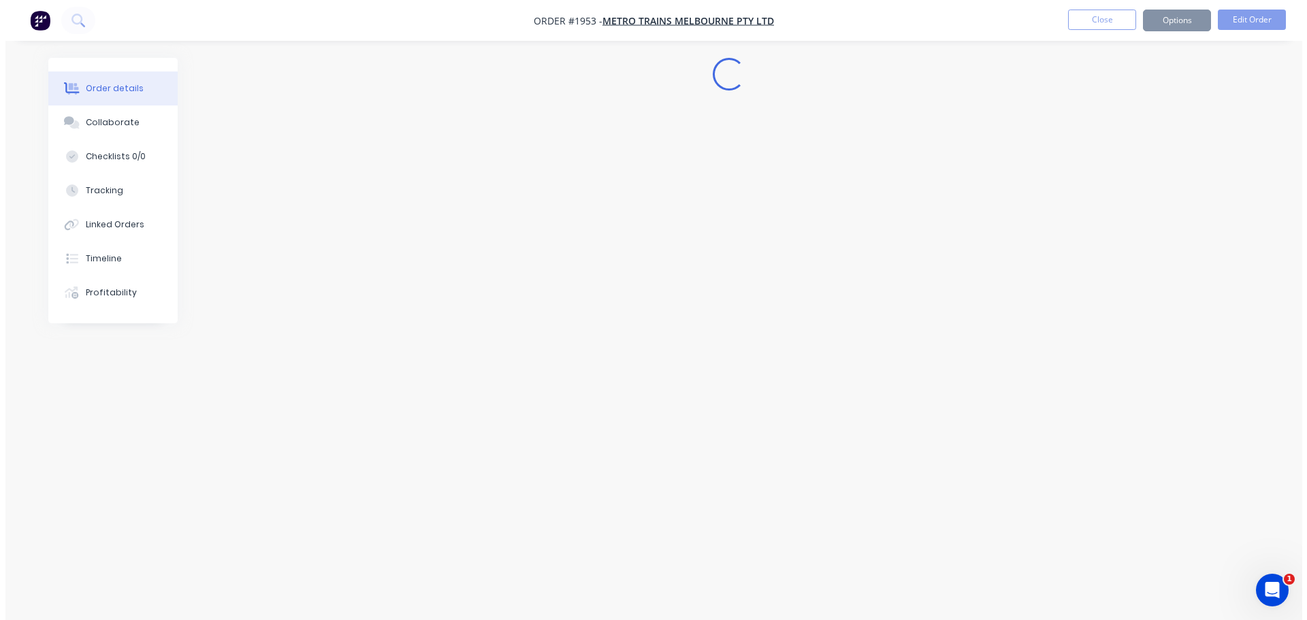
scroll to position [0, 0]
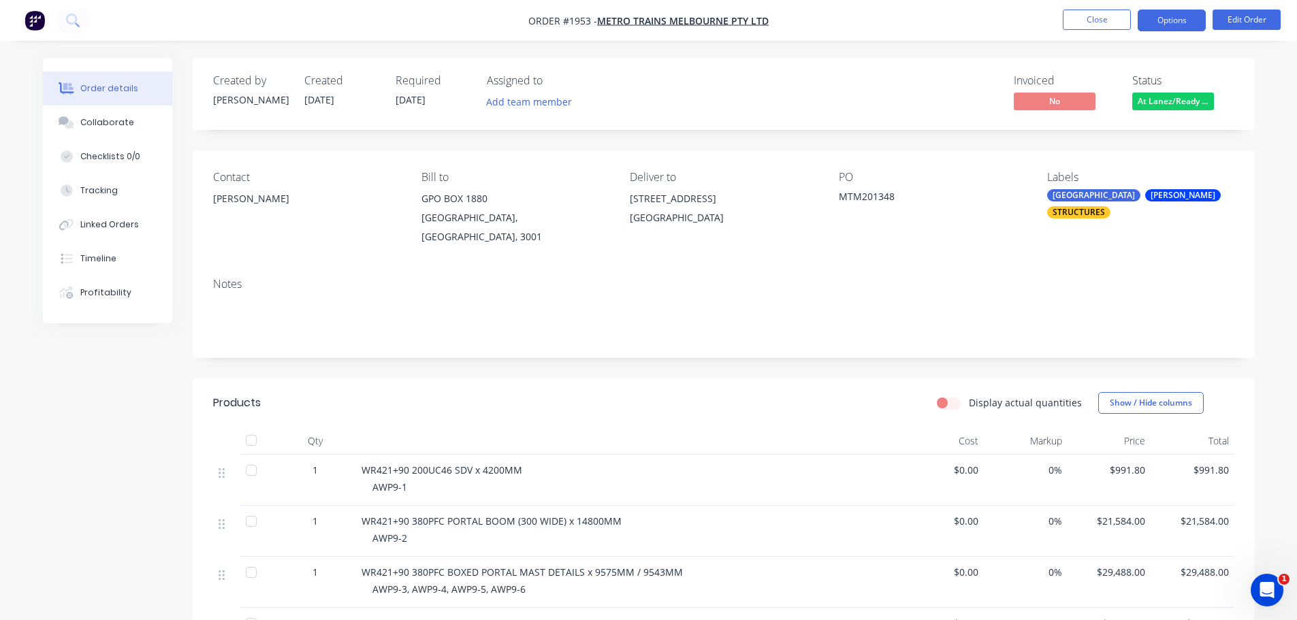
click at [1187, 22] on button "Options" at bounding box center [1172, 21] width 68 height 22
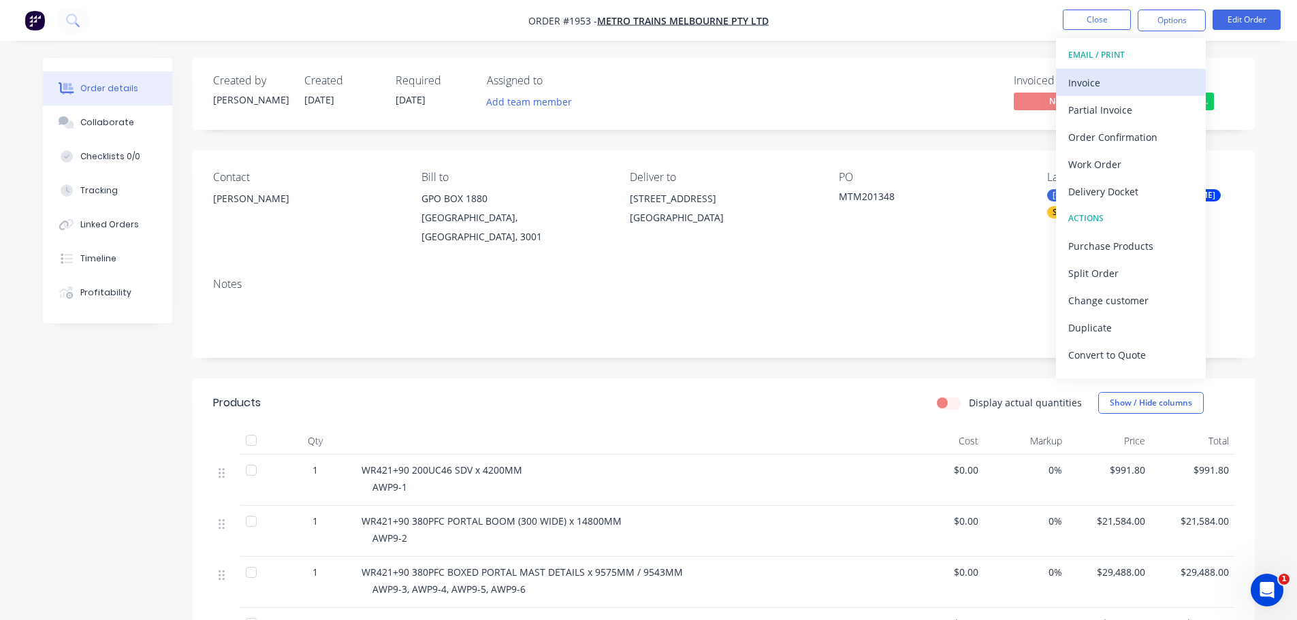
click at [1145, 85] on div "Invoice" at bounding box center [1130, 83] width 125 height 20
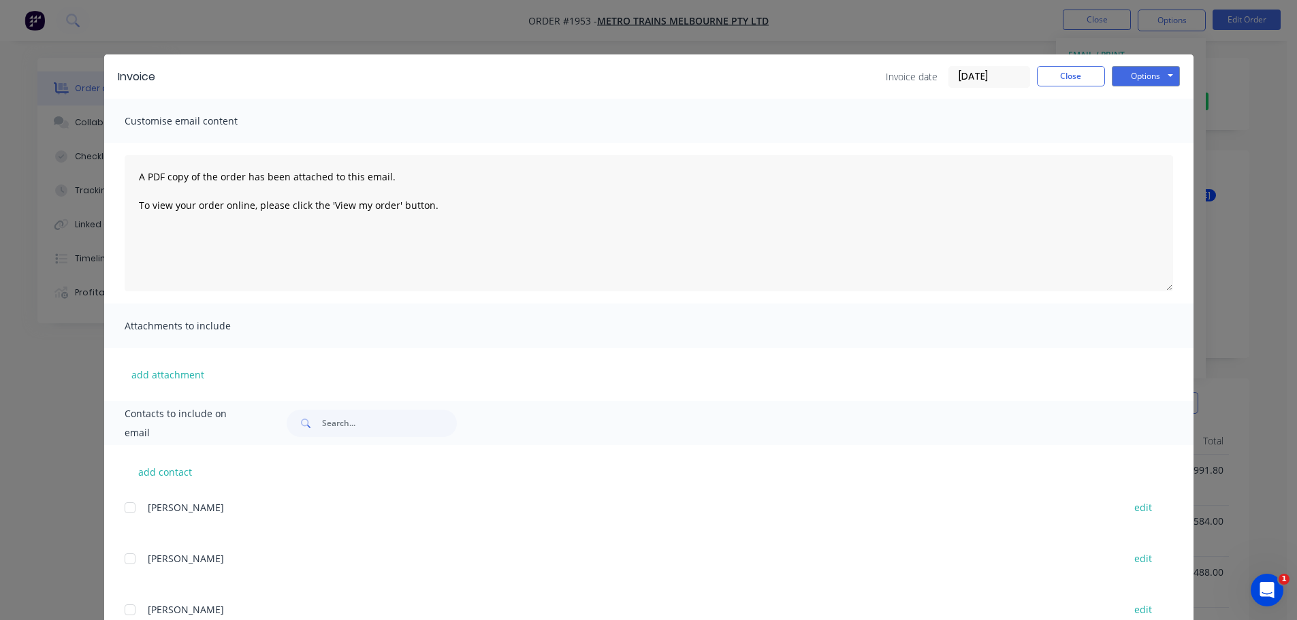
click at [976, 74] on input "03/09/25" at bounding box center [989, 77] width 80 height 20
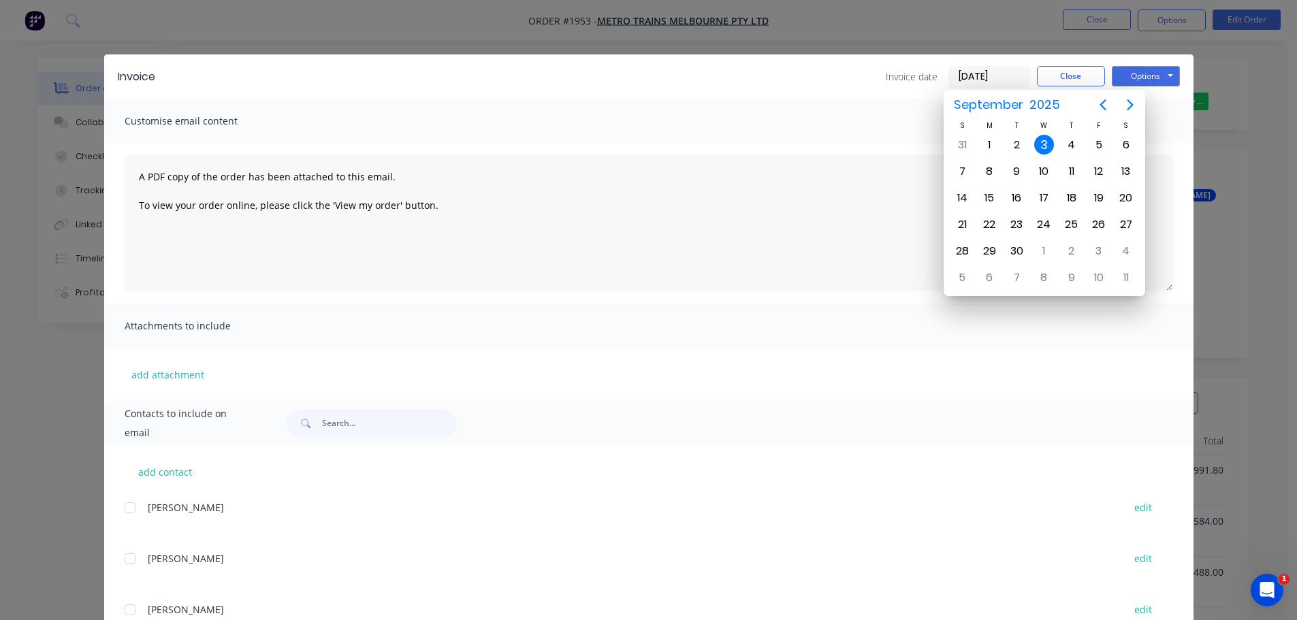
click at [1097, 102] on icon "Previous page" at bounding box center [1103, 105] width 16 height 16
click at [1093, 250] on div "29" at bounding box center [1099, 251] width 20 height 20
type input "29/08/25"
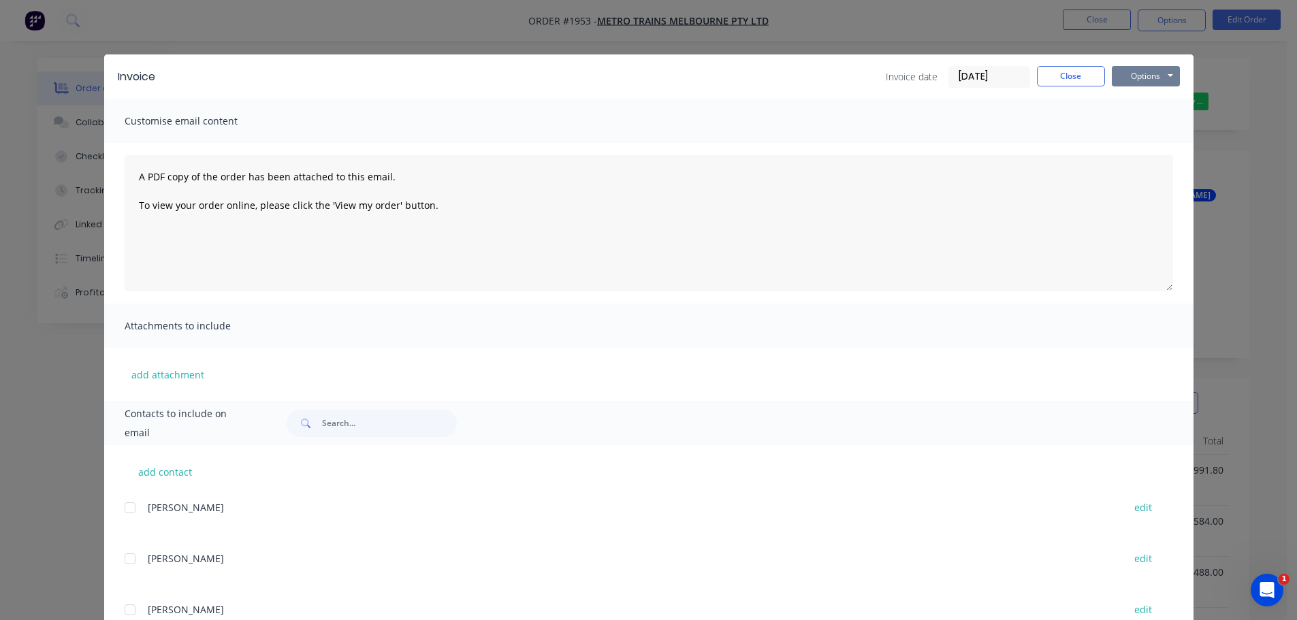
click at [1135, 71] on button "Options" at bounding box center [1146, 76] width 68 height 20
click at [1135, 125] on button "Print" at bounding box center [1155, 123] width 87 height 22
click at [1070, 80] on button "Close" at bounding box center [1071, 76] width 68 height 20
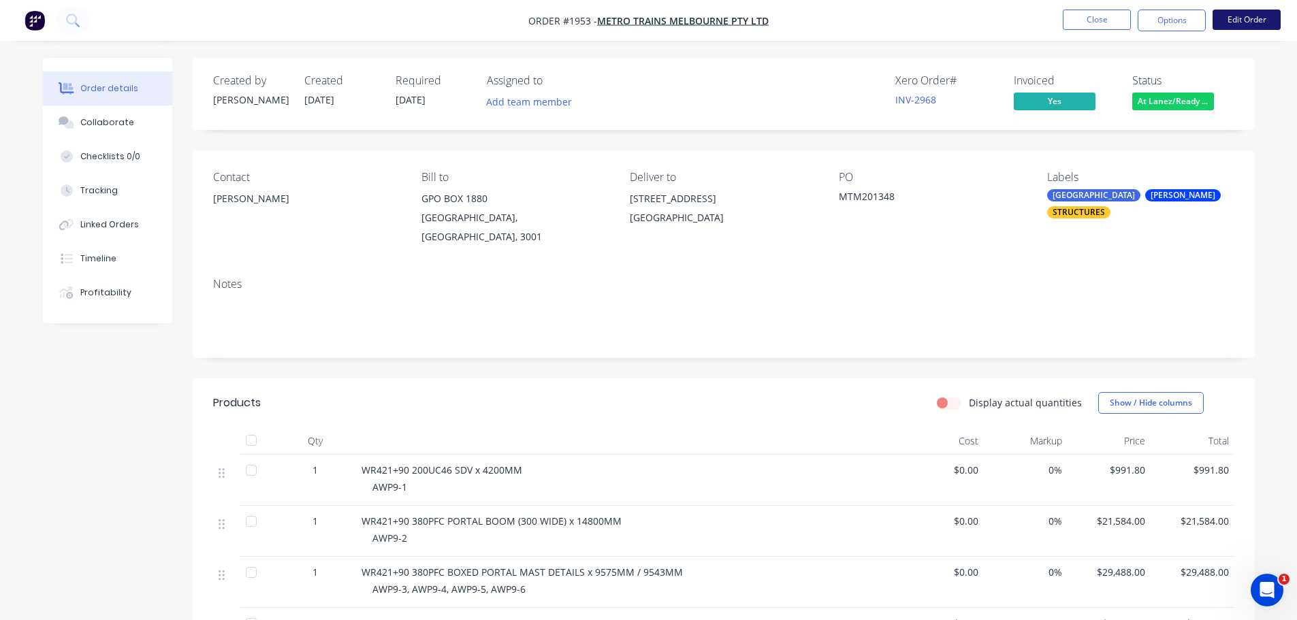
click at [1239, 19] on button "Edit Order" at bounding box center [1247, 20] width 68 height 20
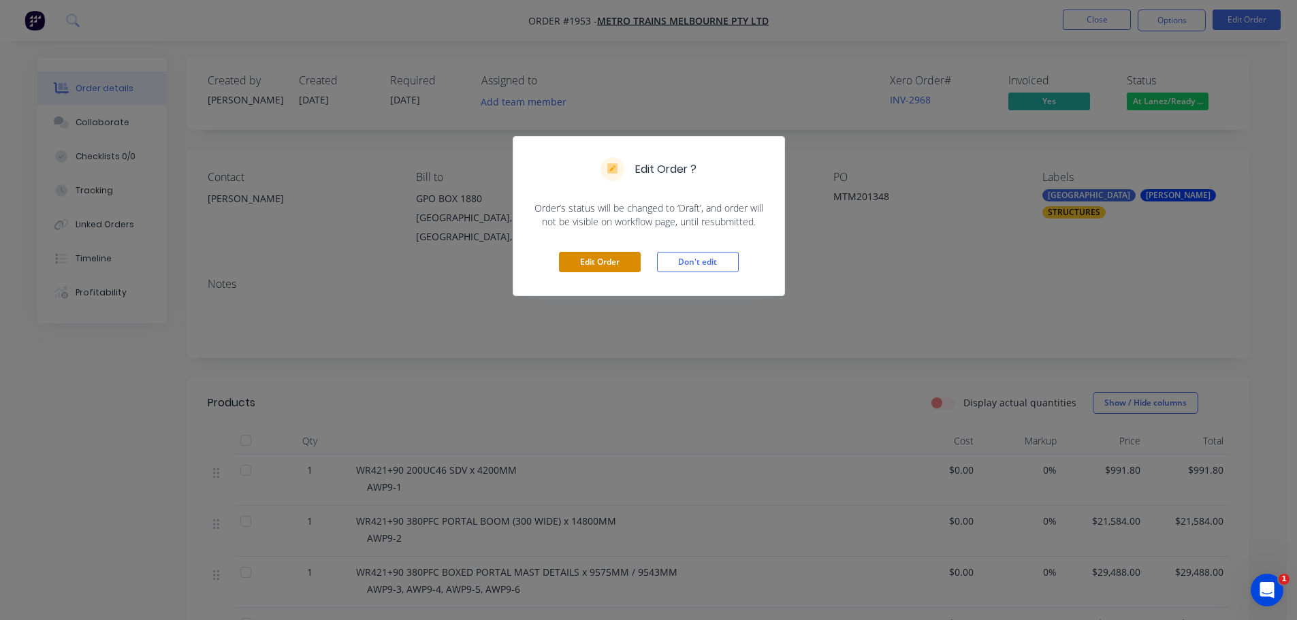
click at [600, 262] on button "Edit Order" at bounding box center [600, 262] width 82 height 20
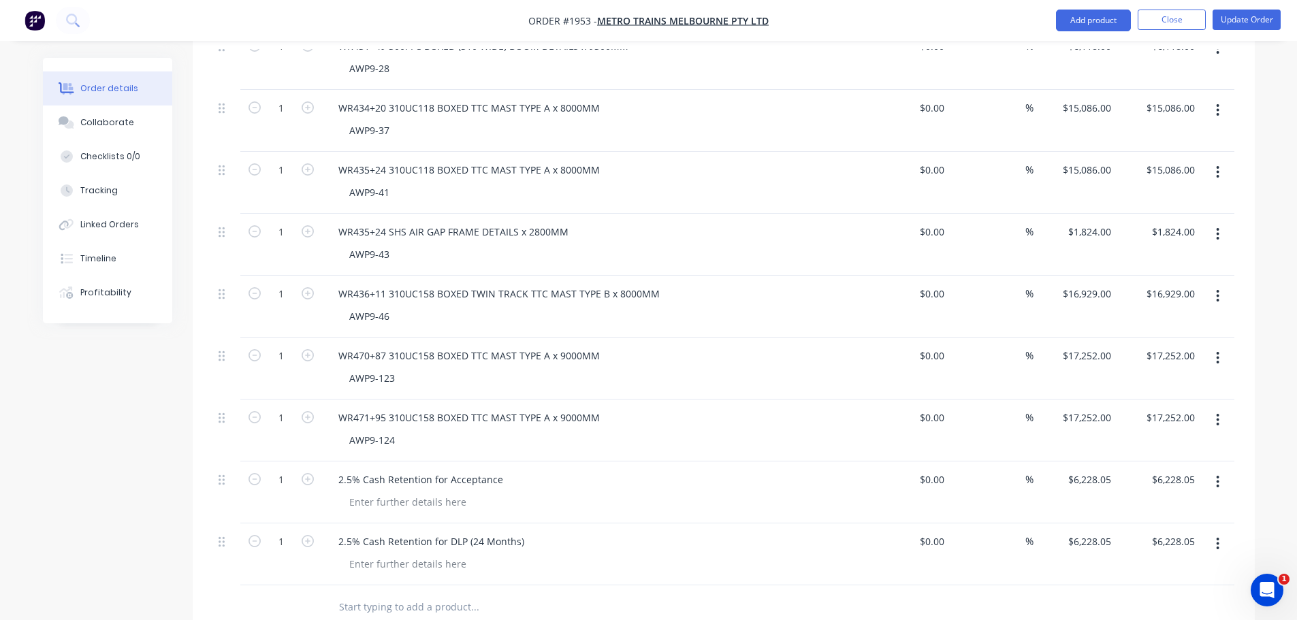
scroll to position [2071, 0]
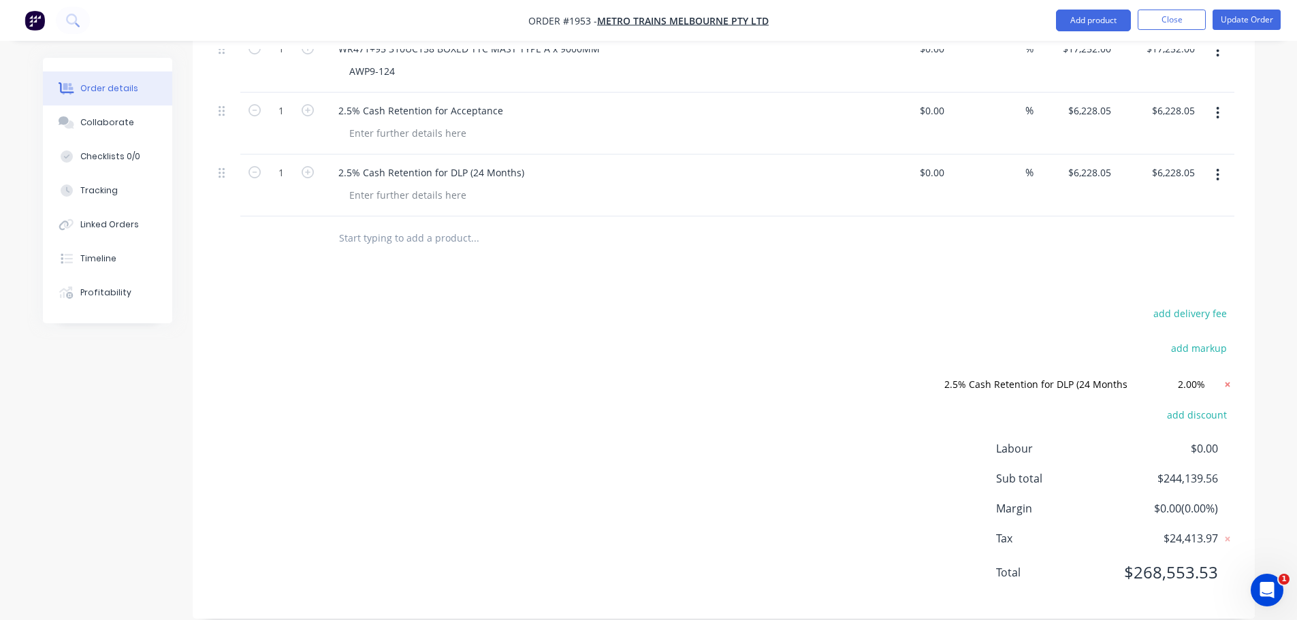
click at [1230, 378] on icon at bounding box center [1228, 385] width 14 height 14
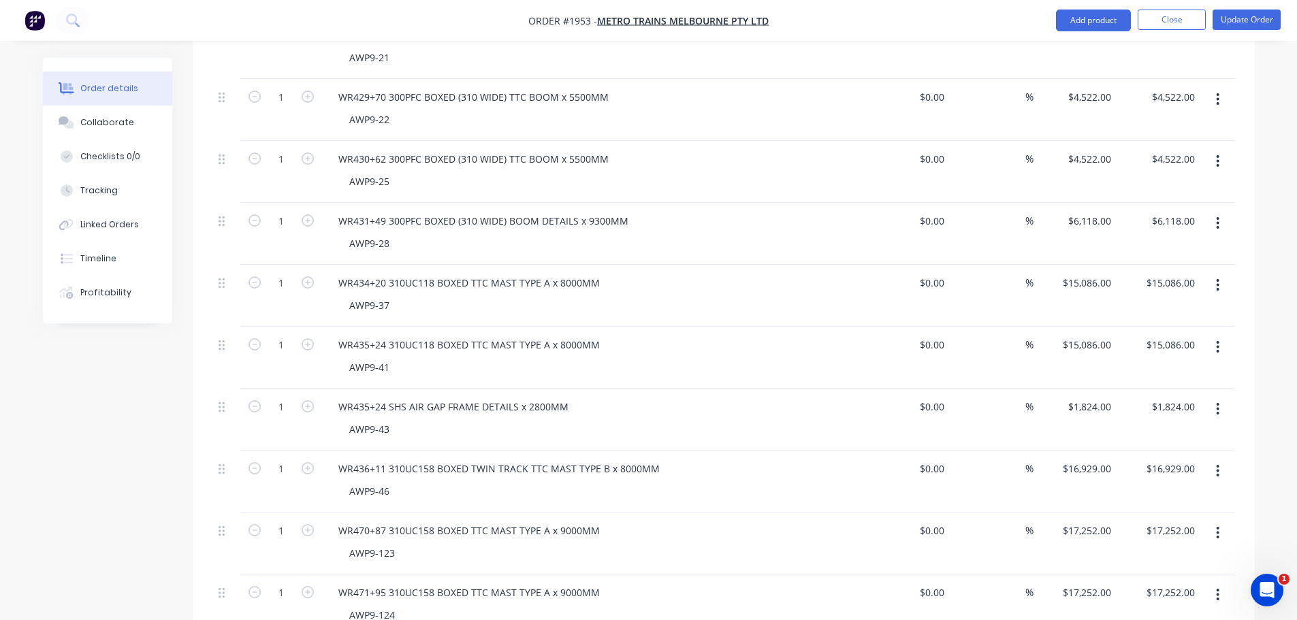
scroll to position [1495, 0]
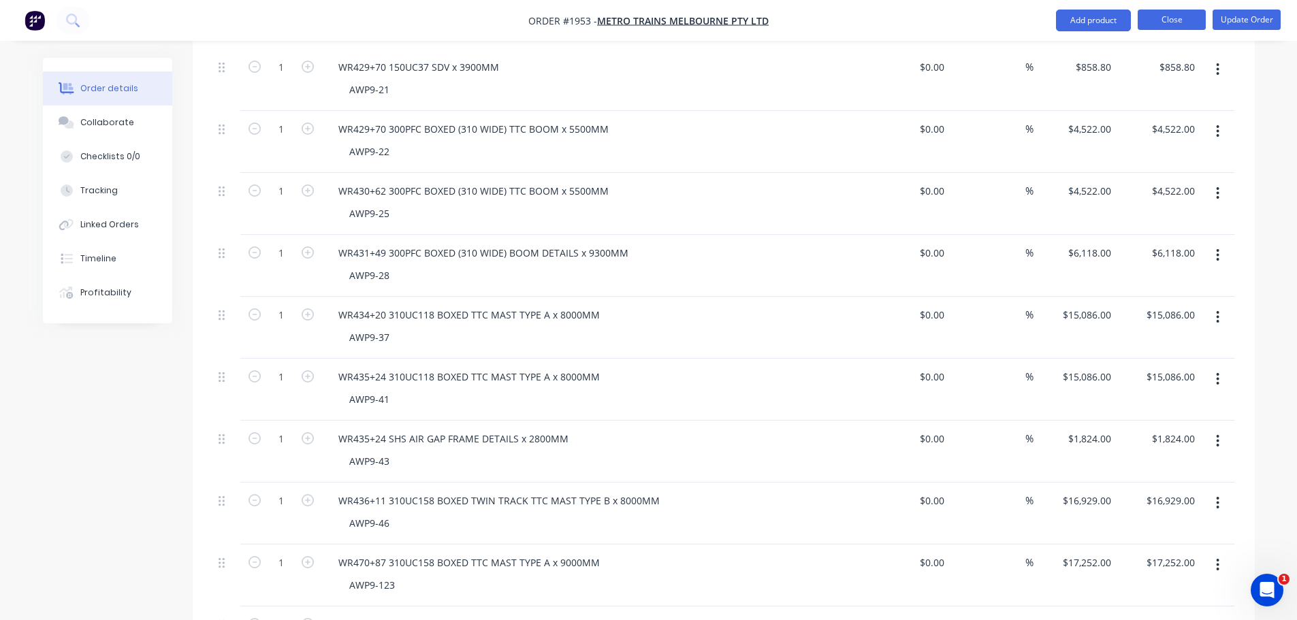
click at [1154, 27] on button "Close" at bounding box center [1172, 20] width 68 height 20
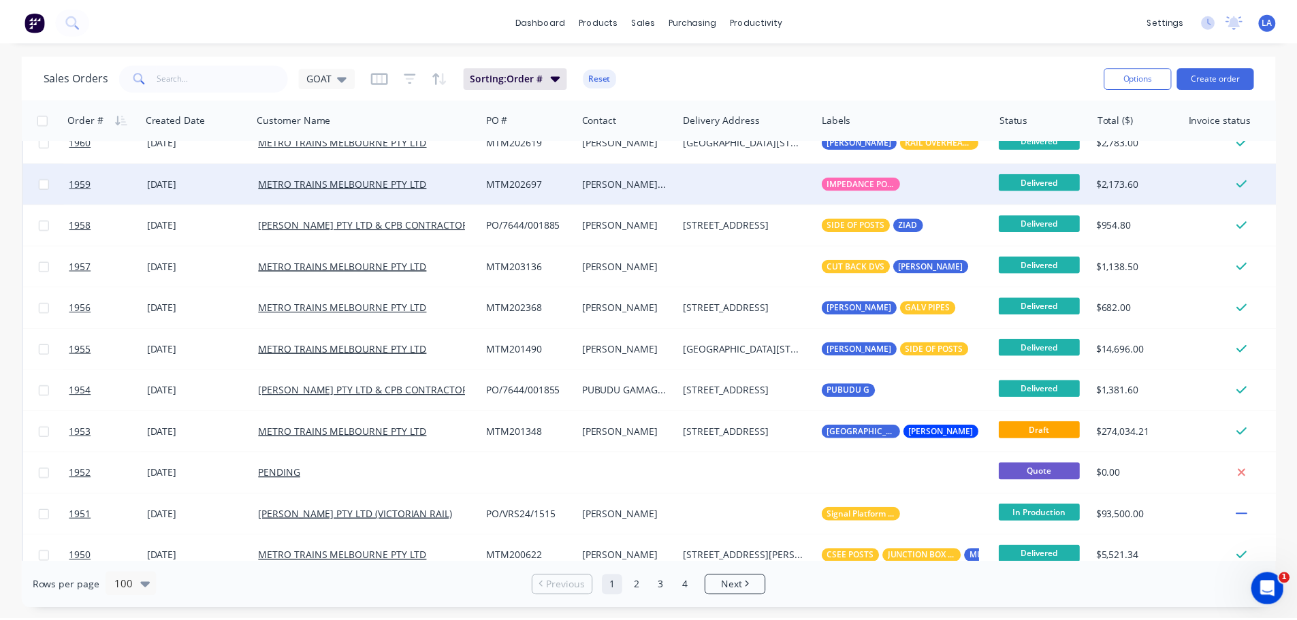
scroll to position [545, 0]
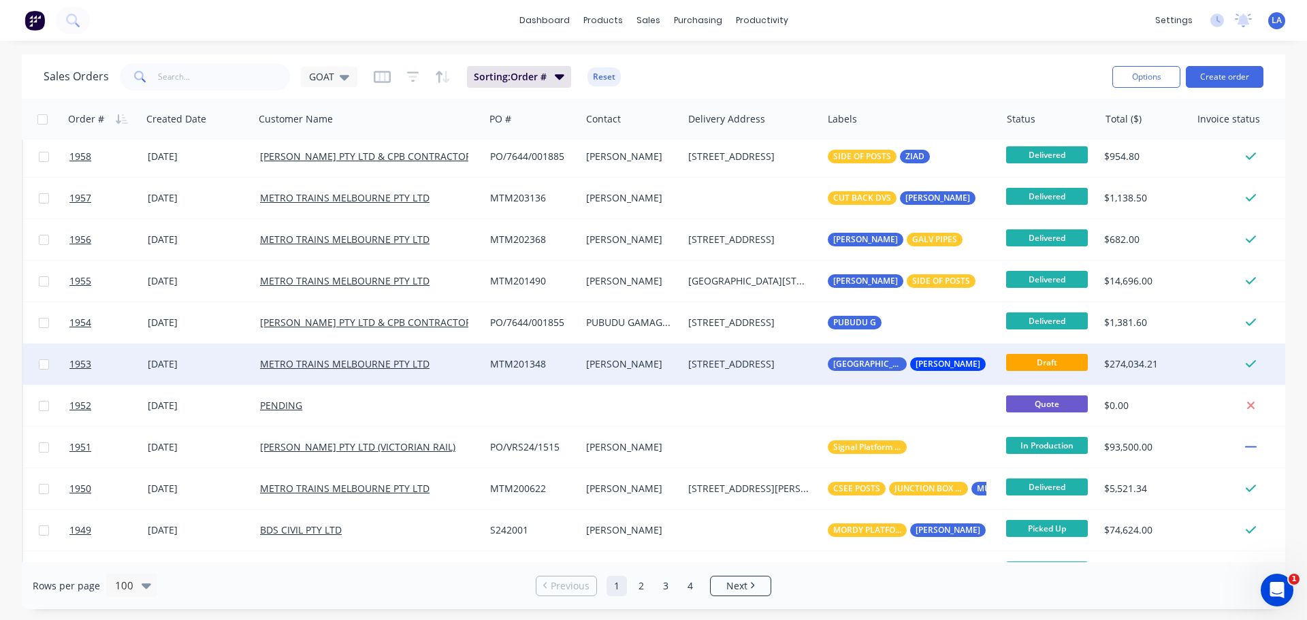
click at [575, 362] on div "MTM201348" at bounding box center [532, 364] width 85 height 14
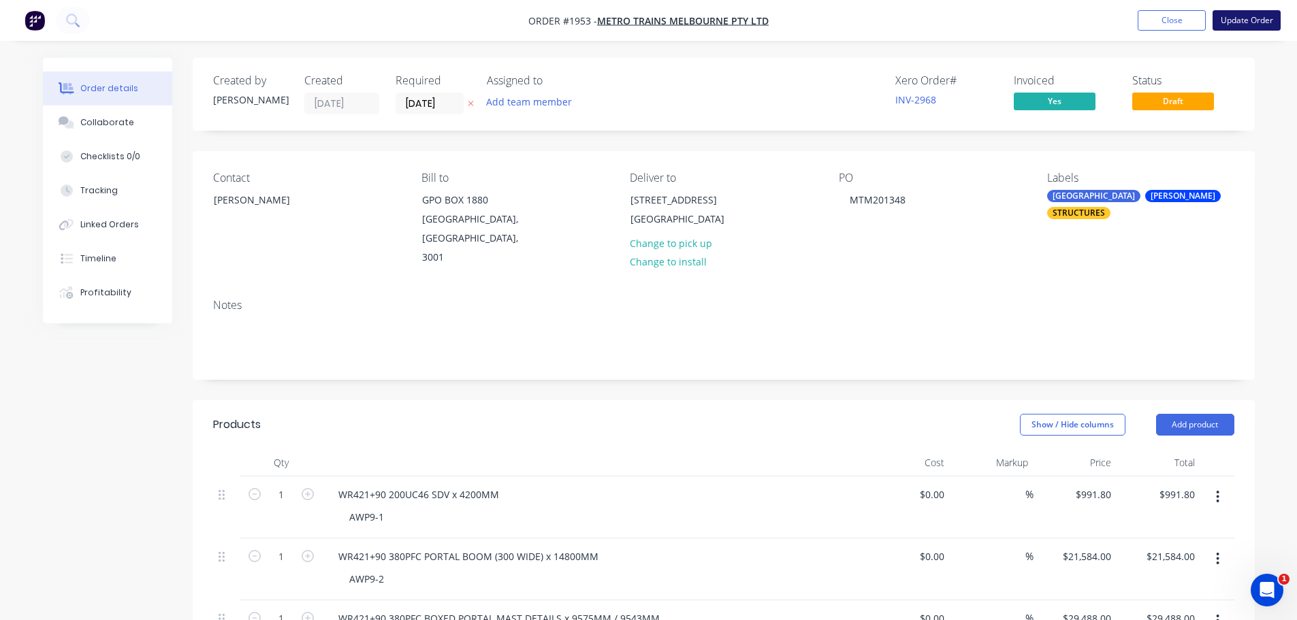
click at [1242, 14] on button "Update Order" at bounding box center [1247, 20] width 68 height 20
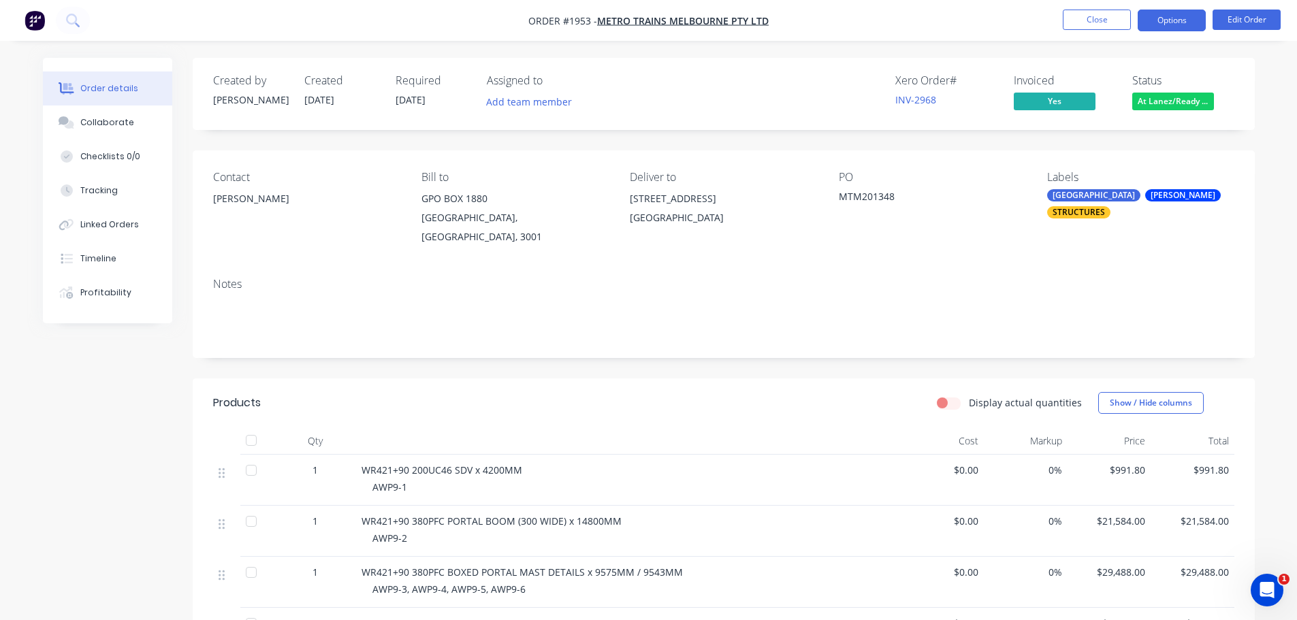
click at [1151, 30] on button "Options" at bounding box center [1172, 21] width 68 height 22
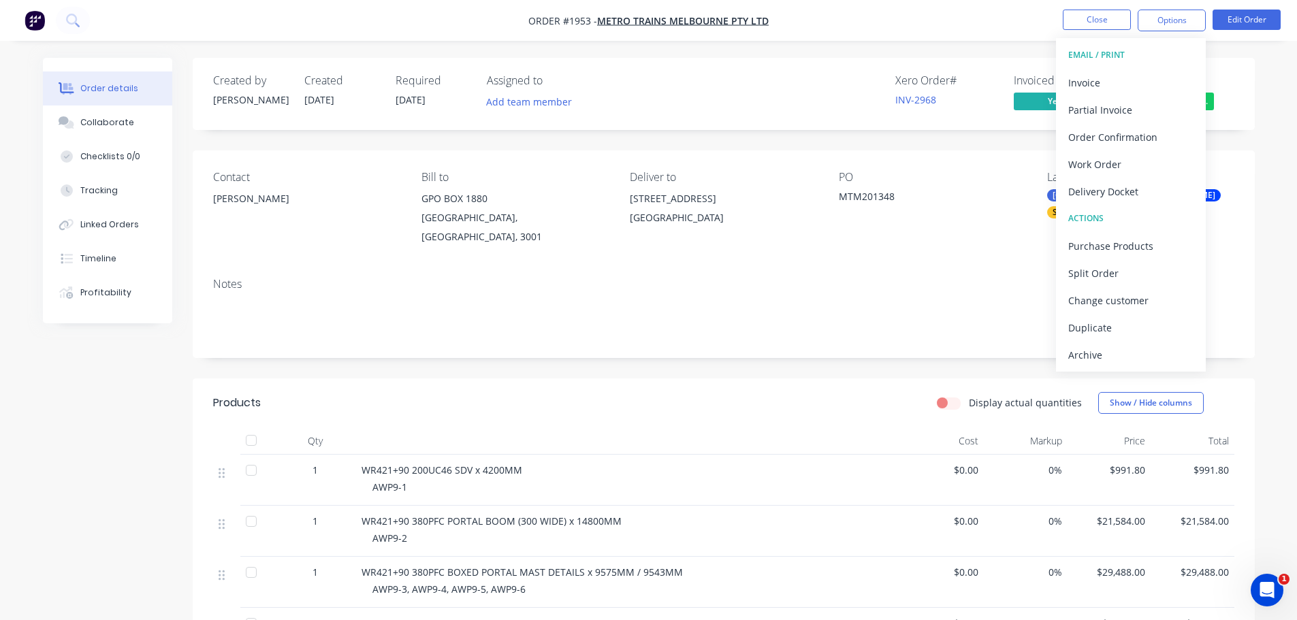
click at [1221, 66] on div "Created by Leon Created 04/08/25 Required 12/08/25 Assigned to Add team member …" at bounding box center [724, 94] width 1062 height 72
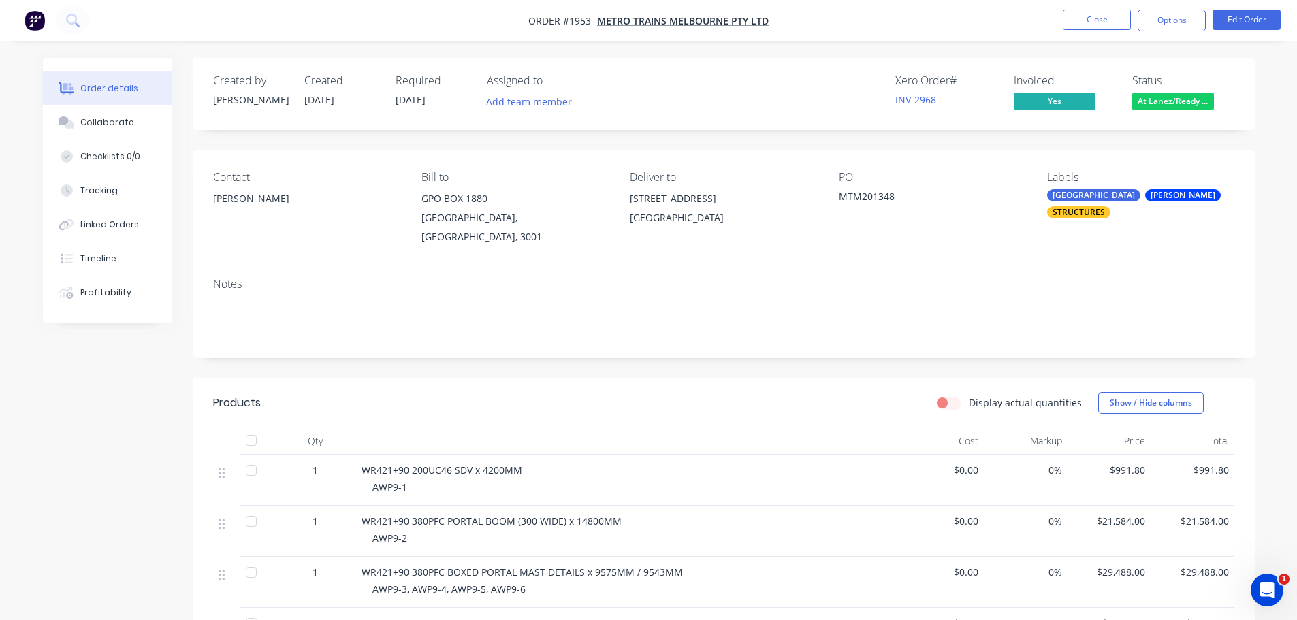
click at [1188, 107] on span "At Lanez/Ready ..." at bounding box center [1173, 101] width 82 height 17
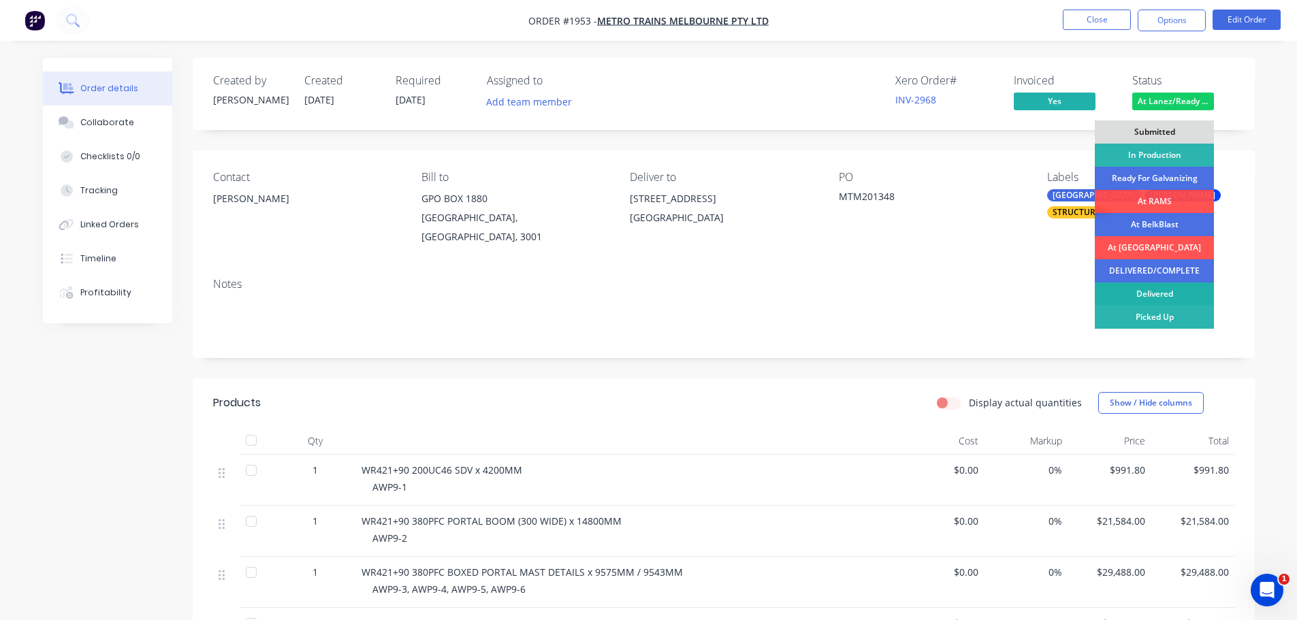
click at [1164, 289] on div "Delivered" at bounding box center [1154, 294] width 119 height 23
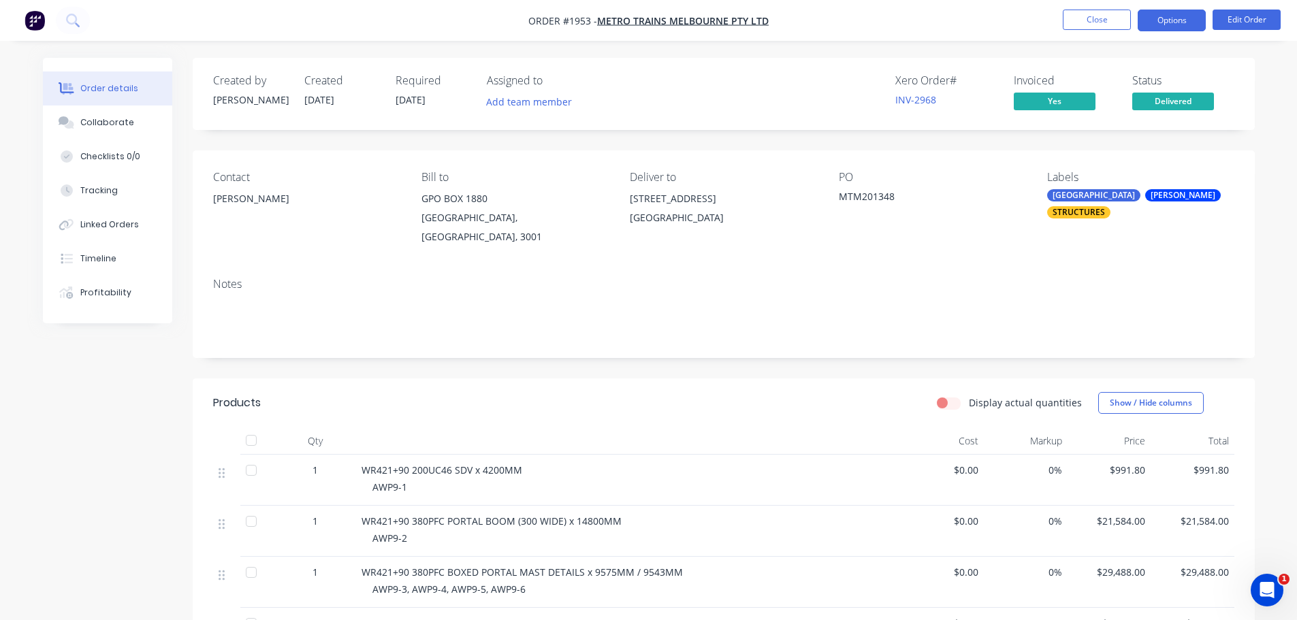
click at [1147, 20] on button "Options" at bounding box center [1172, 21] width 68 height 22
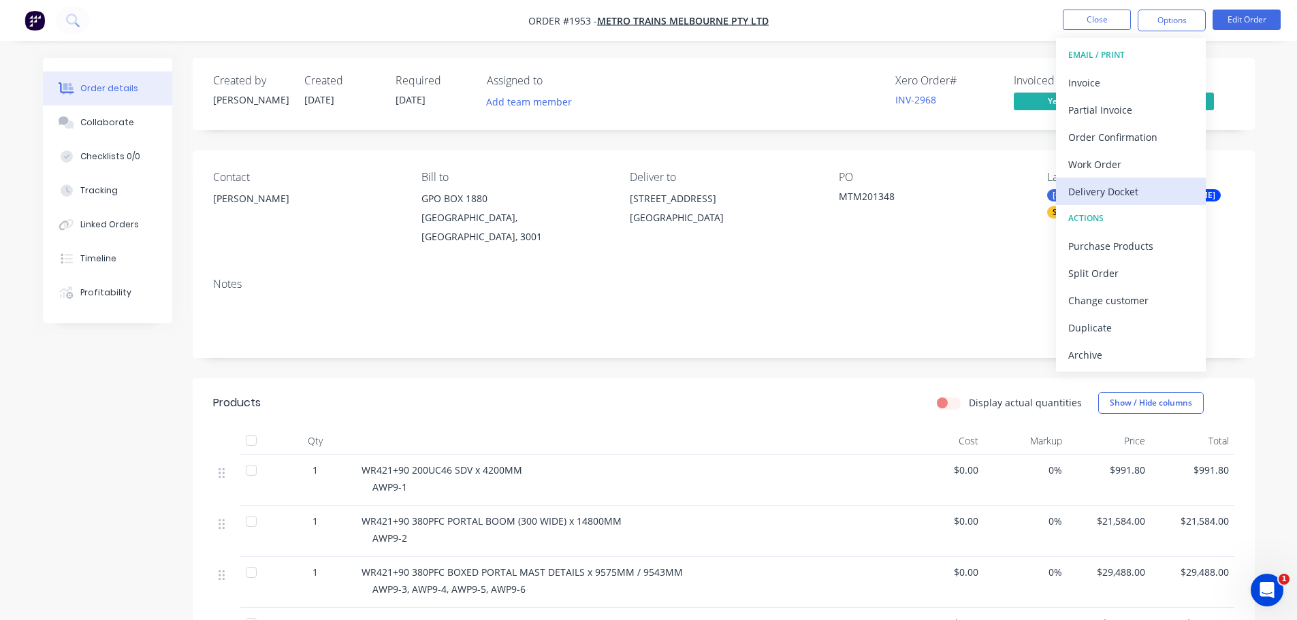
click at [1123, 182] on div "Delivery Docket" at bounding box center [1130, 192] width 125 height 20
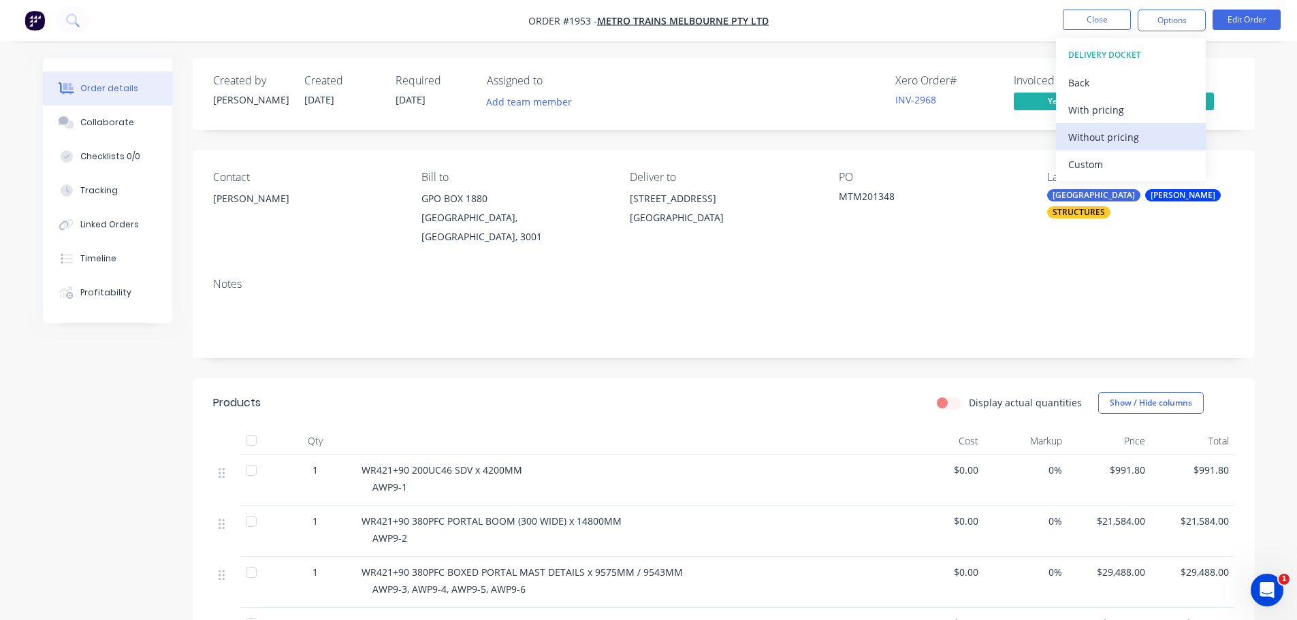
click at [1130, 138] on div "Without pricing" at bounding box center [1130, 137] width 125 height 20
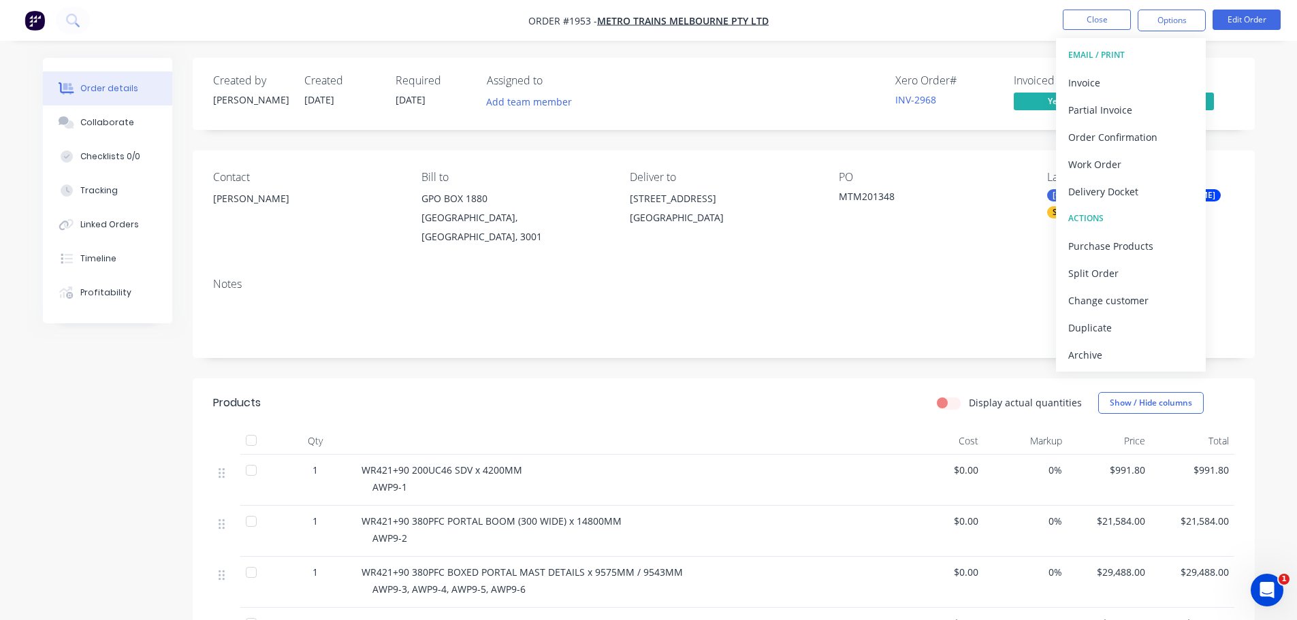
click at [645, 278] on div "Notes" at bounding box center [724, 312] width 1062 height 91
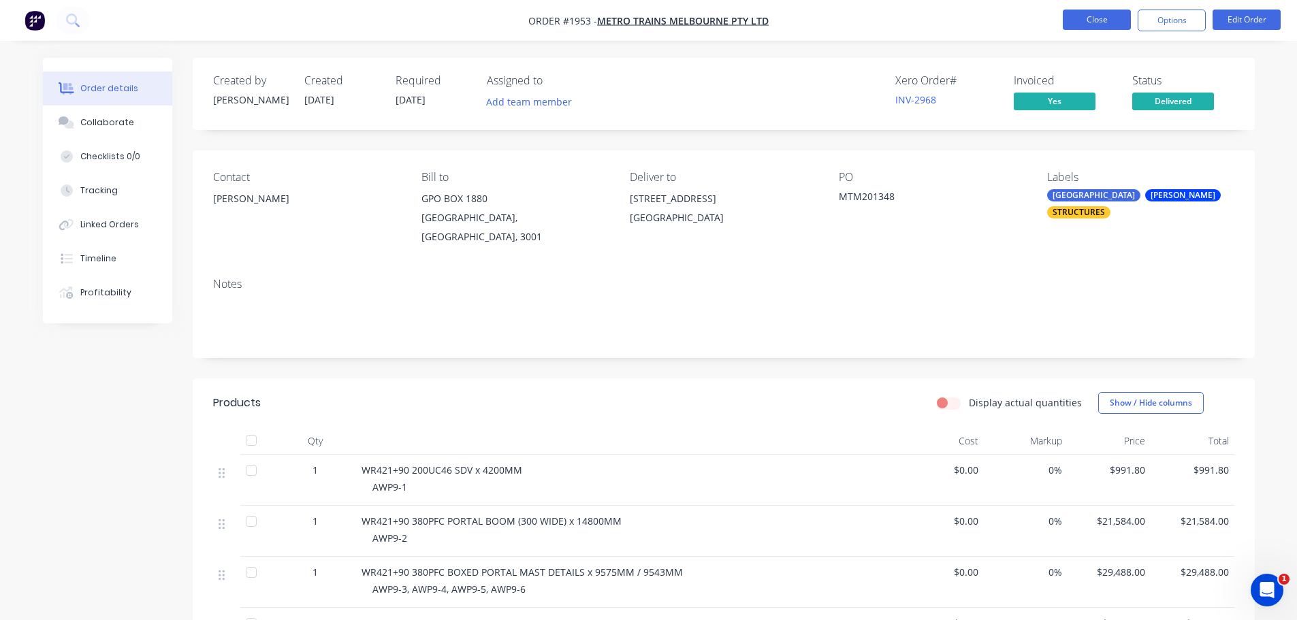
click at [1121, 22] on button "Close" at bounding box center [1097, 20] width 68 height 20
